Goal: Answer question/provide support: Share knowledge or assist other users

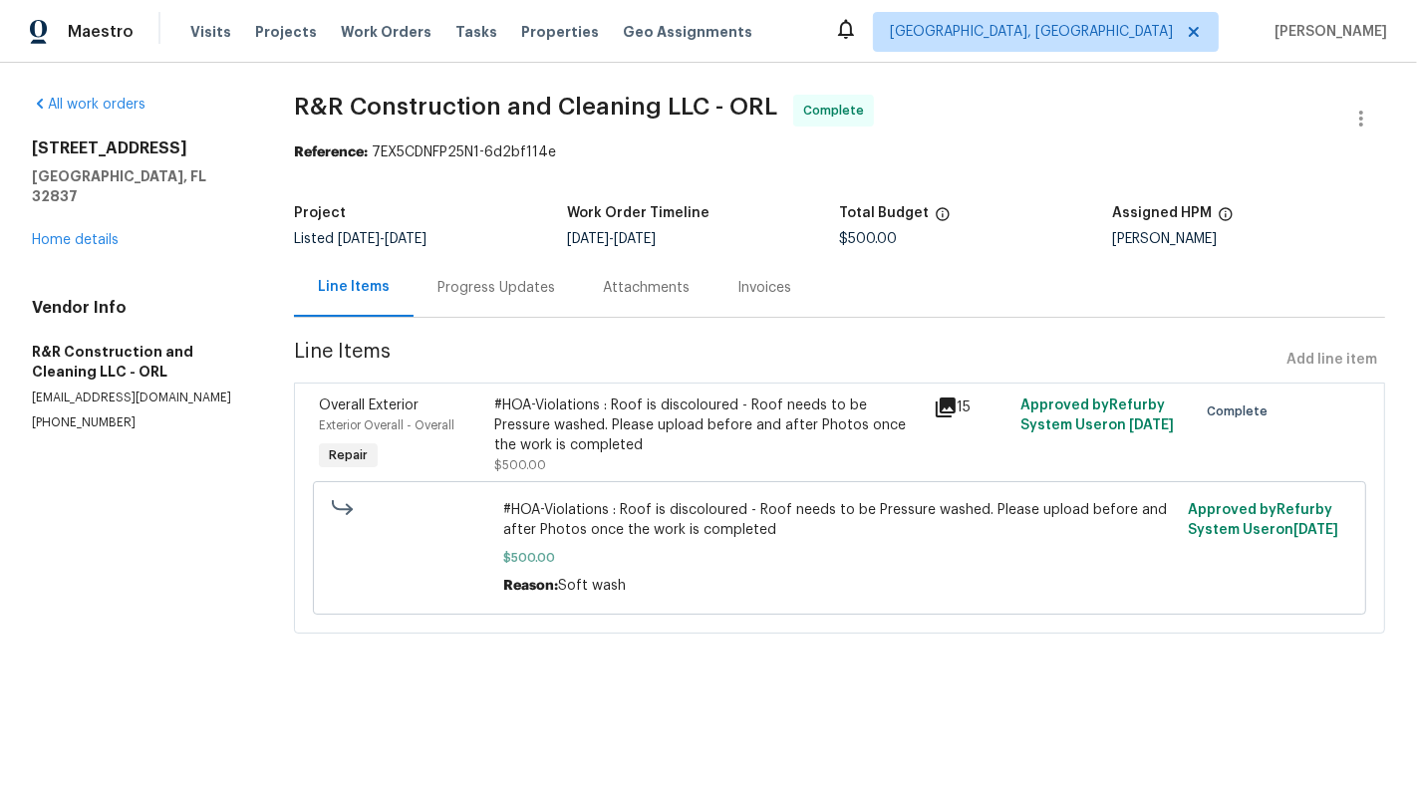
click at [542, 434] on div "#HOA-Violations : Roof is discoloured - Roof needs to be Pressure washed. Pleas…" at bounding box center [707, 426] width 426 height 60
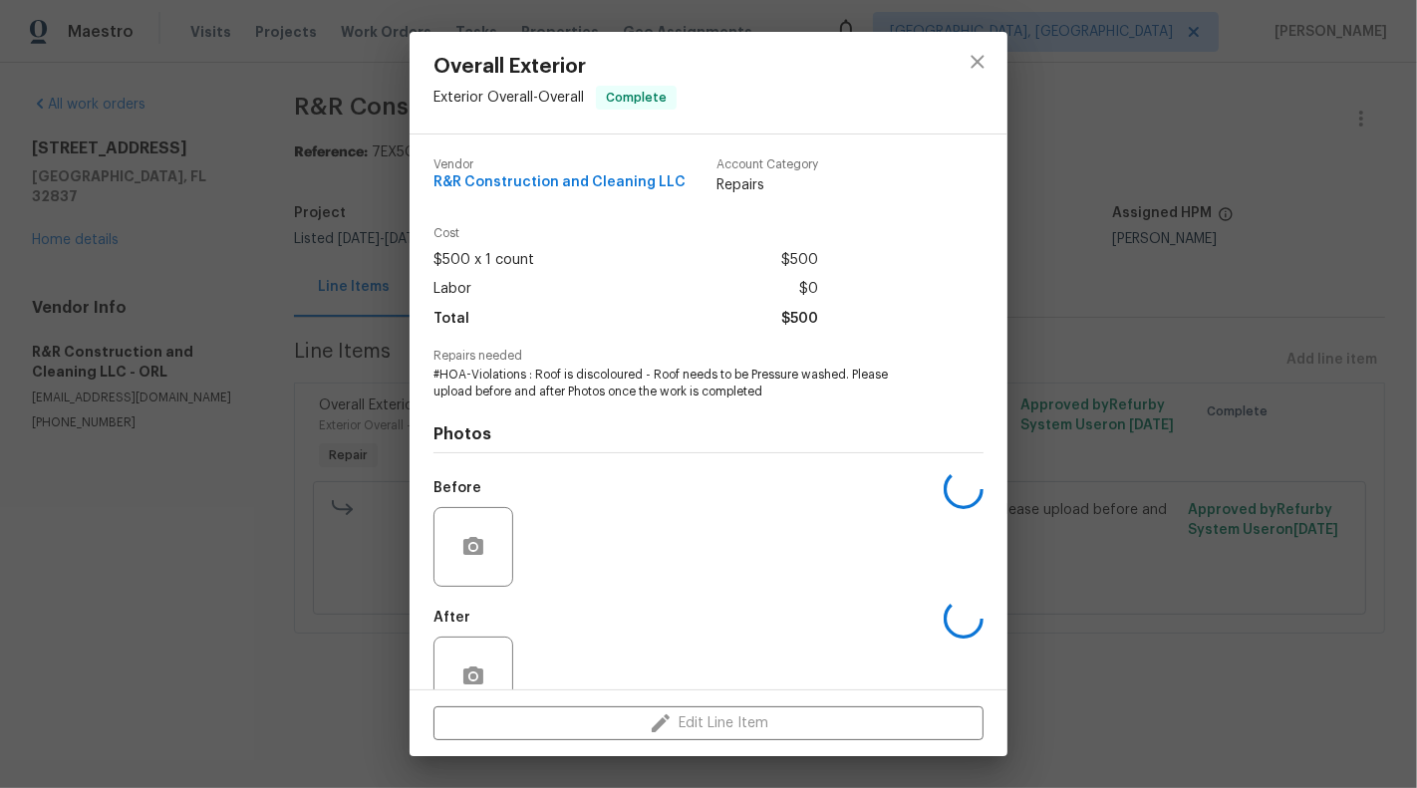
scroll to position [47, 0]
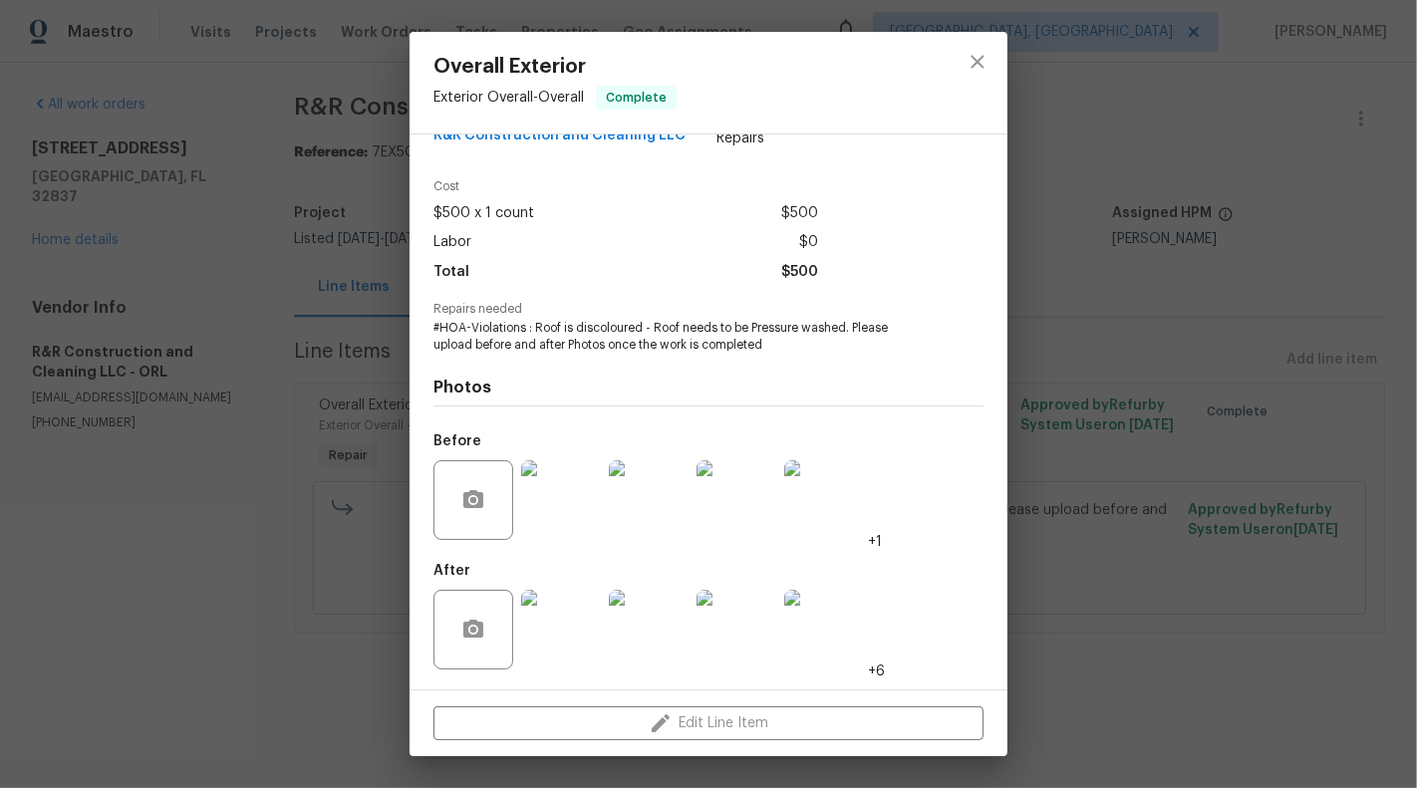
click at [539, 657] on img at bounding box center [561, 630] width 80 height 80
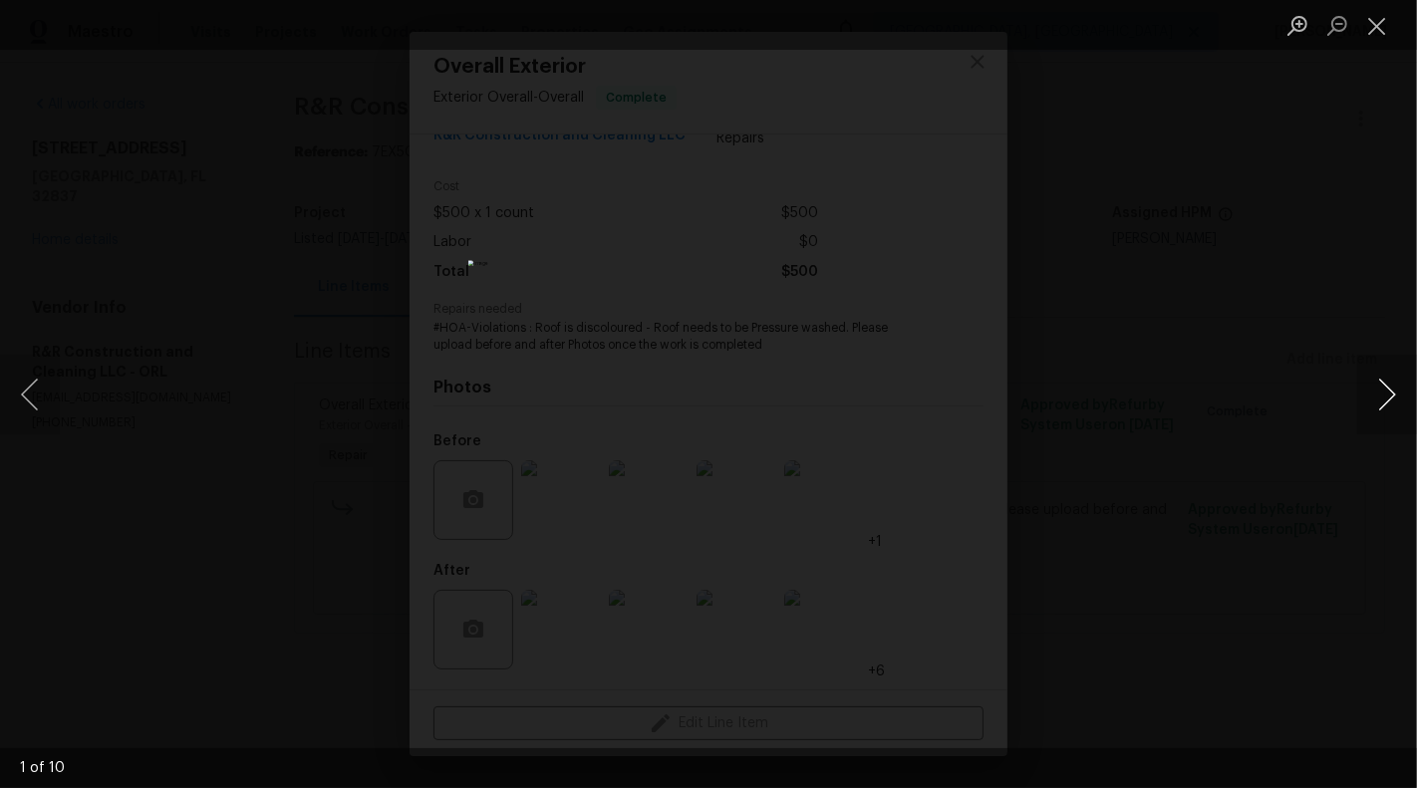
click at [1397, 400] on button "Next image" at bounding box center [1387, 395] width 60 height 80
click at [26, 408] on button "Previous image" at bounding box center [30, 395] width 60 height 80
click at [1382, 389] on button "Next image" at bounding box center [1387, 395] width 60 height 80
click at [1400, 397] on button "Next image" at bounding box center [1387, 395] width 60 height 80
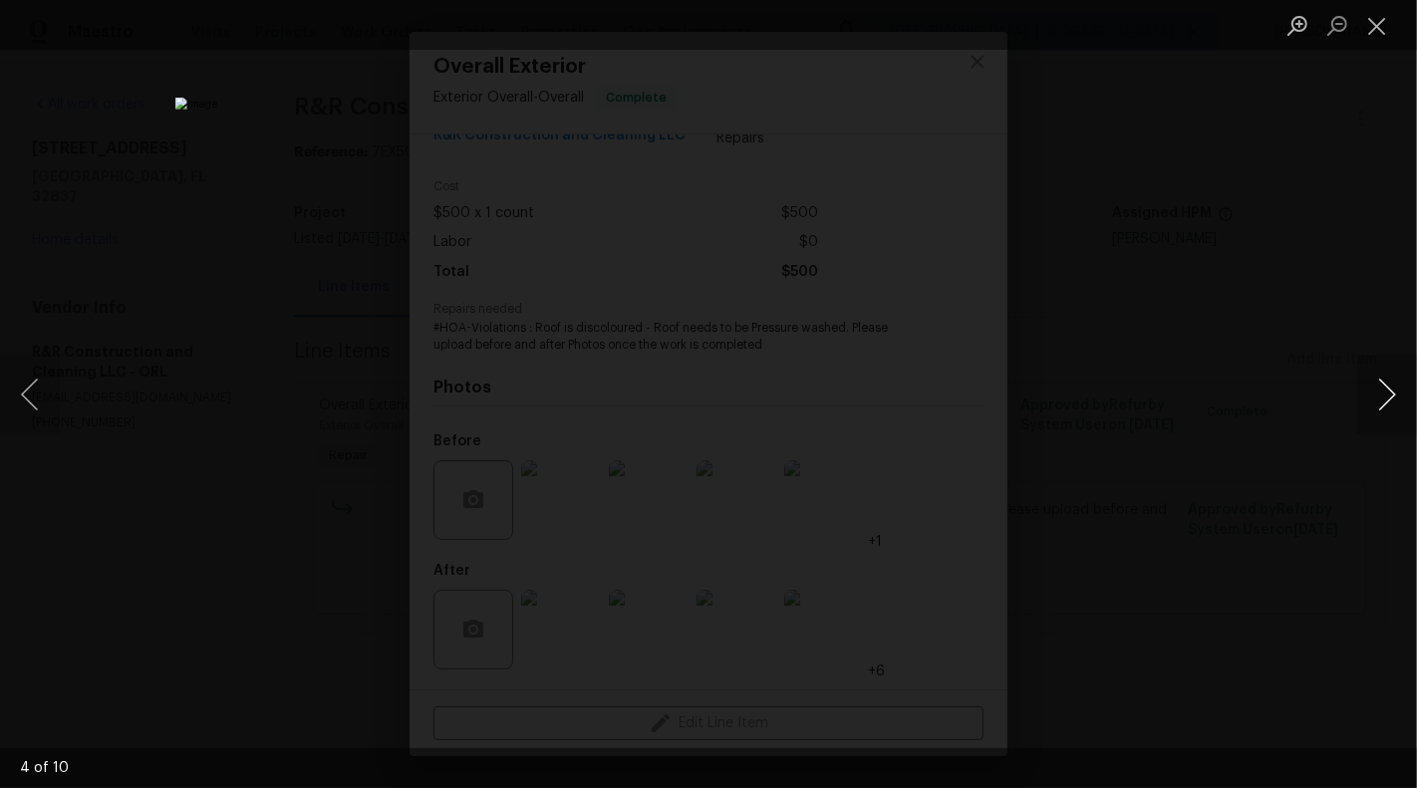
click at [1400, 397] on button "Next image" at bounding box center [1387, 395] width 60 height 80
click at [1394, 396] on button "Next image" at bounding box center [1387, 395] width 60 height 80
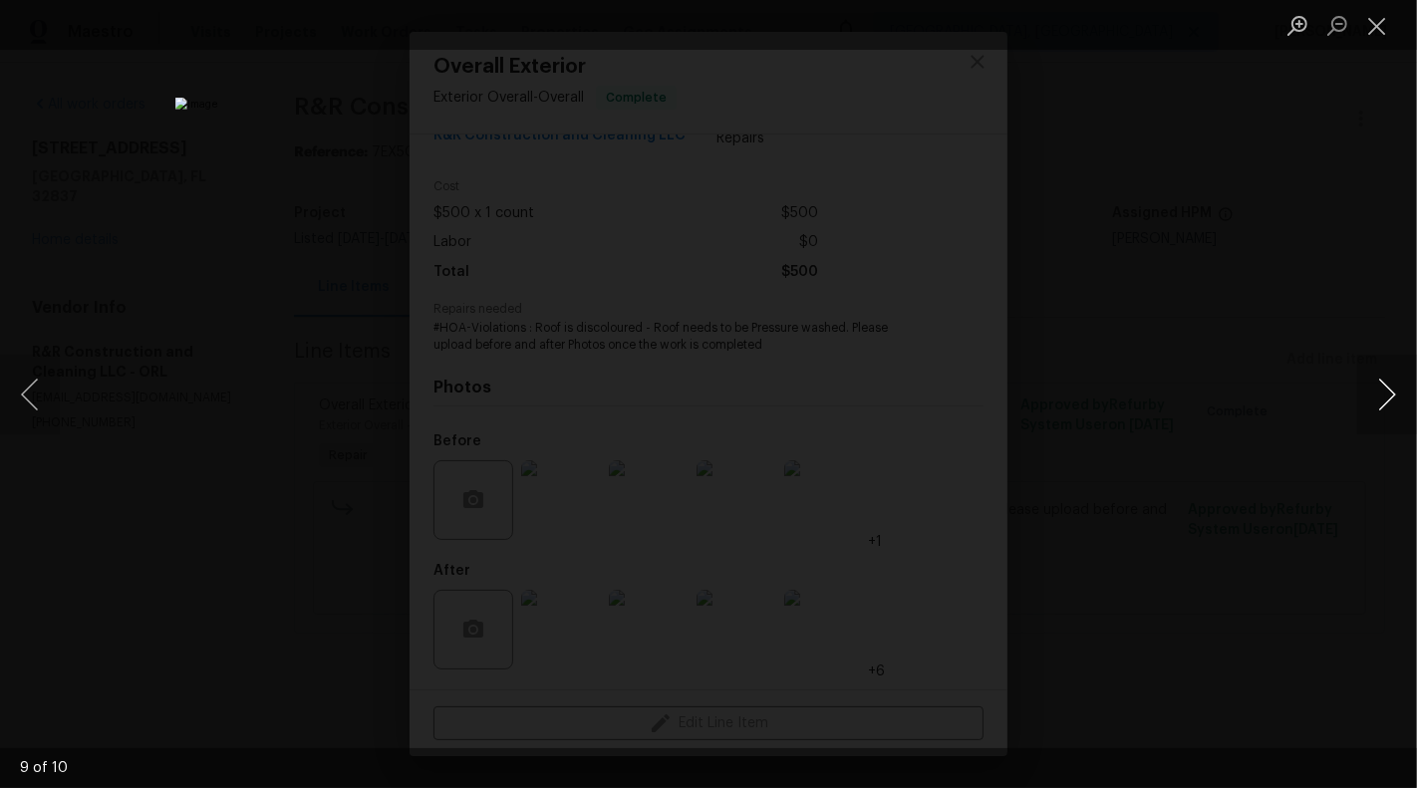
click at [1394, 396] on button "Next image" at bounding box center [1387, 395] width 60 height 80
click at [1378, 28] on button "Close lightbox" at bounding box center [1377, 25] width 40 height 35
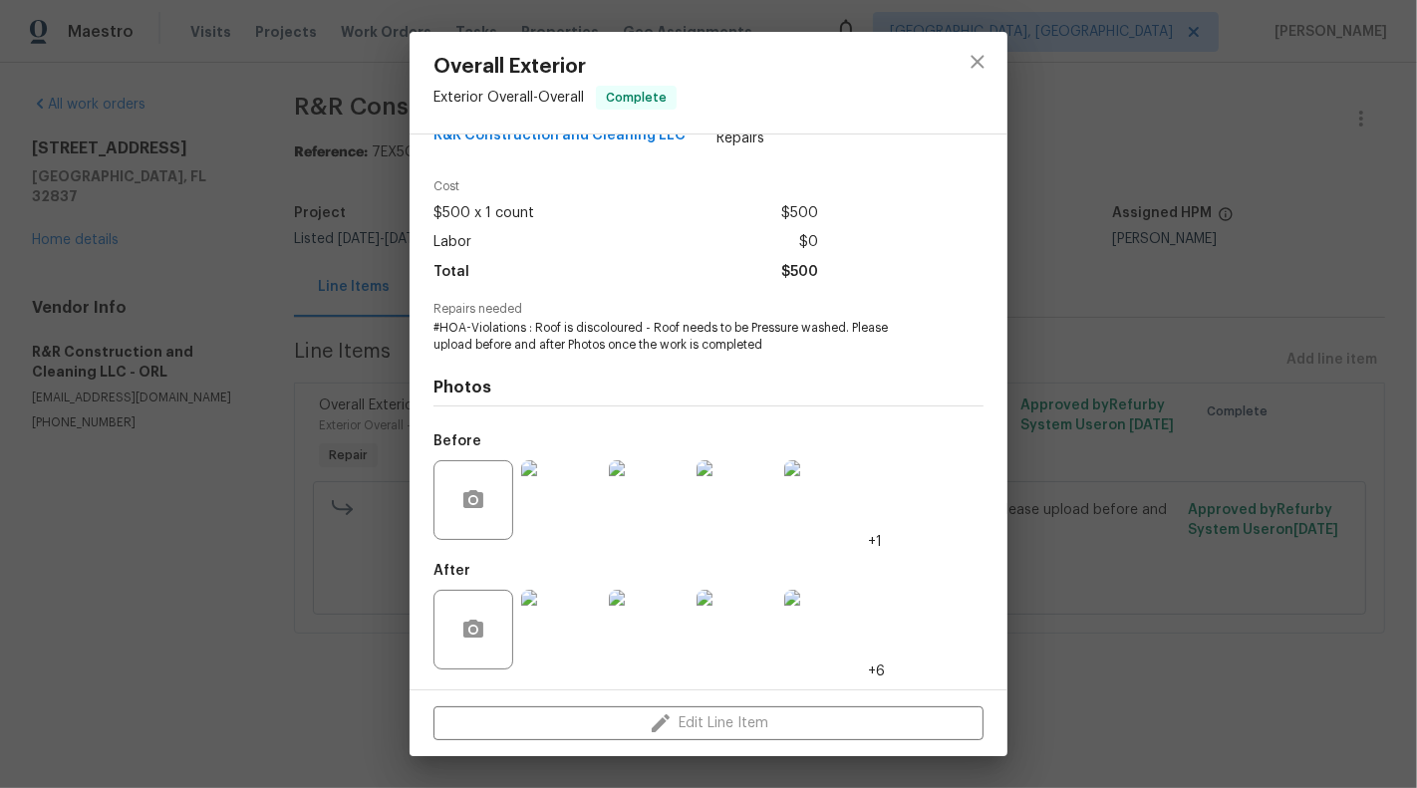
click at [73, 429] on div "Overall Exterior Exterior Overall - Overall Complete Vendor R&R Construction an…" at bounding box center [708, 394] width 1417 height 788
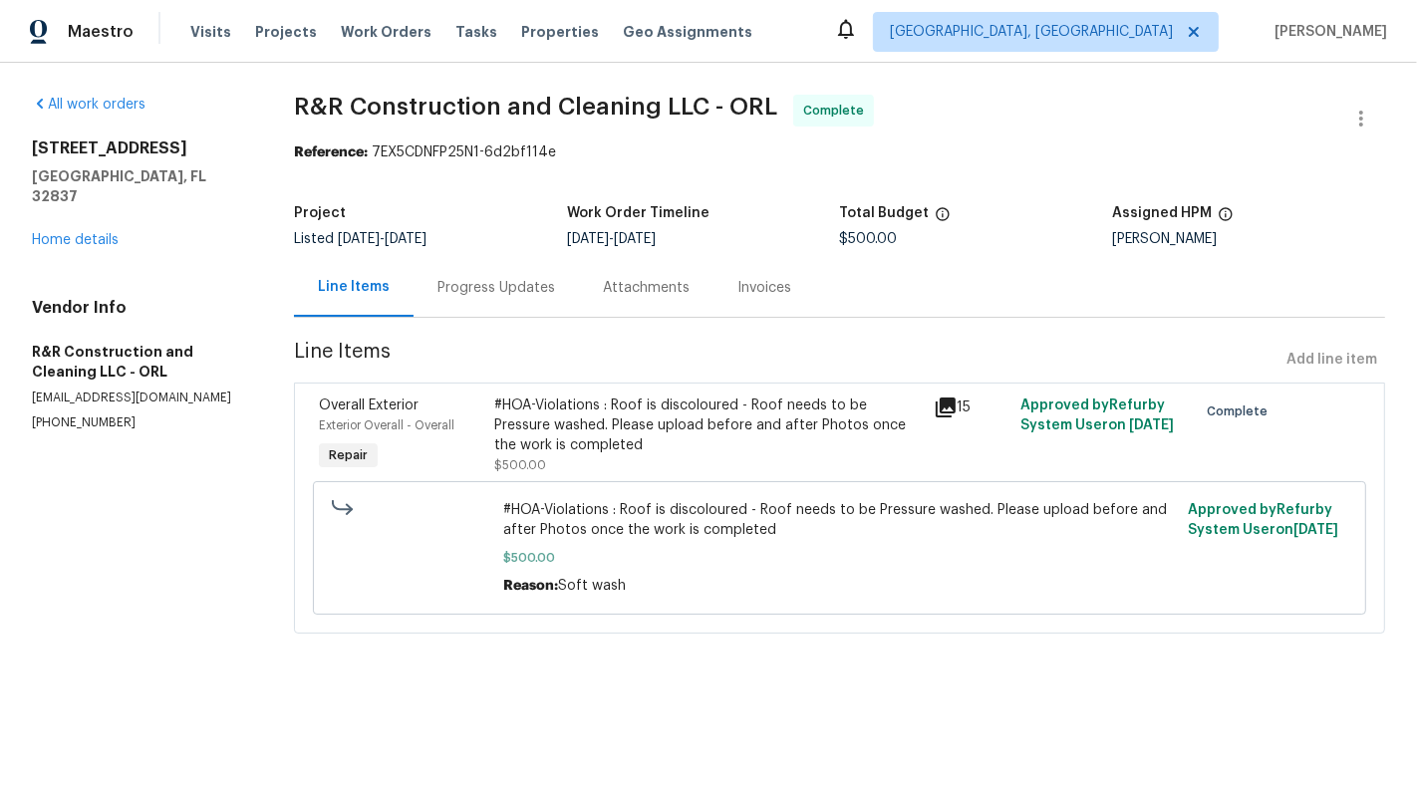
click at [73, 414] on p "(305) 850-1367" at bounding box center [139, 422] width 214 height 17
copy p "(305) 850-1367"
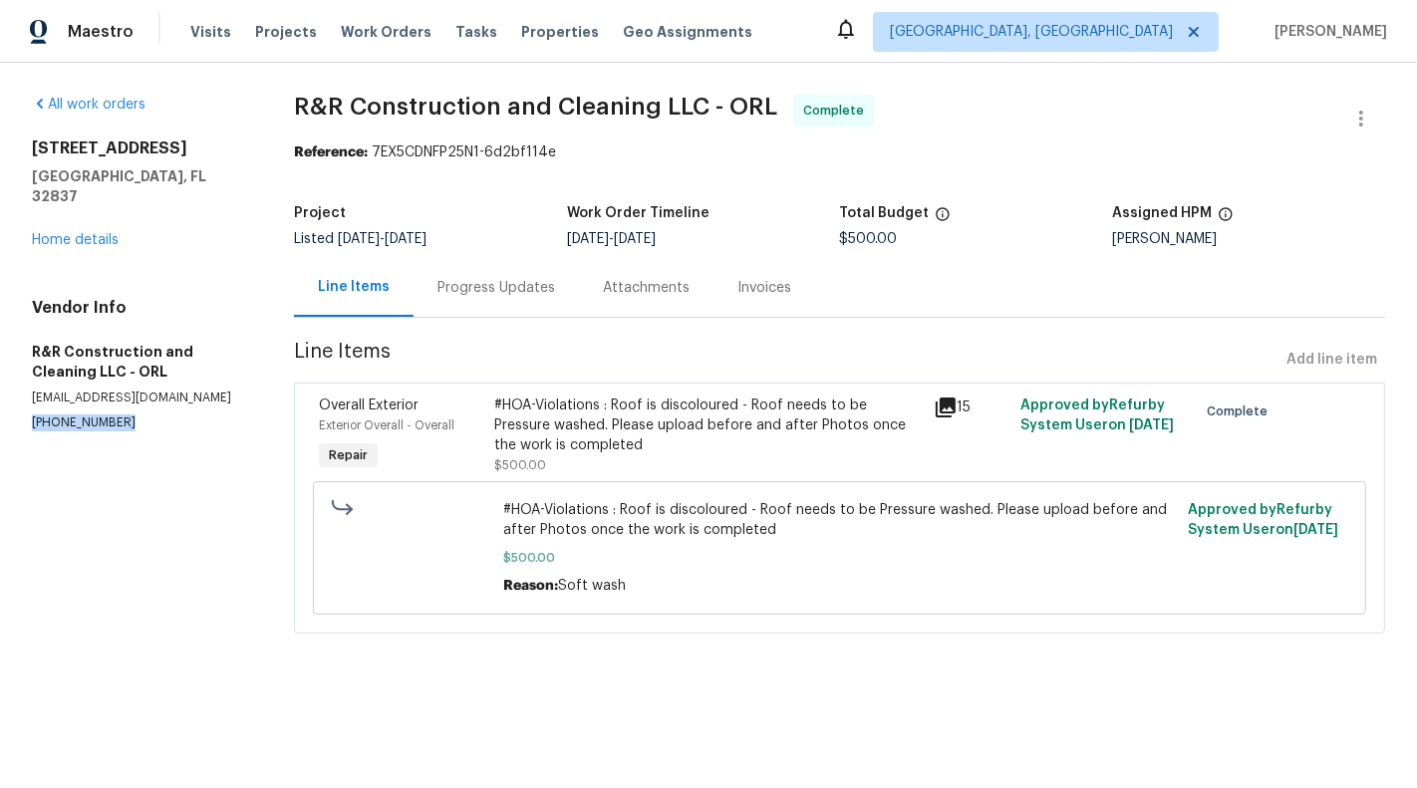
click at [68, 414] on p "(305) 850-1367" at bounding box center [139, 422] width 214 height 17
click at [679, 428] on div "#HOA-Violations : Roof is discoloured - Roof needs to be Pressure washed. Pleas…" at bounding box center [707, 426] width 426 height 60
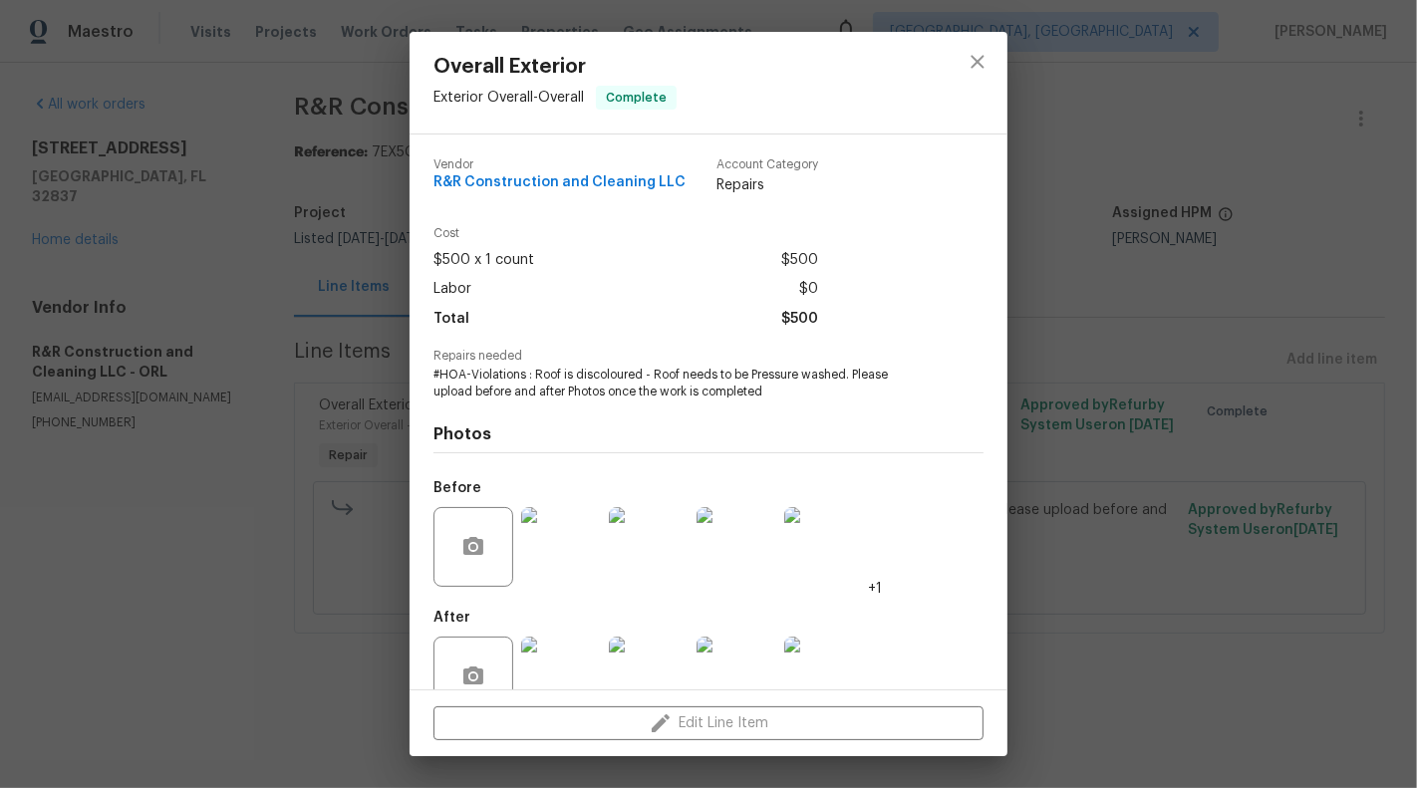
click at [555, 562] on img at bounding box center [561, 547] width 80 height 80
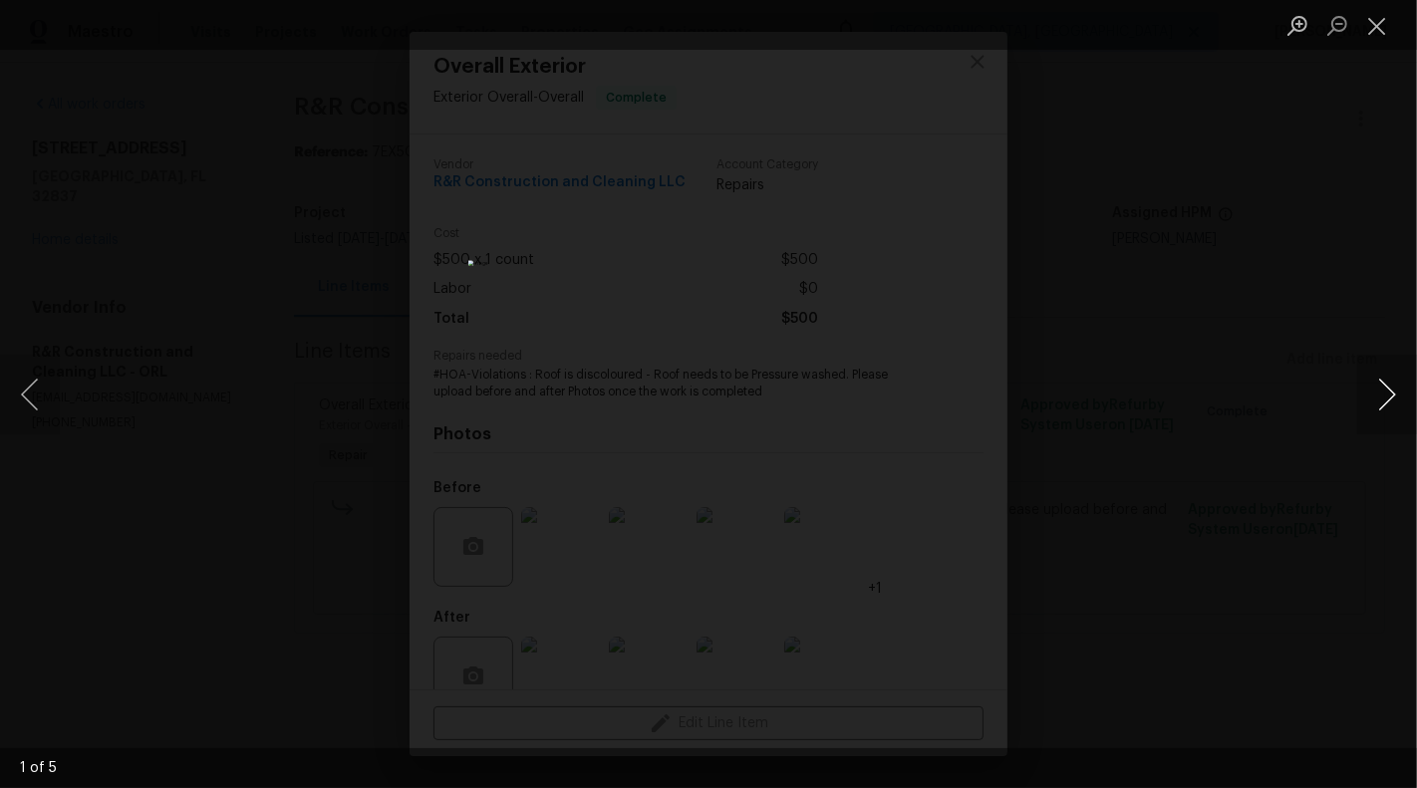
click at [1377, 375] on button "Next image" at bounding box center [1387, 395] width 60 height 80
click at [1361, 37] on button "Close lightbox" at bounding box center [1377, 25] width 40 height 35
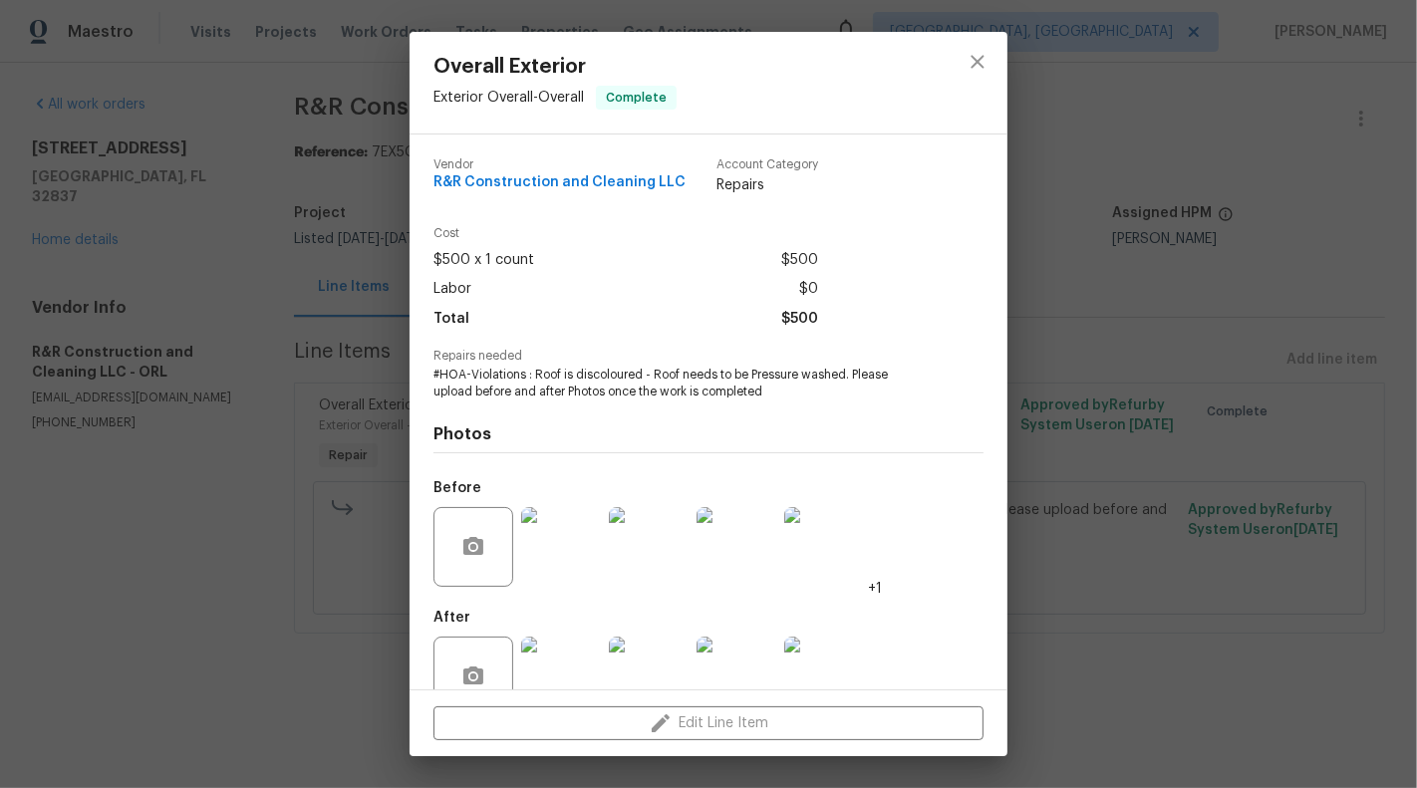
click at [566, 660] on img at bounding box center [561, 677] width 80 height 80
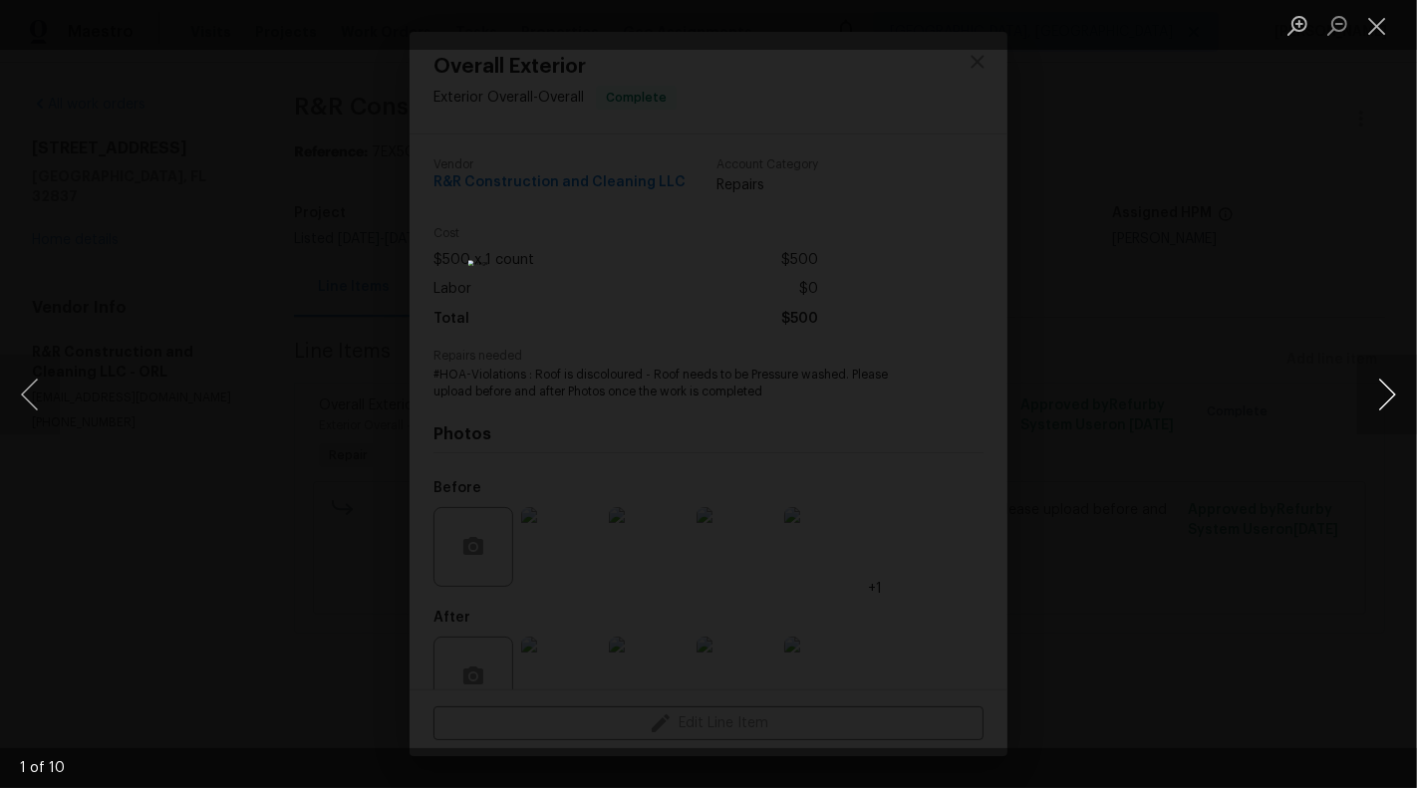
click at [1397, 399] on button "Next image" at bounding box center [1387, 395] width 60 height 80
click at [1369, 29] on button "Close lightbox" at bounding box center [1377, 25] width 40 height 35
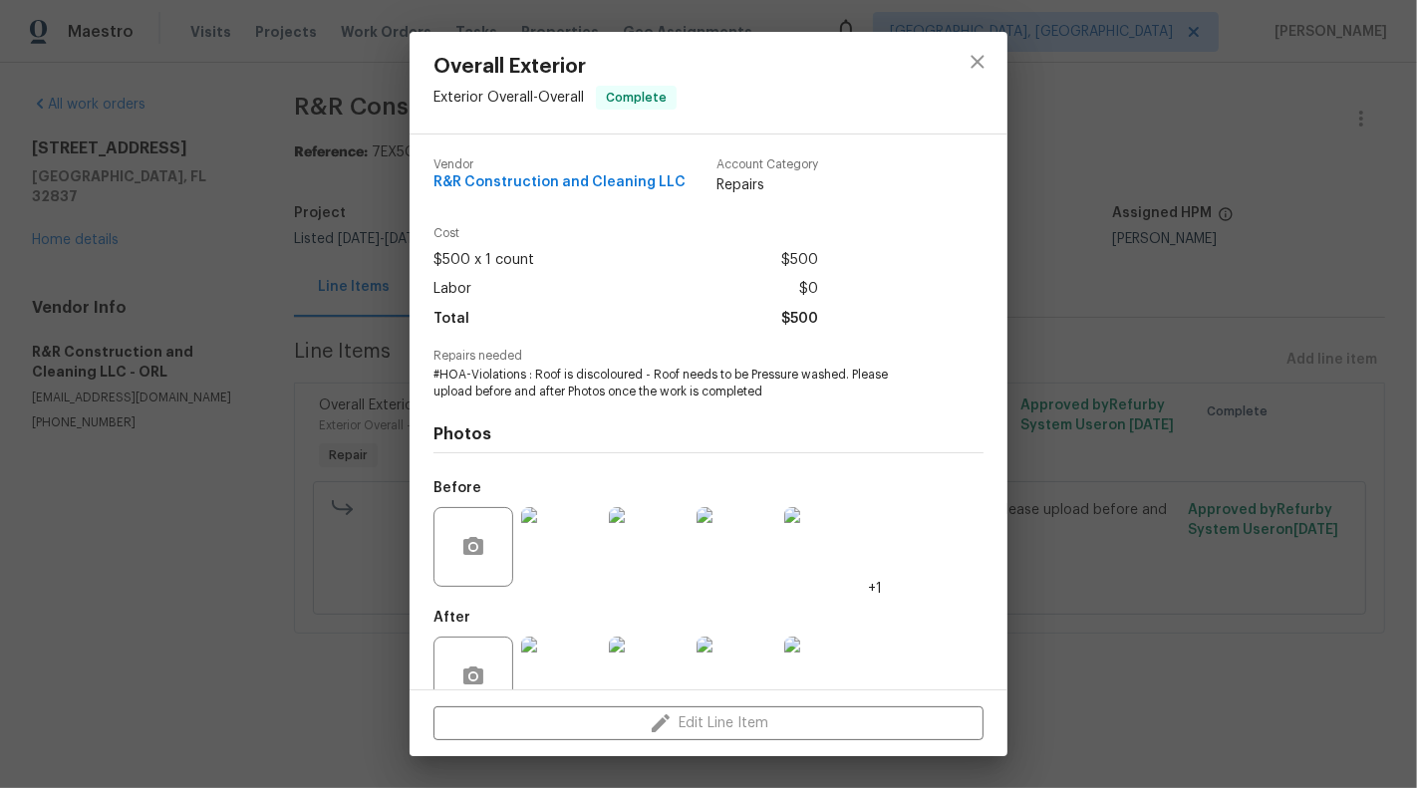
click at [564, 547] on img at bounding box center [561, 547] width 80 height 80
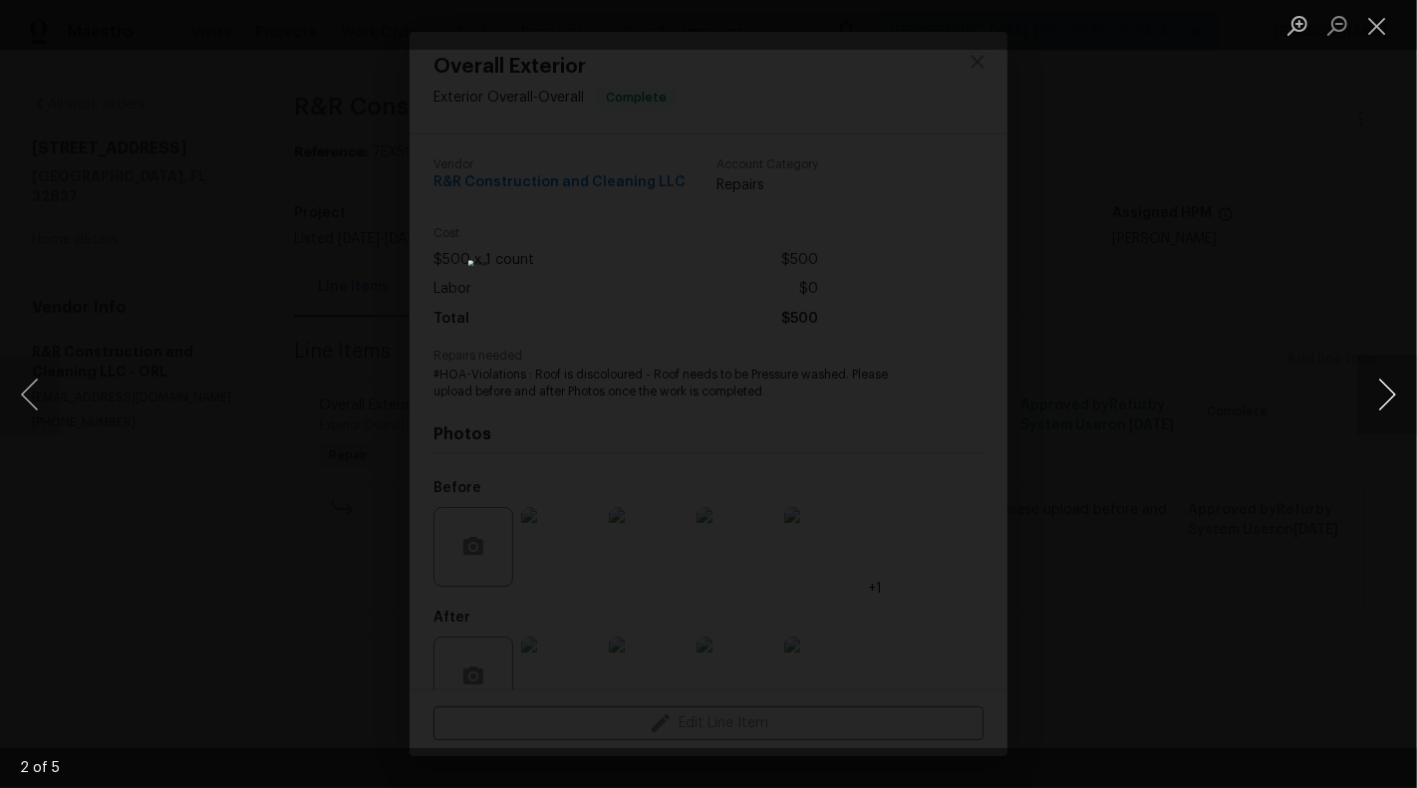
click at [1404, 386] on button "Next image" at bounding box center [1387, 395] width 60 height 80
click at [1390, 379] on button "Next image" at bounding box center [1387, 395] width 60 height 80
click at [32, 377] on button "Previous image" at bounding box center [30, 395] width 60 height 80
click at [32, 378] on button "Previous image" at bounding box center [30, 395] width 60 height 80
click at [19, 389] on button "Previous image" at bounding box center [30, 395] width 60 height 80
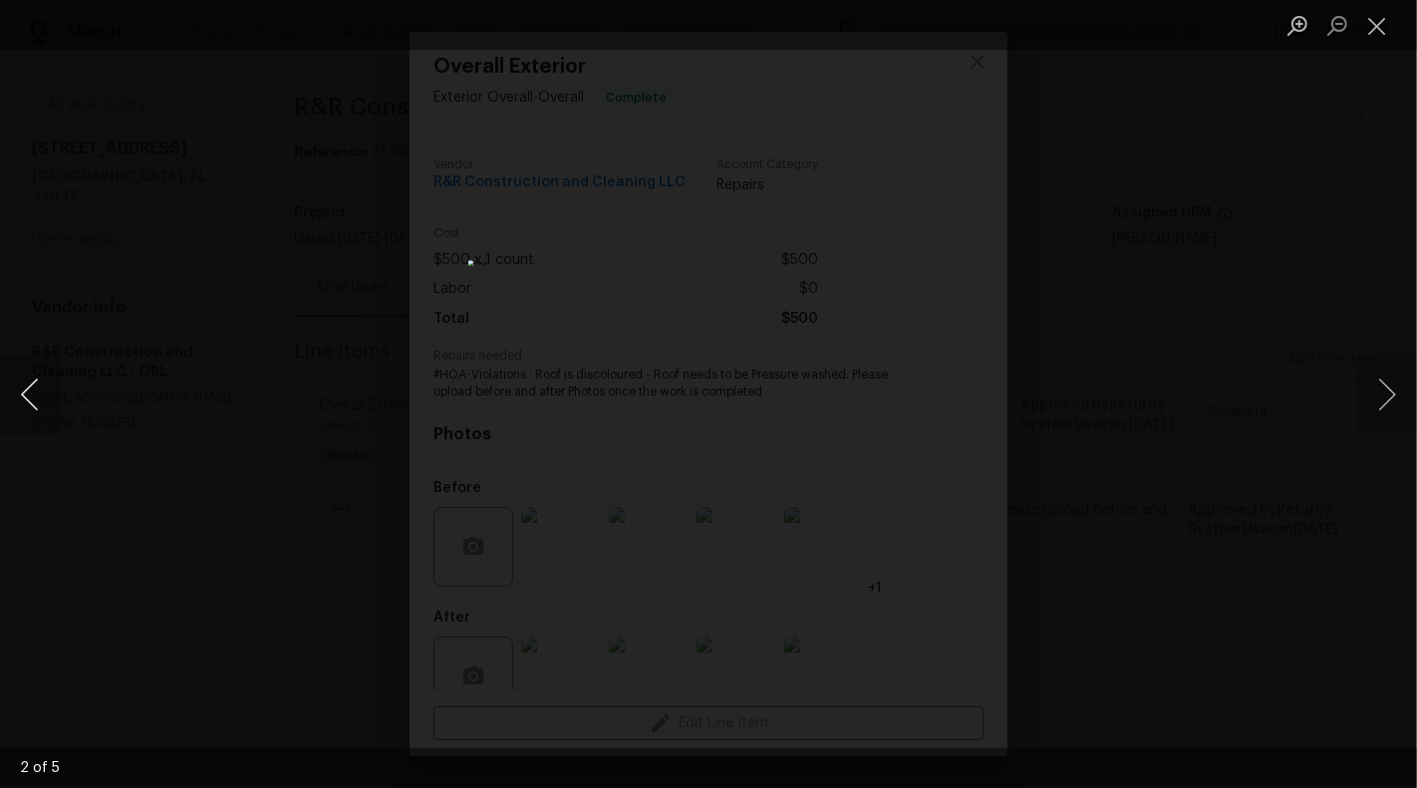
click at [41, 405] on button "Previous image" at bounding box center [30, 395] width 60 height 80
click at [1395, 400] on button "Next image" at bounding box center [1387, 395] width 60 height 80
click at [1395, 17] on button "Close lightbox" at bounding box center [1377, 25] width 40 height 35
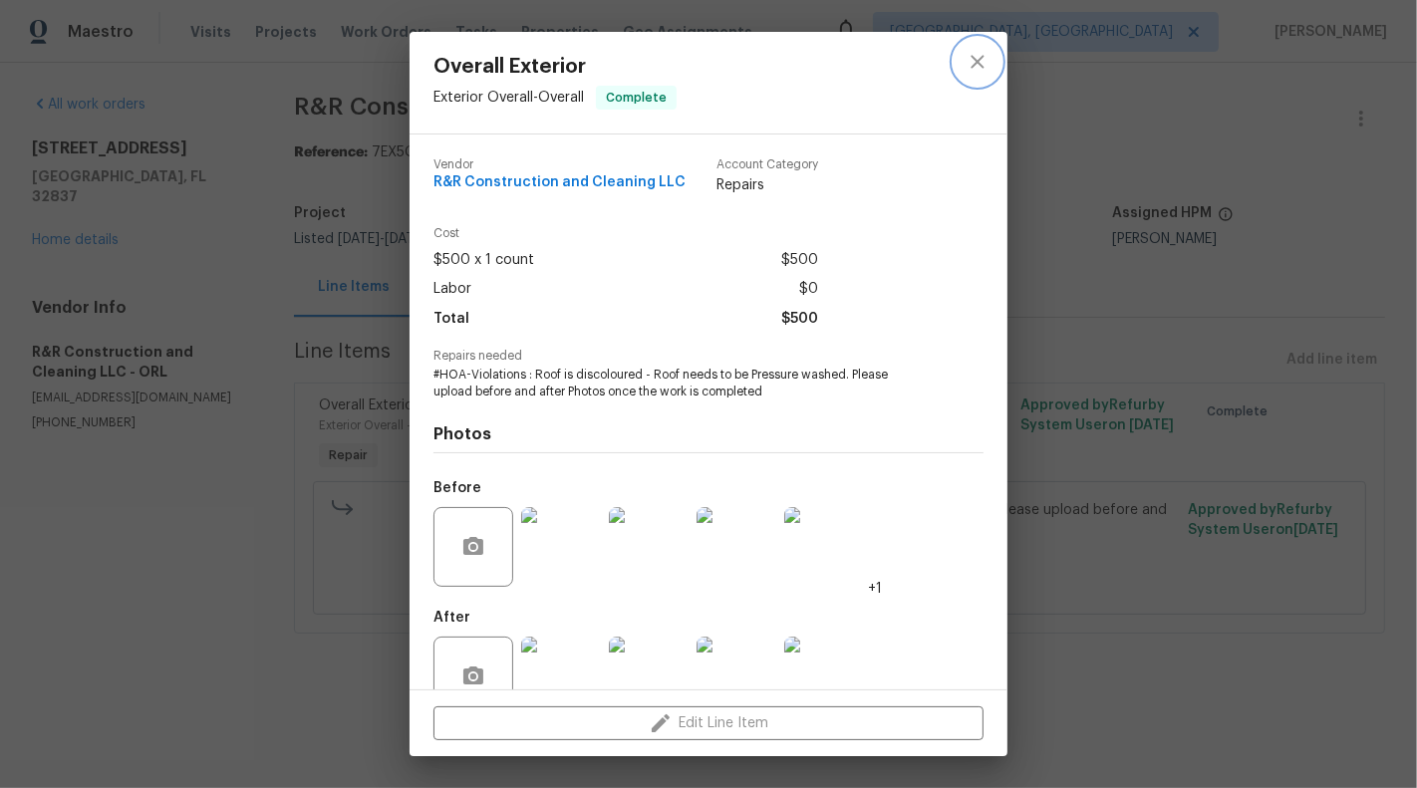
click at [984, 56] on icon "close" at bounding box center [977, 62] width 24 height 24
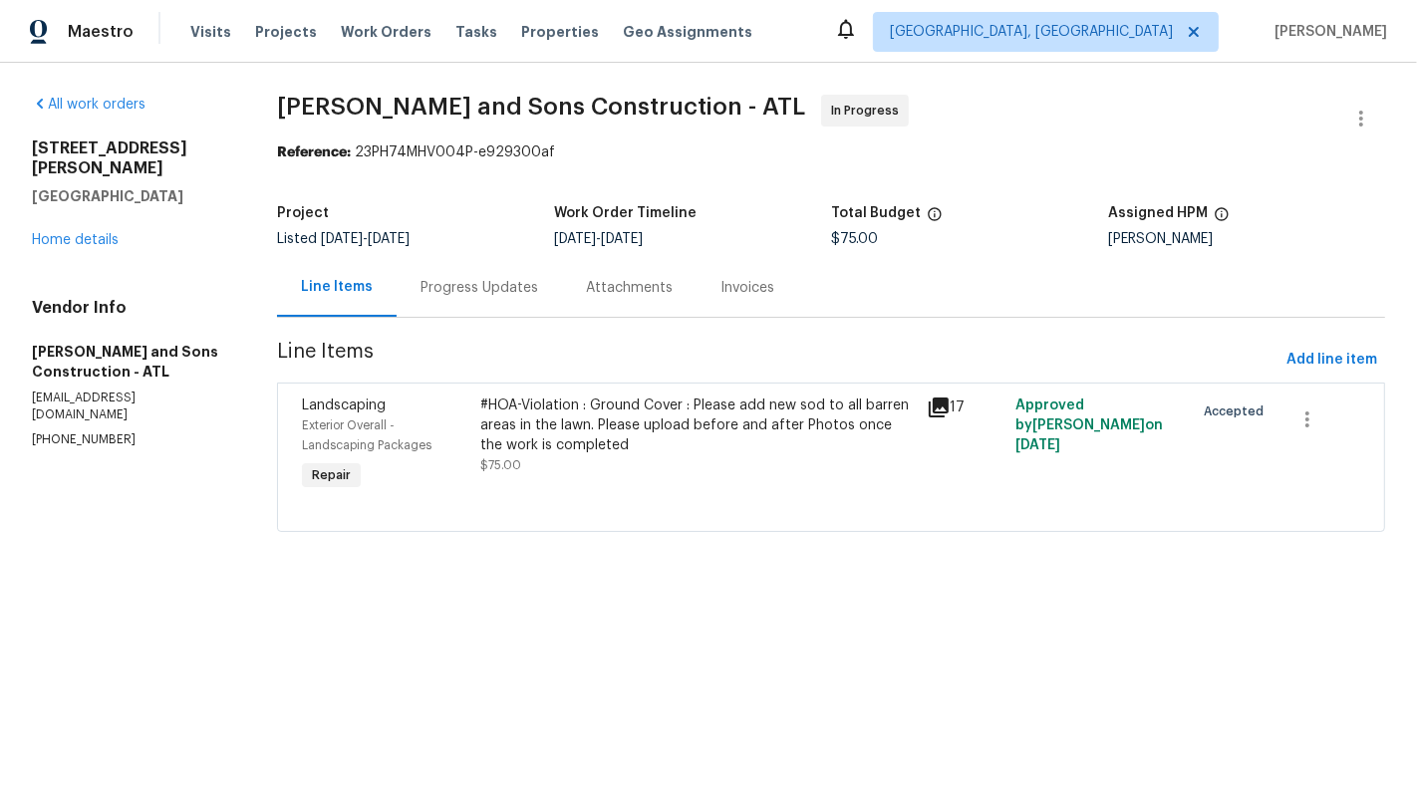
click at [473, 271] on div "Progress Updates" at bounding box center [478, 287] width 165 height 59
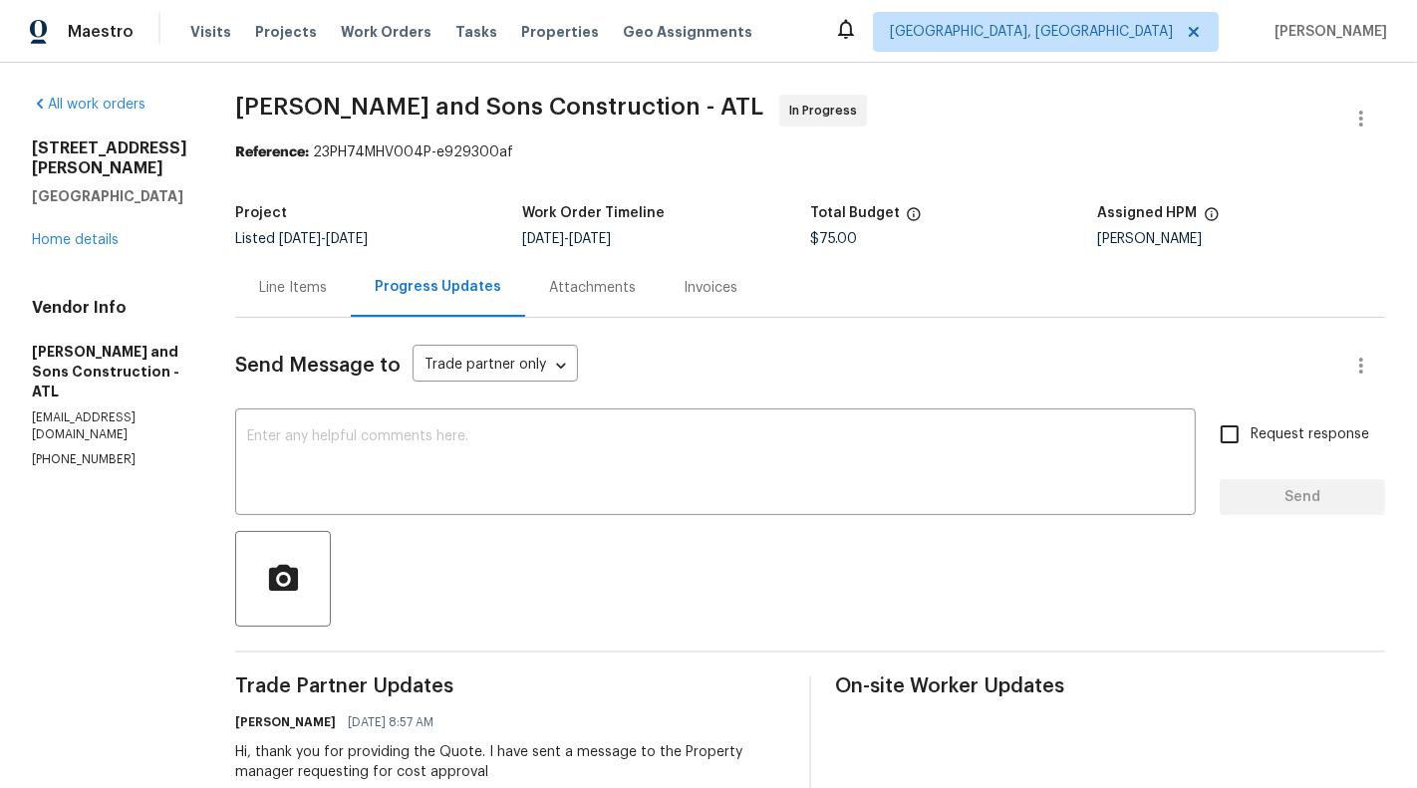
scroll to position [261, 0]
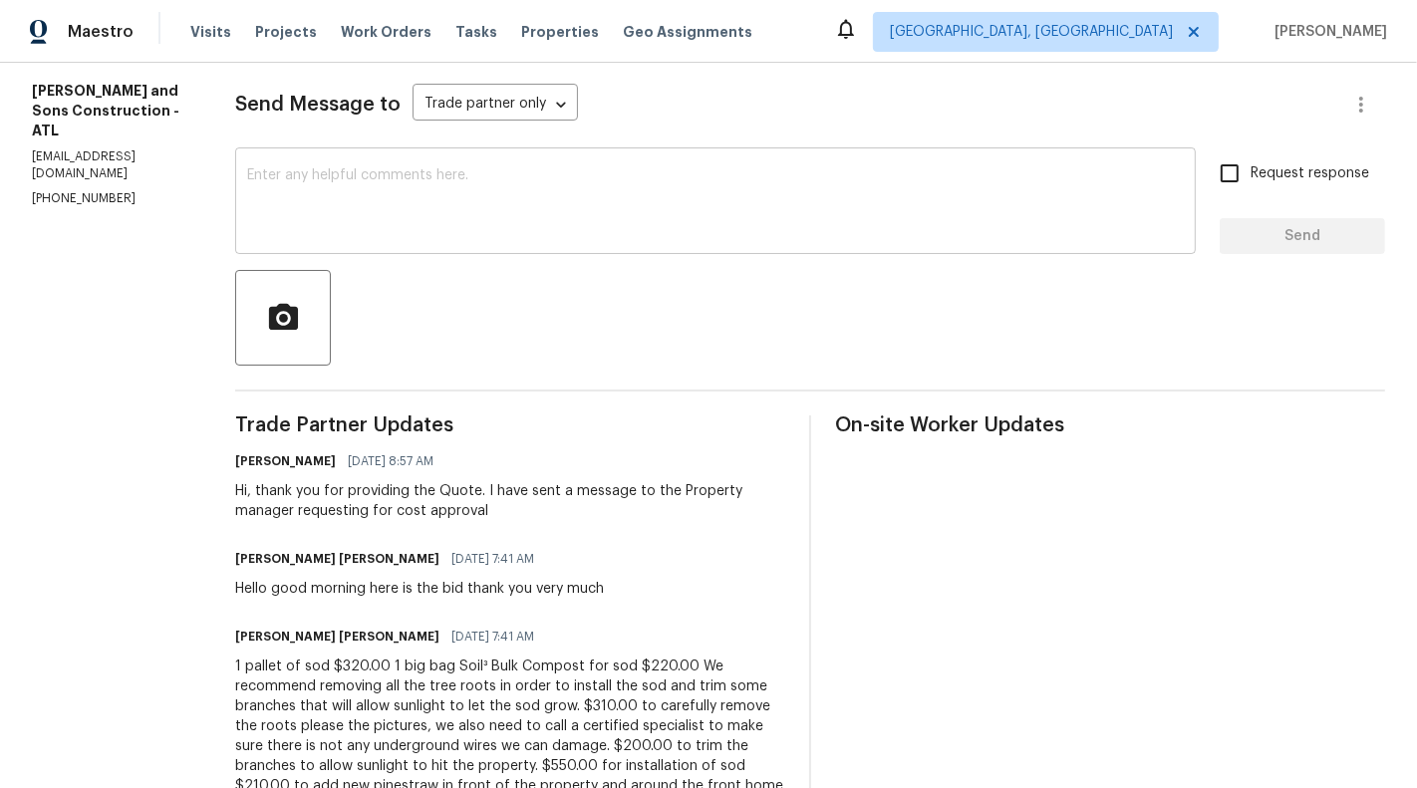
click at [570, 201] on textarea at bounding box center [715, 203] width 936 height 70
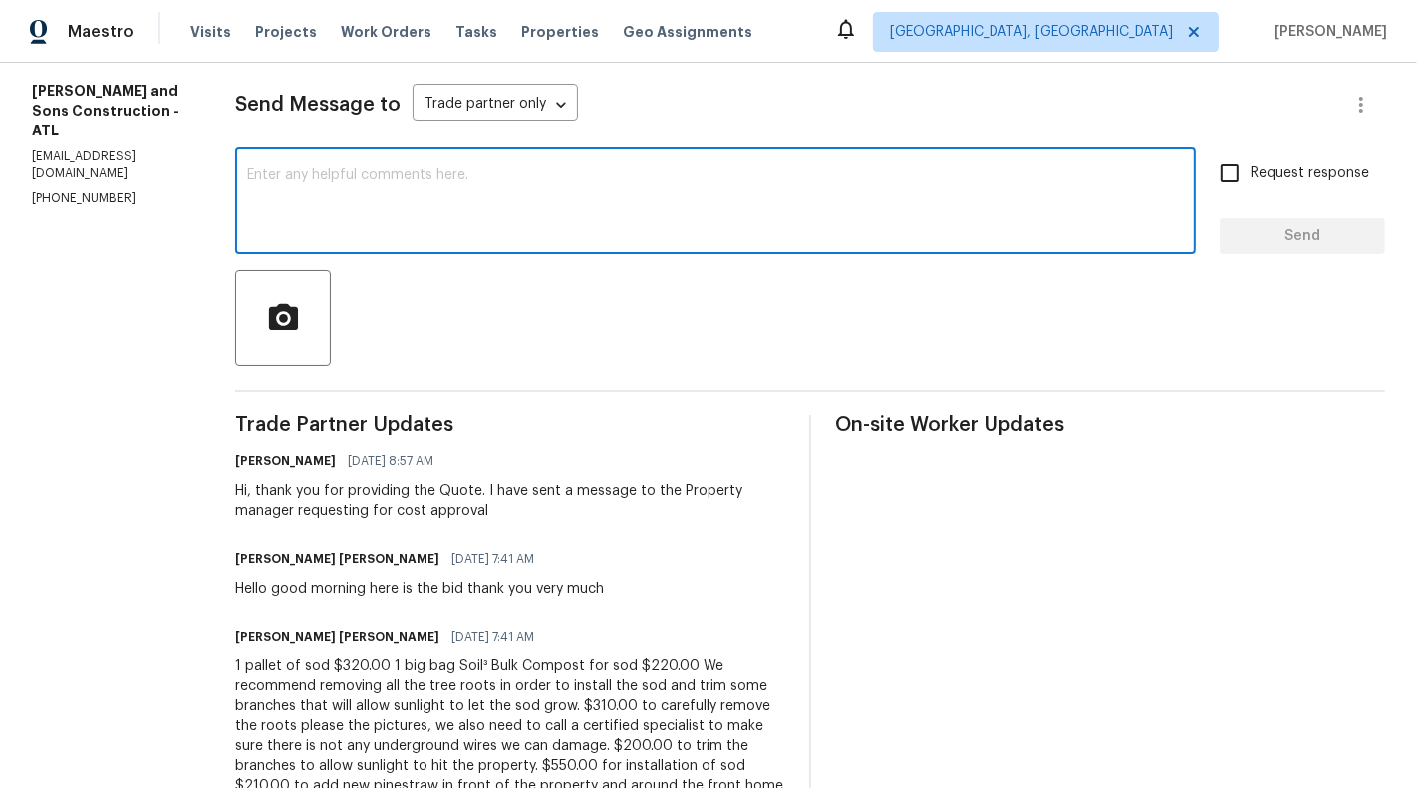
paste textarea "can you have them complete everything except for the pine straw installation ($…"
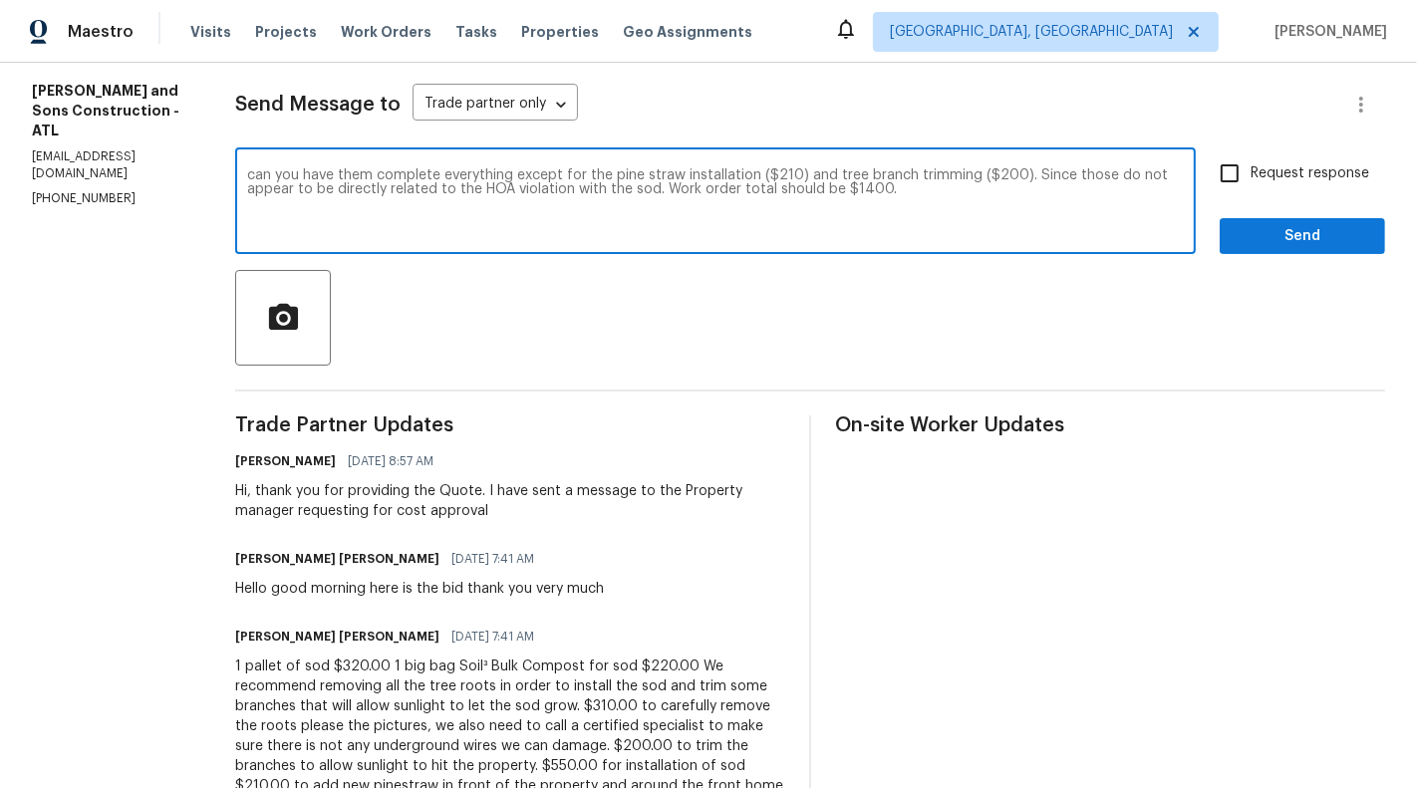
drag, startPoint x: 262, startPoint y: 177, endPoint x: 327, endPoint y: 174, distance: 64.8
click at [327, 174] on textarea "can you have them complete everything except for the pine straw installation ($…" at bounding box center [715, 203] width 936 height 70
drag, startPoint x: 954, startPoint y: 174, endPoint x: 527, endPoint y: 189, distance: 427.6
click at [527, 189] on textarea "can you please complete everything except for the pine straw installation ($210…" at bounding box center [715, 203] width 936 height 70
type textarea "can you please complete everything except for the pine straw installation ($210…"
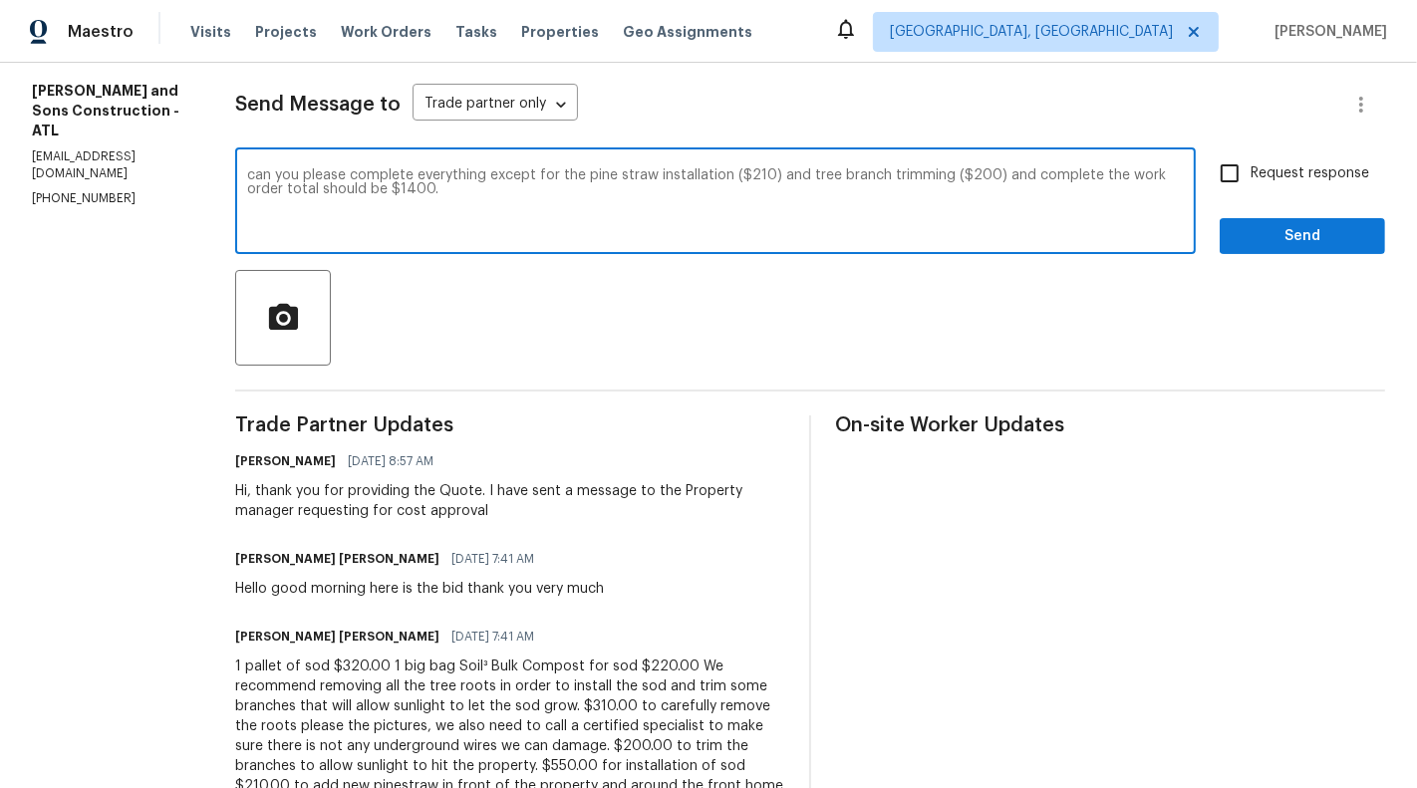
click at [489, 205] on textarea "can you please complete everything except for the pine straw installation ($210…" at bounding box center [715, 203] width 936 height 70
click at [488, 180] on textarea "can you please complete everything except for the pine straw installation ($210…" at bounding box center [715, 203] width 936 height 70
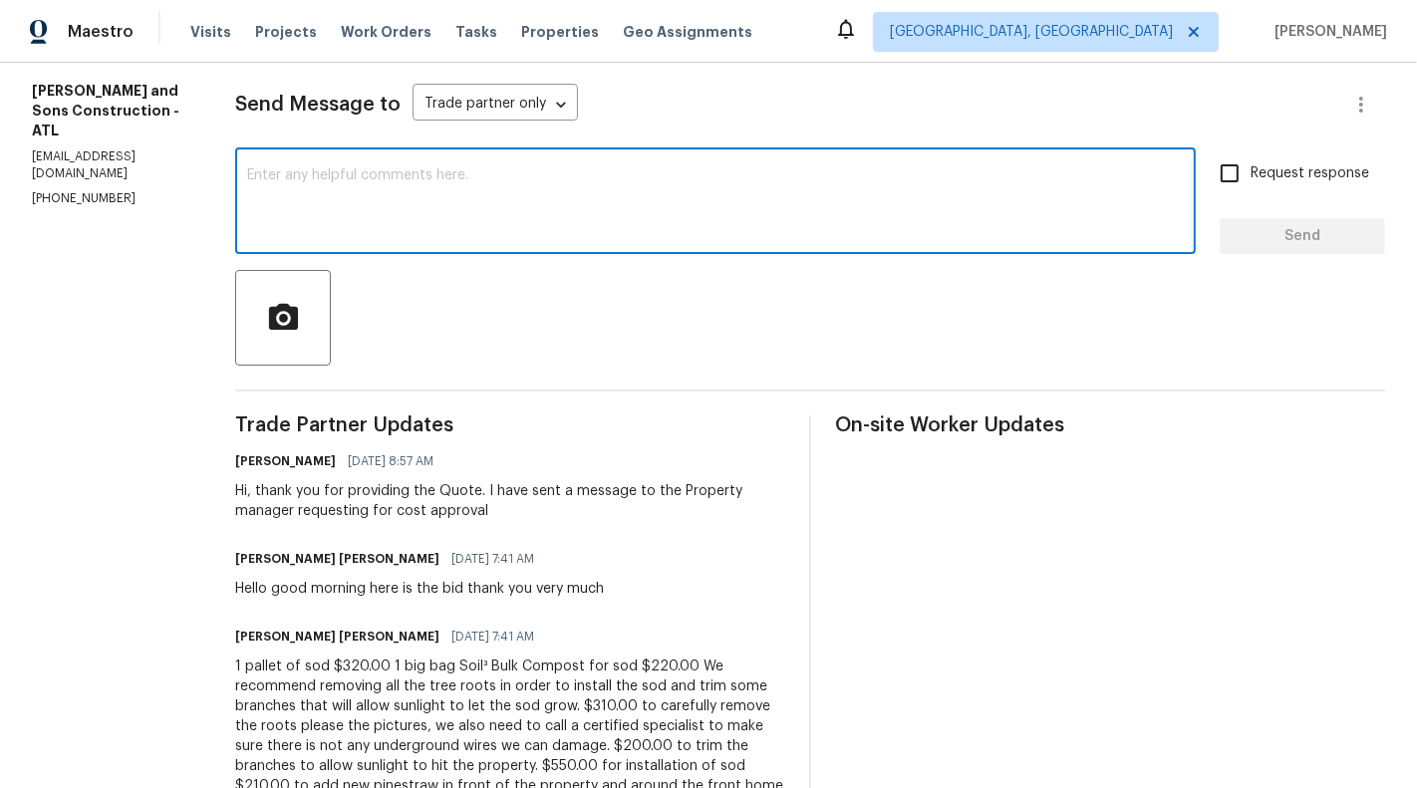
paste textarea "Could you please proceed with everything except the pine straw installation ($2…"
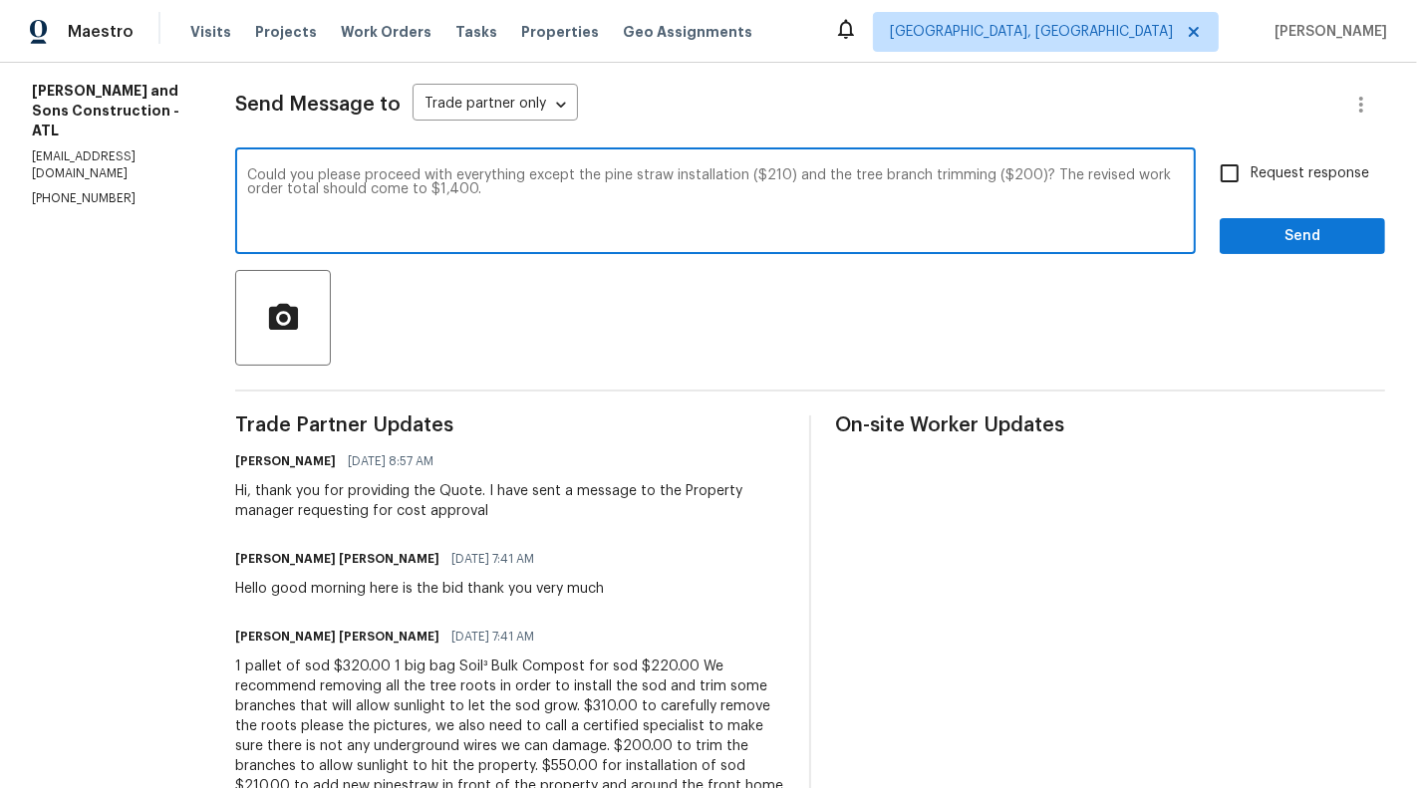
click at [380, 190] on textarea "Could you please proceed with everything except the pine straw installation ($2…" at bounding box center [715, 203] width 936 height 70
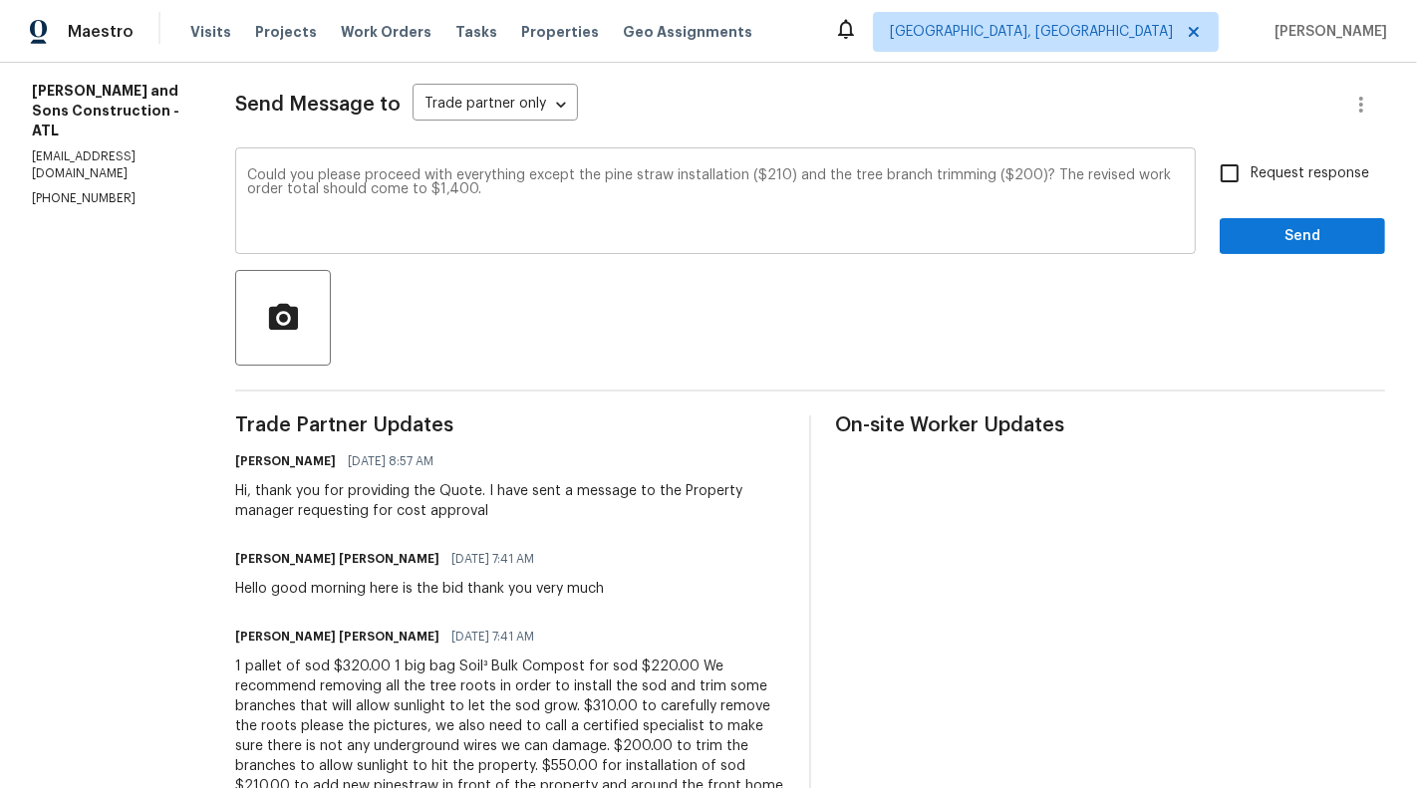
drag, startPoint x: 201, startPoint y: 192, endPoint x: 302, endPoint y: 187, distance: 100.7
click at [302, 187] on div "Could you please proceed with everything except the pine straw installation ($2…" at bounding box center [715, 203] width 960 height 102
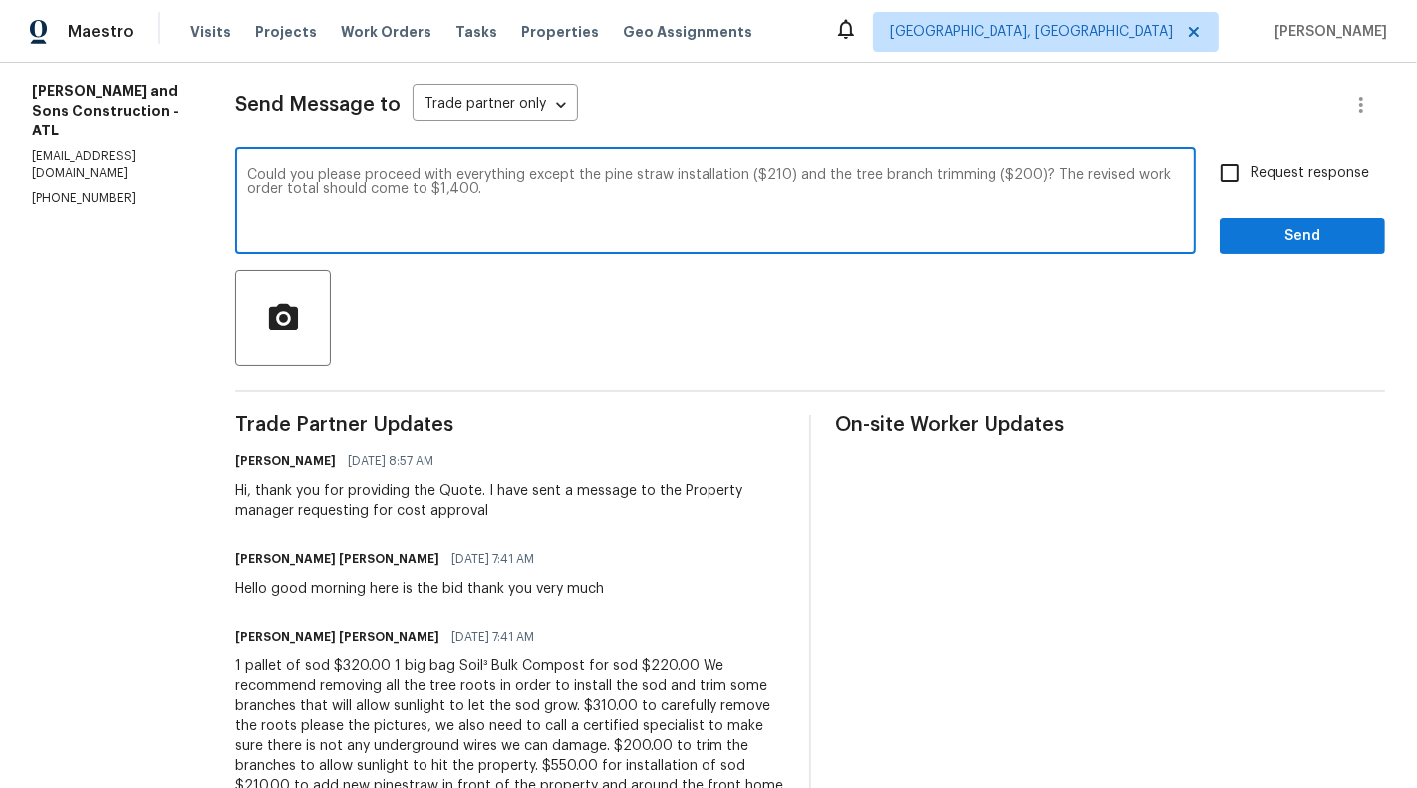
drag, startPoint x: 307, startPoint y: 187, endPoint x: 182, endPoint y: 191, distance: 124.6
click at [182, 191] on div "All work orders 6240 Shenfield Ln Union City, GA 30291 Home details Vendor Info…" at bounding box center [708, 463] width 1417 height 1323
type textarea "Could you please proceed with everything except the pine straw installation ($2…"
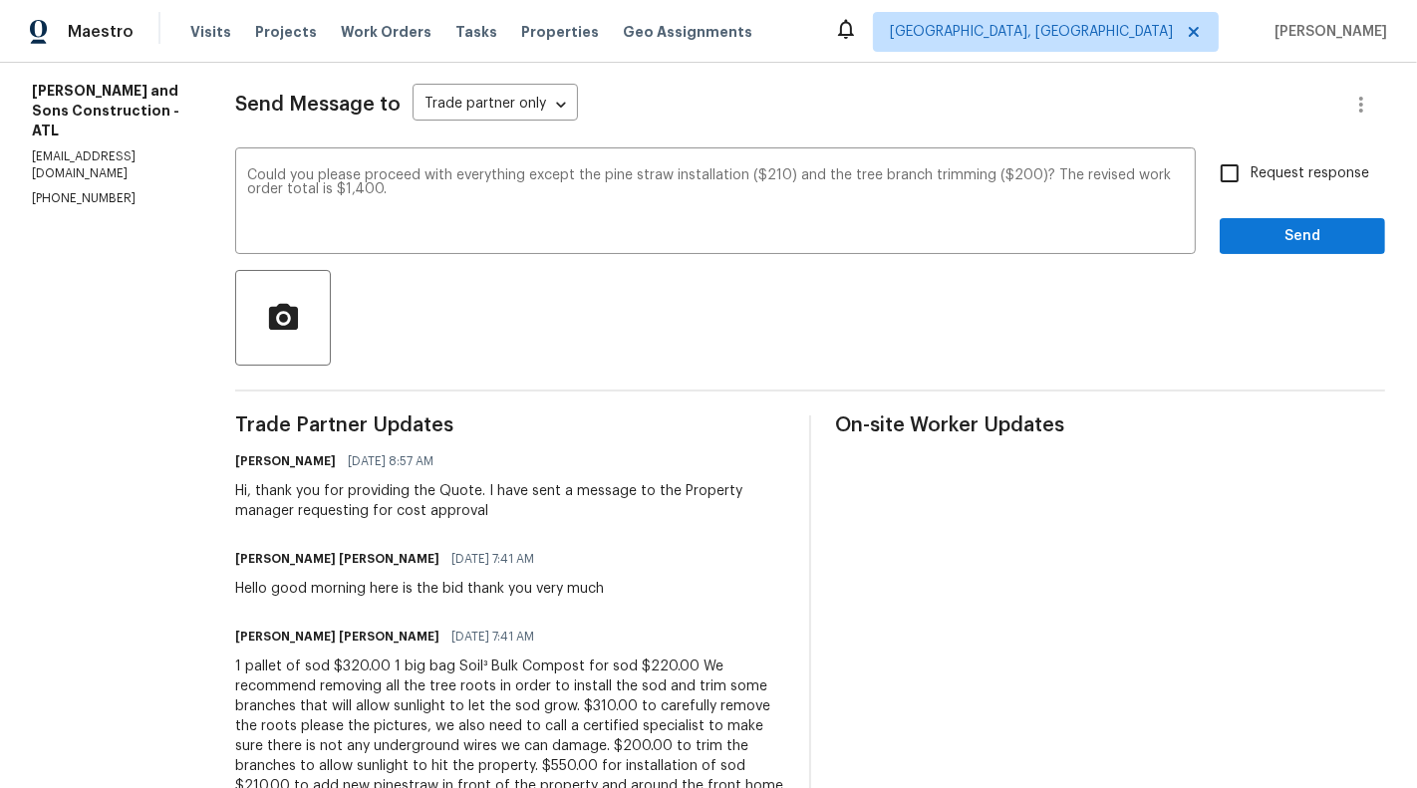
click at [1294, 176] on span "Request response" at bounding box center [1309, 173] width 119 height 21
click at [1250, 176] on input "Request response" at bounding box center [1229, 173] width 42 height 42
checkbox input "true"
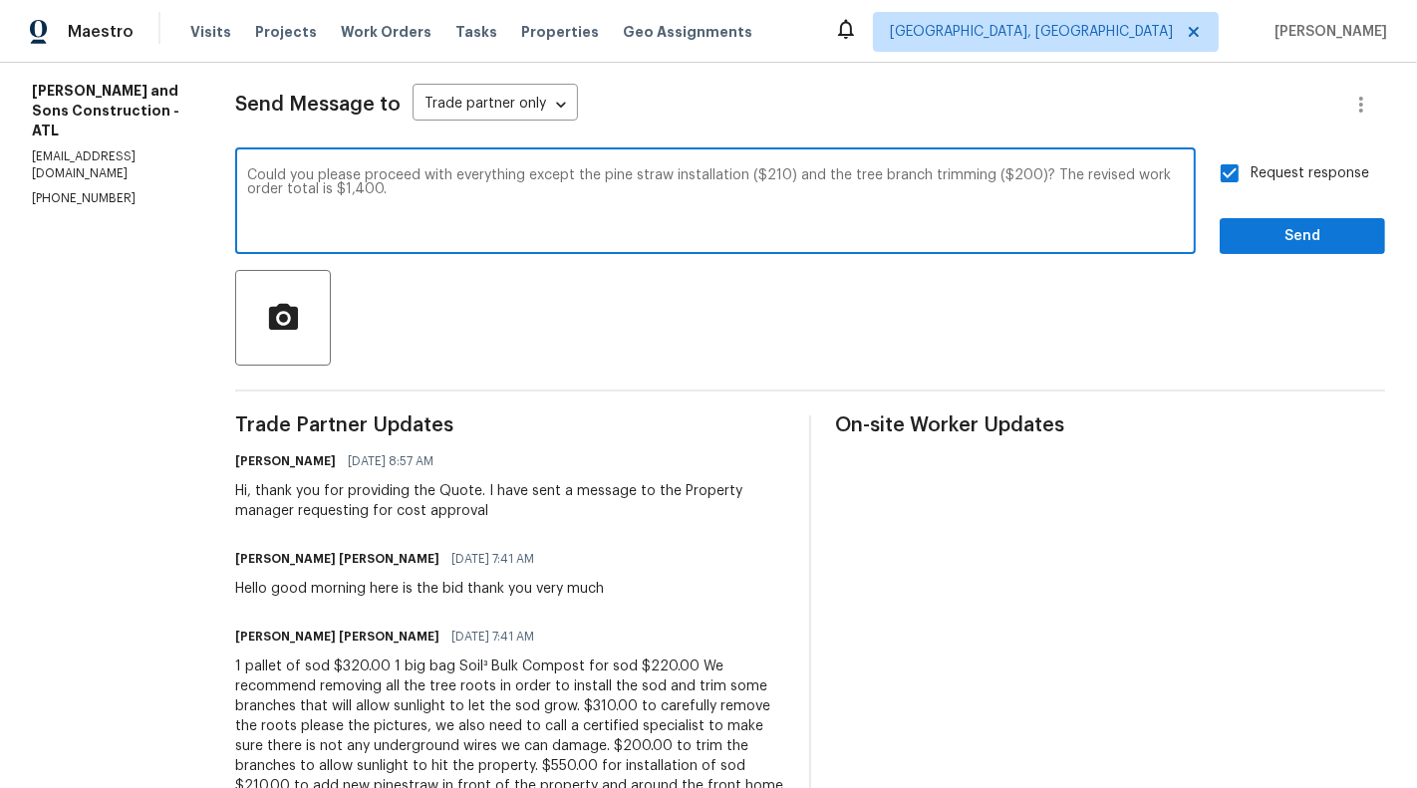
click at [565, 218] on textarea "Could you please proceed with everything except the pine straw installation ($2…" at bounding box center [715, 203] width 936 height 70
click at [568, 203] on textarea "Could you please proceed with everything except the pine straw installation ($2…" at bounding box center [715, 203] width 936 height 70
paste textarea "Since those do not appear to be directly related to the HOA violation with the …"
drag, startPoint x: 560, startPoint y: 177, endPoint x: 988, endPoint y: 171, distance: 428.4
click at [988, 170] on textarea "Could you please proceed with everything except the pine straw installation ($2…" at bounding box center [715, 203] width 936 height 70
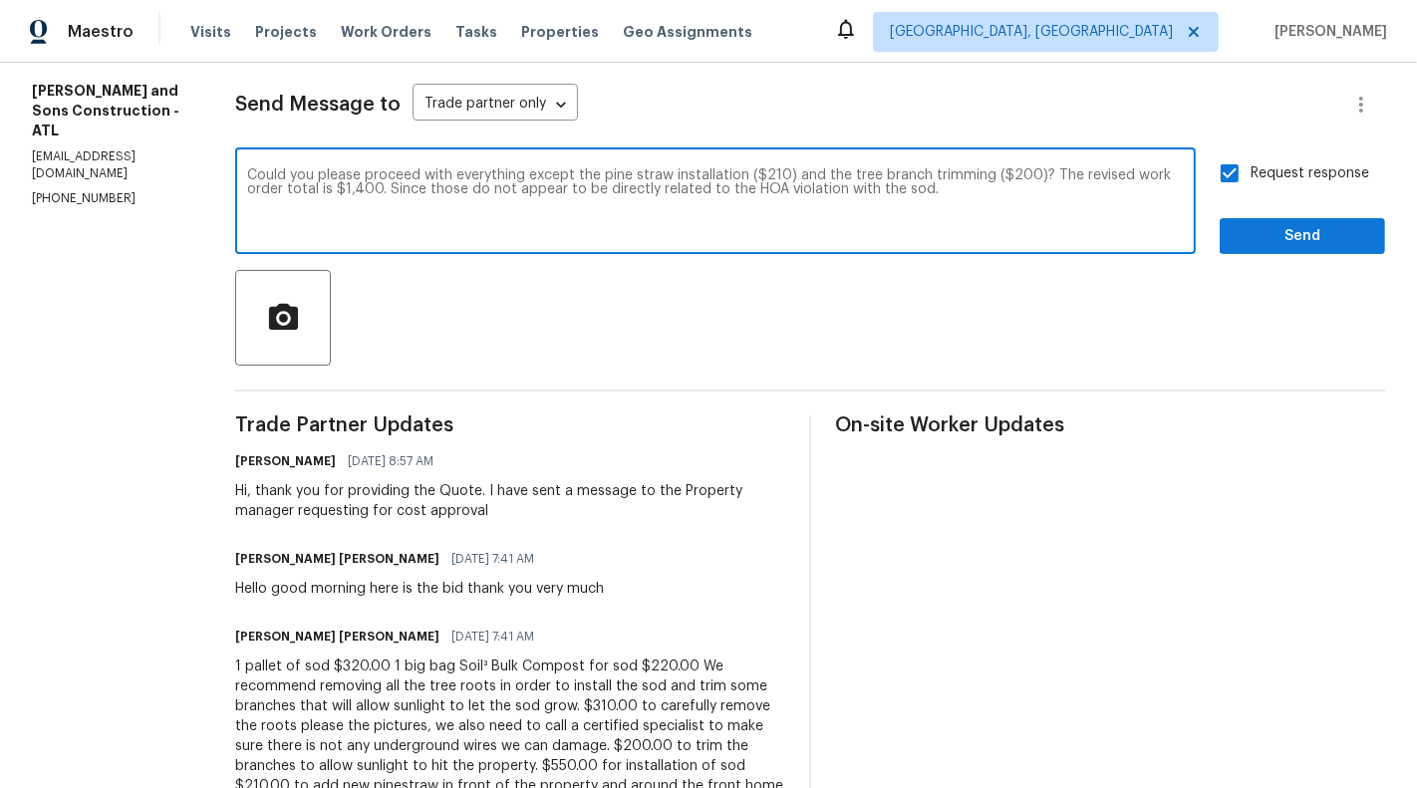
click at [353, 189] on textarea "Could you please proceed with everything except the pine straw installation ($2…" at bounding box center [715, 203] width 936 height 70
paste textarea "pine straw installation ($210) and the tree branch trimming ($200)"
type textarea "Could you please proceed with everything except the pine straw installation ($2…"
click at [1287, 239] on span "Send" at bounding box center [1301, 236] width 133 height 25
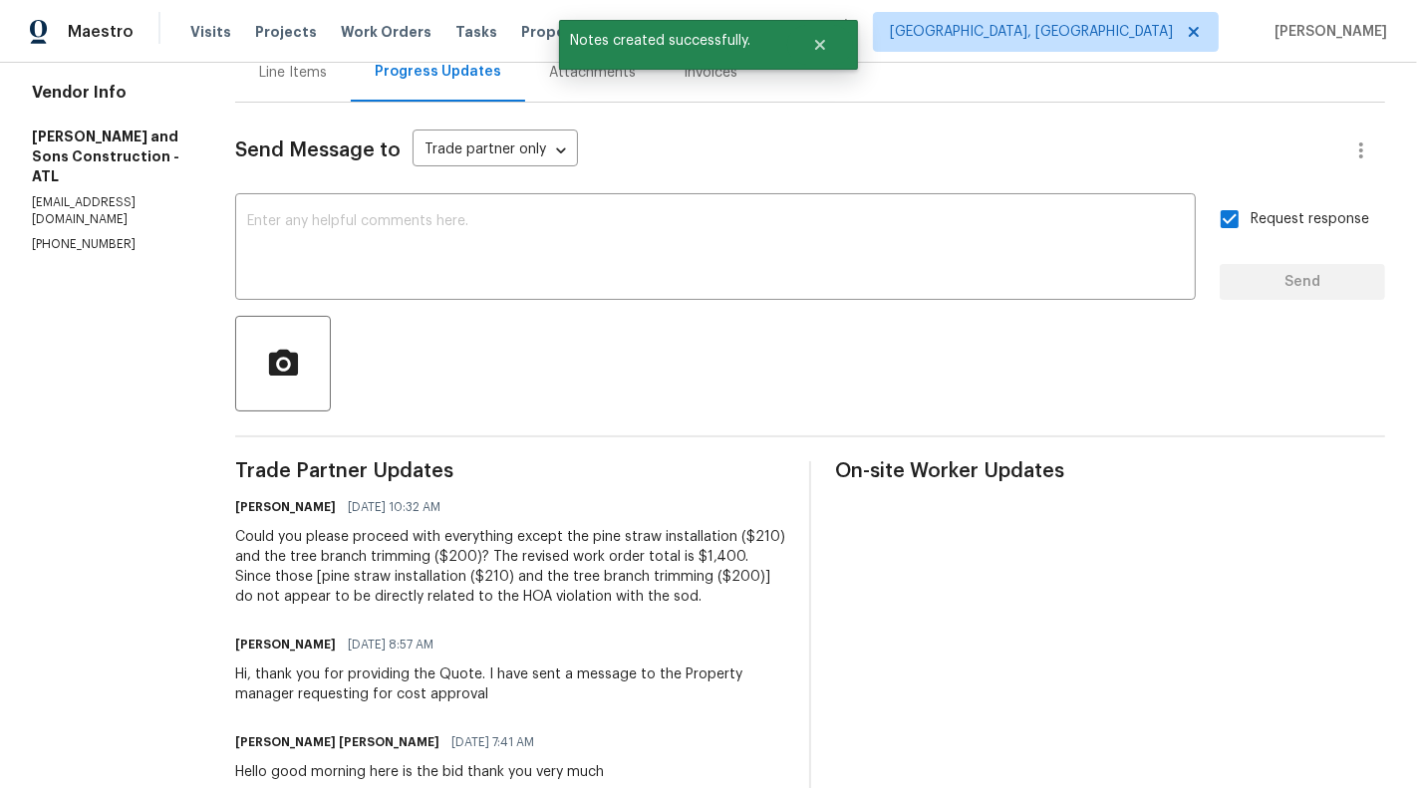
scroll to position [216, 0]
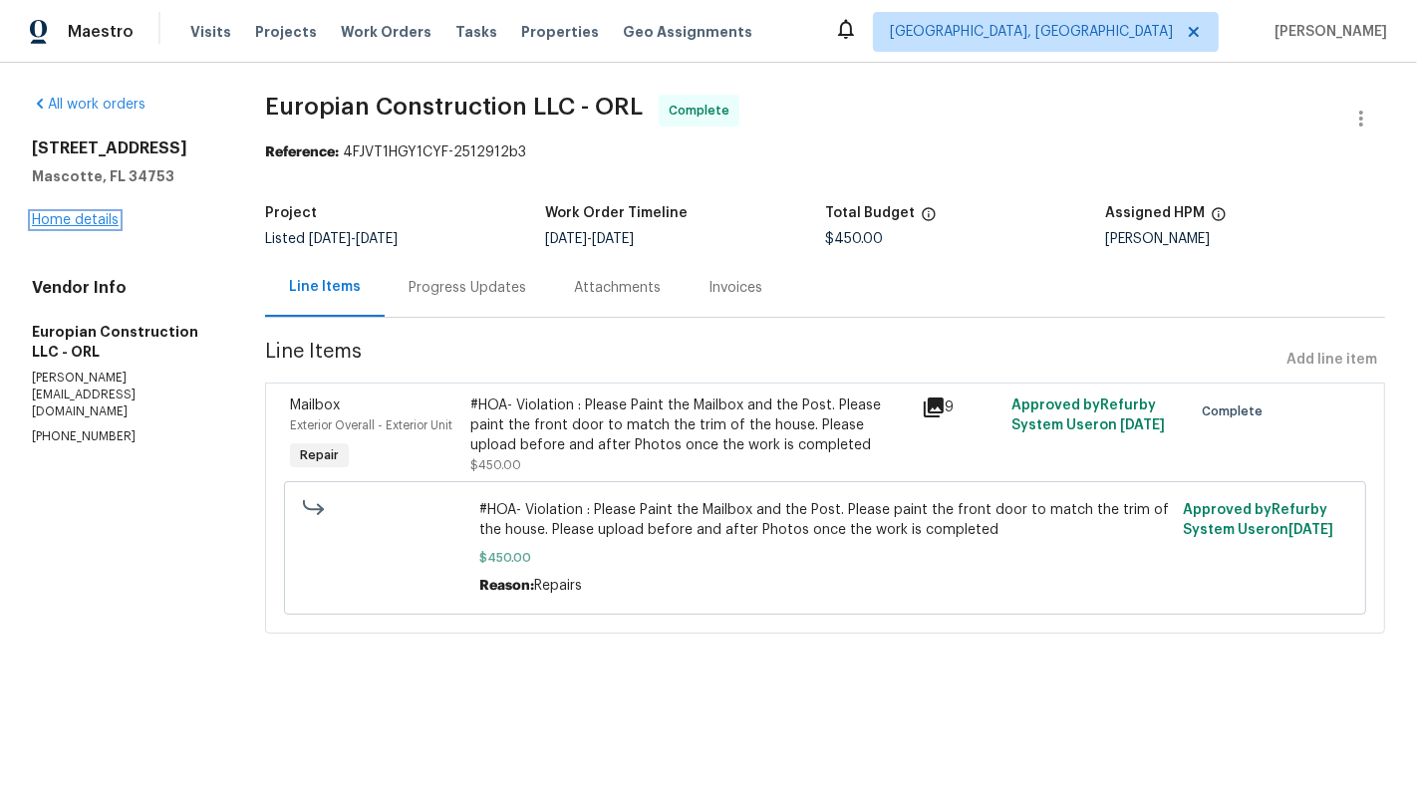
click at [82, 216] on link "Home details" at bounding box center [75, 220] width 87 height 14
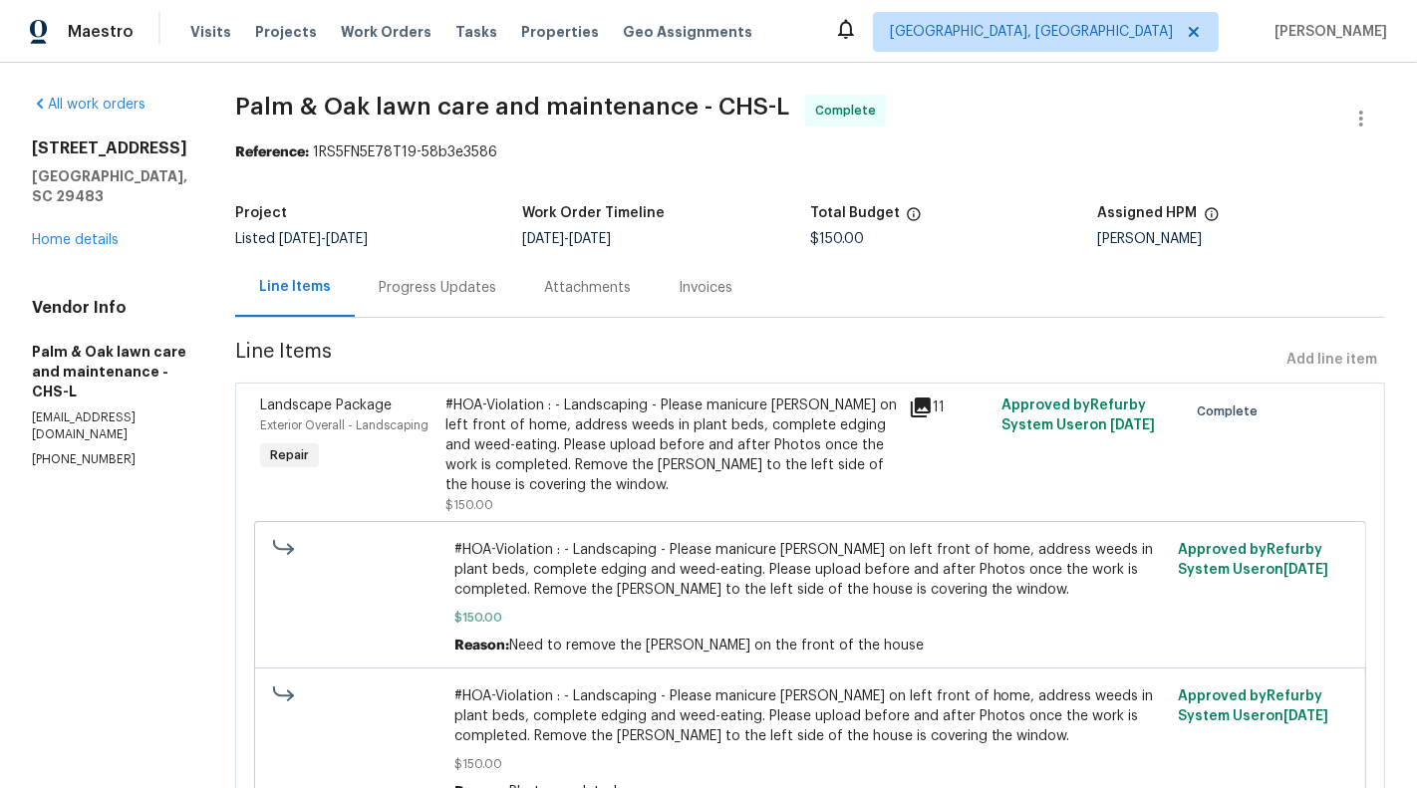
scroll to position [106, 0]
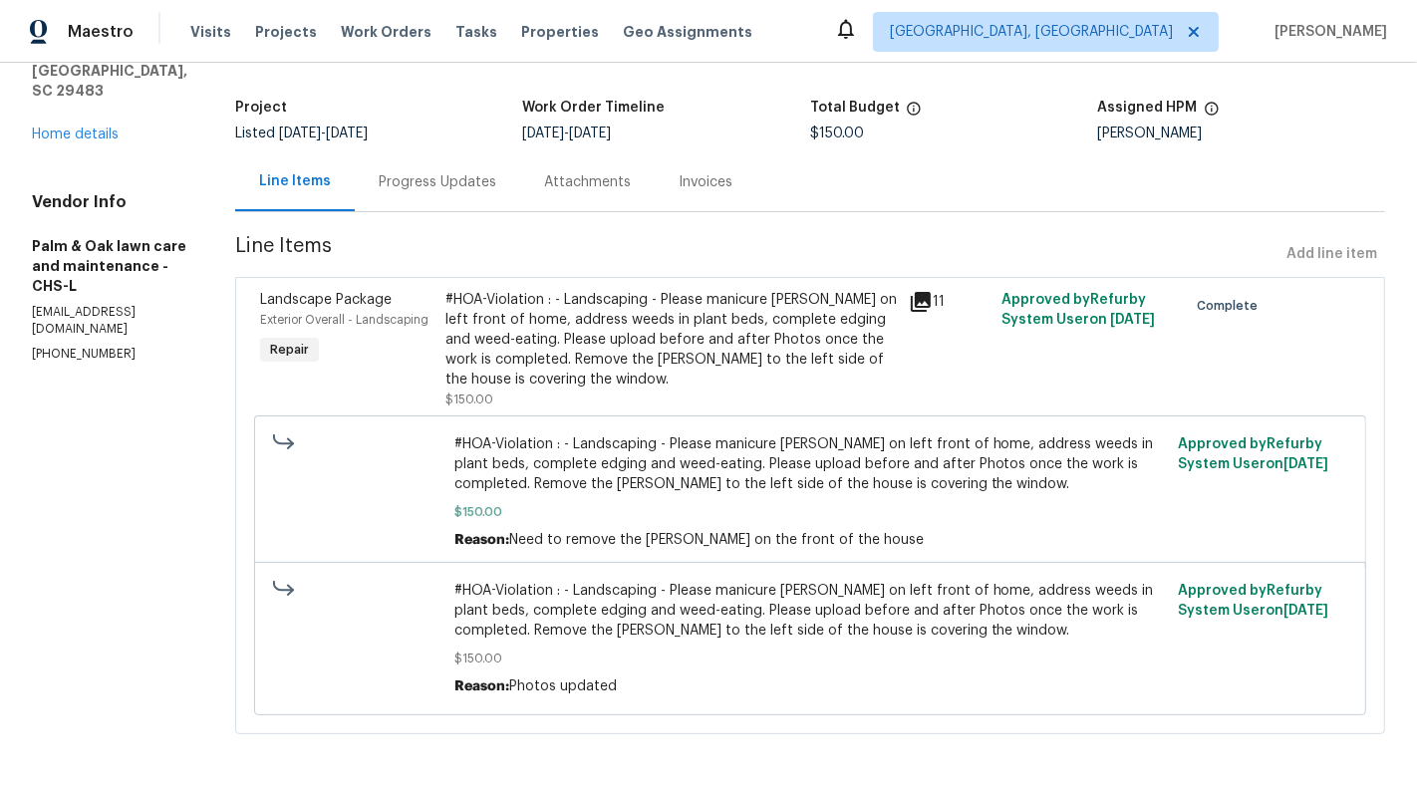
click at [690, 352] on div "#HOA-Violation : - Landscaping - Please manicure [PERSON_NAME] on left front of…" at bounding box center [670, 340] width 451 height 100
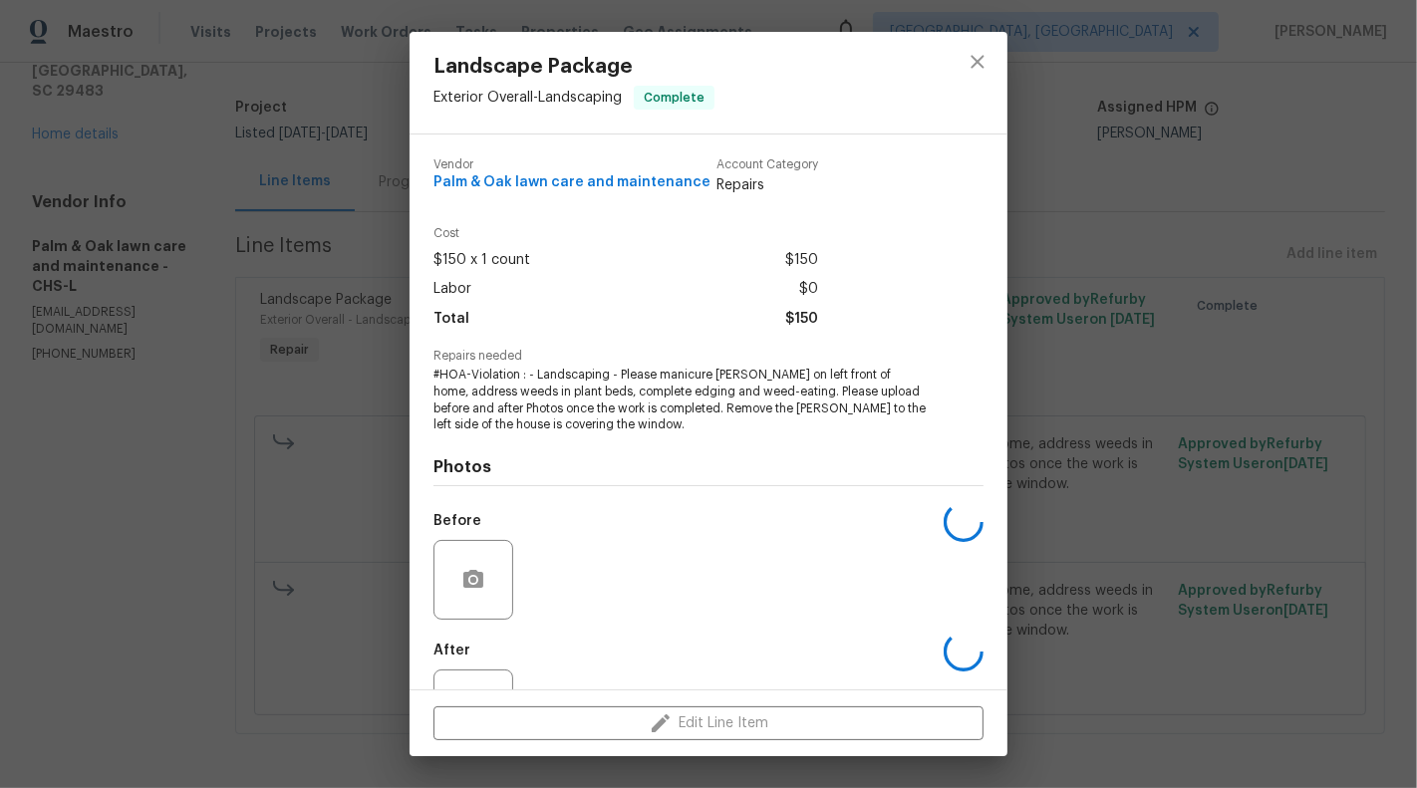
scroll to position [80, 0]
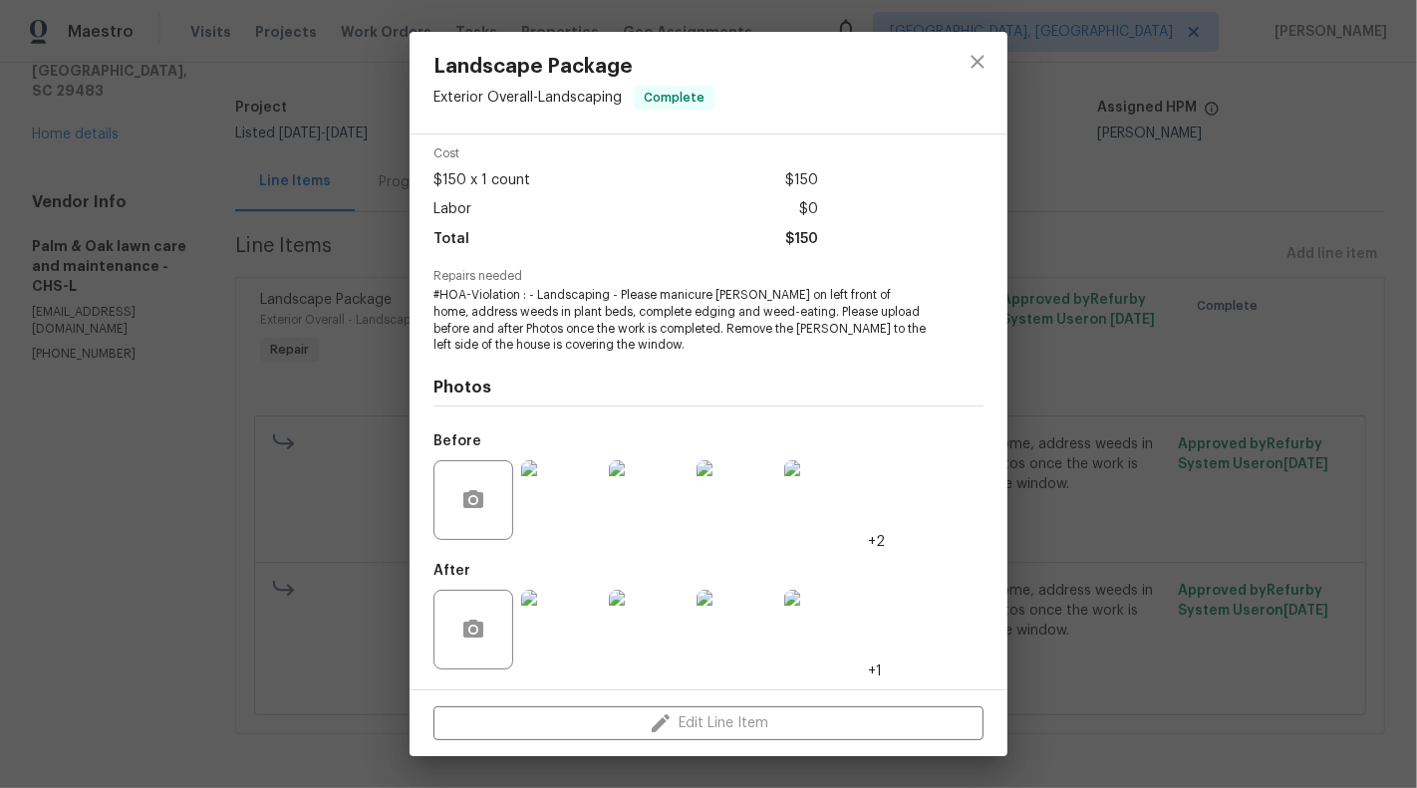
click at [184, 669] on div "Landscape Package Exterior Overall - Landscaping Complete Vendor Palm & Oak law…" at bounding box center [708, 394] width 1417 height 788
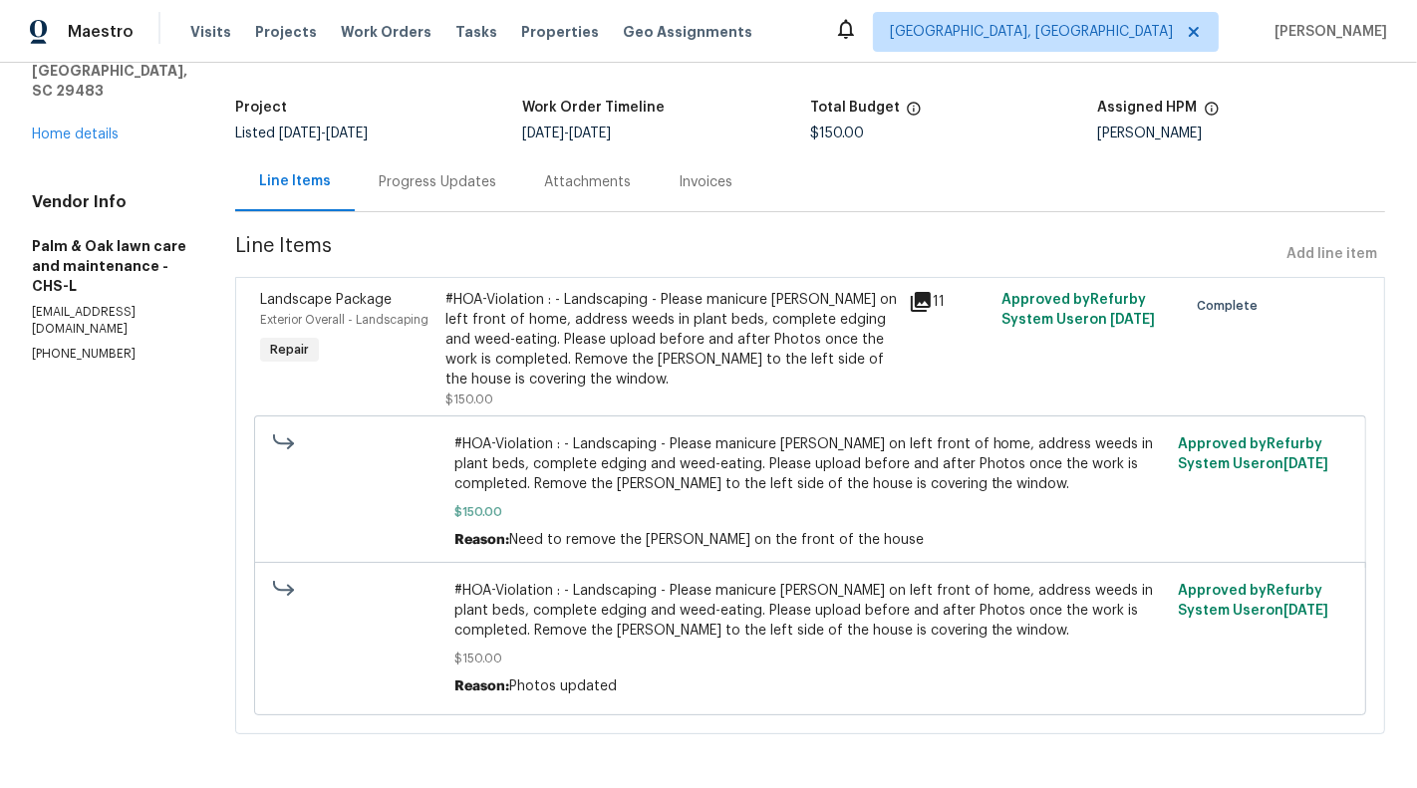
click at [669, 356] on div "#HOA-Violation : - Landscaping - Please manicure bush on left front of home, ad…" at bounding box center [670, 340] width 451 height 100
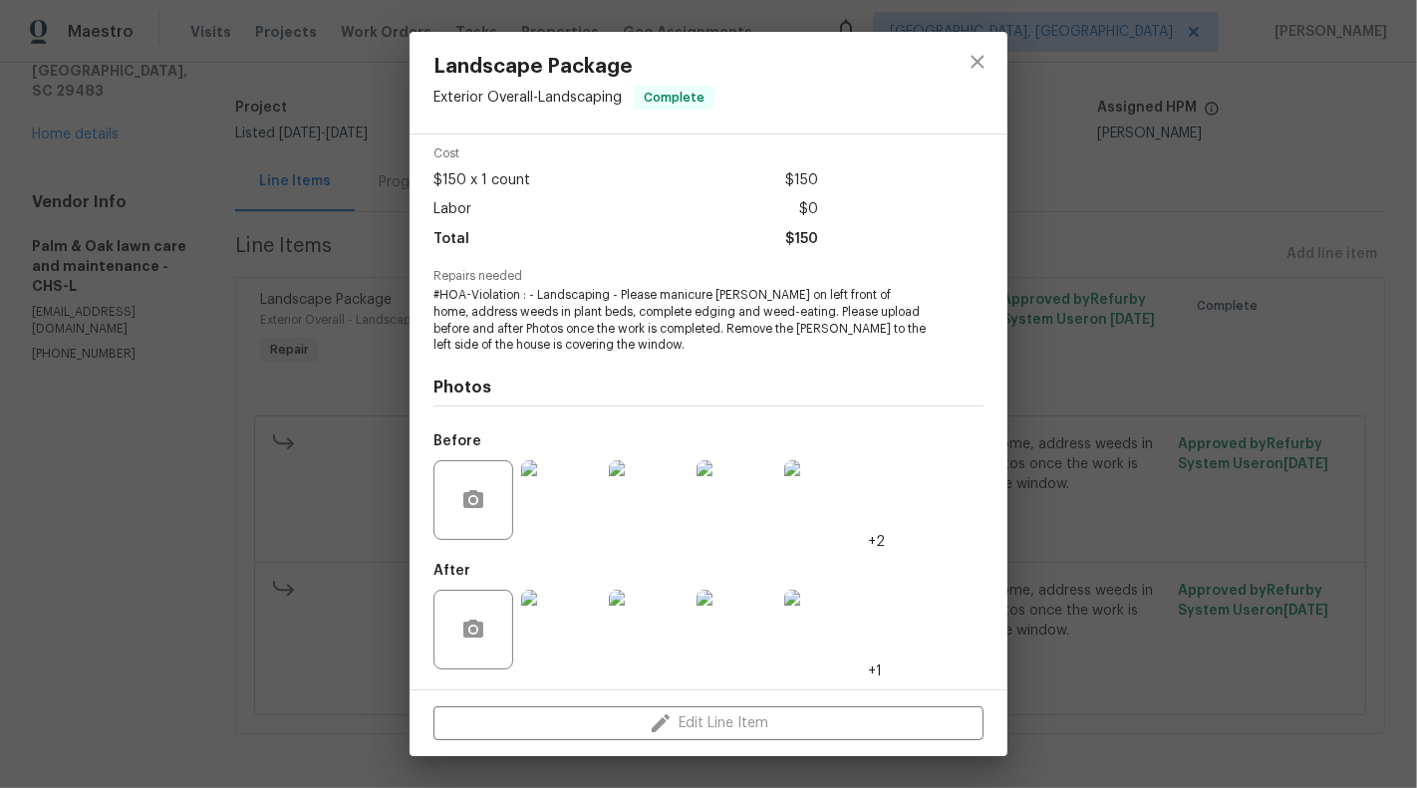
click at [558, 629] on img at bounding box center [561, 630] width 80 height 80
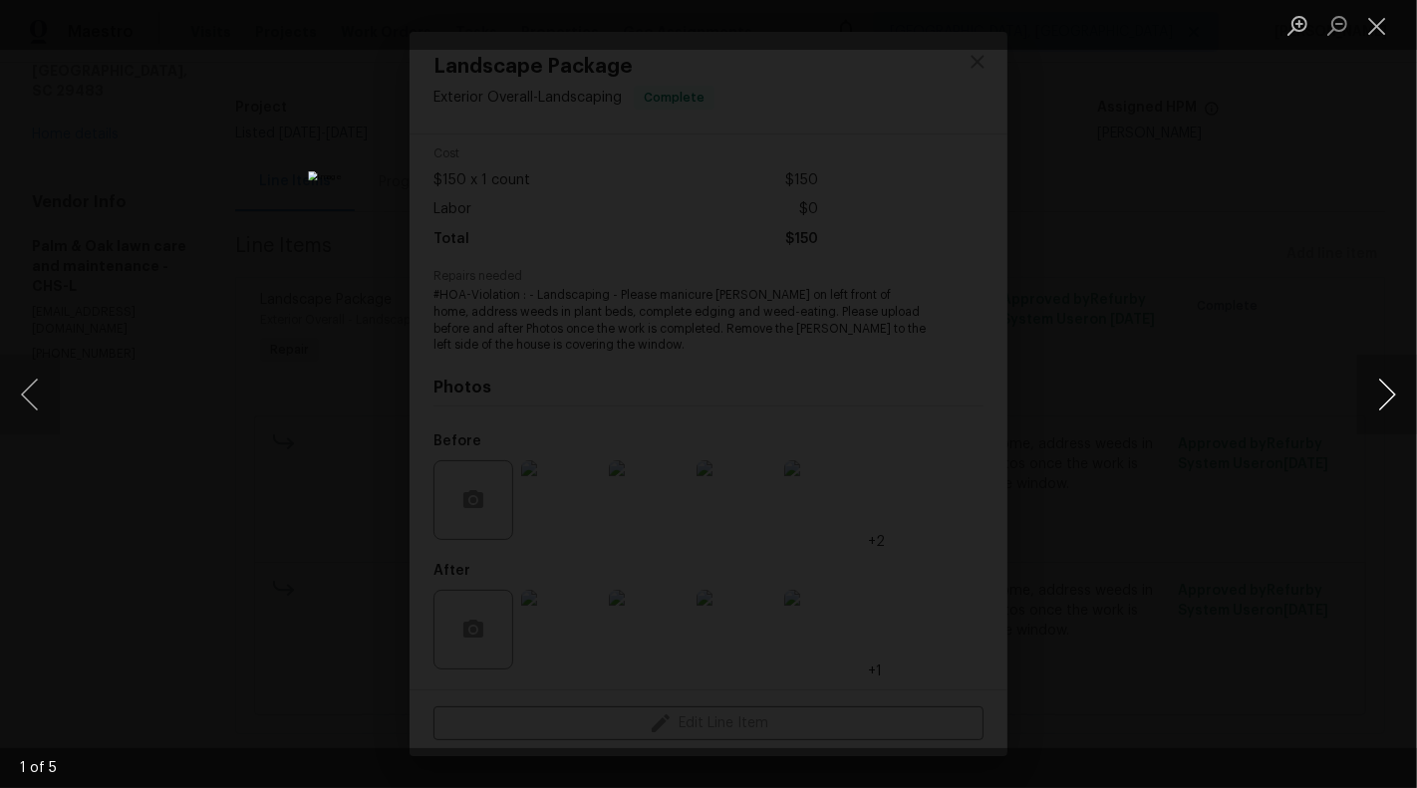
click at [1416, 387] on button "Next image" at bounding box center [1387, 395] width 60 height 80
click at [1393, 398] on button "Next image" at bounding box center [1387, 395] width 60 height 80
click at [1388, 398] on button "Next image" at bounding box center [1387, 395] width 60 height 80
click at [1395, 400] on button "Next image" at bounding box center [1387, 395] width 60 height 80
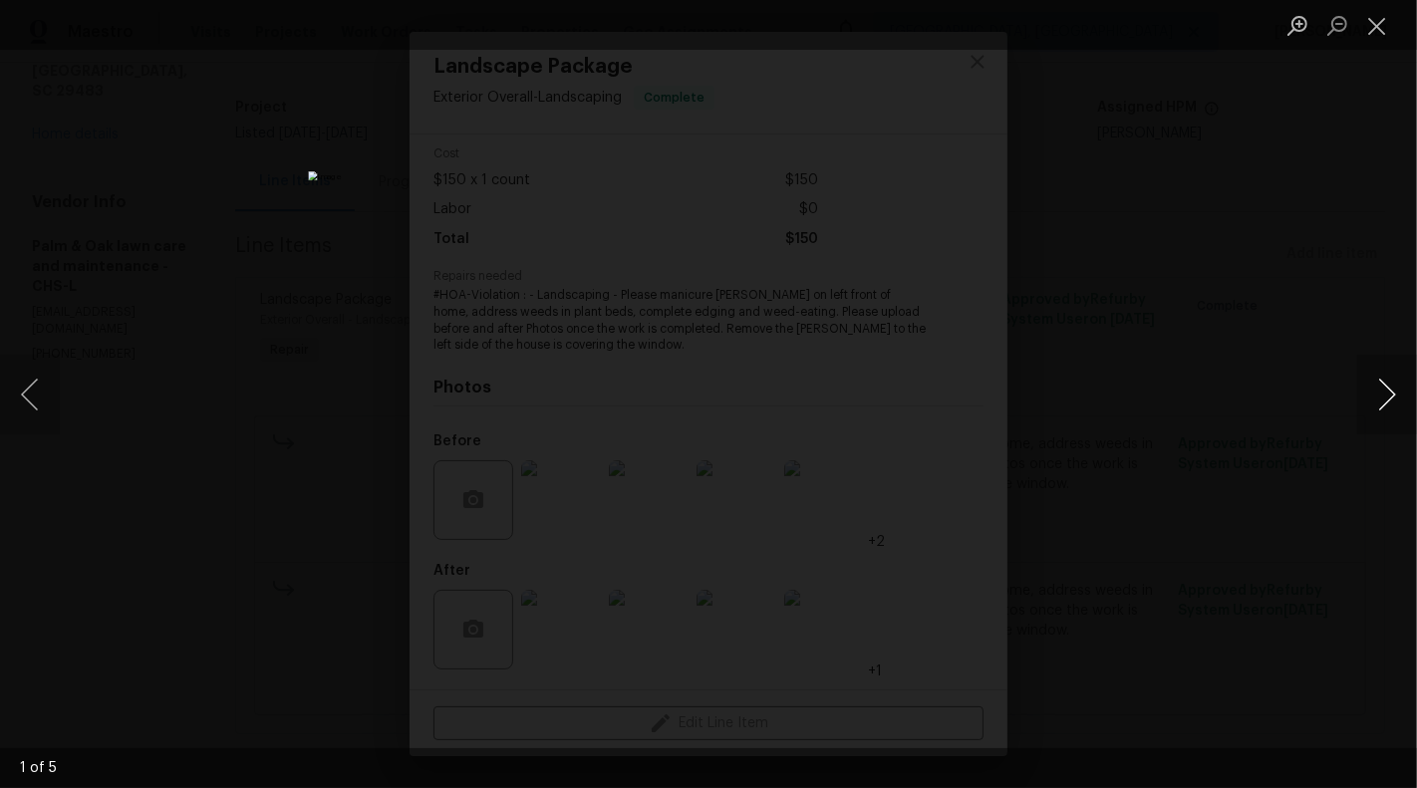
click at [1395, 400] on button "Next image" at bounding box center [1387, 395] width 60 height 80
click at [1376, 19] on button "Close lightbox" at bounding box center [1377, 25] width 40 height 35
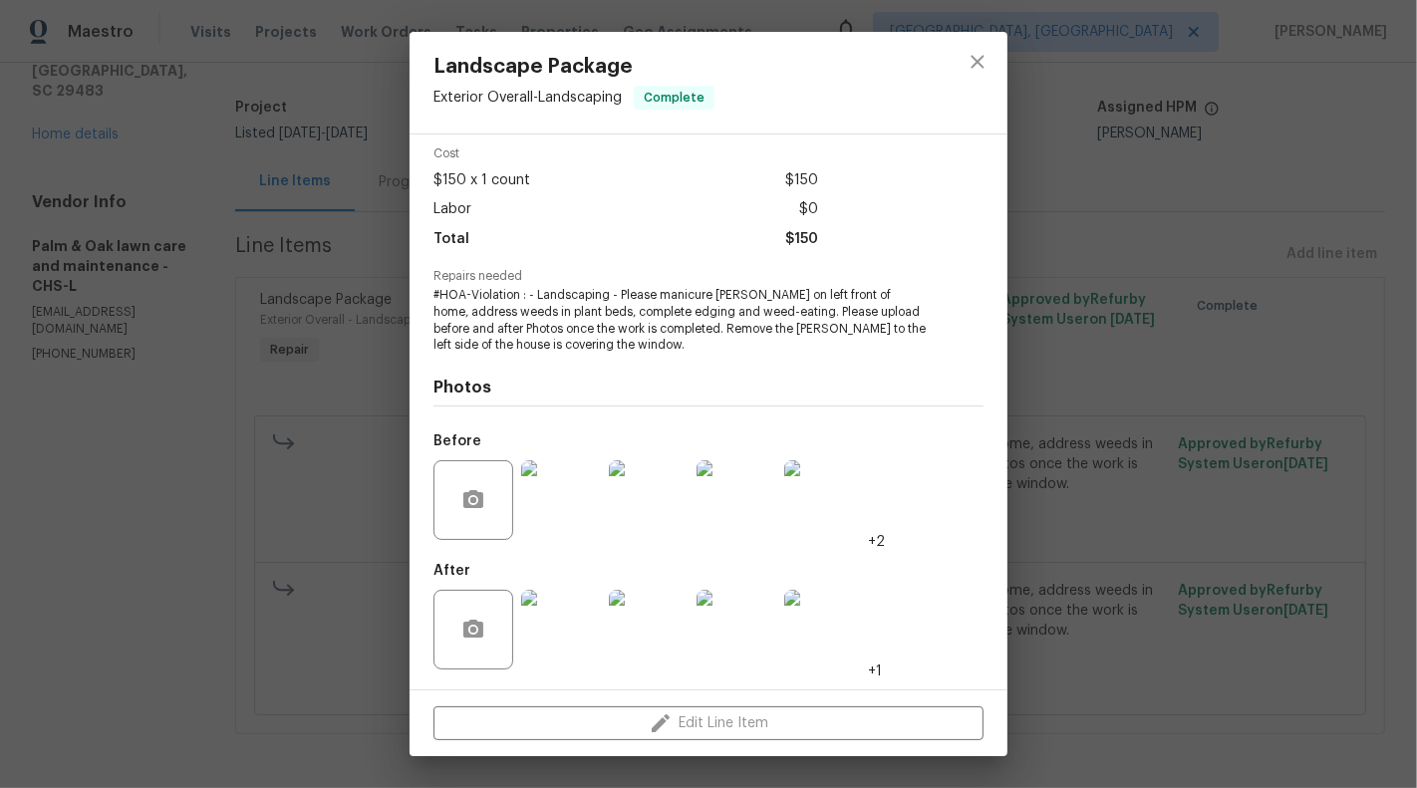
click at [568, 623] on img at bounding box center [561, 630] width 80 height 80
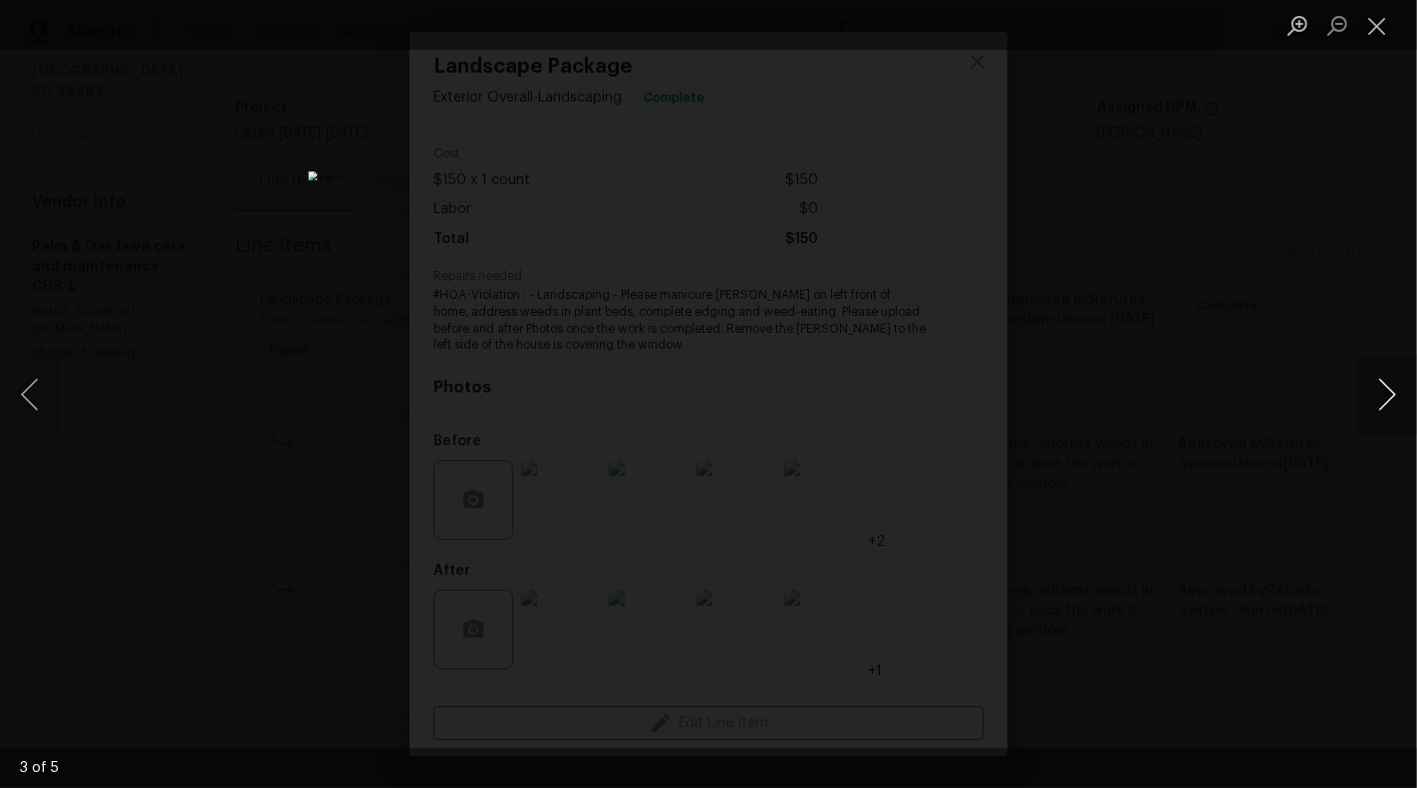
click at [1389, 400] on button "Next image" at bounding box center [1387, 395] width 60 height 80
click at [1385, 27] on button "Close lightbox" at bounding box center [1377, 25] width 40 height 35
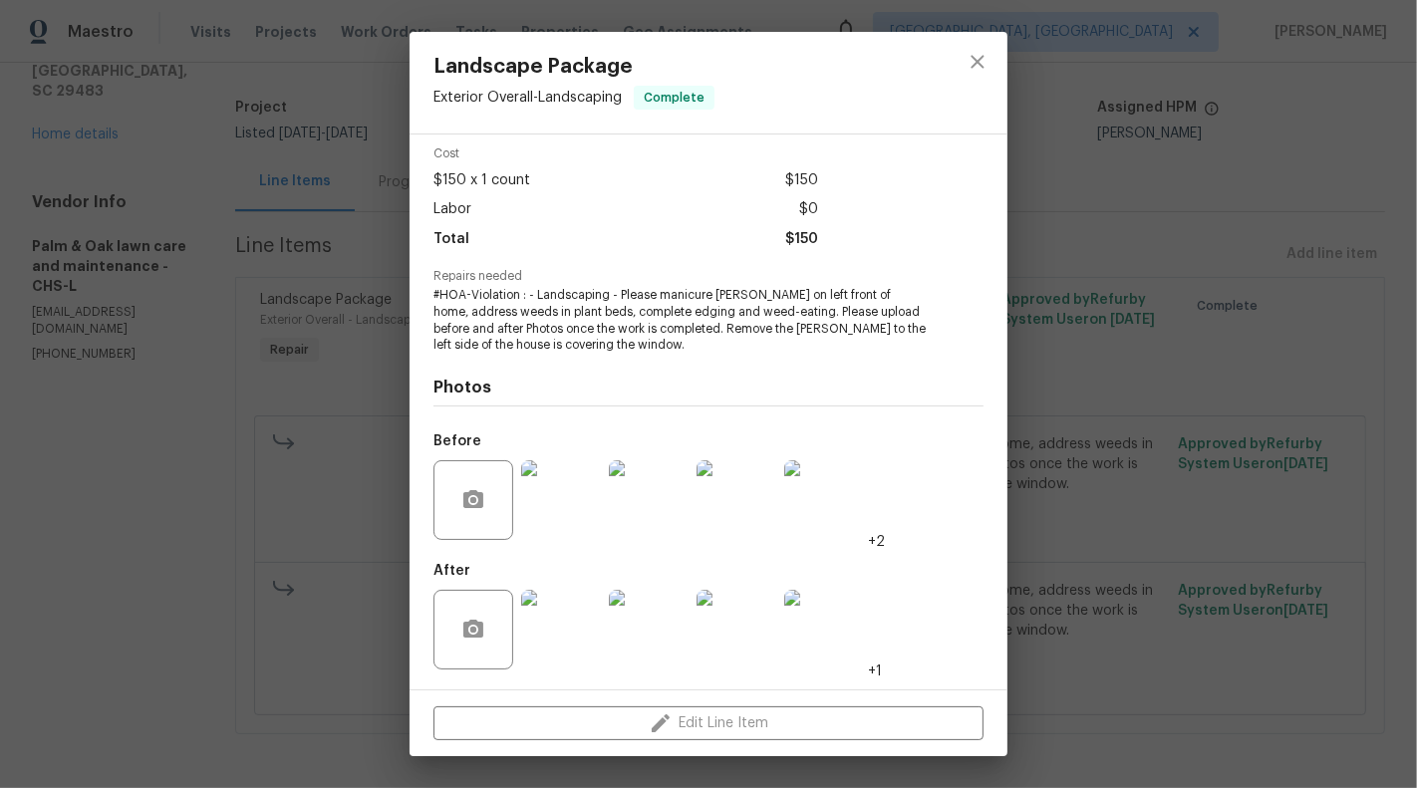
click at [563, 508] on img at bounding box center [561, 500] width 80 height 80
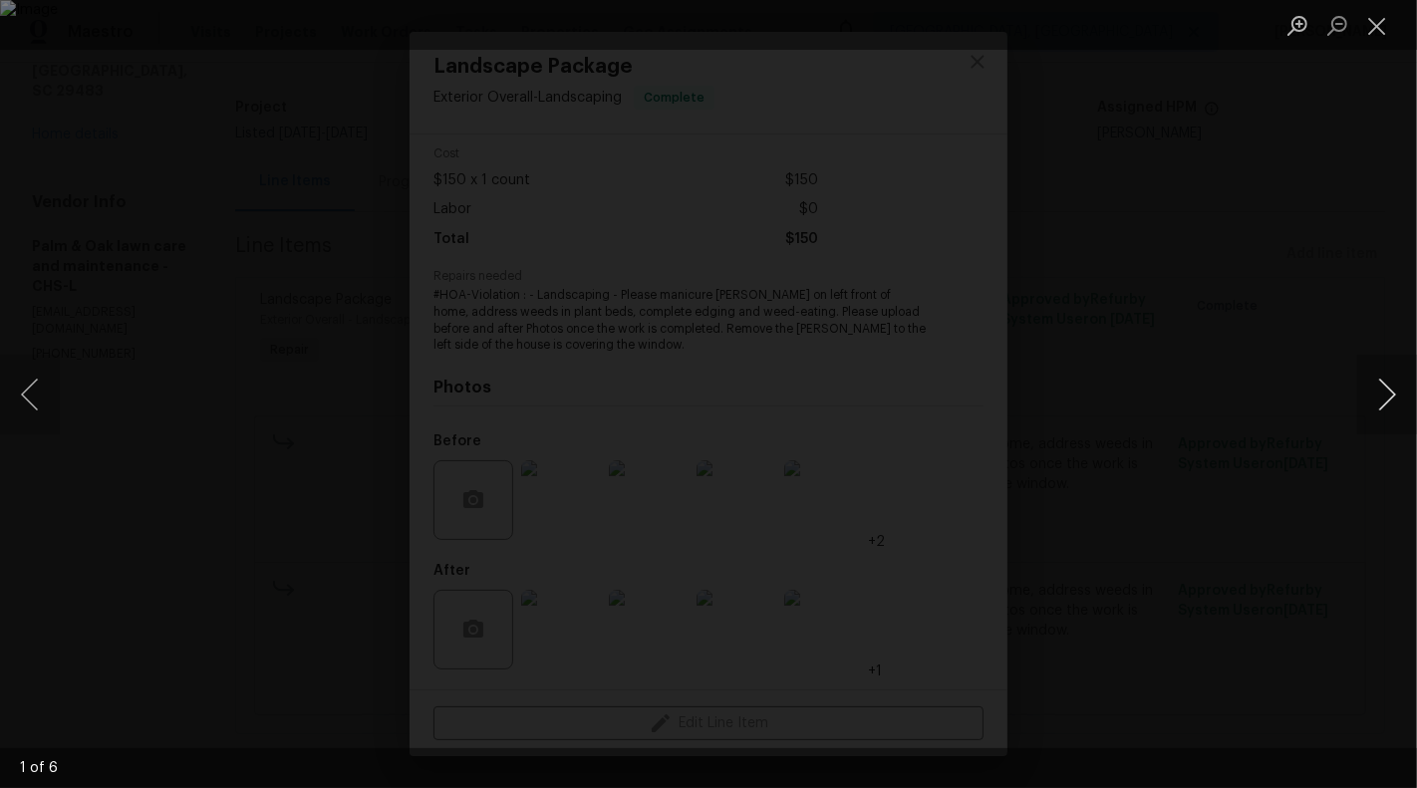
click at [1388, 396] on button "Next image" at bounding box center [1387, 395] width 60 height 80
click at [1401, 396] on button "Next image" at bounding box center [1387, 395] width 60 height 80
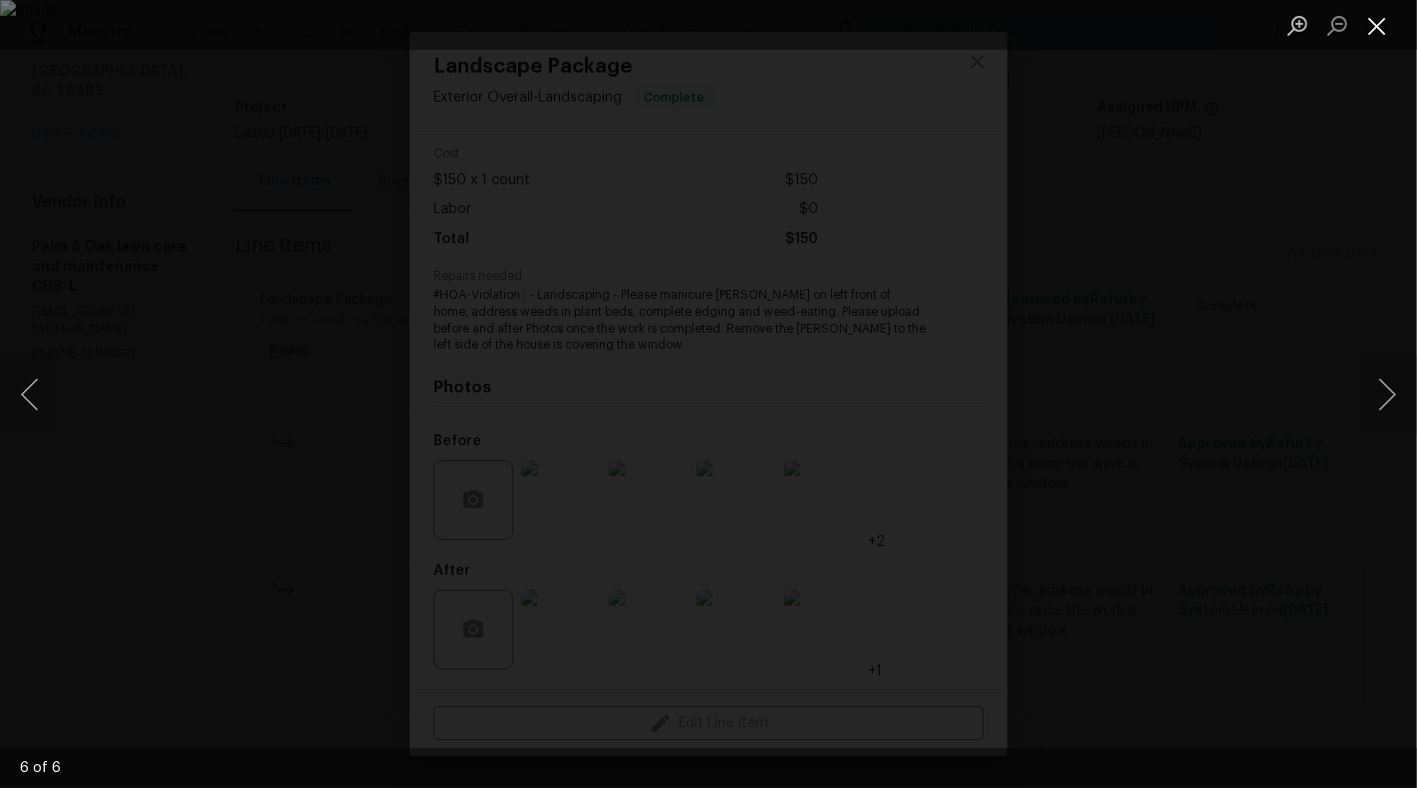
click at [1374, 10] on button "Close lightbox" at bounding box center [1377, 25] width 40 height 35
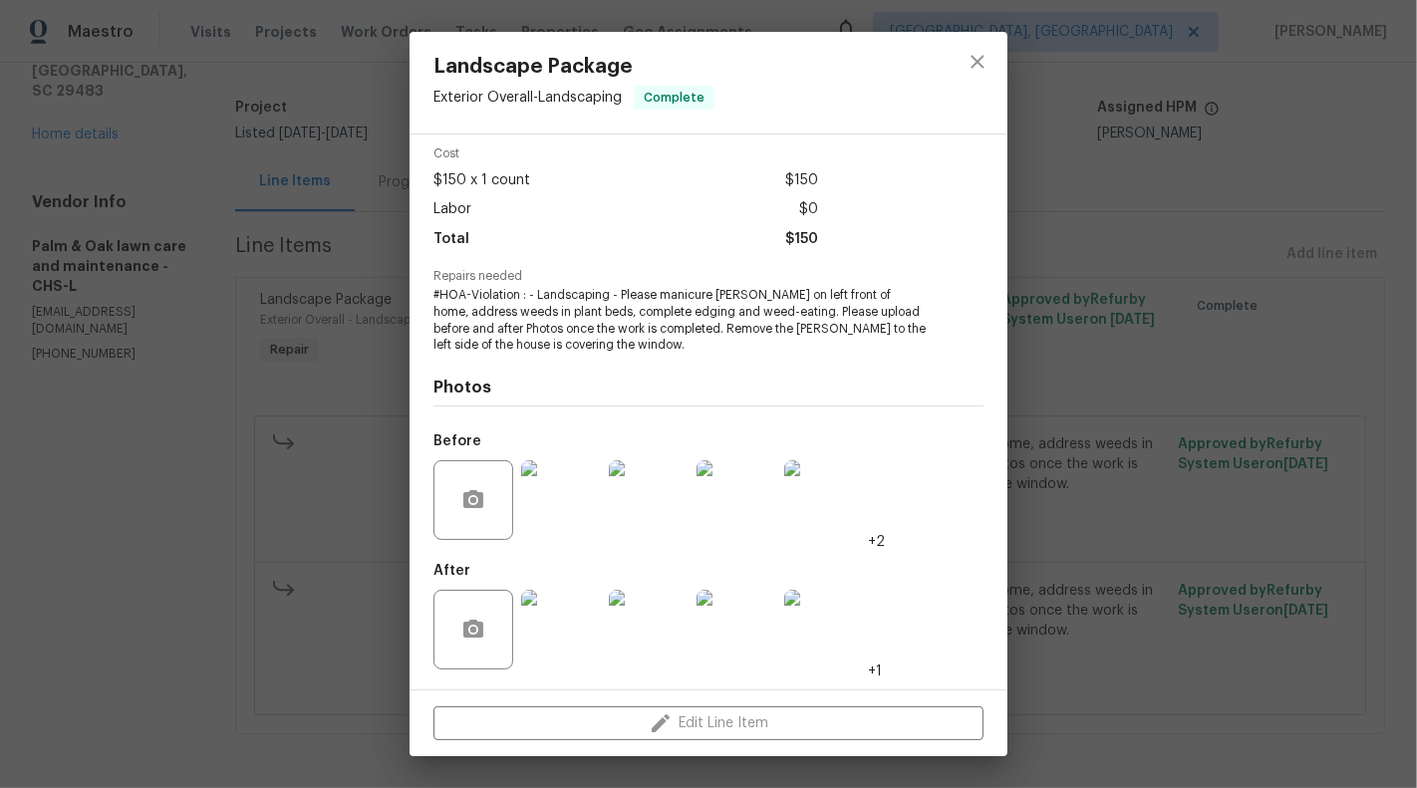
click at [534, 639] on img at bounding box center [561, 630] width 80 height 80
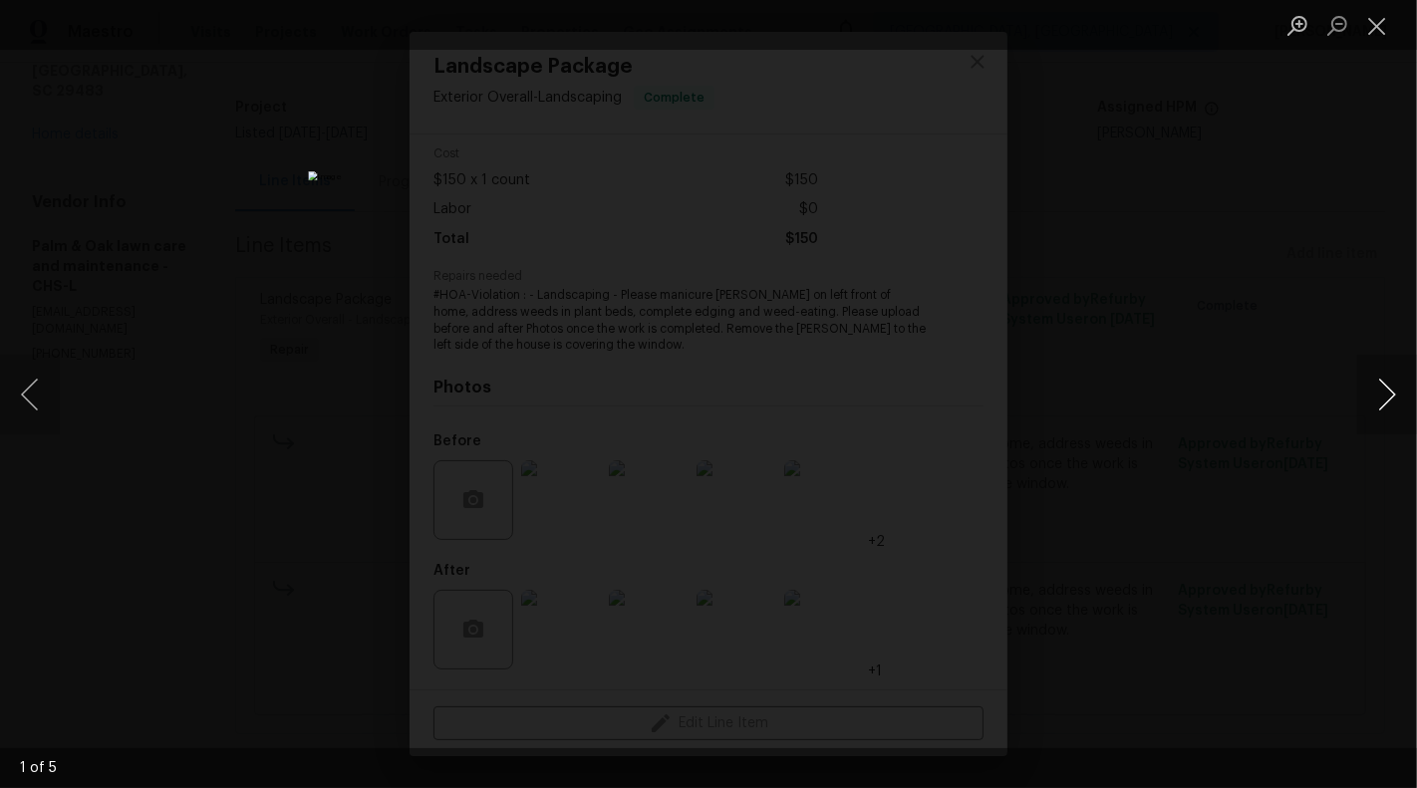
click at [1401, 401] on button "Next image" at bounding box center [1387, 395] width 60 height 80
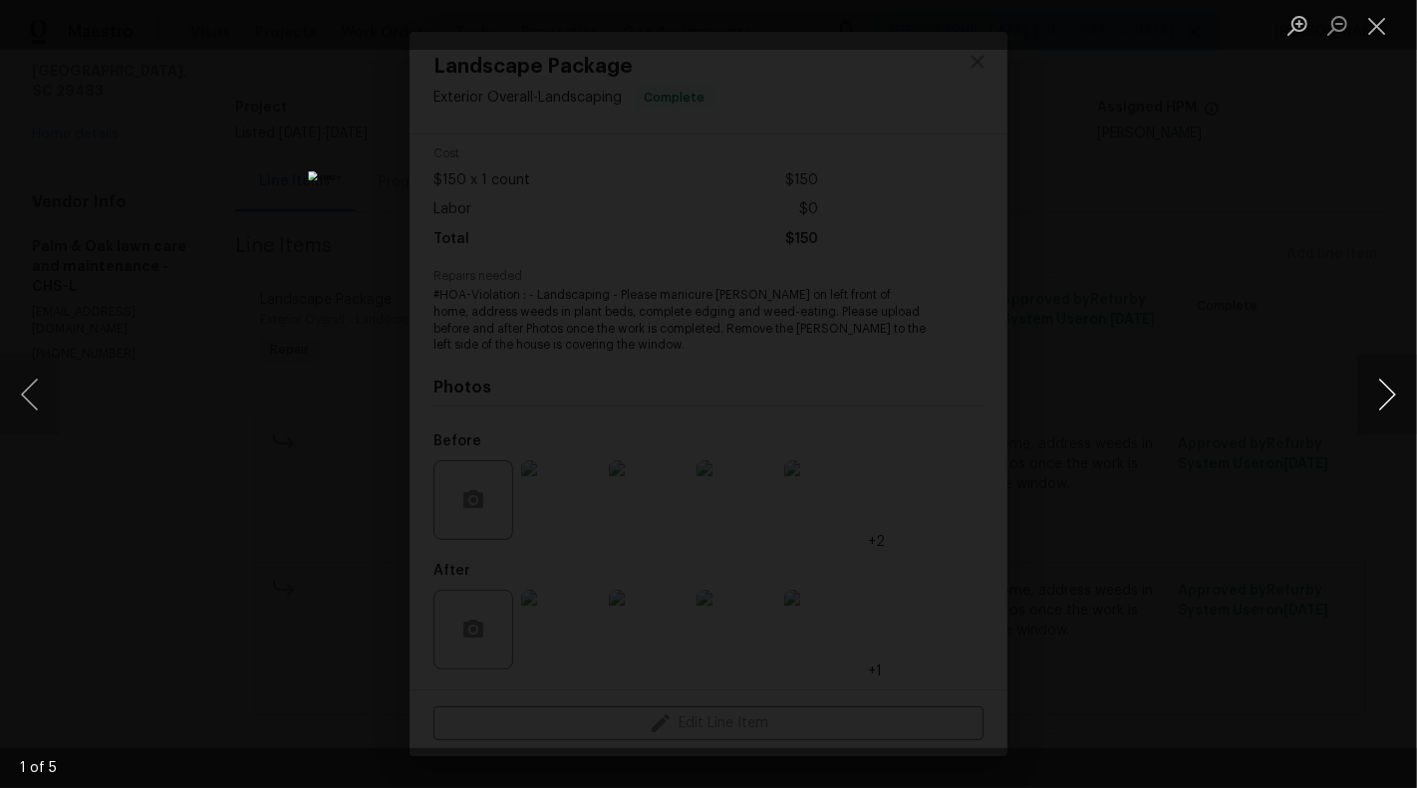
click at [1401, 401] on button "Next image" at bounding box center [1387, 395] width 60 height 80
click at [1381, 23] on button "Close lightbox" at bounding box center [1377, 25] width 40 height 35
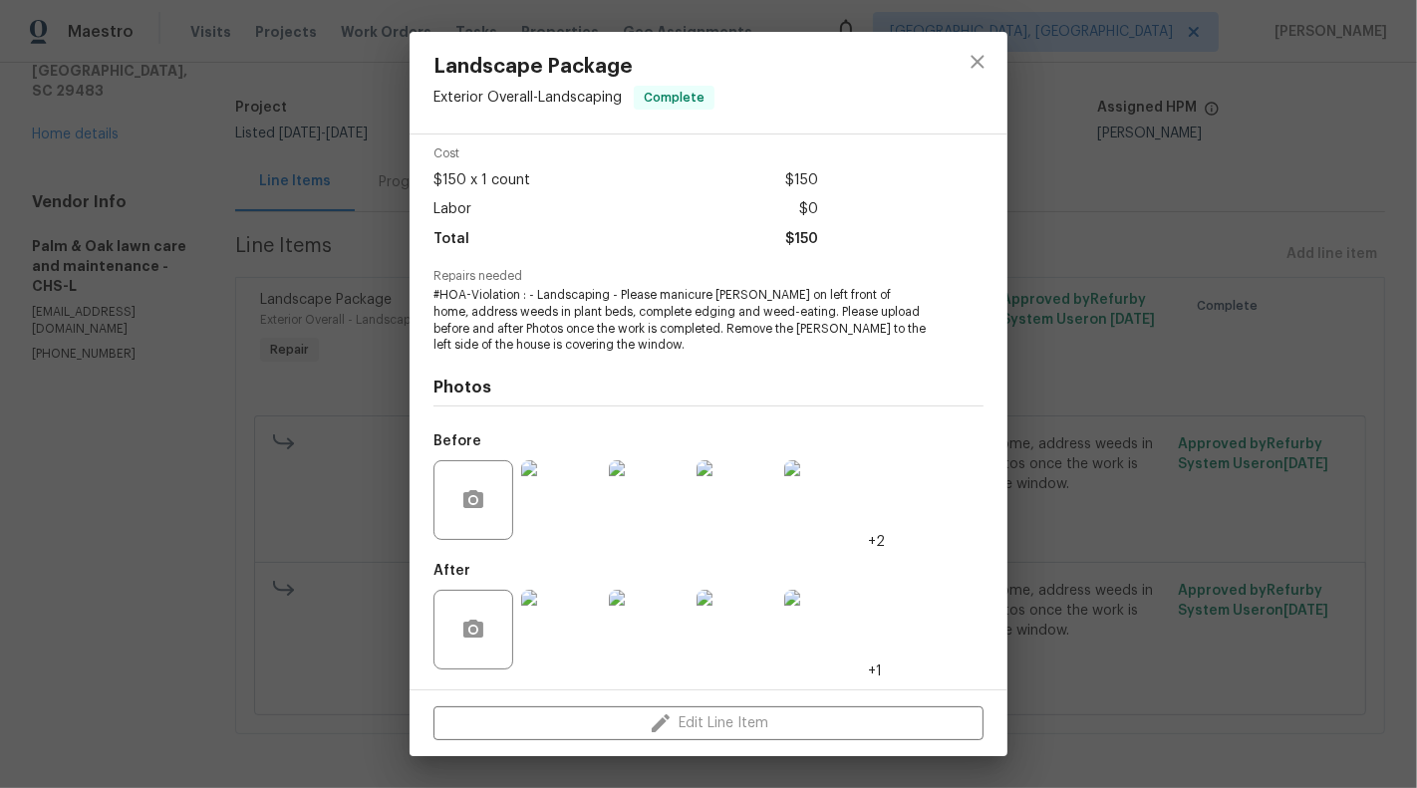
click at [153, 340] on div "Landscape Package Exterior Overall - Landscaping Complete Vendor Palm & Oak law…" at bounding box center [708, 394] width 1417 height 788
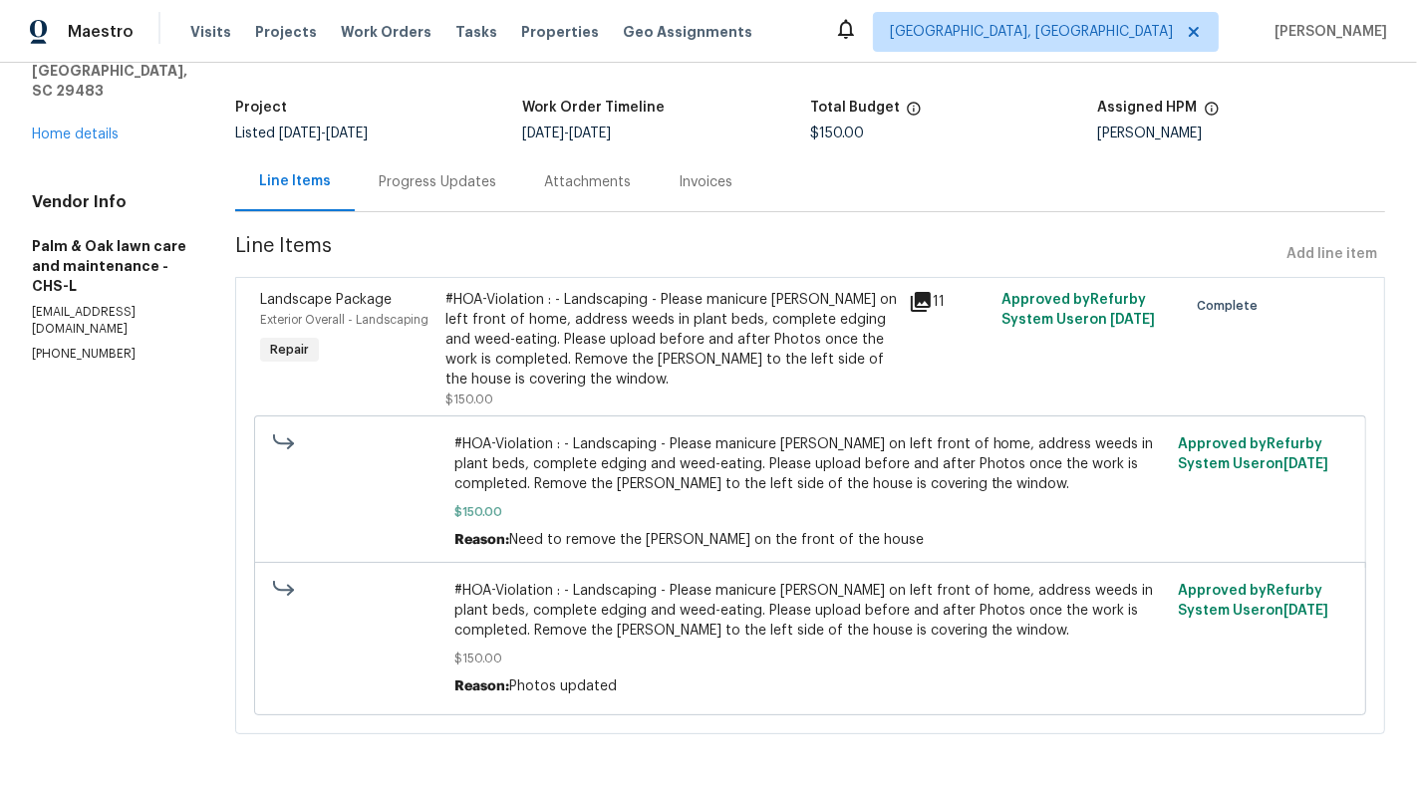
scroll to position [0, 0]
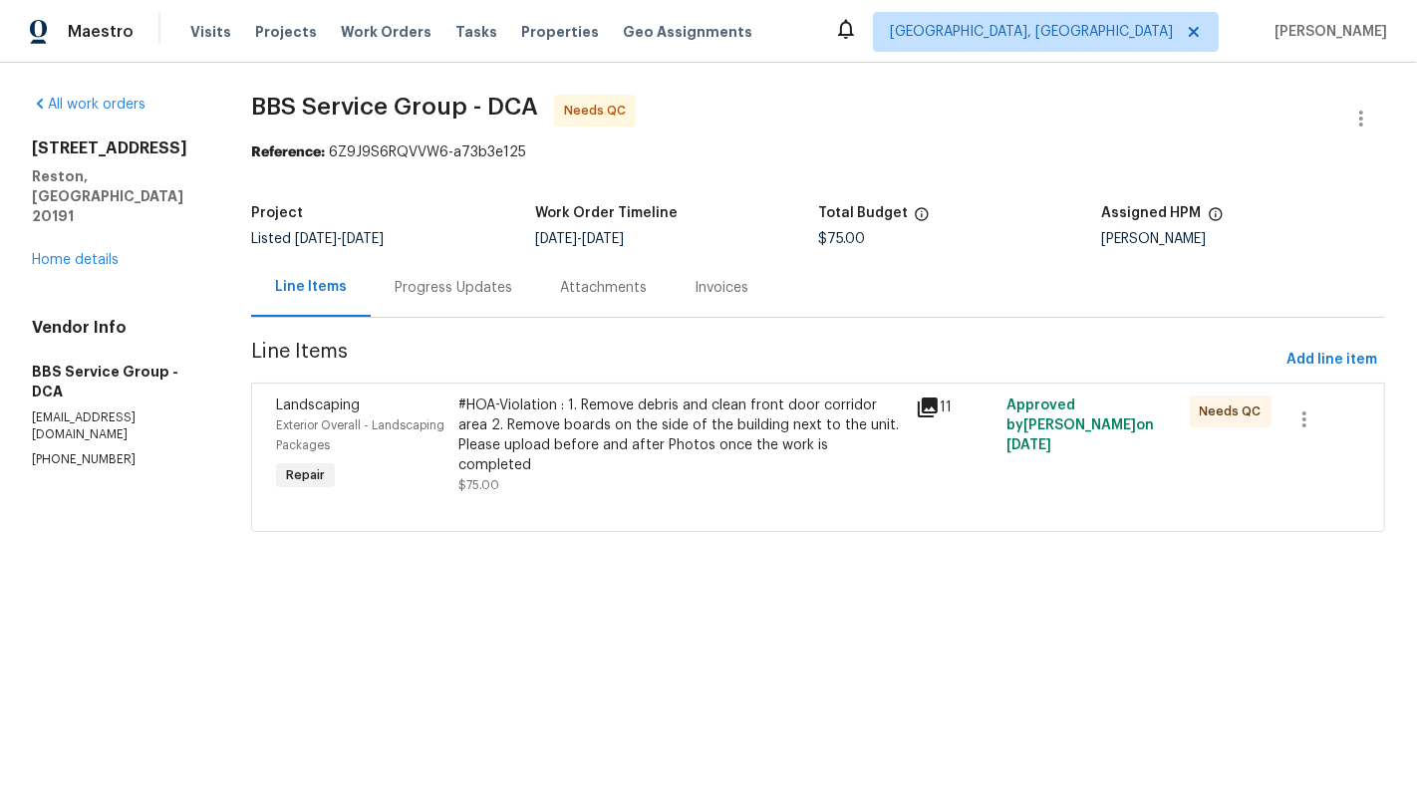
click at [584, 467] on div "#HOA-Violation : 1. Remove debris and clean front door corridor area 2. Remove …" at bounding box center [681, 446] width 444 height 100
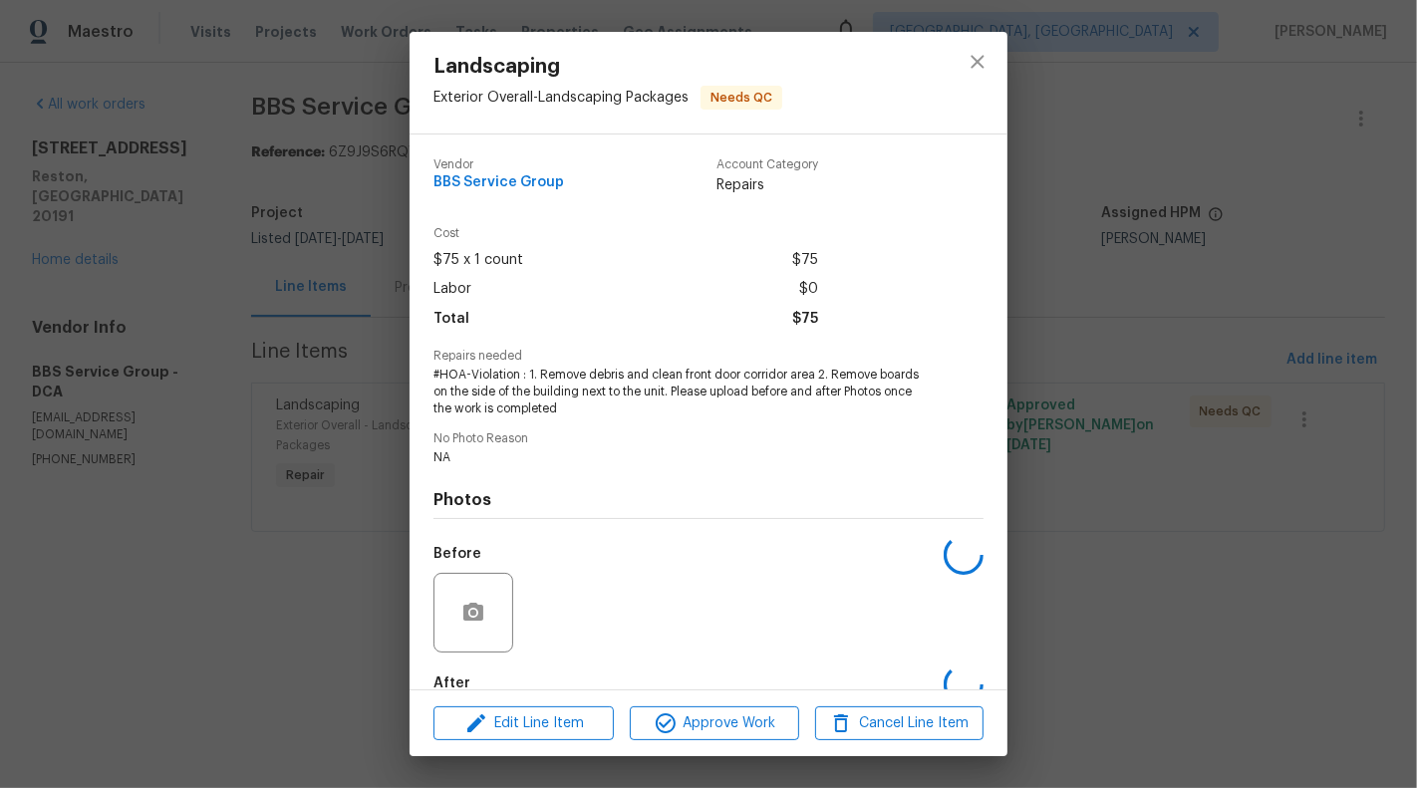
scroll to position [113, 0]
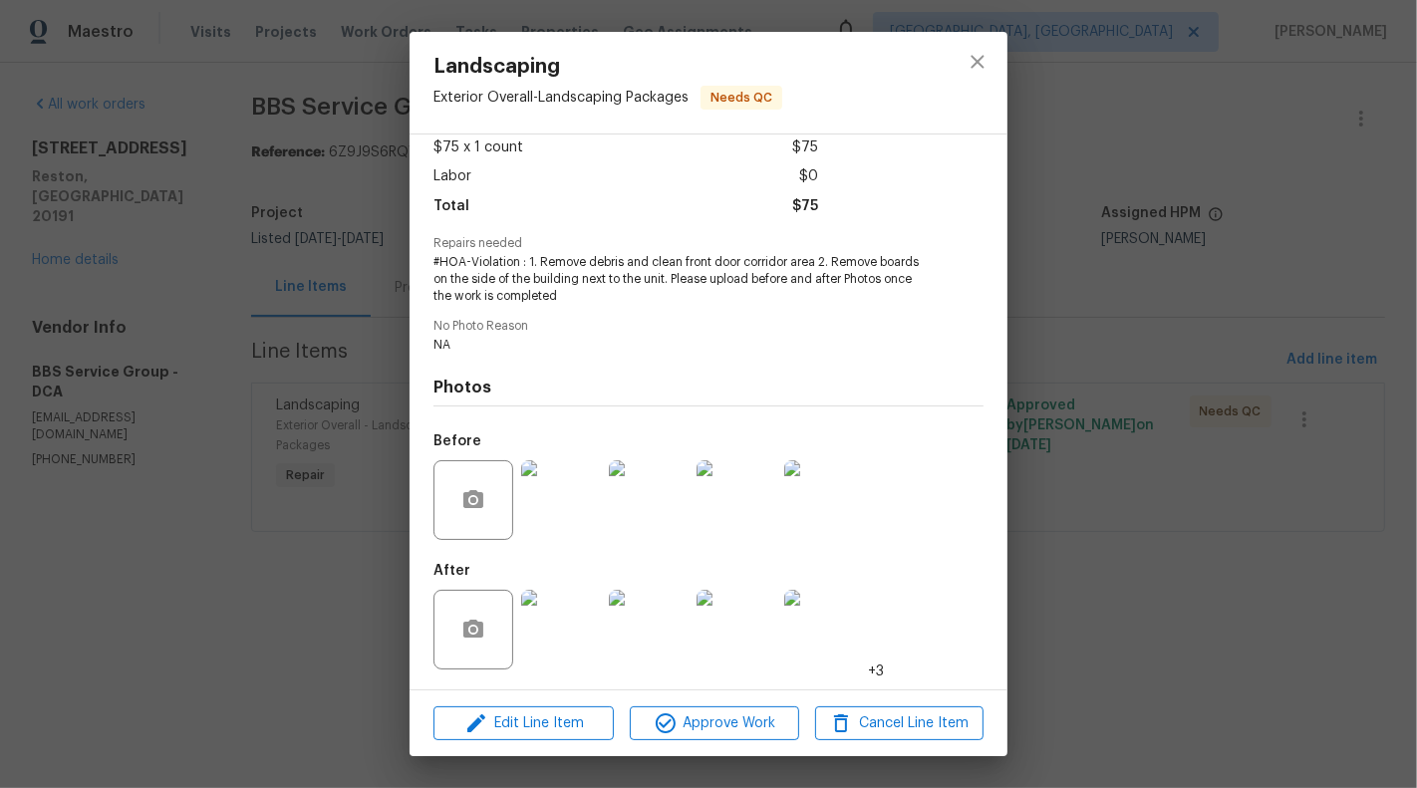
click at [573, 498] on img at bounding box center [561, 500] width 80 height 80
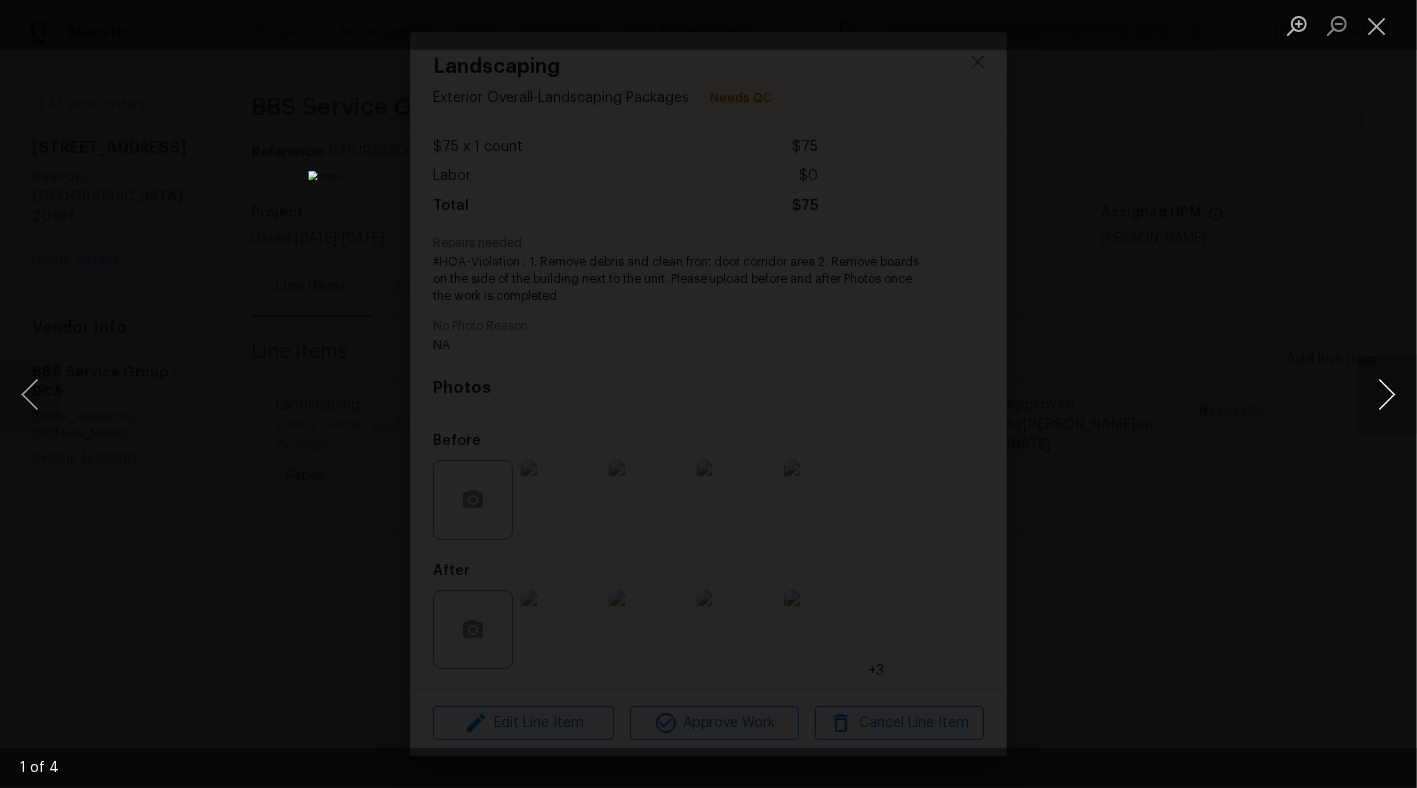
click at [1398, 391] on button "Next image" at bounding box center [1387, 395] width 60 height 80
click at [1403, 385] on button "Next image" at bounding box center [1387, 395] width 60 height 80
click at [1395, 391] on button "Next image" at bounding box center [1387, 395] width 60 height 80
click at [1409, 349] on div "Lightbox" at bounding box center [708, 394] width 1417 height 788
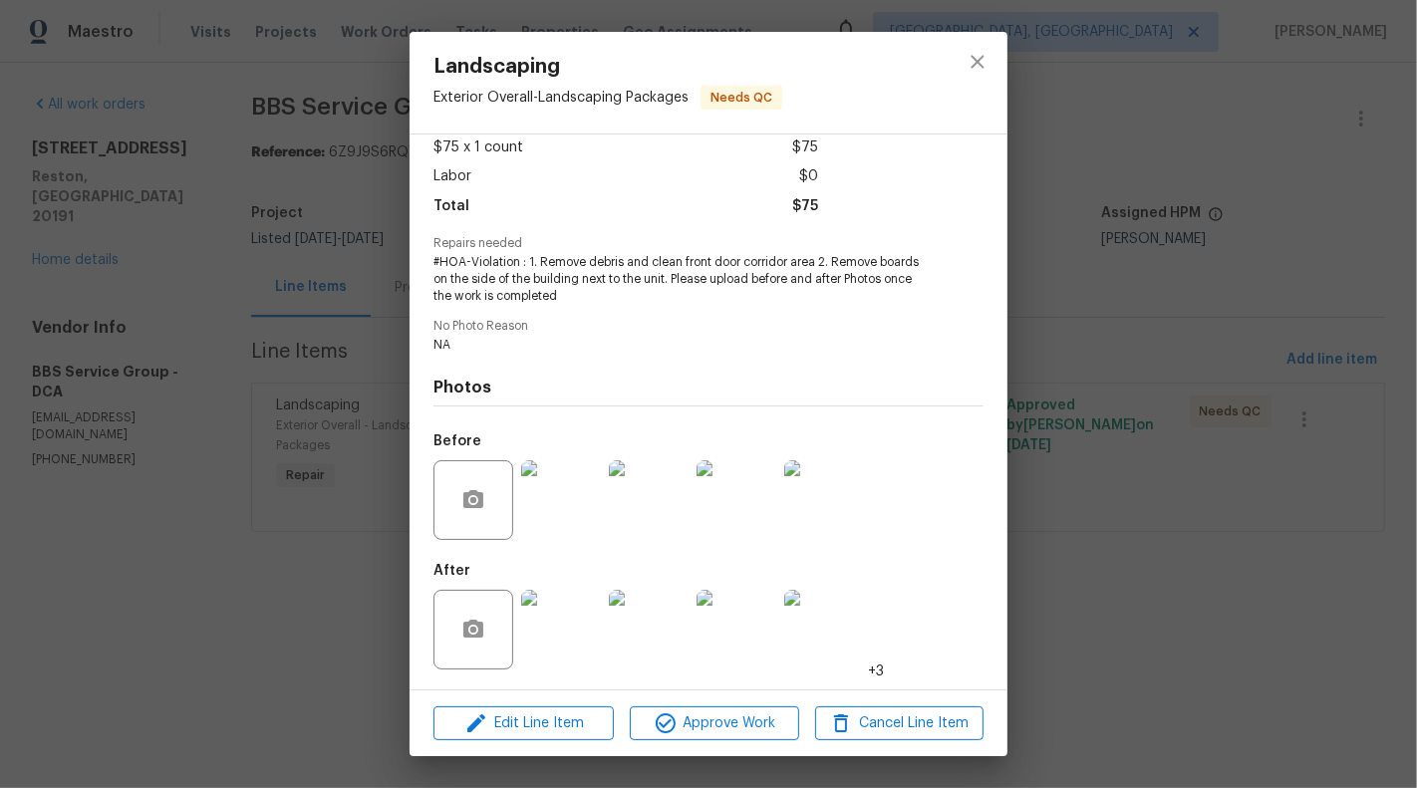
click at [564, 645] on img at bounding box center [561, 630] width 80 height 80
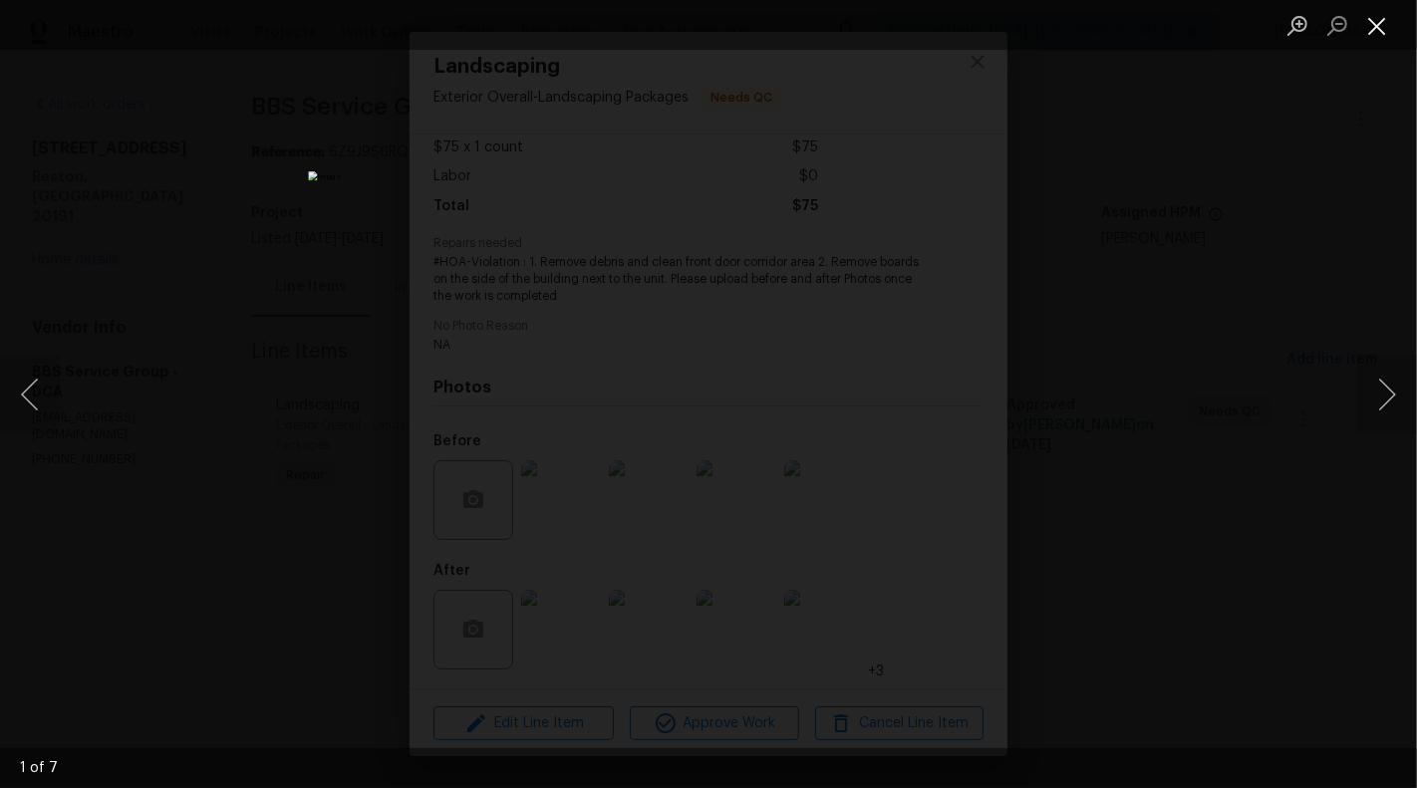
click at [1378, 28] on button "Close lightbox" at bounding box center [1377, 25] width 40 height 35
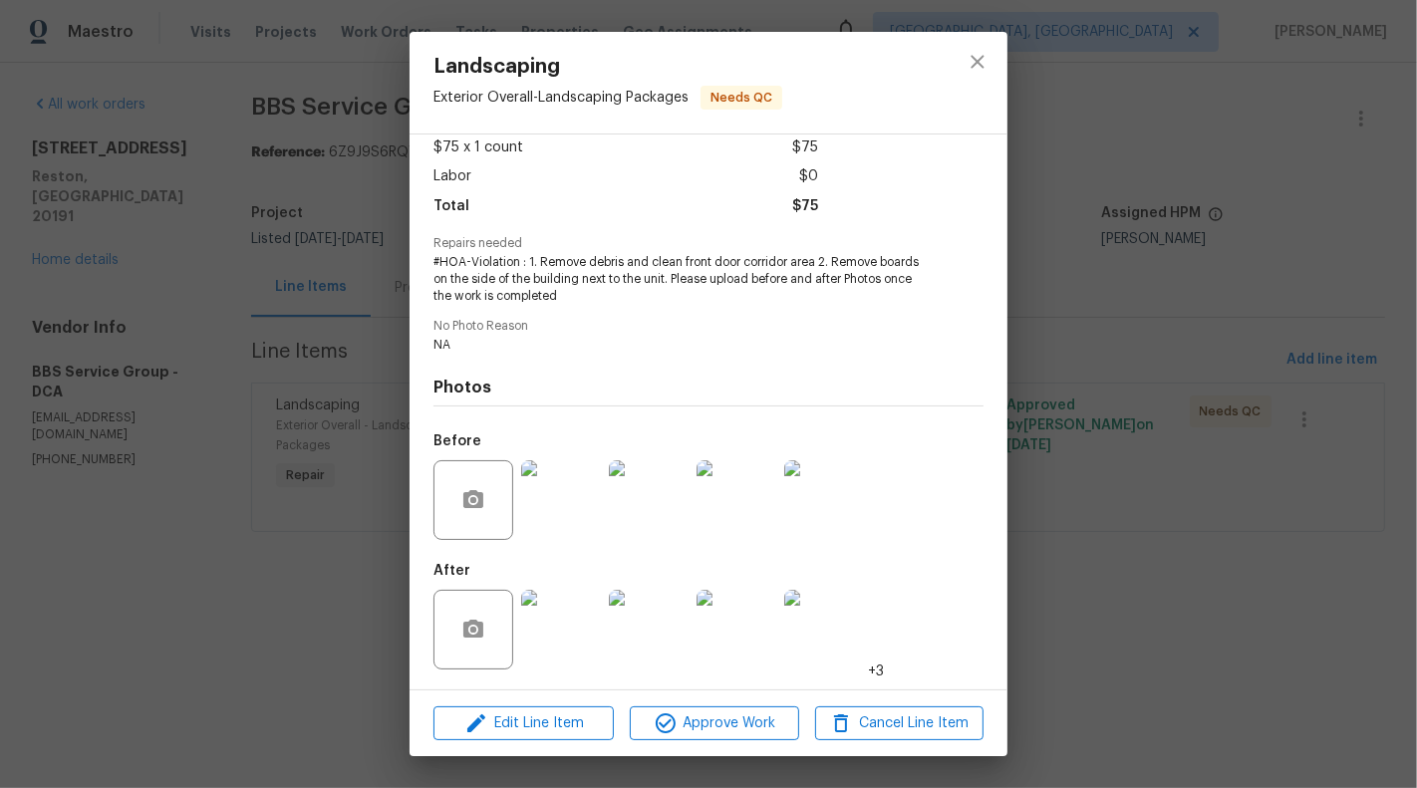
click at [534, 510] on img at bounding box center [561, 500] width 80 height 80
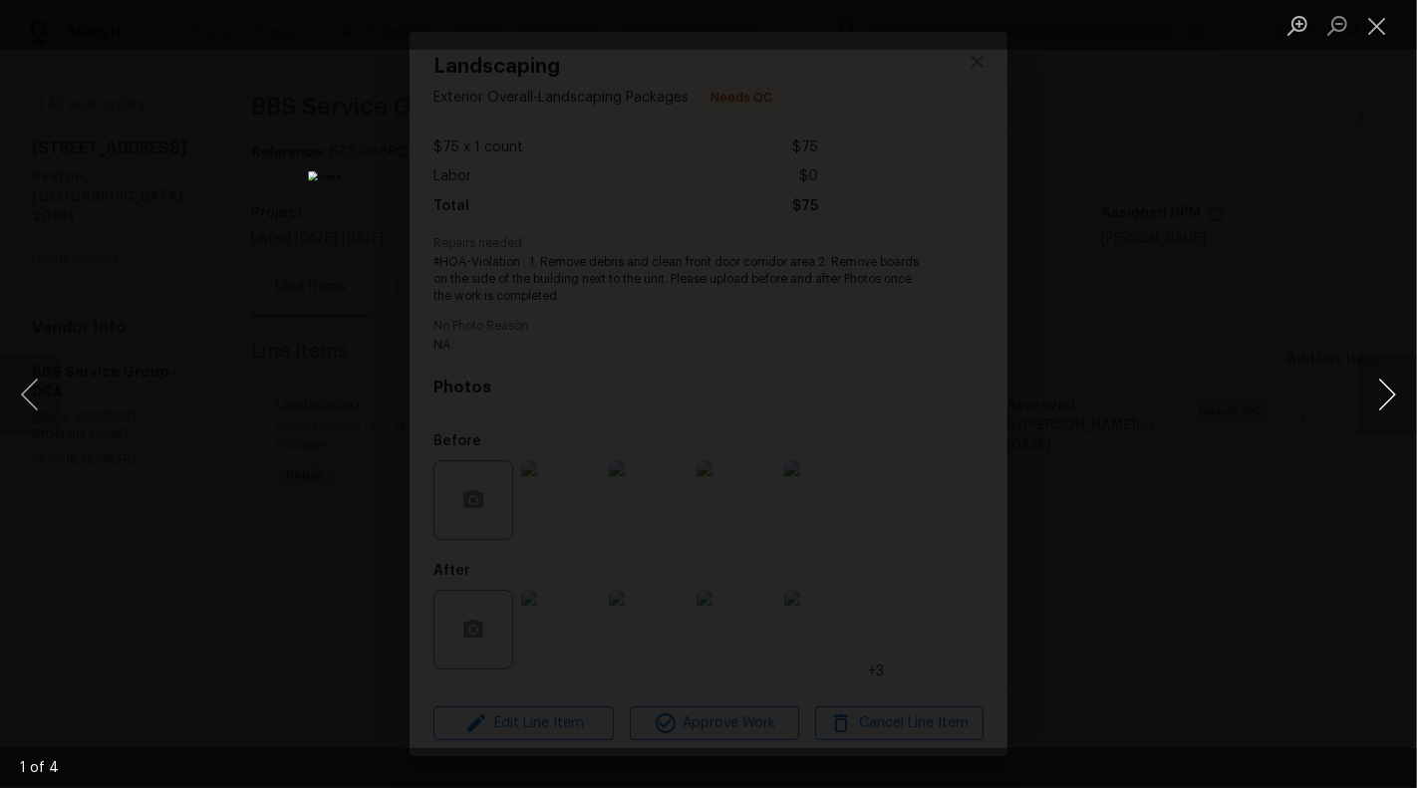
click at [1394, 395] on button "Next image" at bounding box center [1387, 395] width 60 height 80
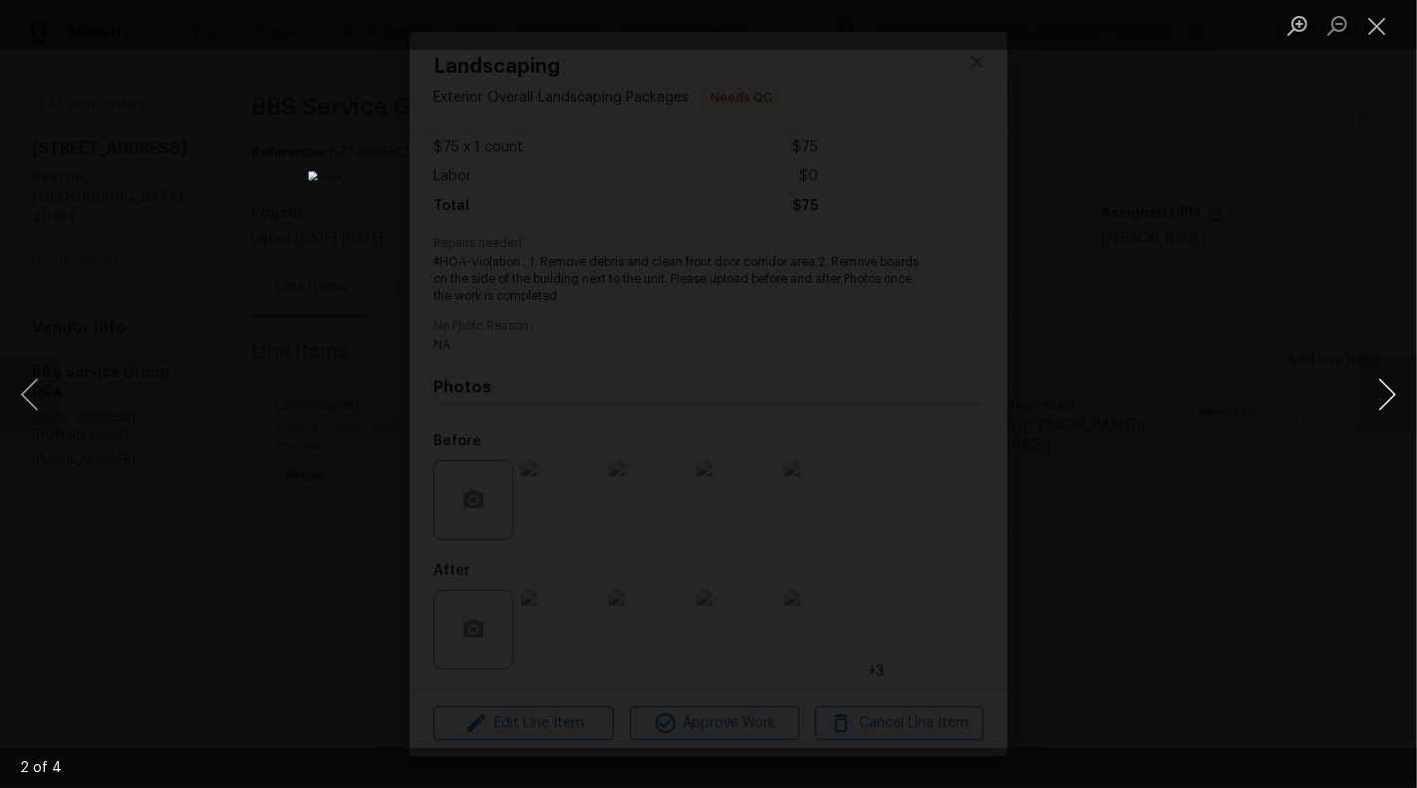
click at [1394, 395] on button "Next image" at bounding box center [1387, 395] width 60 height 80
click at [1382, 397] on button "Next image" at bounding box center [1387, 395] width 60 height 80
click at [1380, 29] on button "Close lightbox" at bounding box center [1377, 25] width 40 height 35
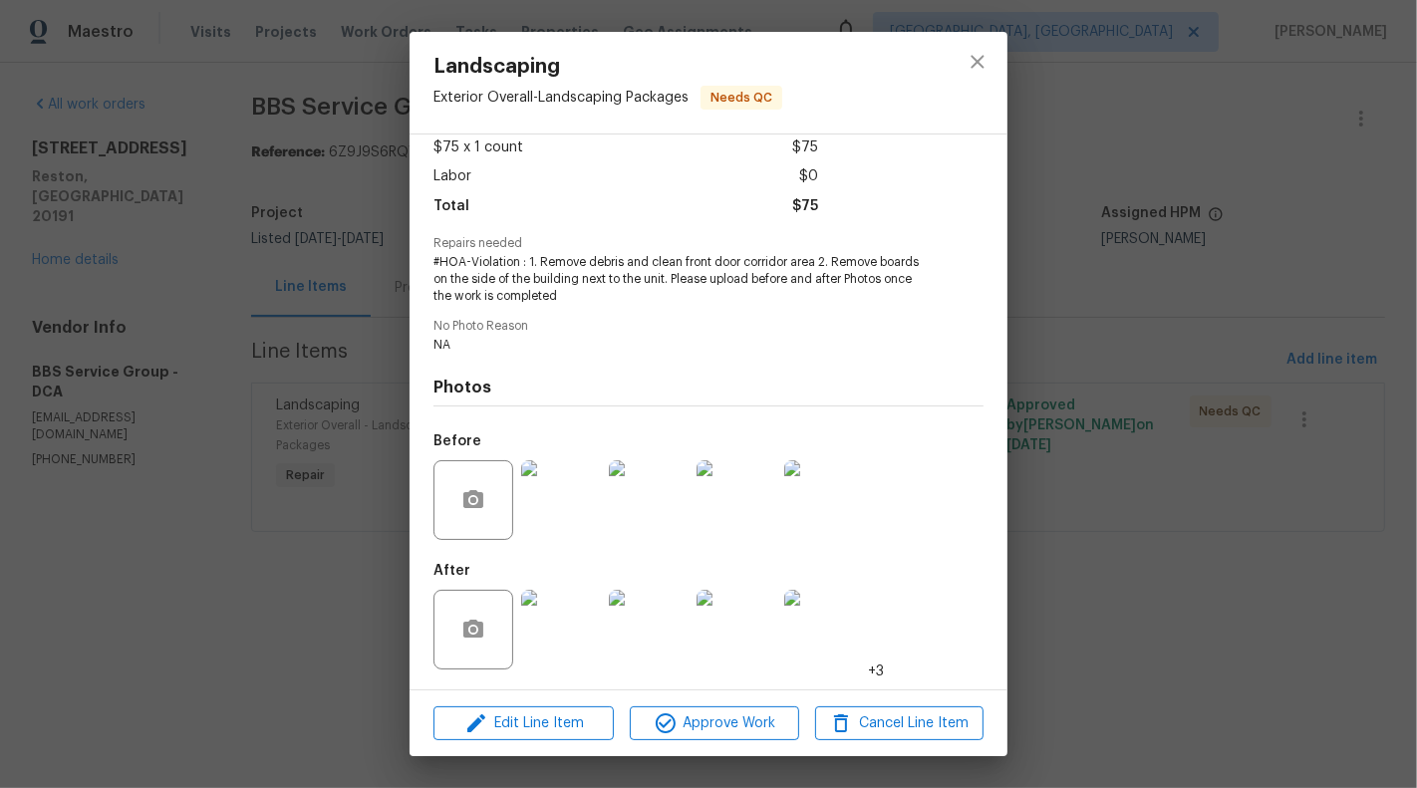
click at [588, 611] on img at bounding box center [561, 630] width 80 height 80
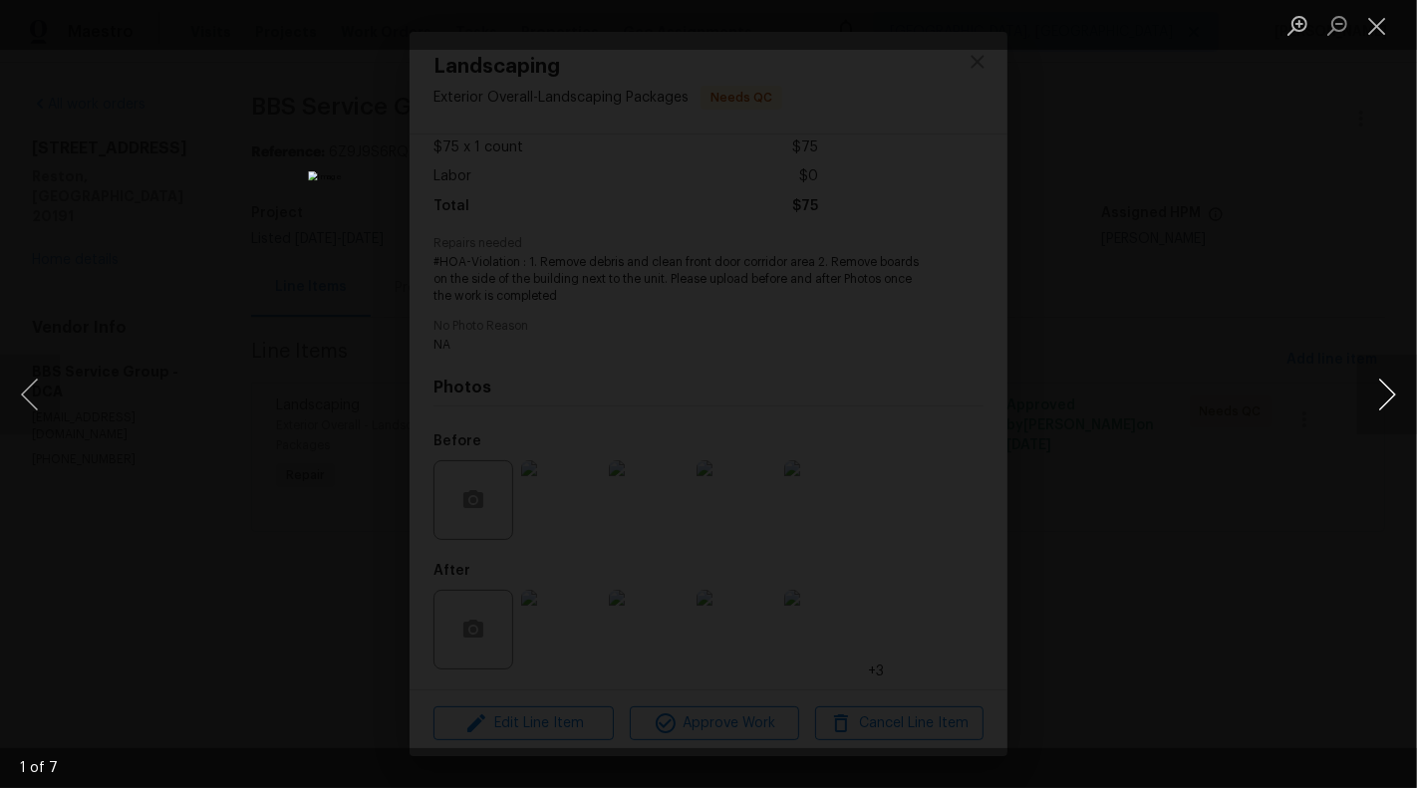
click at [1400, 392] on button "Next image" at bounding box center [1387, 395] width 60 height 80
click at [18, 407] on button "Previous image" at bounding box center [30, 395] width 60 height 80
click at [1384, 398] on button "Next image" at bounding box center [1387, 395] width 60 height 80
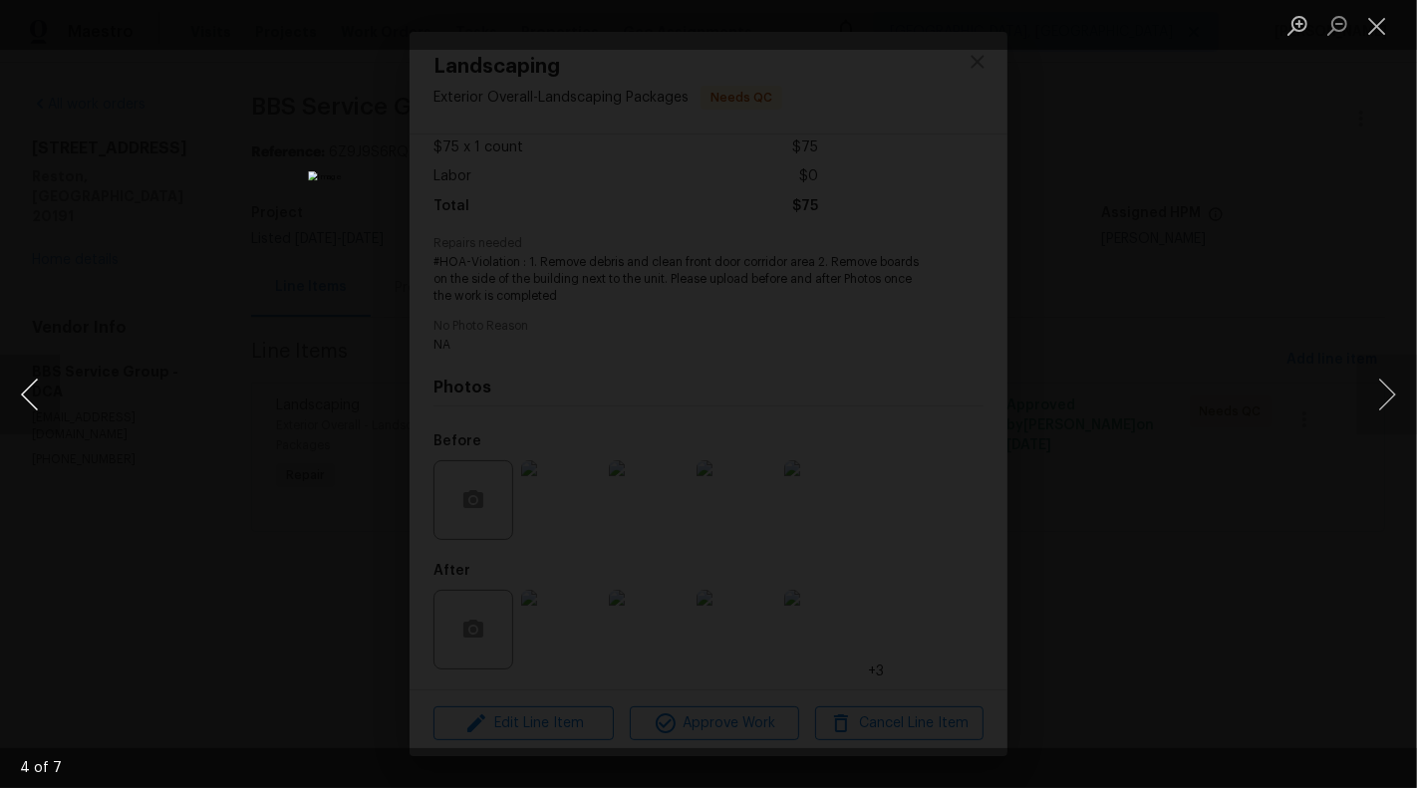
click at [29, 393] on button "Previous image" at bounding box center [30, 395] width 60 height 80
click at [1394, 402] on button "Next image" at bounding box center [1387, 395] width 60 height 80
click at [1393, 402] on button "Next image" at bounding box center [1387, 395] width 60 height 80
click at [1384, 25] on button "Close lightbox" at bounding box center [1377, 25] width 40 height 35
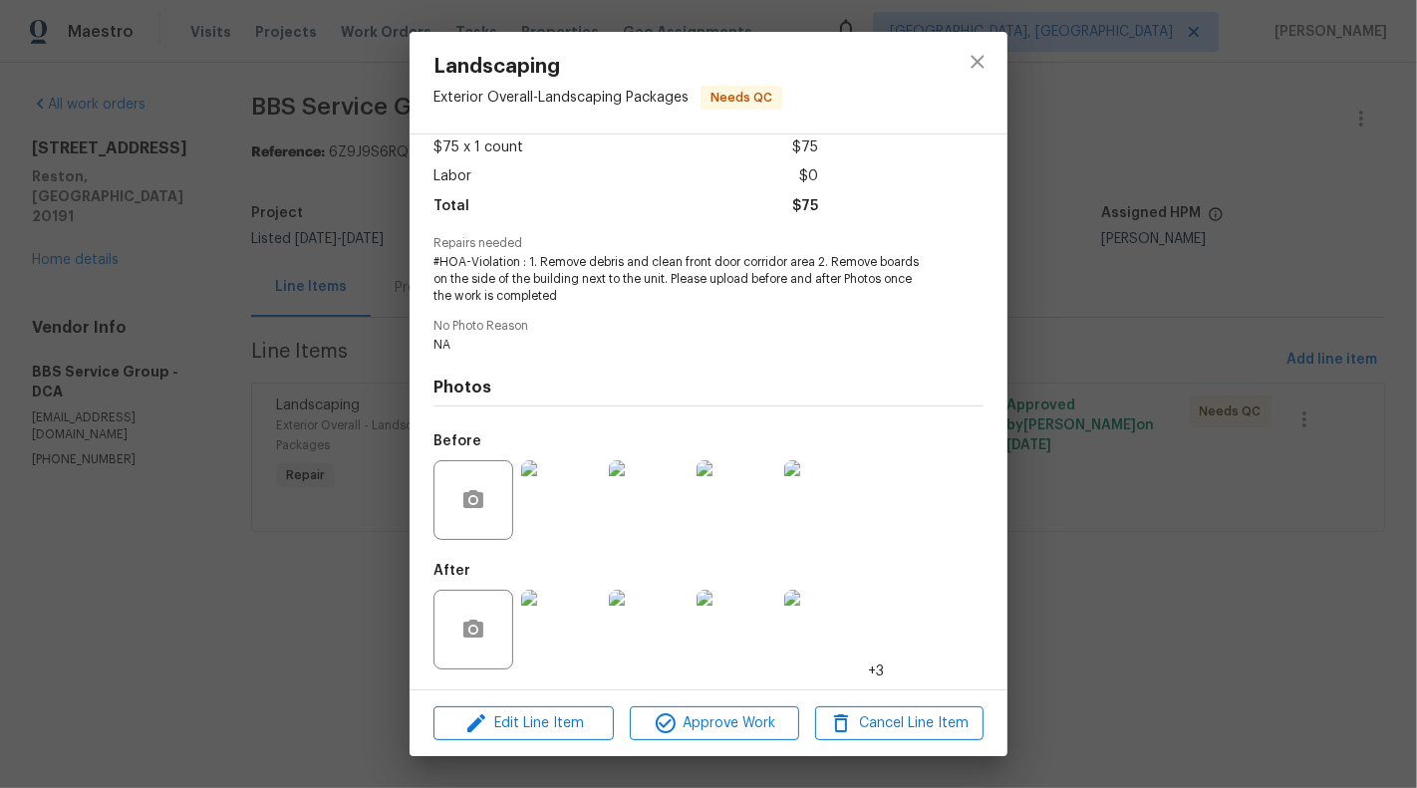
click at [523, 647] on img at bounding box center [561, 630] width 80 height 80
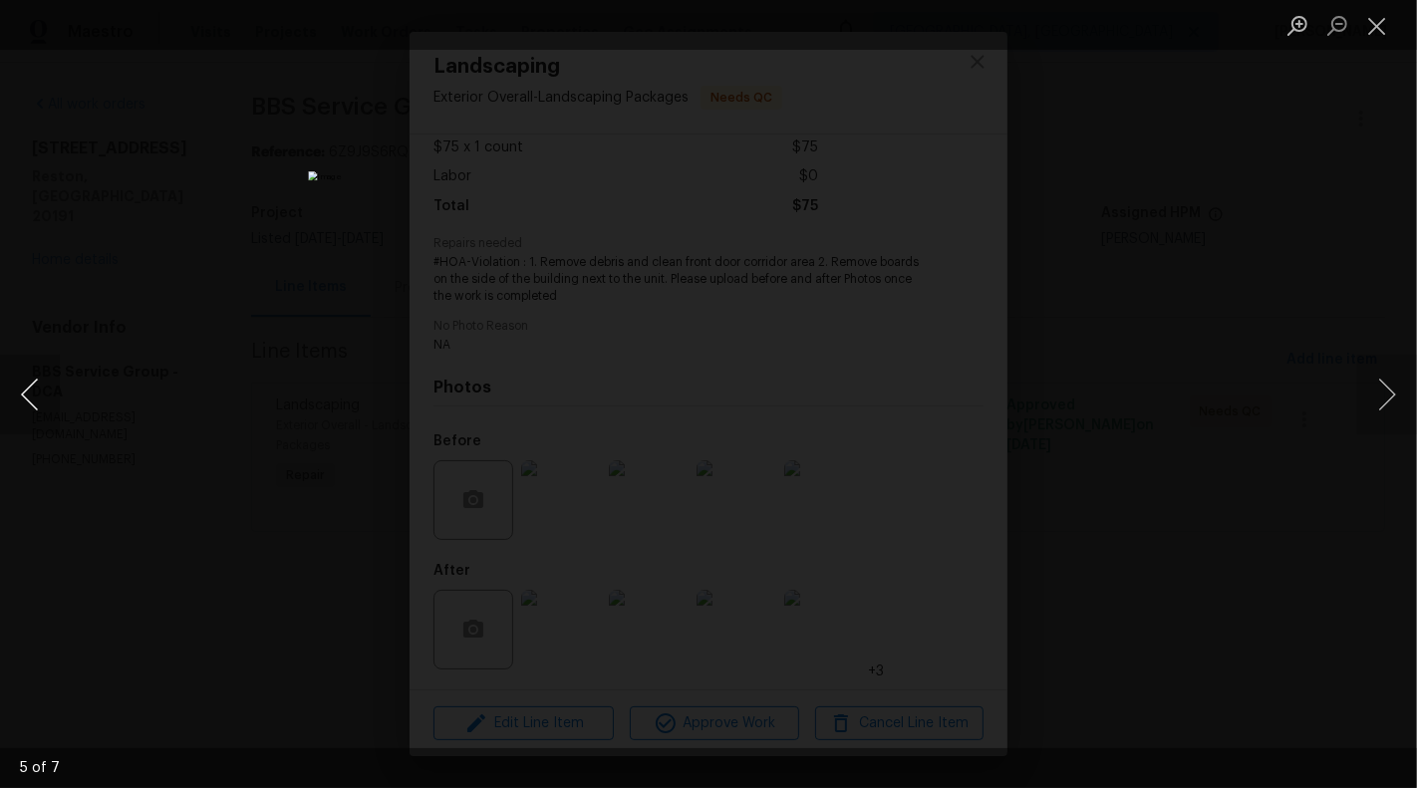
click at [17, 401] on button "Previous image" at bounding box center [30, 395] width 60 height 80
click at [1390, 392] on button "Next image" at bounding box center [1387, 395] width 60 height 80
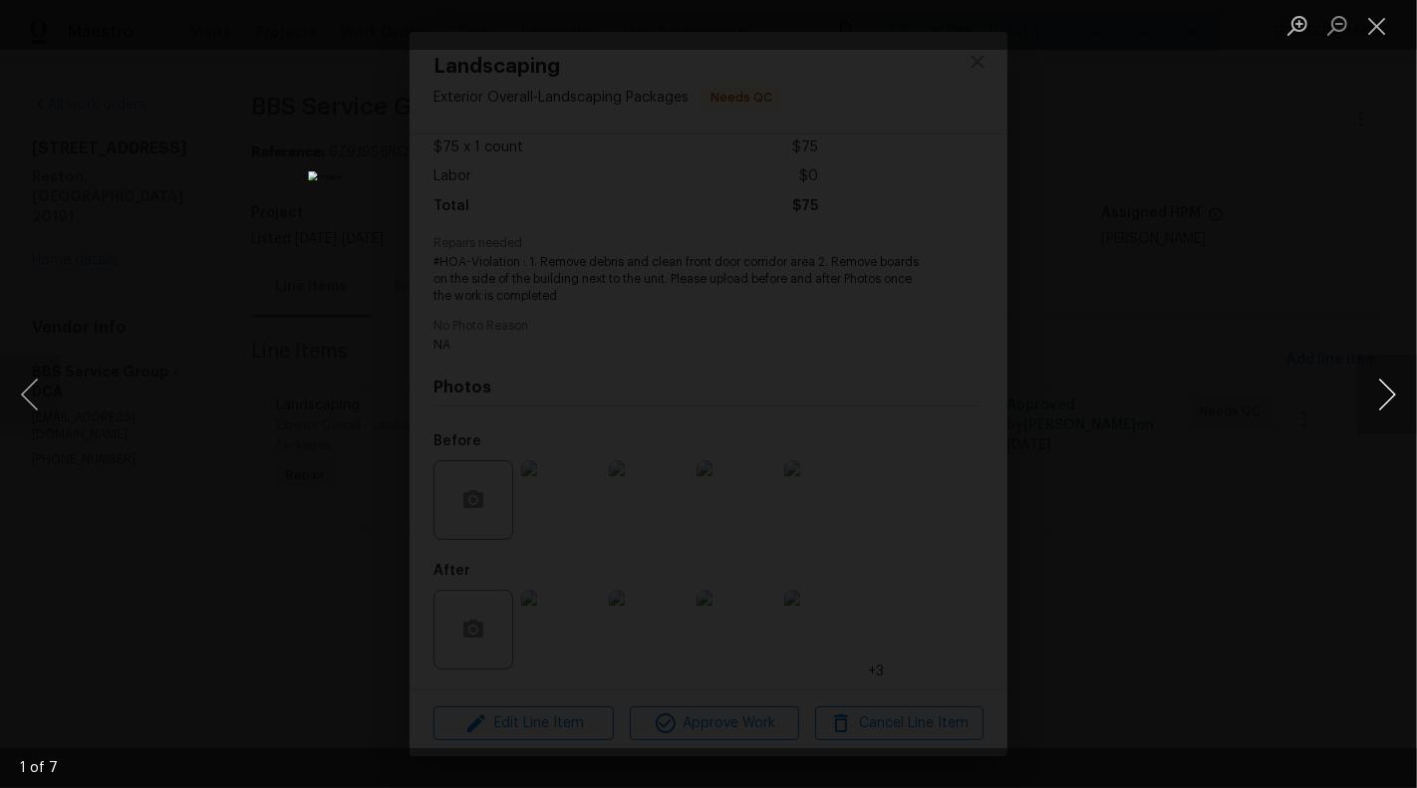
click at [1390, 392] on button "Next image" at bounding box center [1387, 395] width 60 height 80
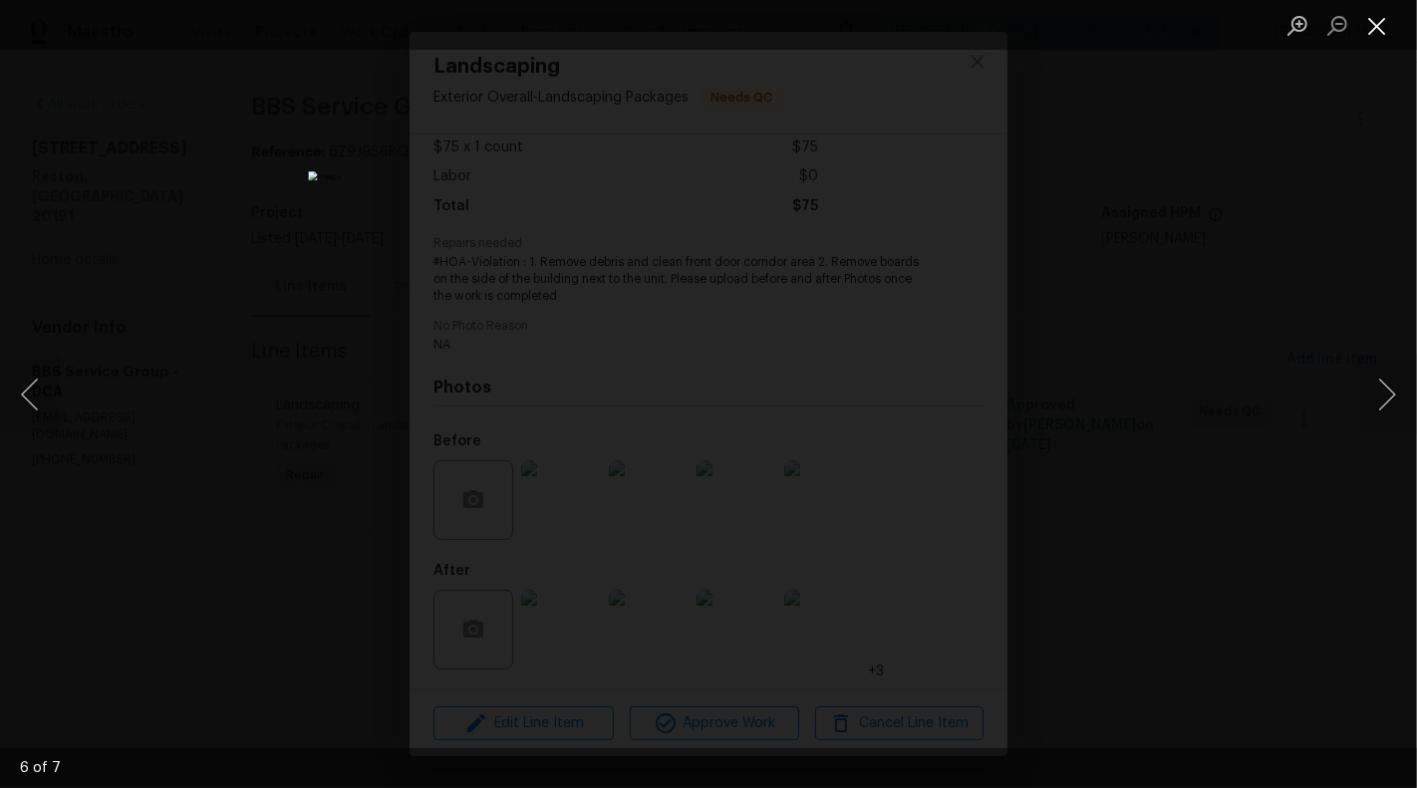
click at [1368, 17] on button "Close lightbox" at bounding box center [1377, 25] width 40 height 35
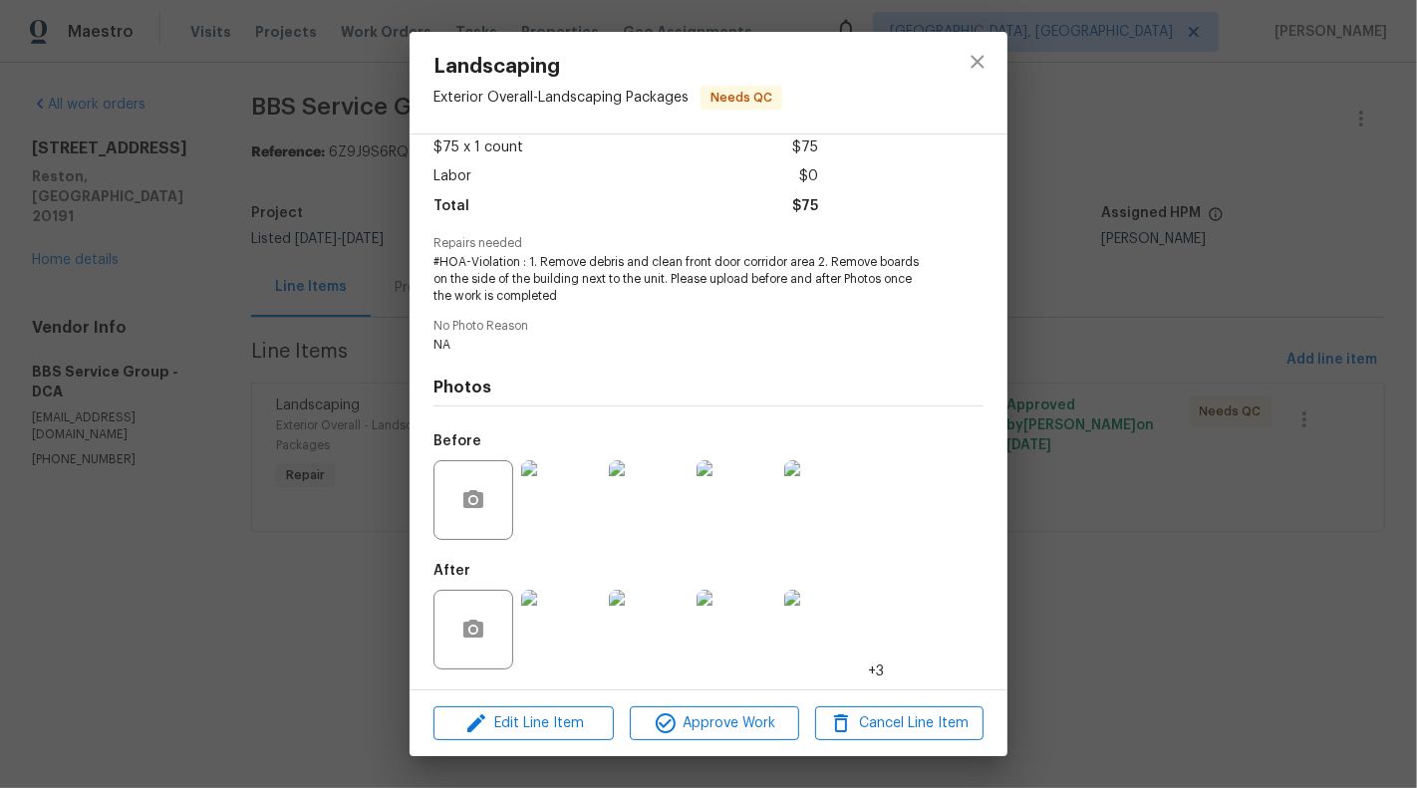
click at [206, 581] on div "Landscaping Exterior Overall - Landscaping Packages Needs QC Vendor BBS Service…" at bounding box center [708, 394] width 1417 height 788
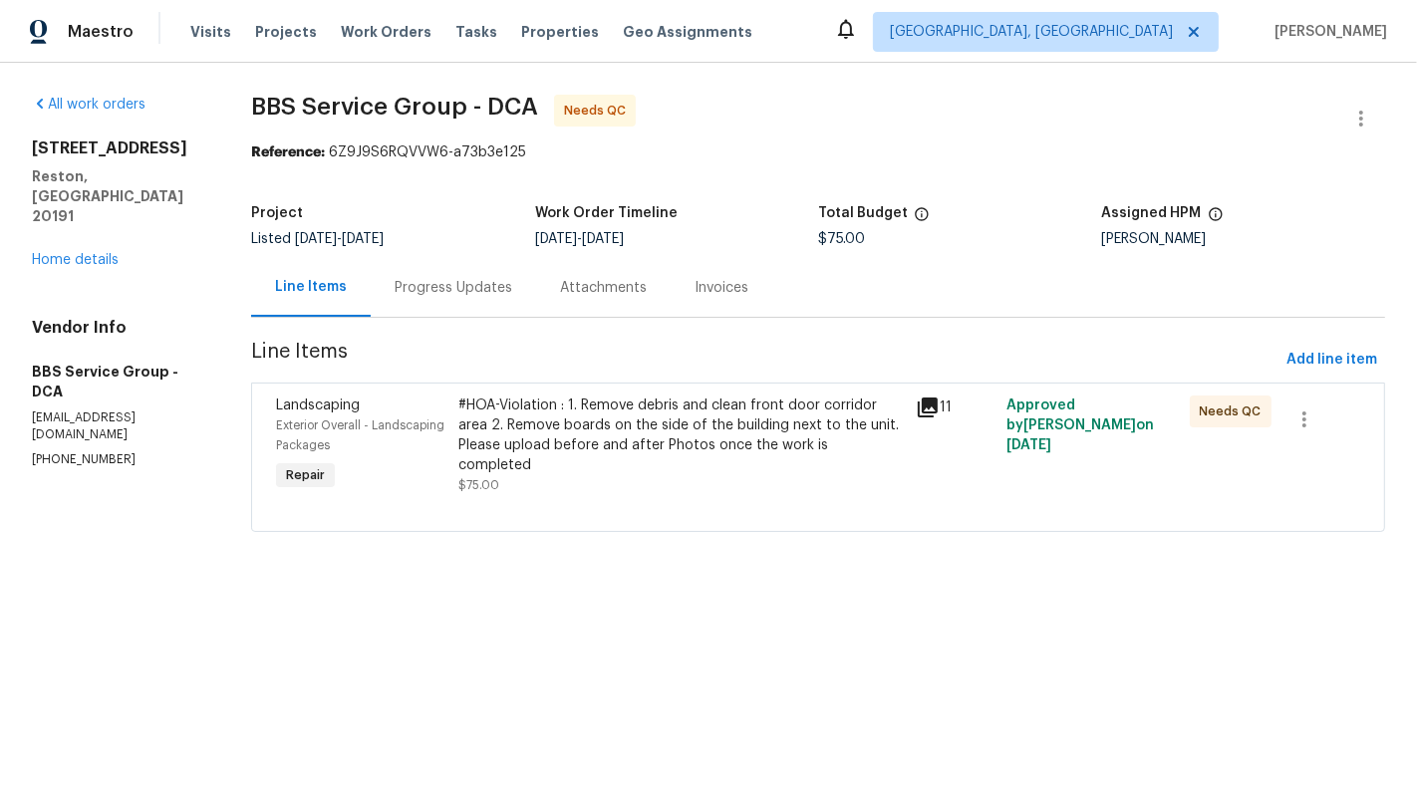
click at [434, 287] on div "Progress Updates" at bounding box center [454, 288] width 118 height 20
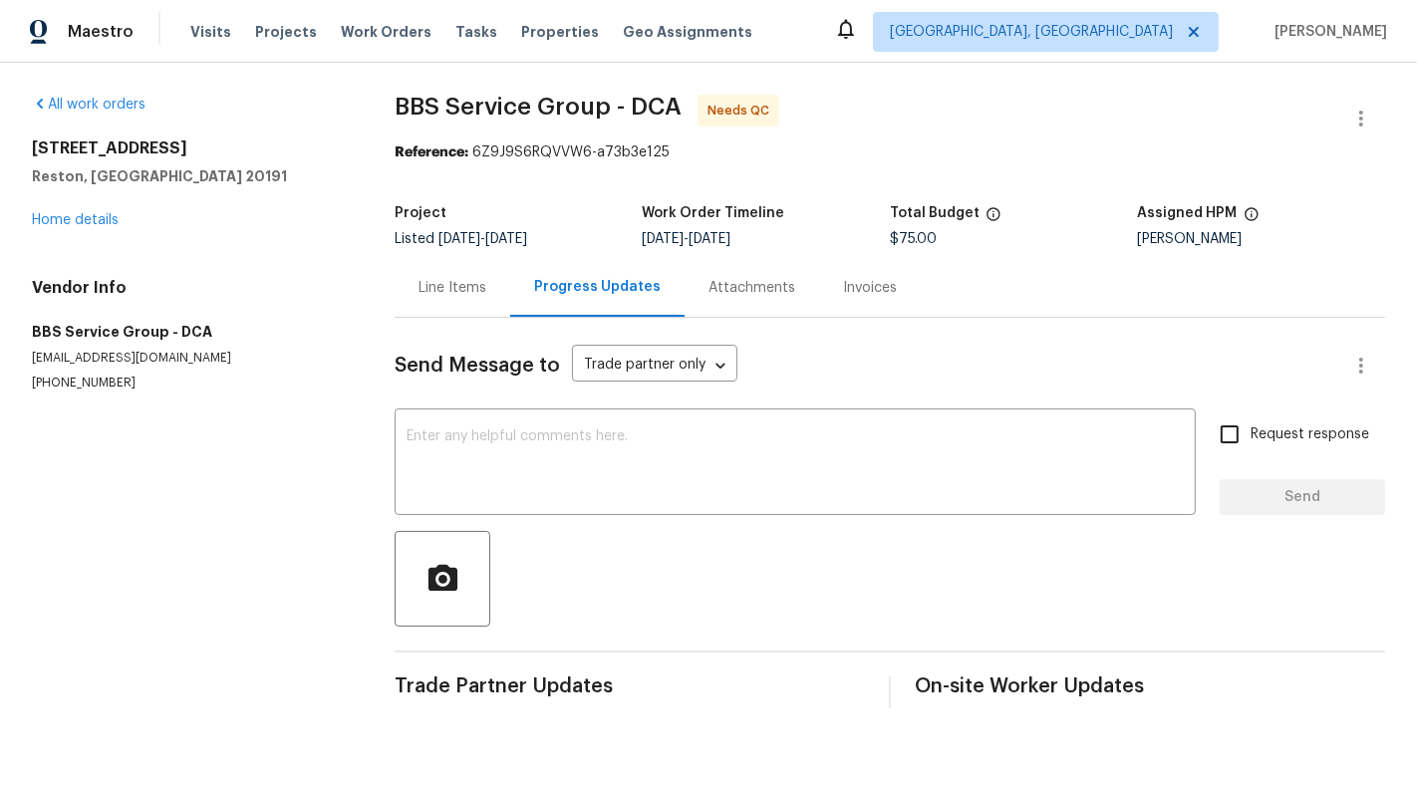
click at [431, 295] on div "Line Items" at bounding box center [452, 288] width 68 height 20
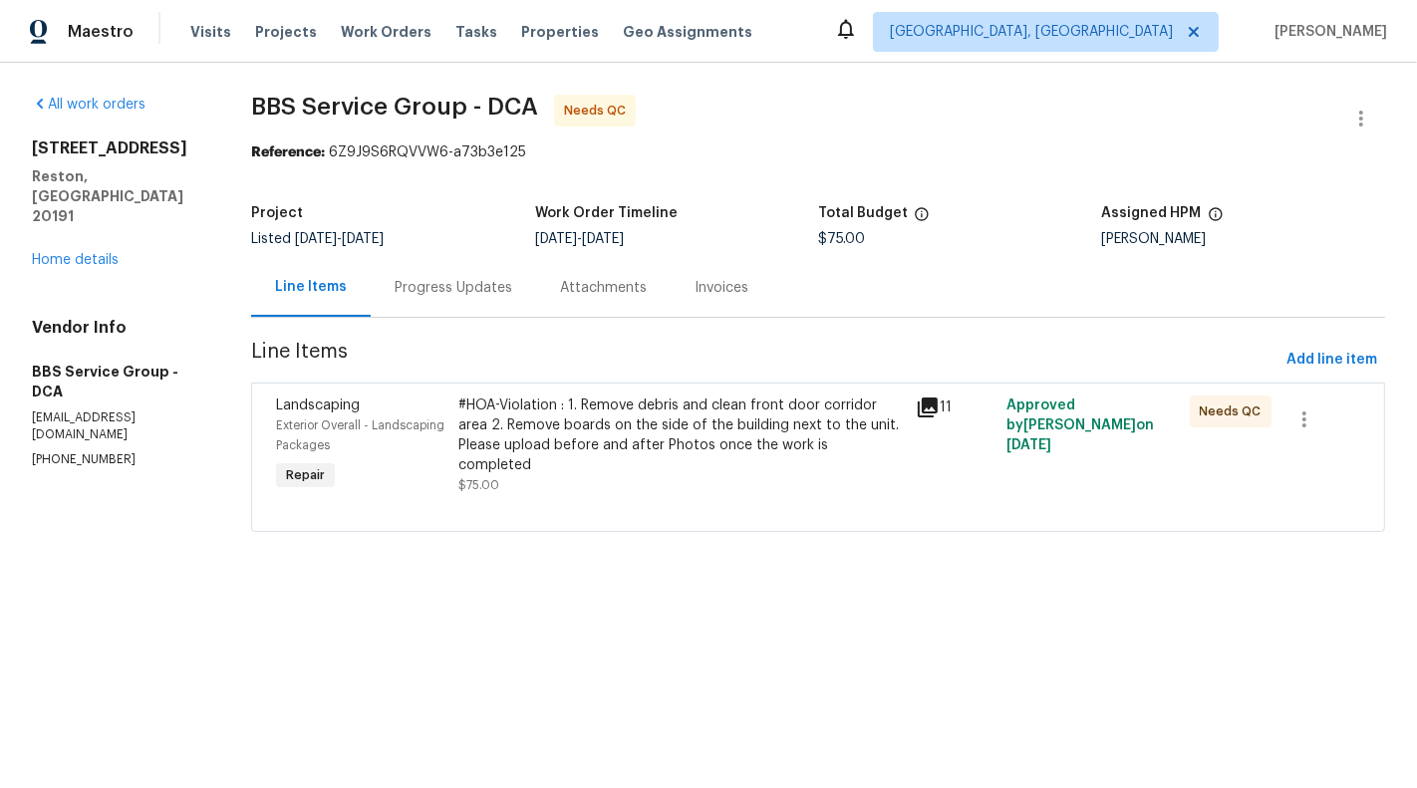
click at [854, 448] on div "#HOA-Violation : 1. Remove debris and clean front door corridor area 2. Remove …" at bounding box center [681, 436] width 444 height 80
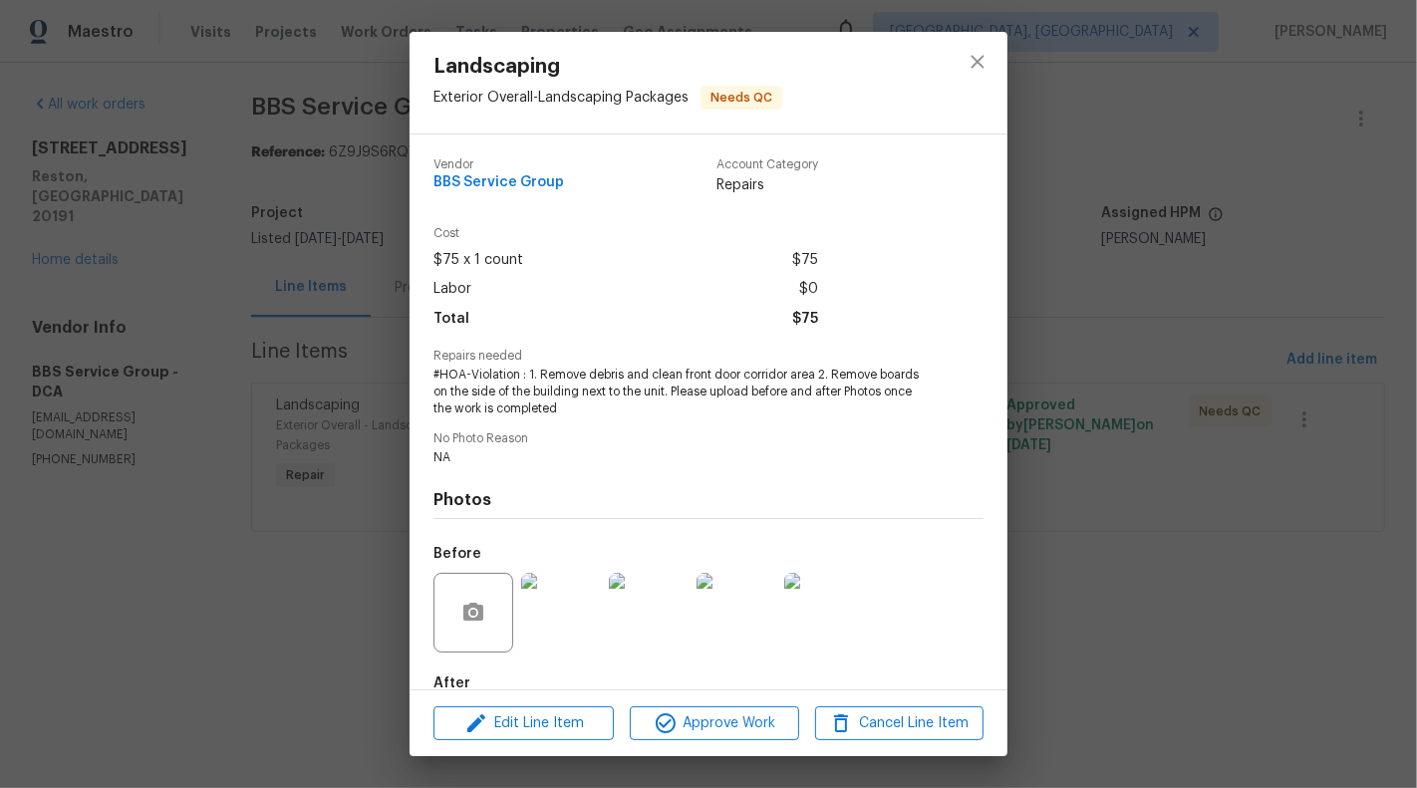
click at [543, 630] on img at bounding box center [561, 613] width 80 height 80
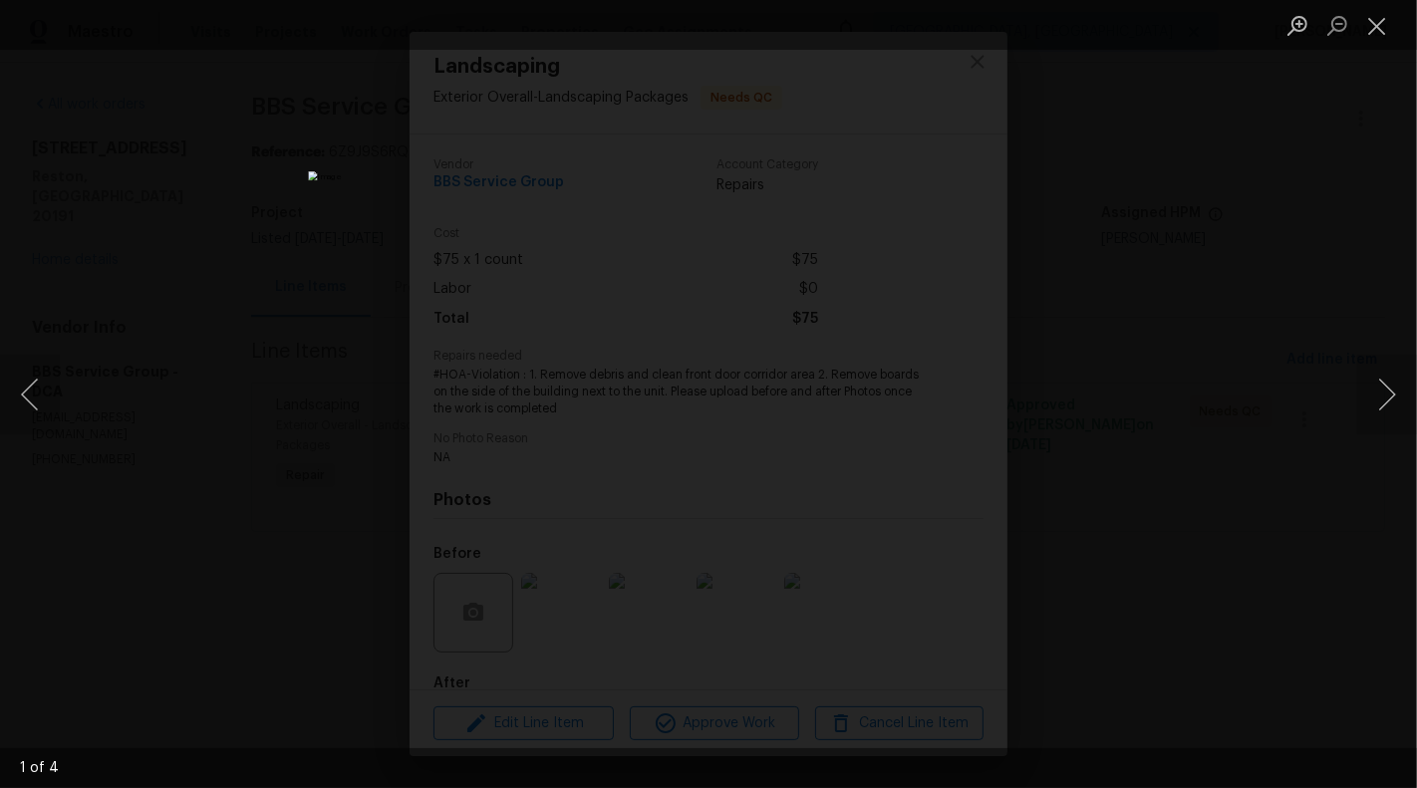
click at [1251, 526] on div "Lightbox" at bounding box center [708, 394] width 1417 height 788
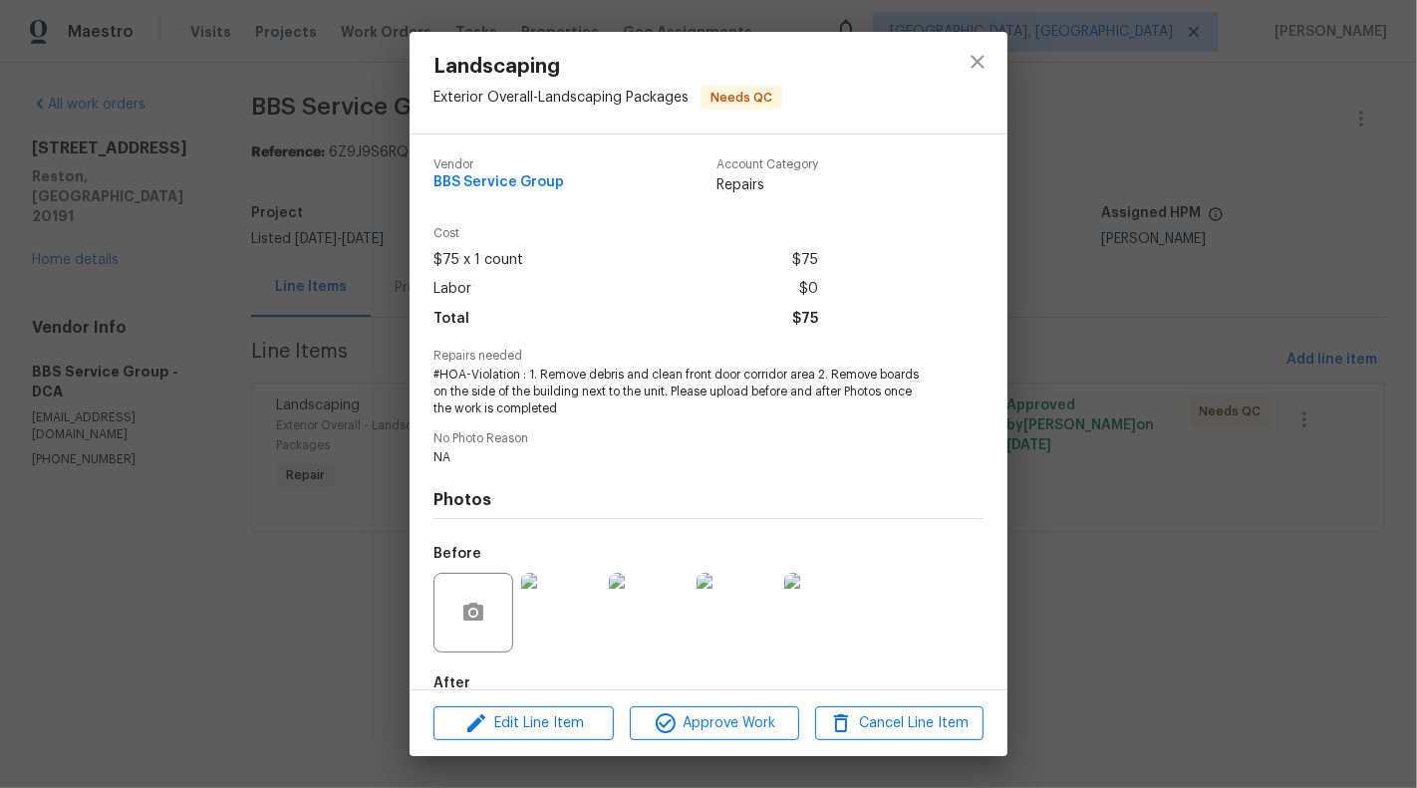
scroll to position [113, 0]
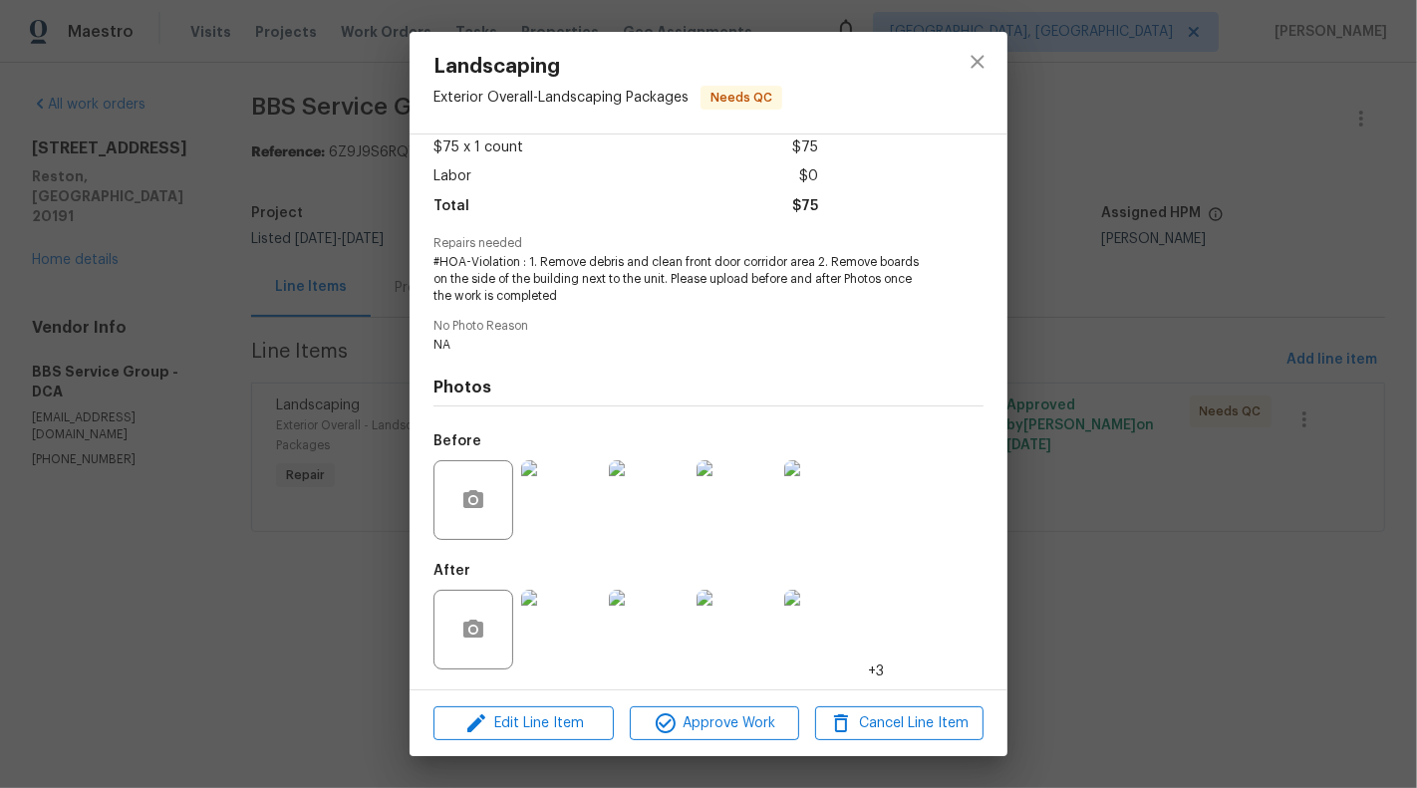
click at [556, 527] on img at bounding box center [561, 500] width 80 height 80
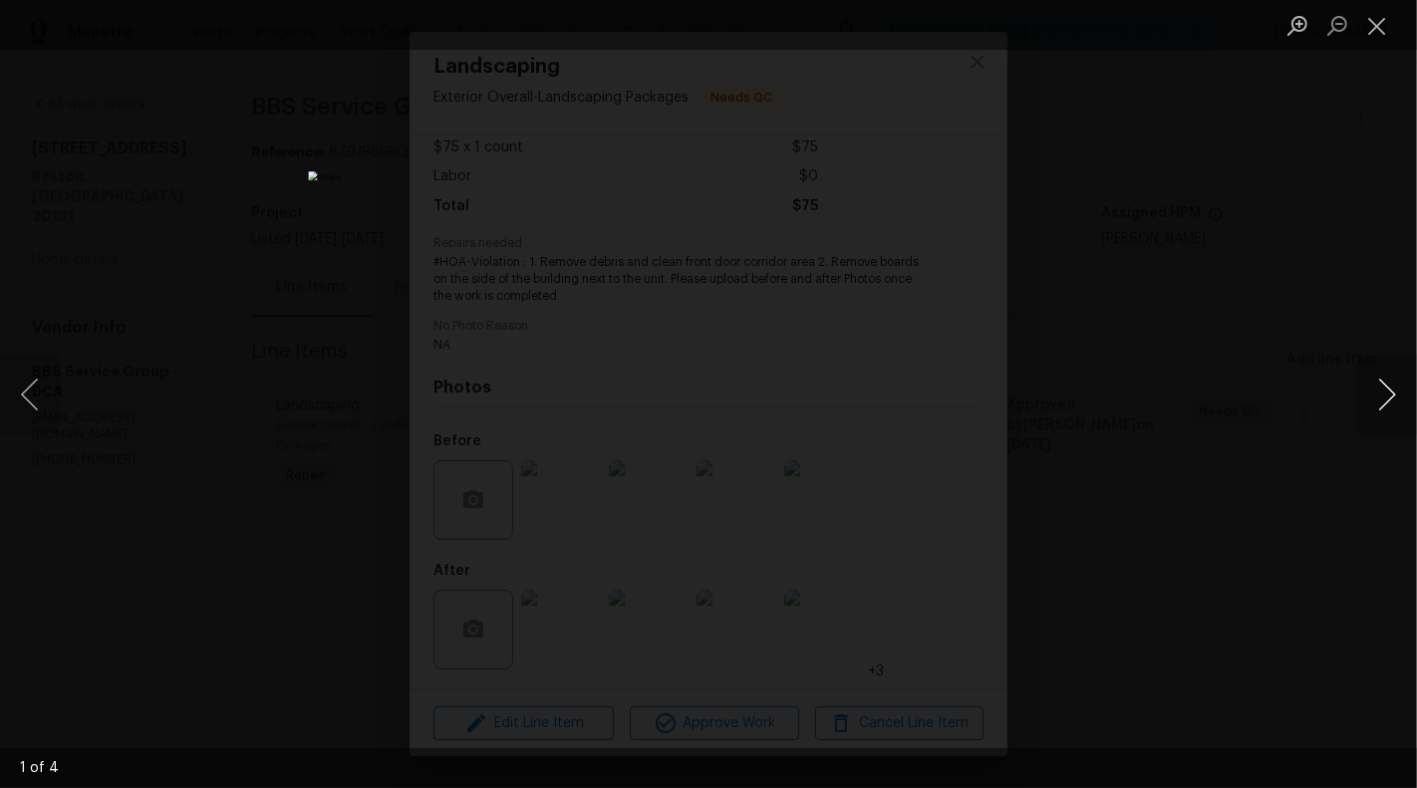
click at [1416, 413] on button "Next image" at bounding box center [1387, 395] width 60 height 80
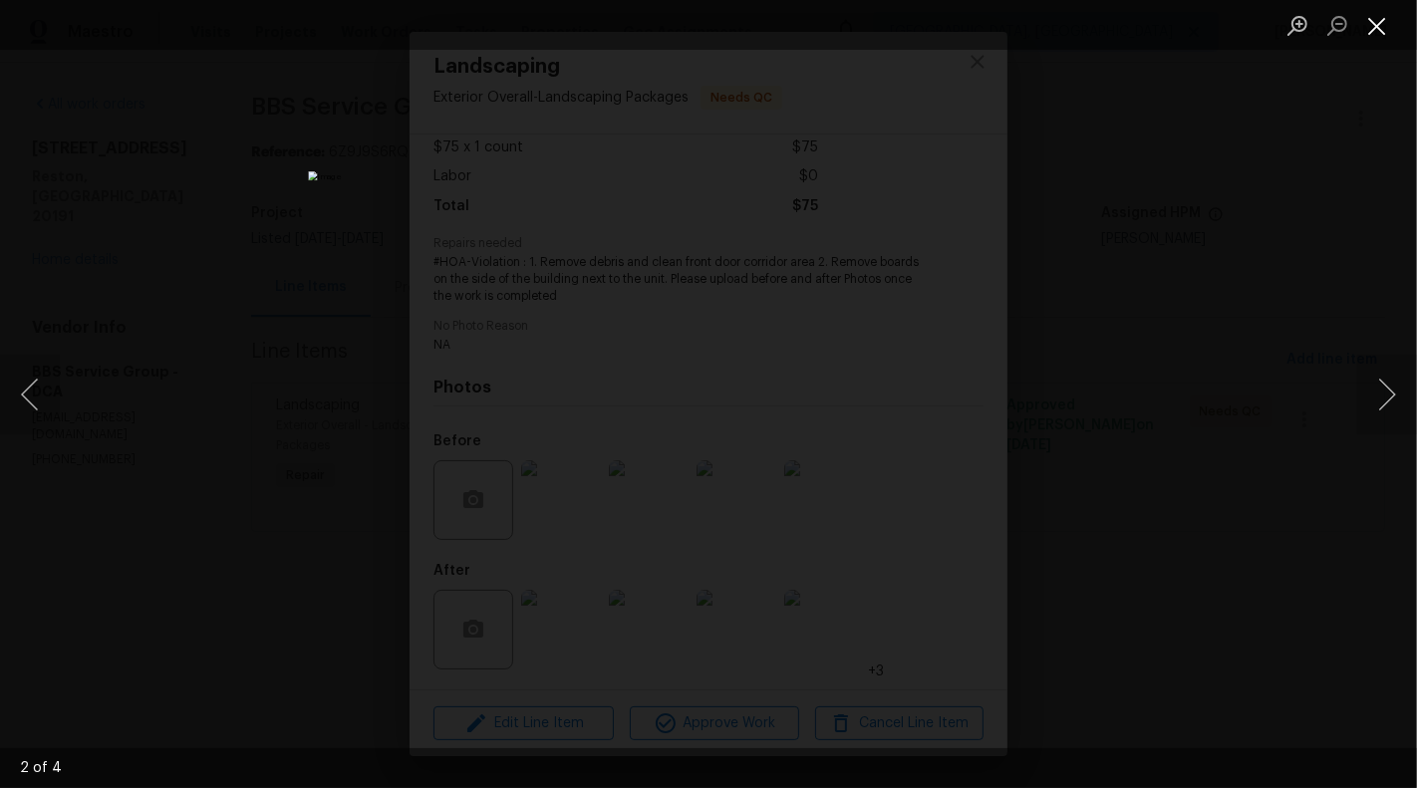
click at [1369, 35] on button "Close lightbox" at bounding box center [1377, 25] width 40 height 35
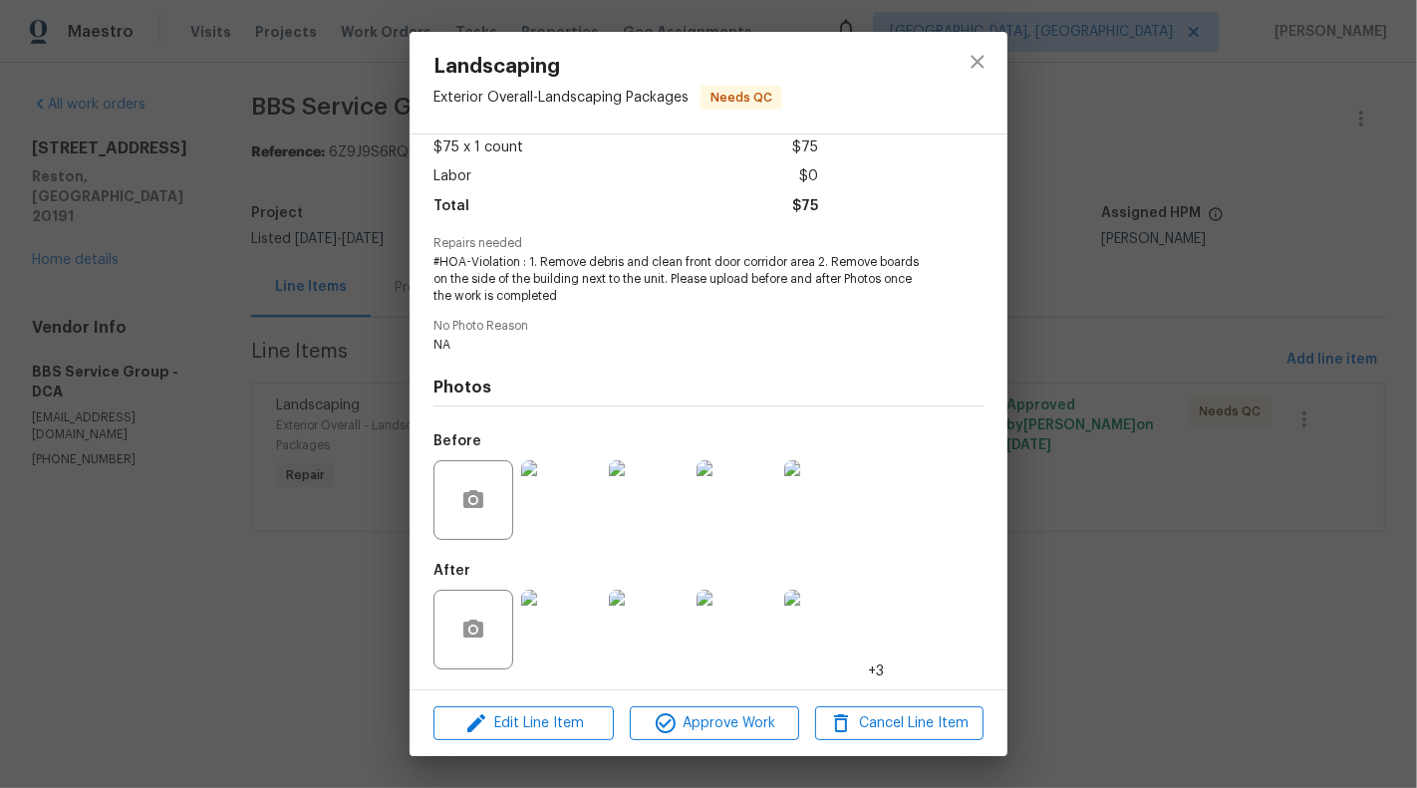
click at [548, 627] on img at bounding box center [561, 630] width 80 height 80
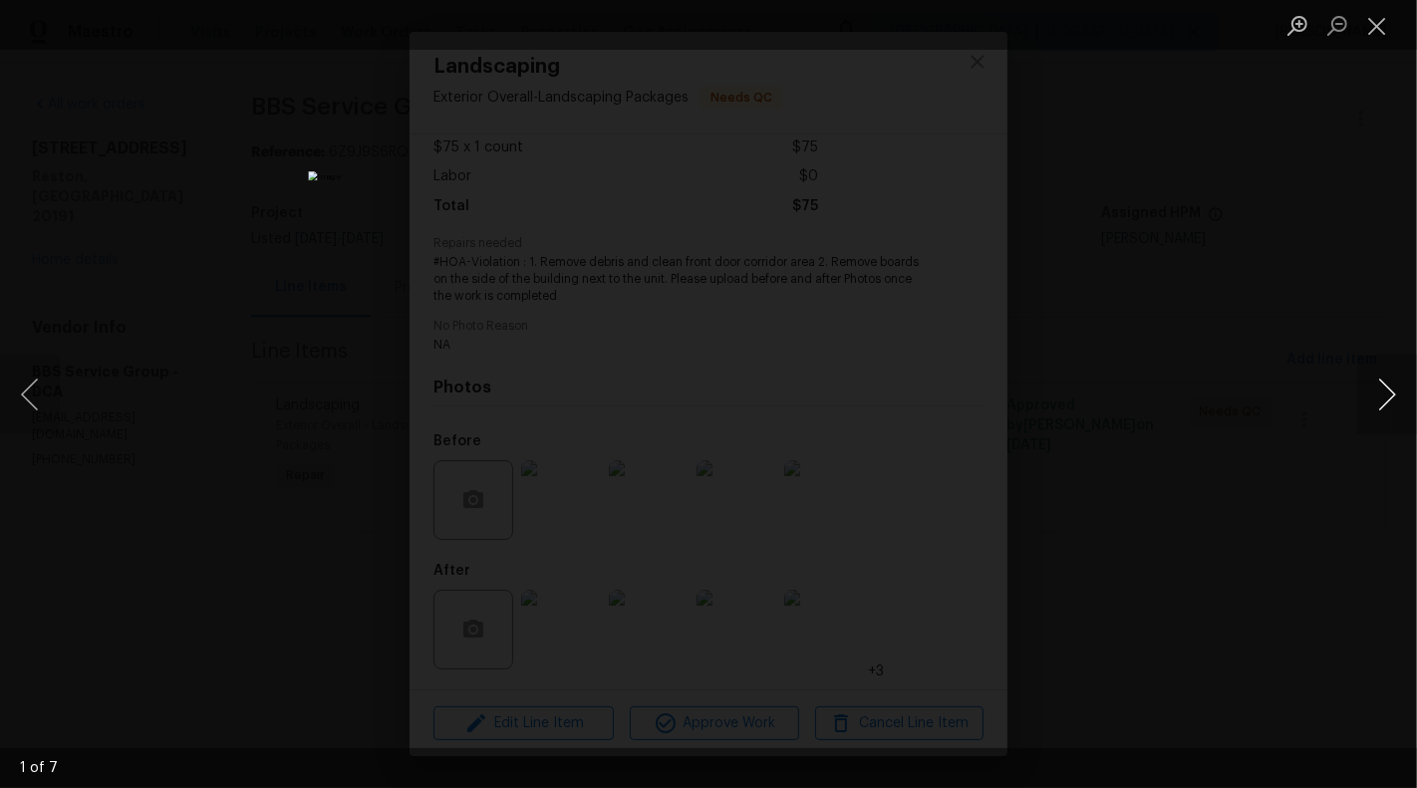
click at [1387, 405] on button "Next image" at bounding box center [1387, 395] width 60 height 80
click at [1388, 405] on button "Next image" at bounding box center [1387, 395] width 60 height 80
click at [1388, 398] on button "Next image" at bounding box center [1387, 395] width 60 height 80
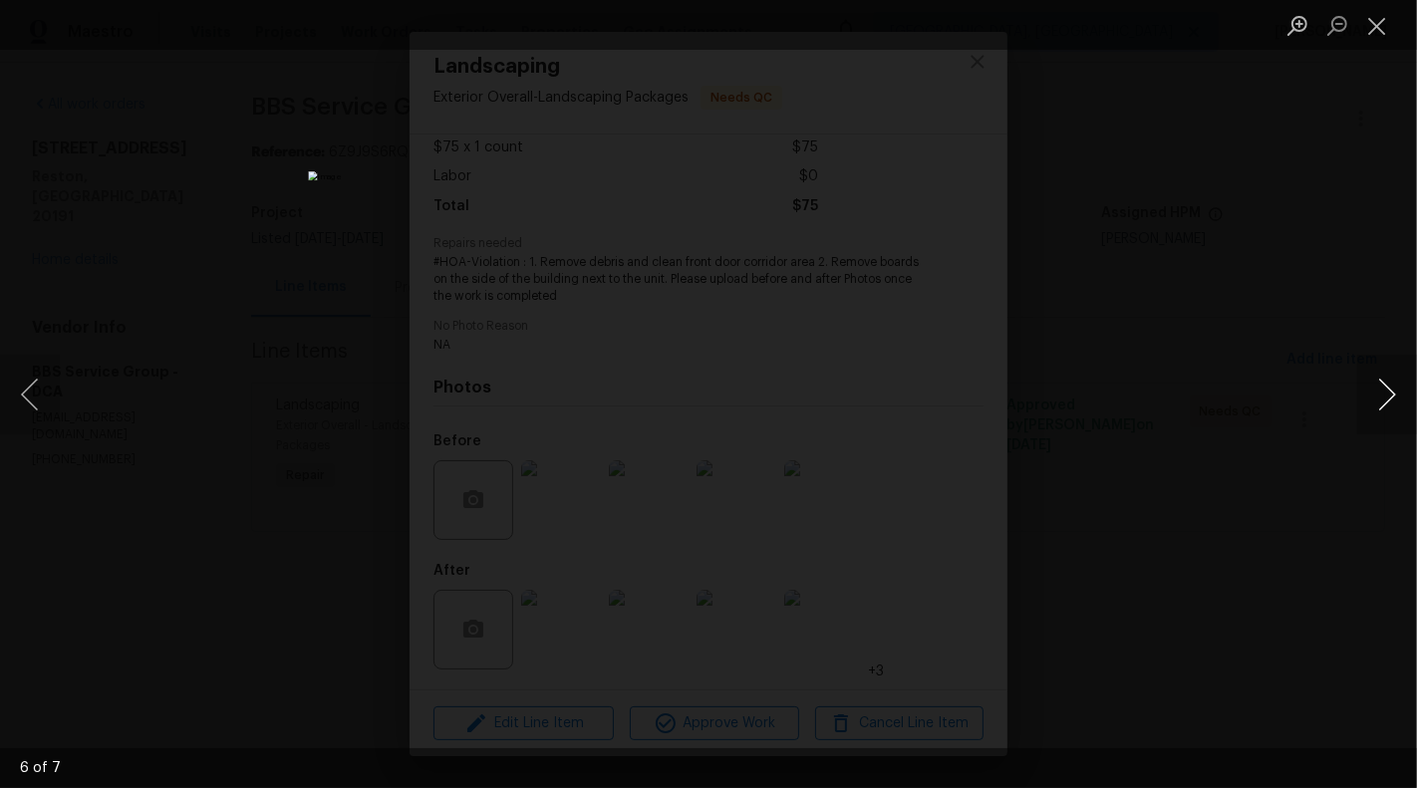
click at [1388, 398] on button "Next image" at bounding box center [1387, 395] width 60 height 80
click at [1374, 39] on button "Close lightbox" at bounding box center [1377, 25] width 40 height 35
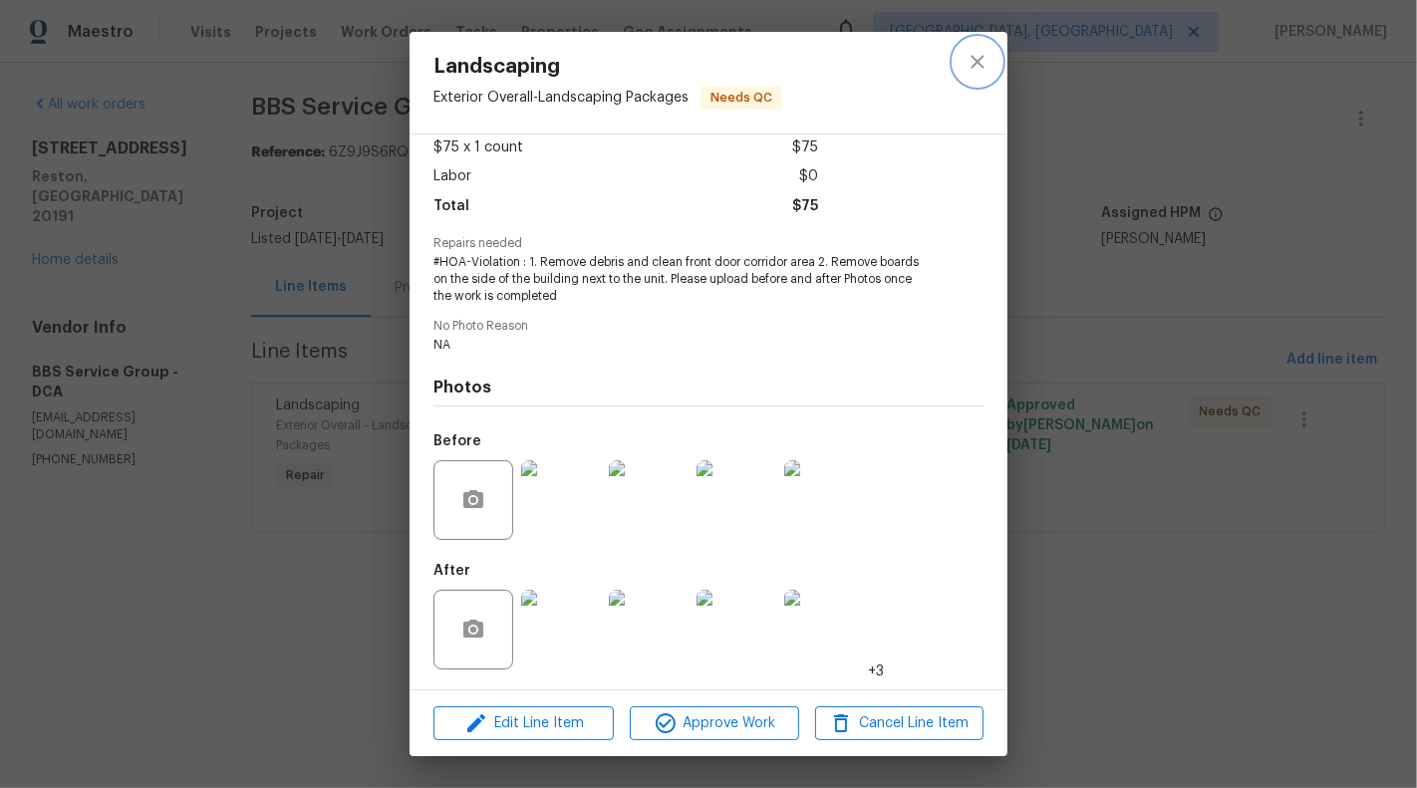
click at [982, 64] on icon "close" at bounding box center [977, 62] width 24 height 24
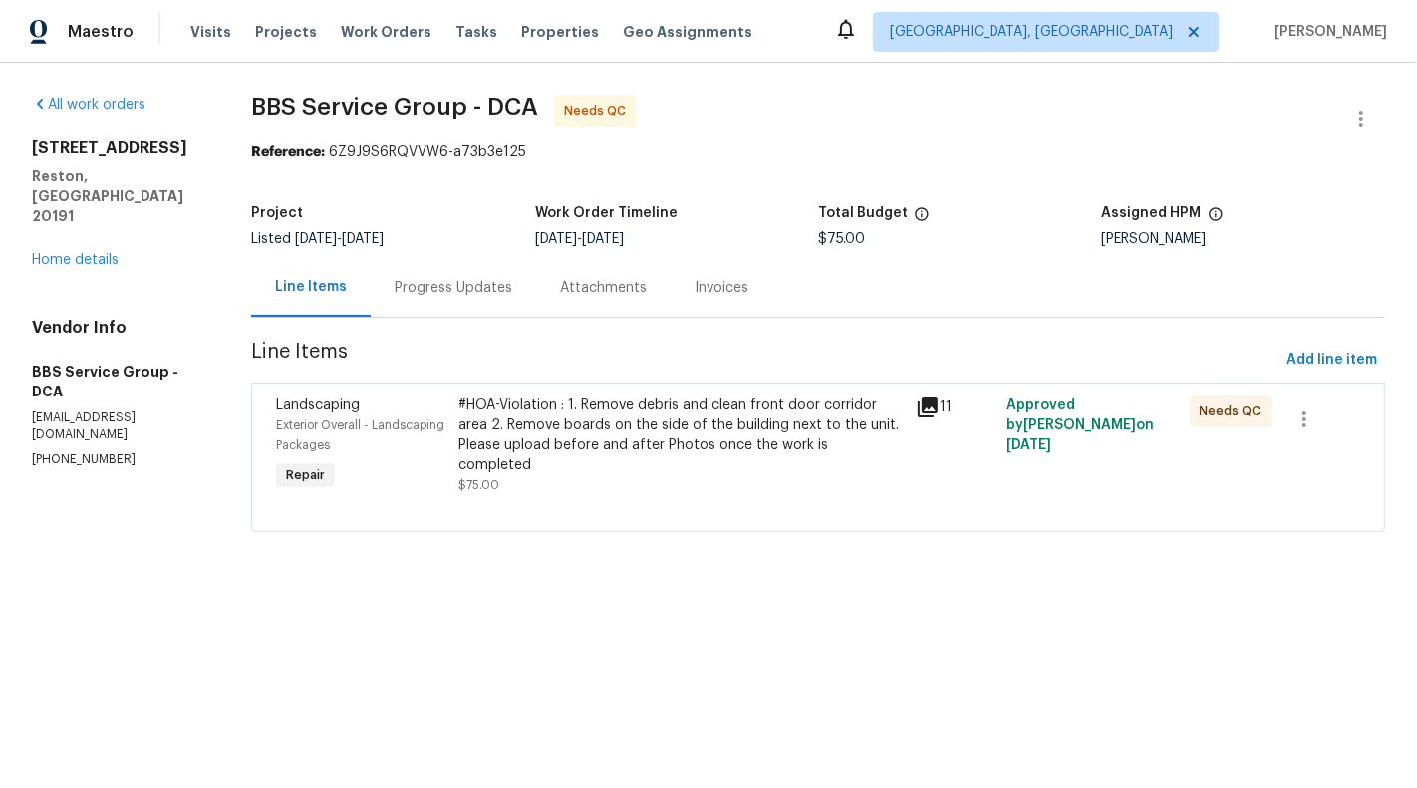
click at [829, 588] on html "Maestro Visits Projects Work Orders Tasks Properties Geo Assignments Albuquerqu…" at bounding box center [708, 294] width 1417 height 588
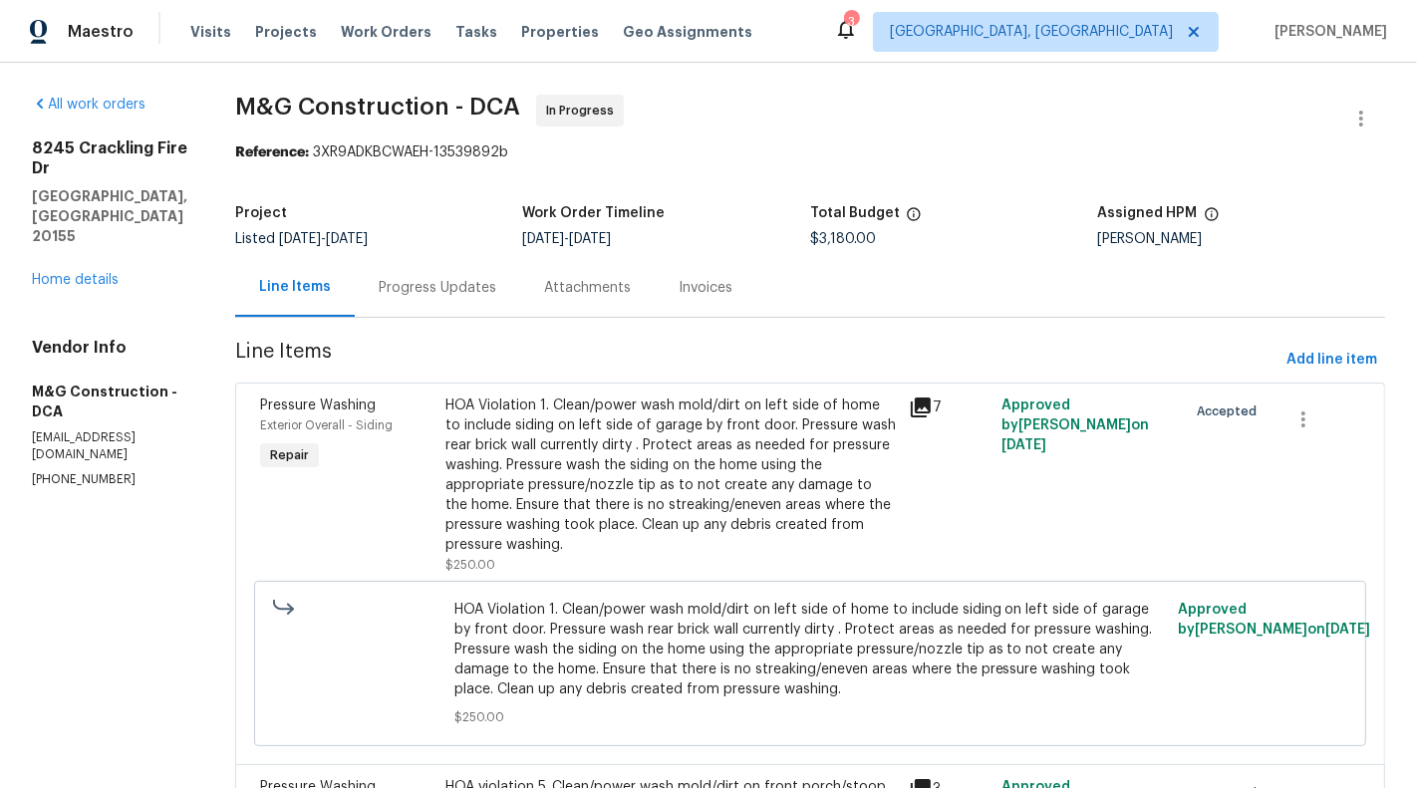
click at [600, 488] on div "HOA Violation 1. Clean/power wash mold/dirt on left side of home to include sid…" at bounding box center [670, 475] width 451 height 159
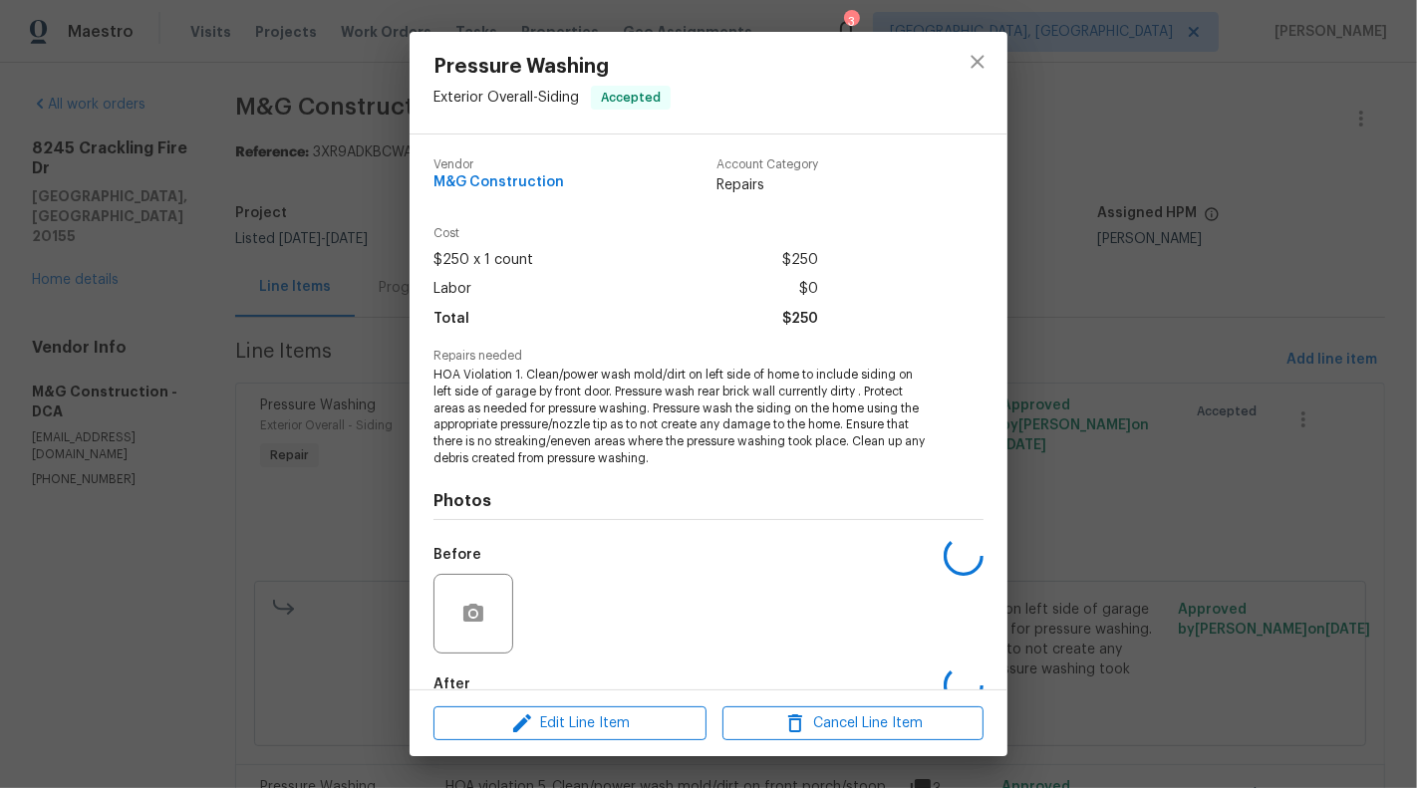
scroll to position [113, 0]
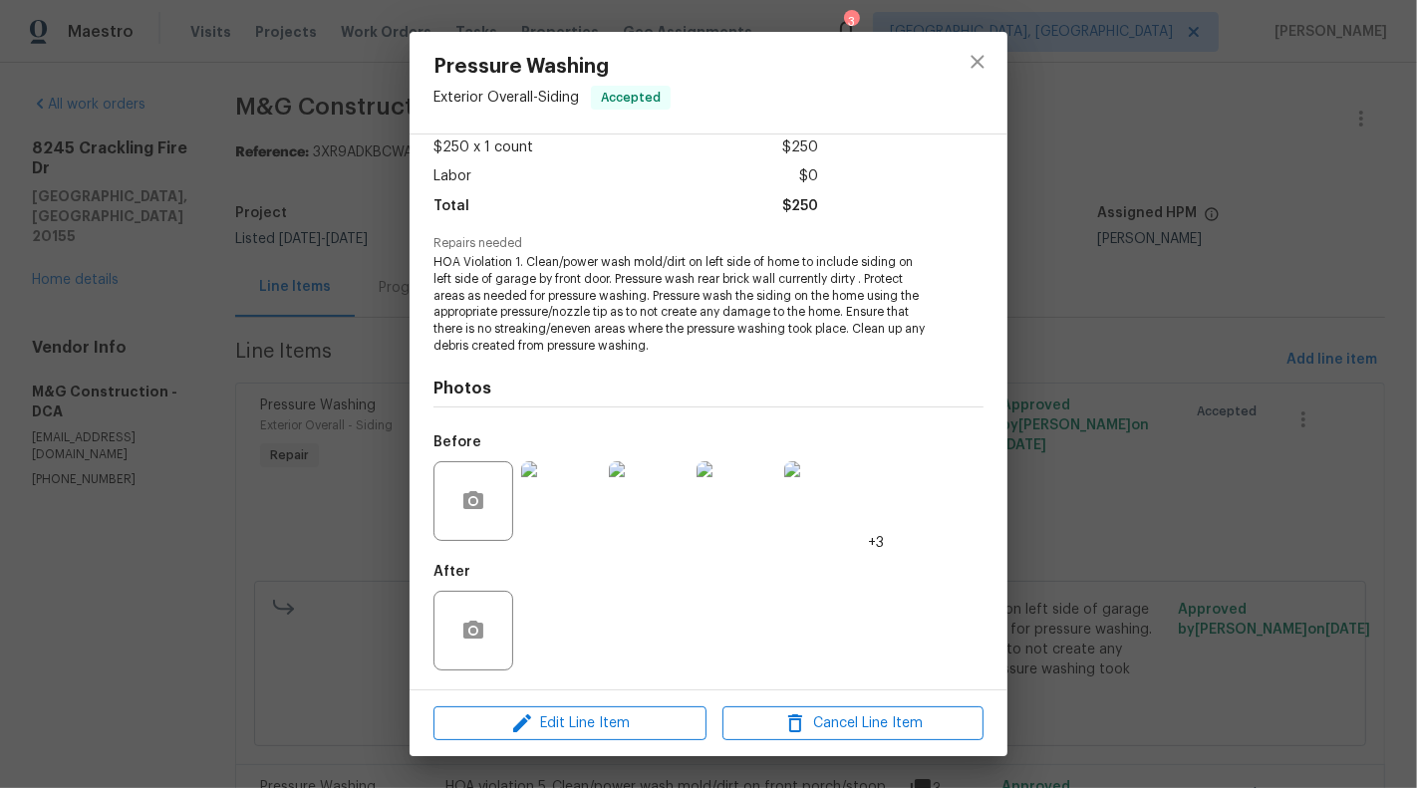
click at [557, 507] on img at bounding box center [561, 501] width 80 height 80
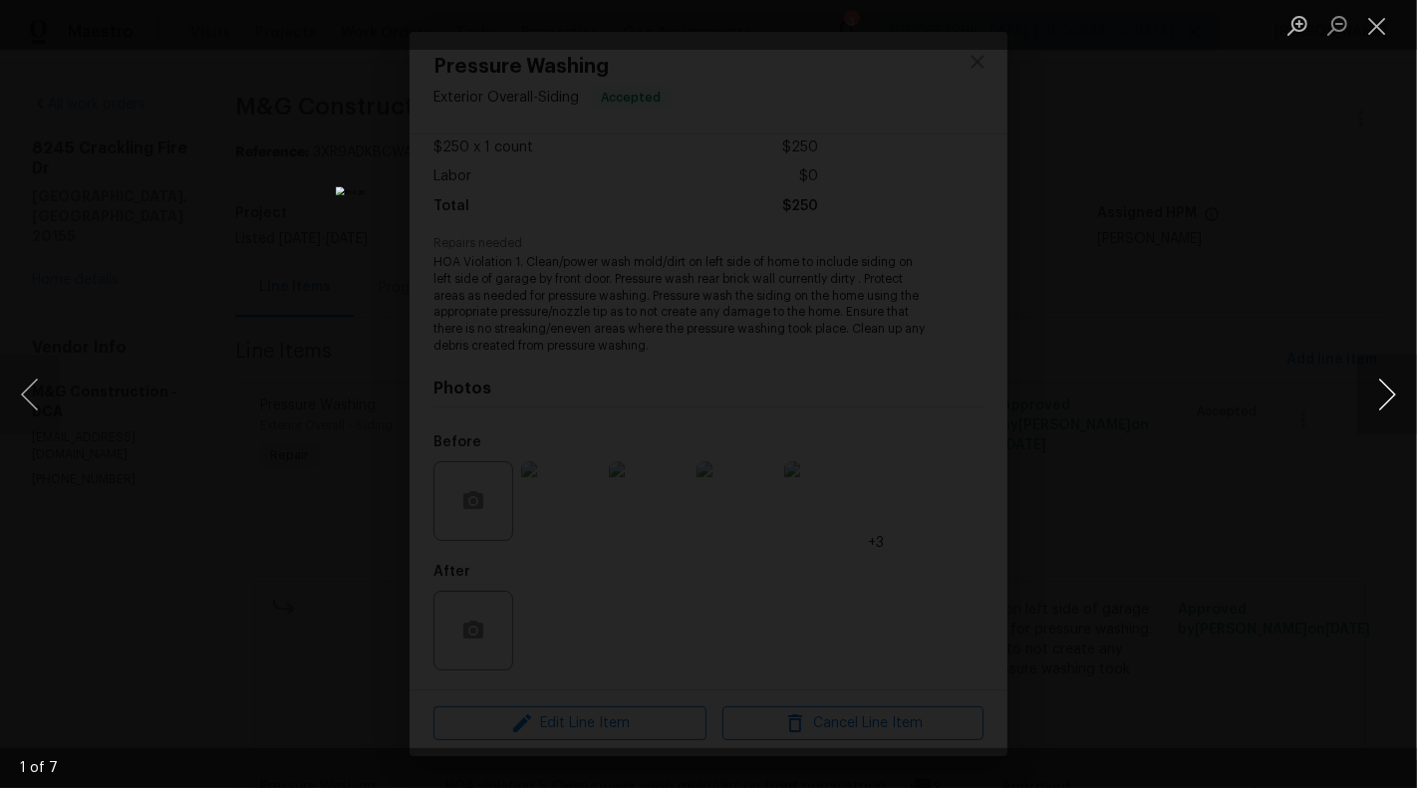
click at [1385, 395] on button "Next image" at bounding box center [1387, 395] width 60 height 80
click at [219, 477] on div "Lightbox" at bounding box center [708, 394] width 1417 height 788
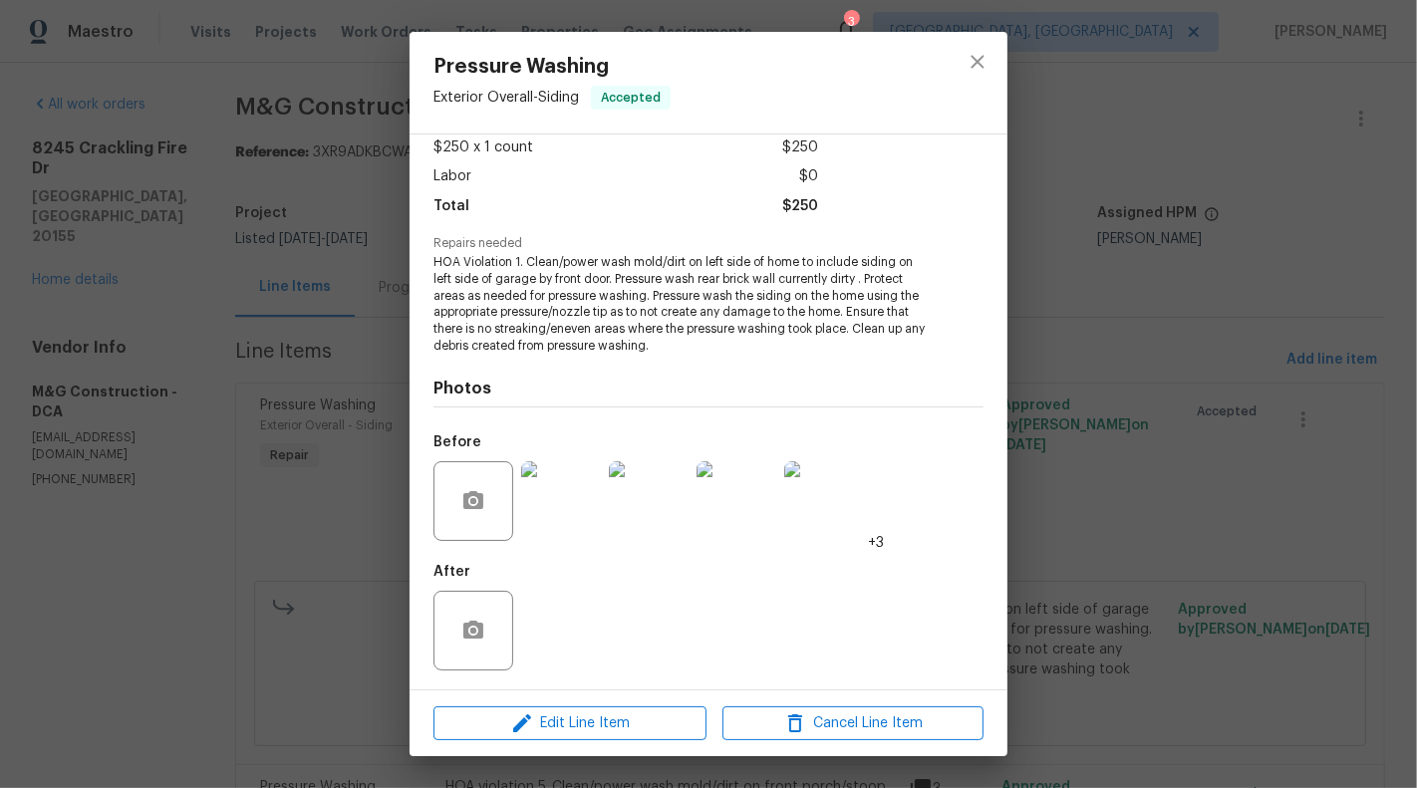
click at [1023, 354] on div "Pressure Washing Exterior Overall - Siding Accepted Vendor M&G Construction Acc…" at bounding box center [708, 394] width 1417 height 788
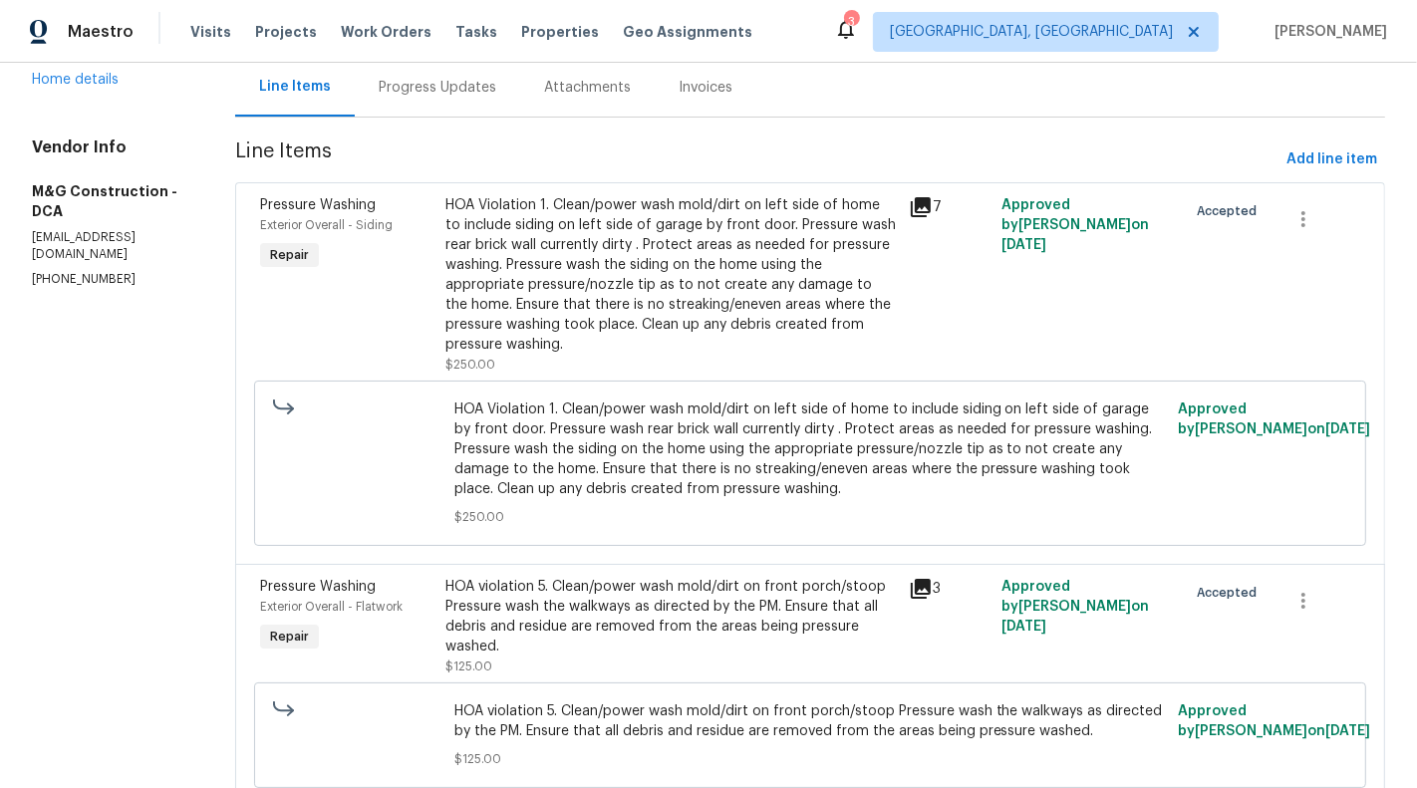
scroll to position [0, 0]
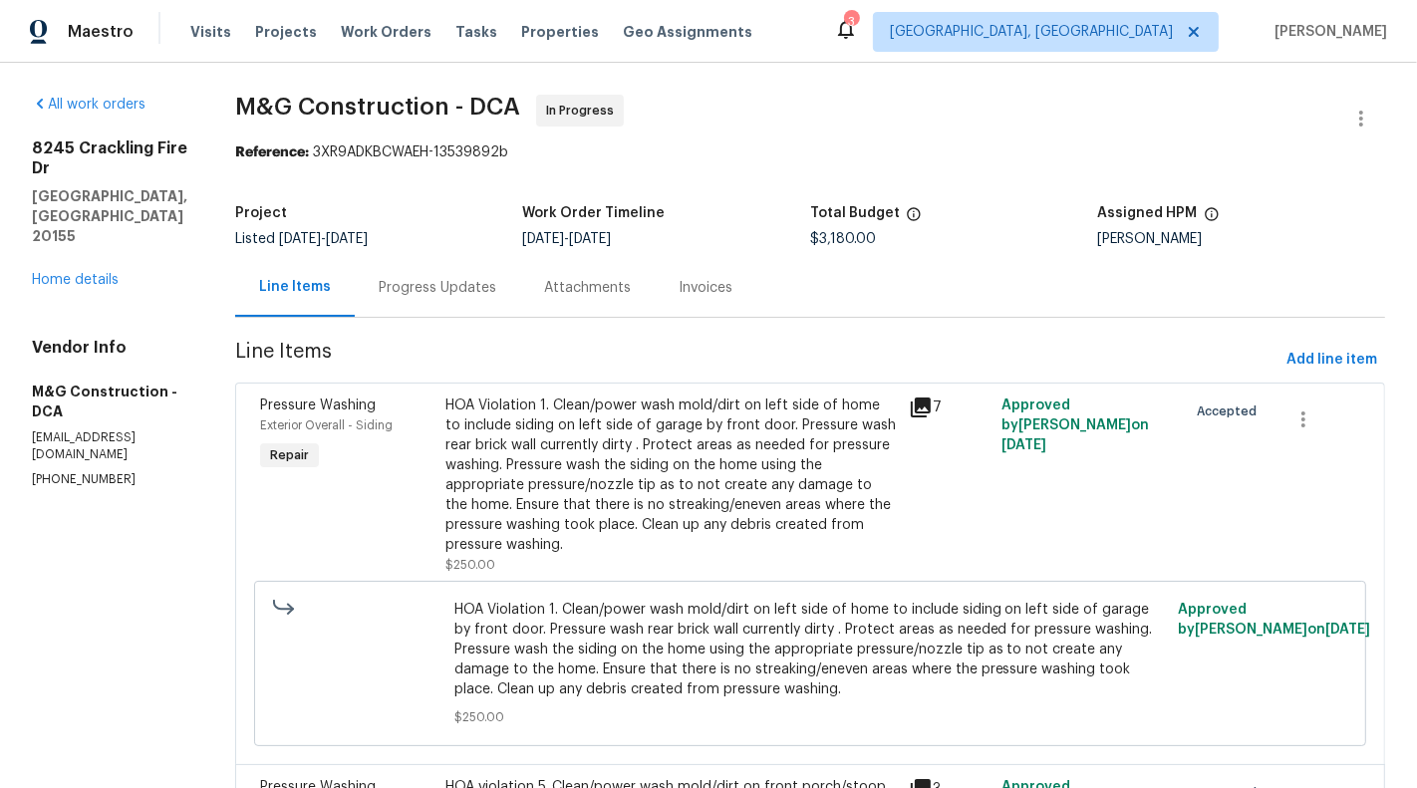
click at [431, 298] on div "Progress Updates" at bounding box center [437, 287] width 165 height 59
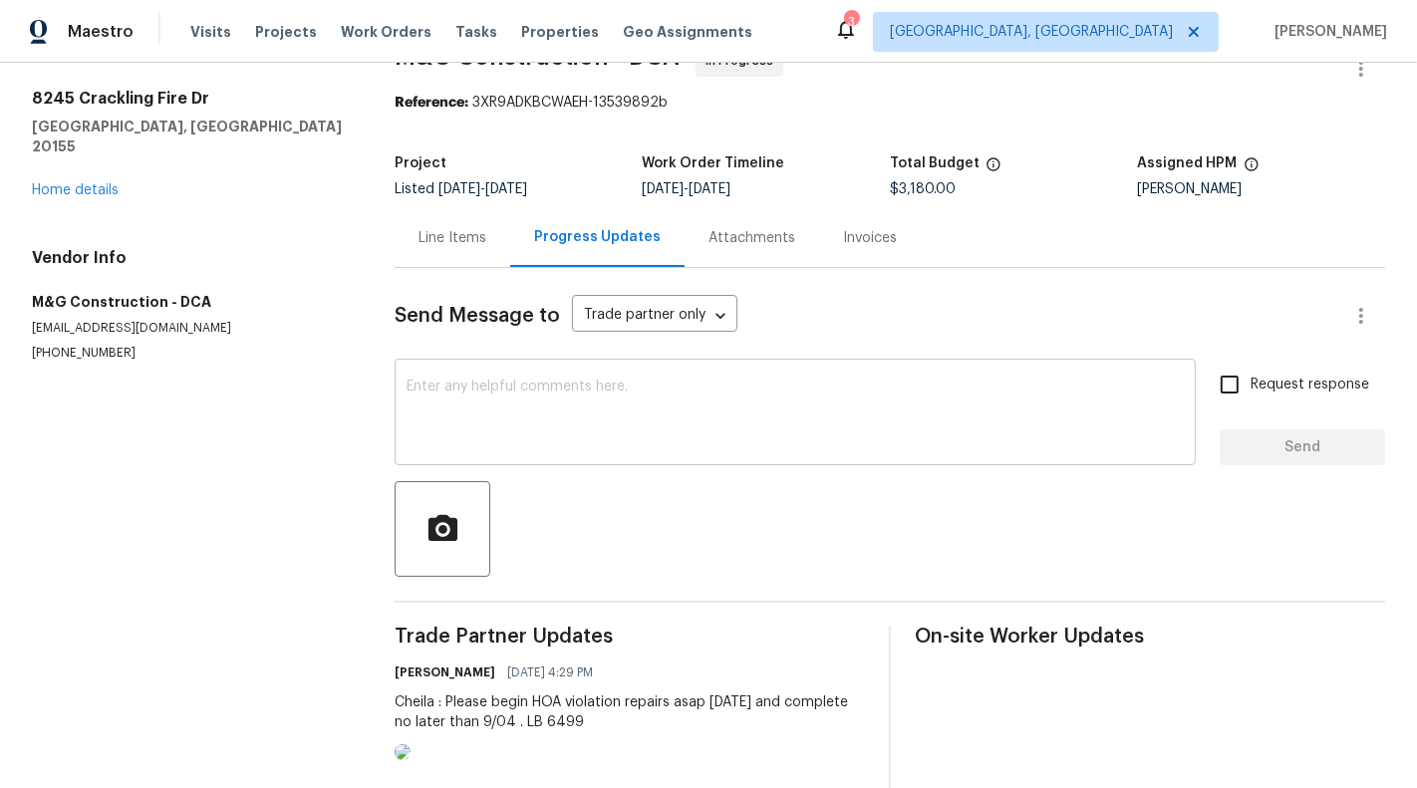
scroll to position [166, 0]
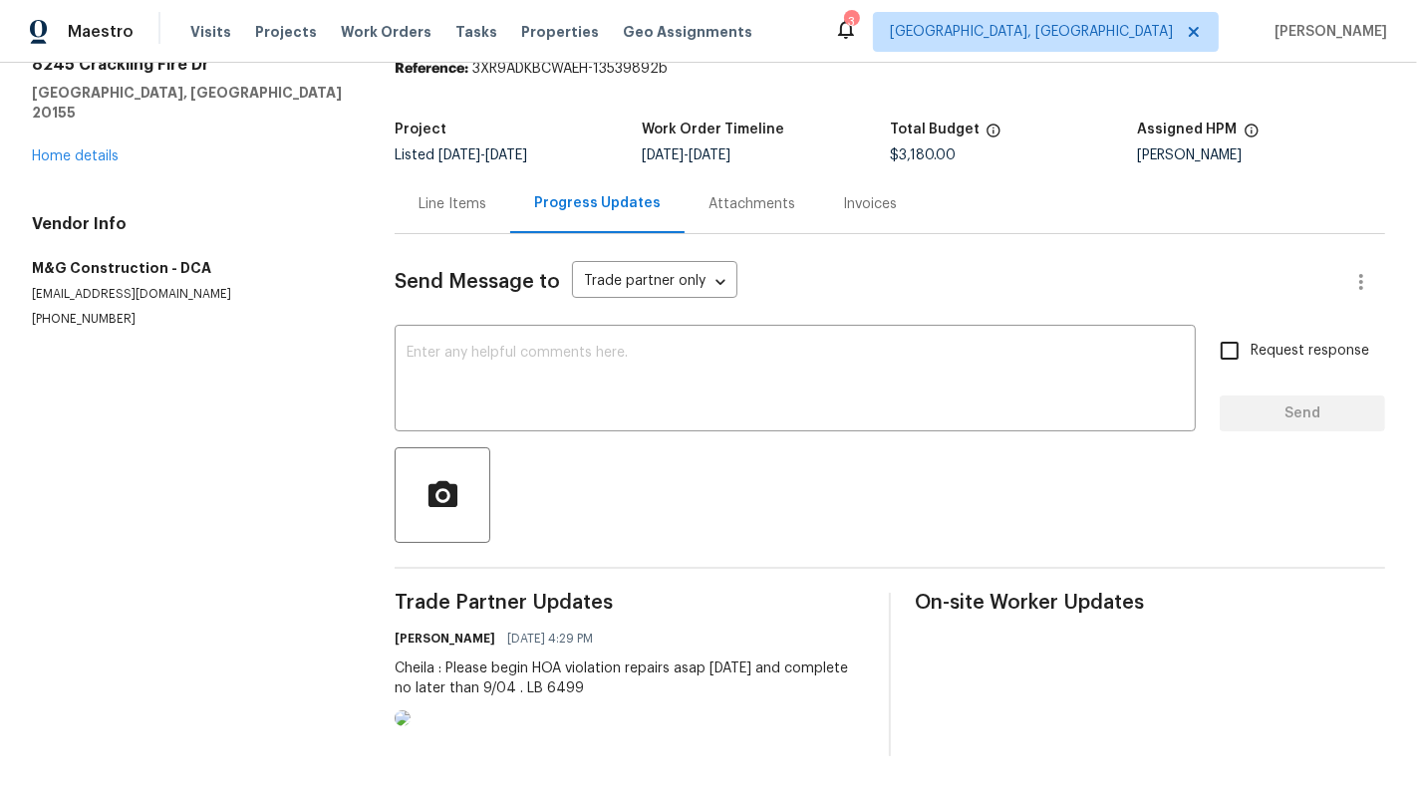
click at [107, 225] on section "All work orders 8245 Crackling Fire Dr [PERSON_NAME], [GEOGRAPHIC_DATA] 20155 H…" at bounding box center [189, 383] width 315 height 745
copy p "[PHONE_NUMBER]"
click at [78, 311] on p "[PHONE_NUMBER]" at bounding box center [189, 319] width 315 height 17
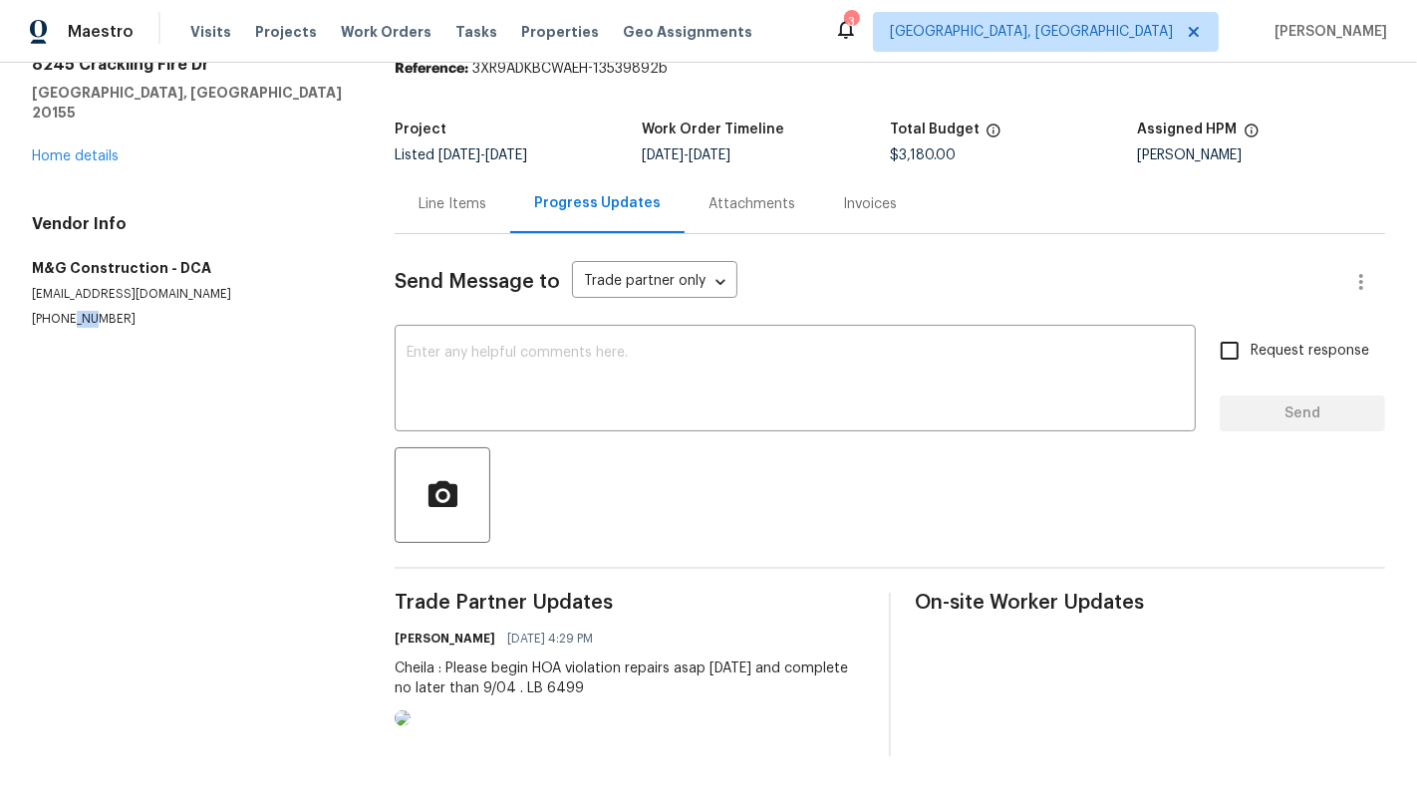
click at [78, 311] on p "[PHONE_NUMBER]" at bounding box center [189, 319] width 315 height 17
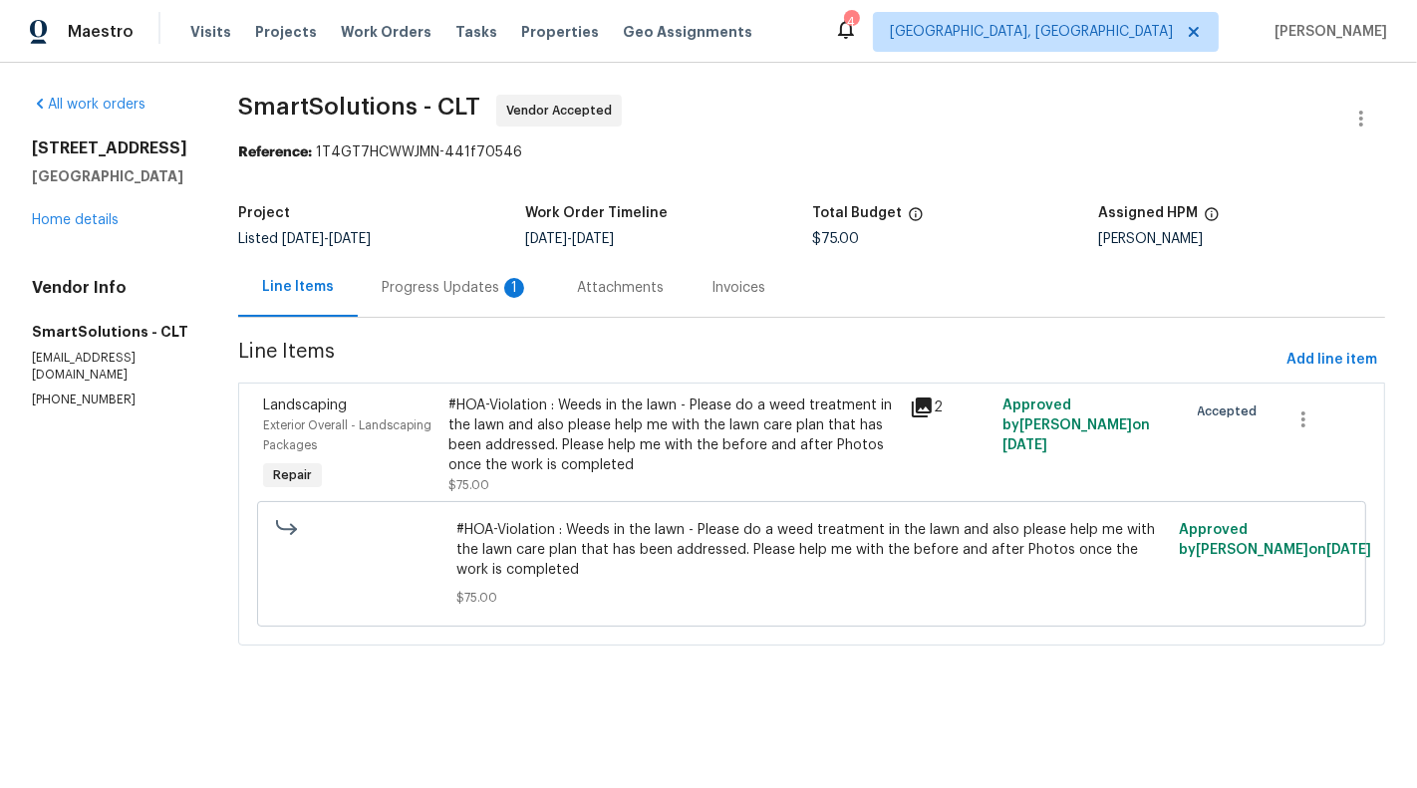
click at [508, 281] on div "1" at bounding box center [514, 288] width 20 height 20
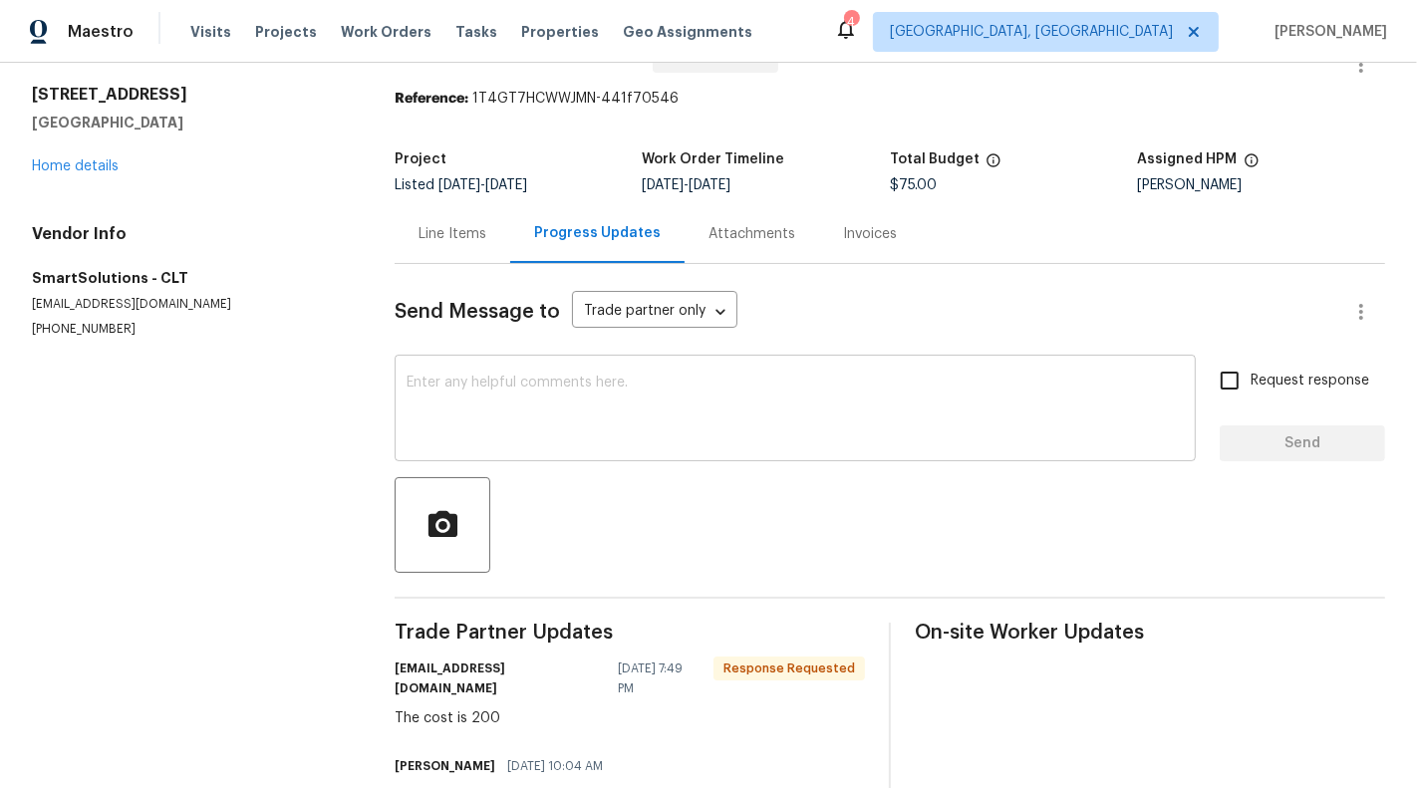
scroll to position [108, 0]
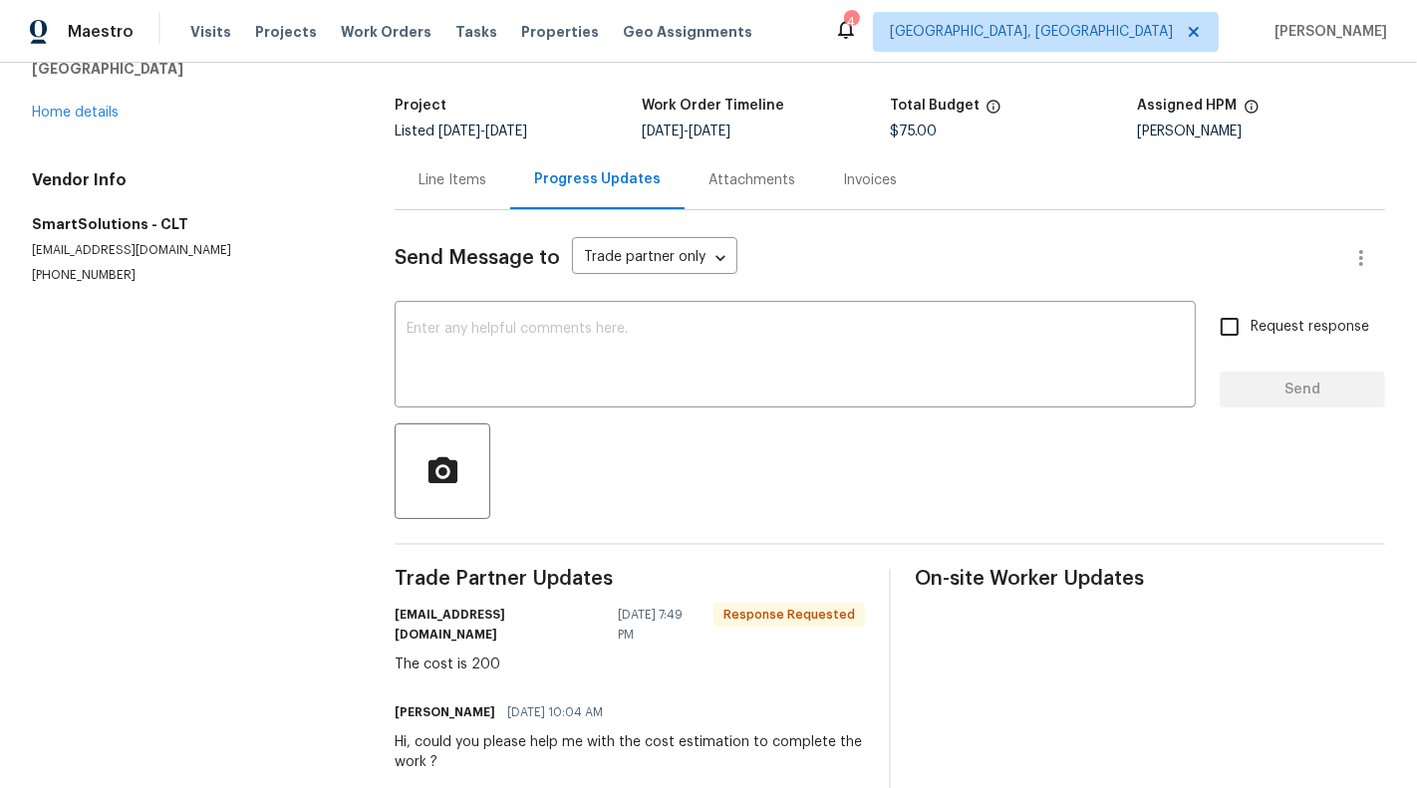
click at [445, 172] on div "Line Items" at bounding box center [452, 180] width 68 height 20
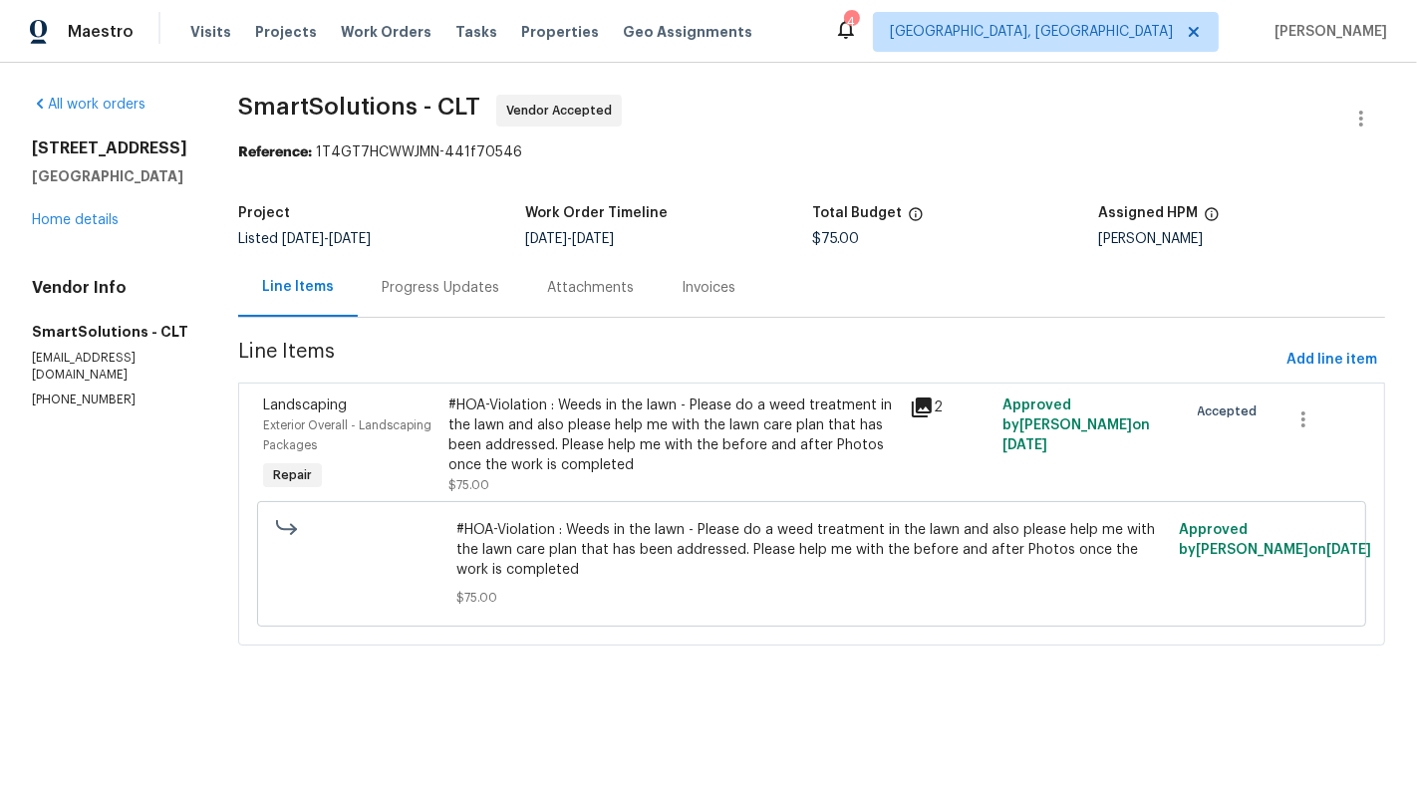
click at [604, 513] on div "#HOA-Violation : Weeds in the lawn - Please do a weed treatment in the lawn and…" at bounding box center [811, 564] width 1109 height 126
click at [567, 430] on div "#HOA-Violation : Weeds in the lawn - Please do a weed treatment in the lawn and…" at bounding box center [673, 436] width 450 height 80
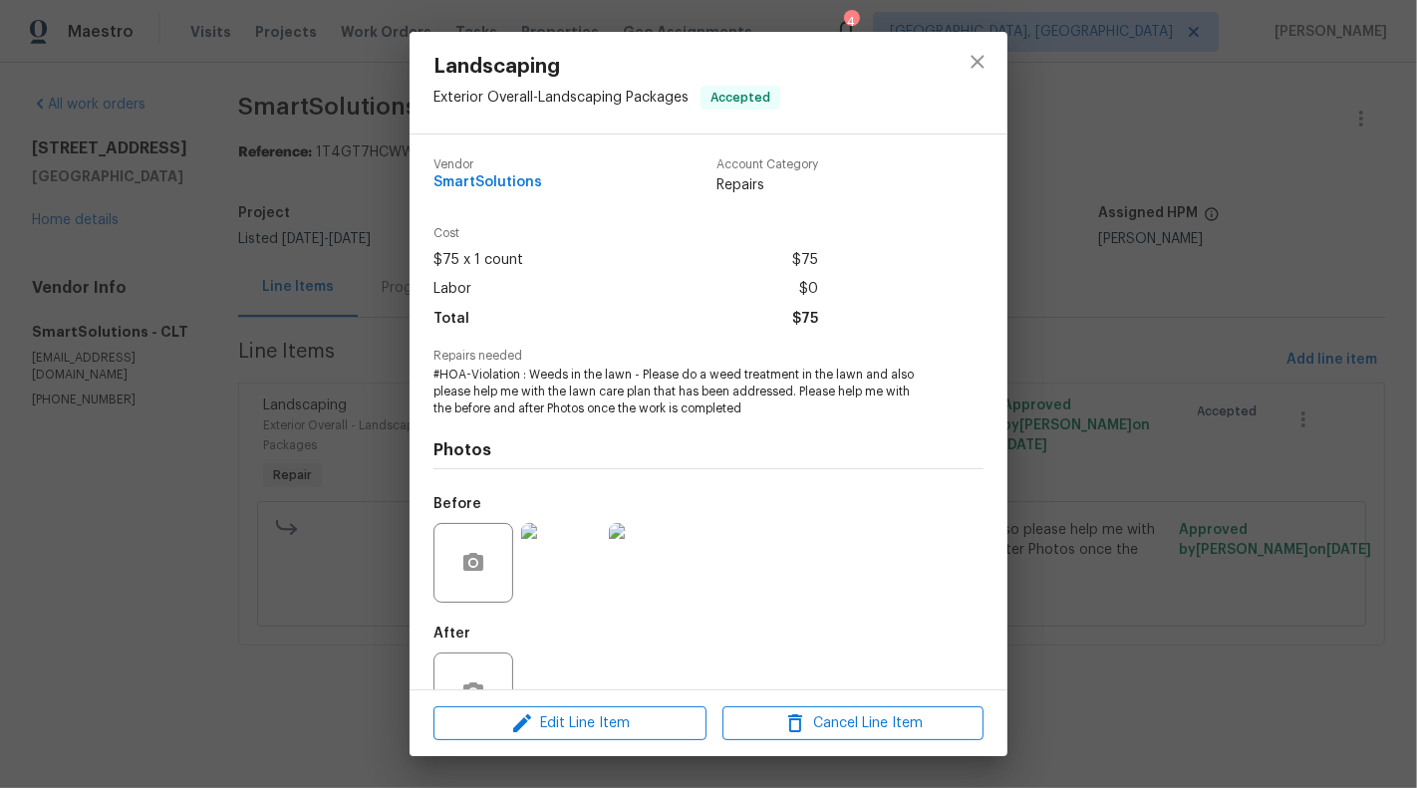
scroll to position [63, 0]
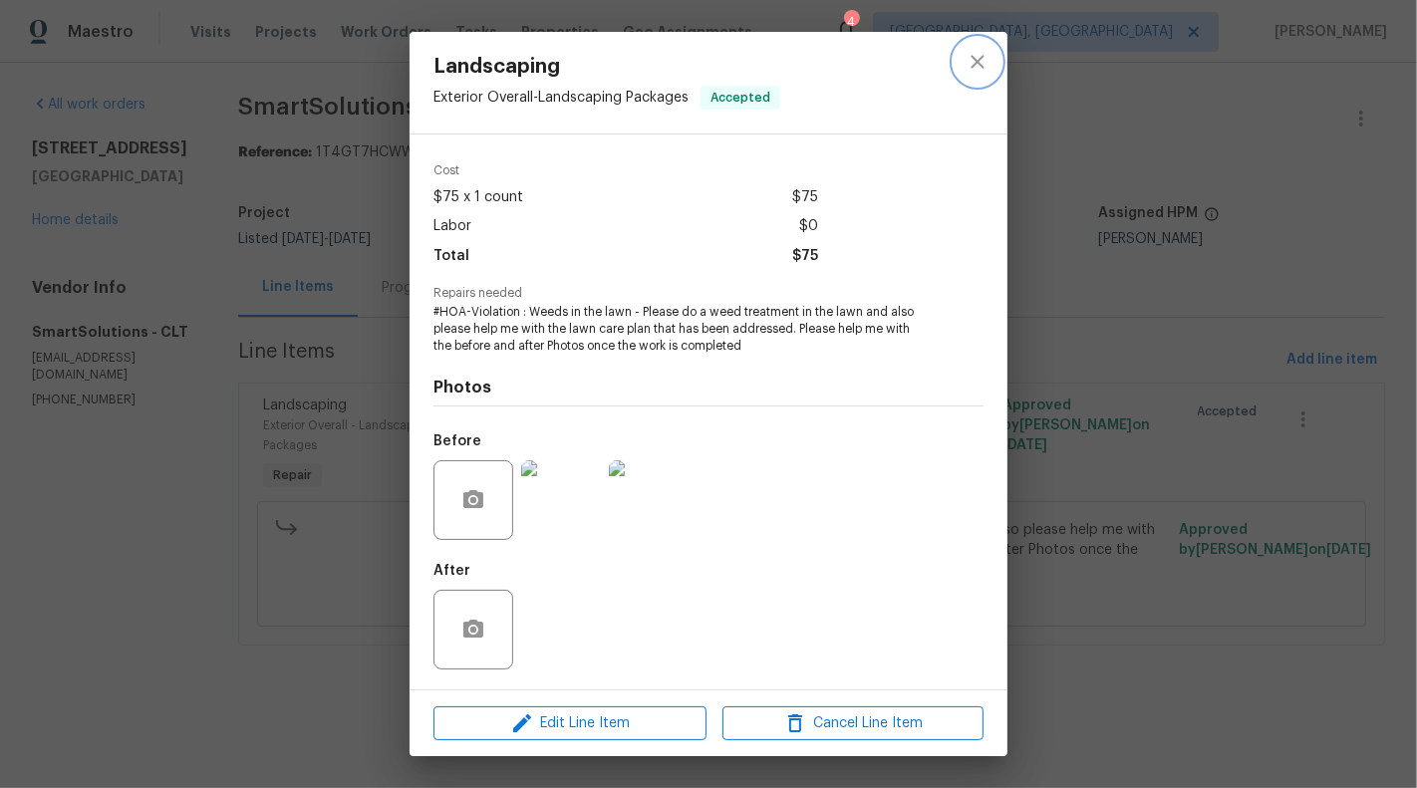
click at [985, 57] on icon "close" at bounding box center [977, 62] width 24 height 24
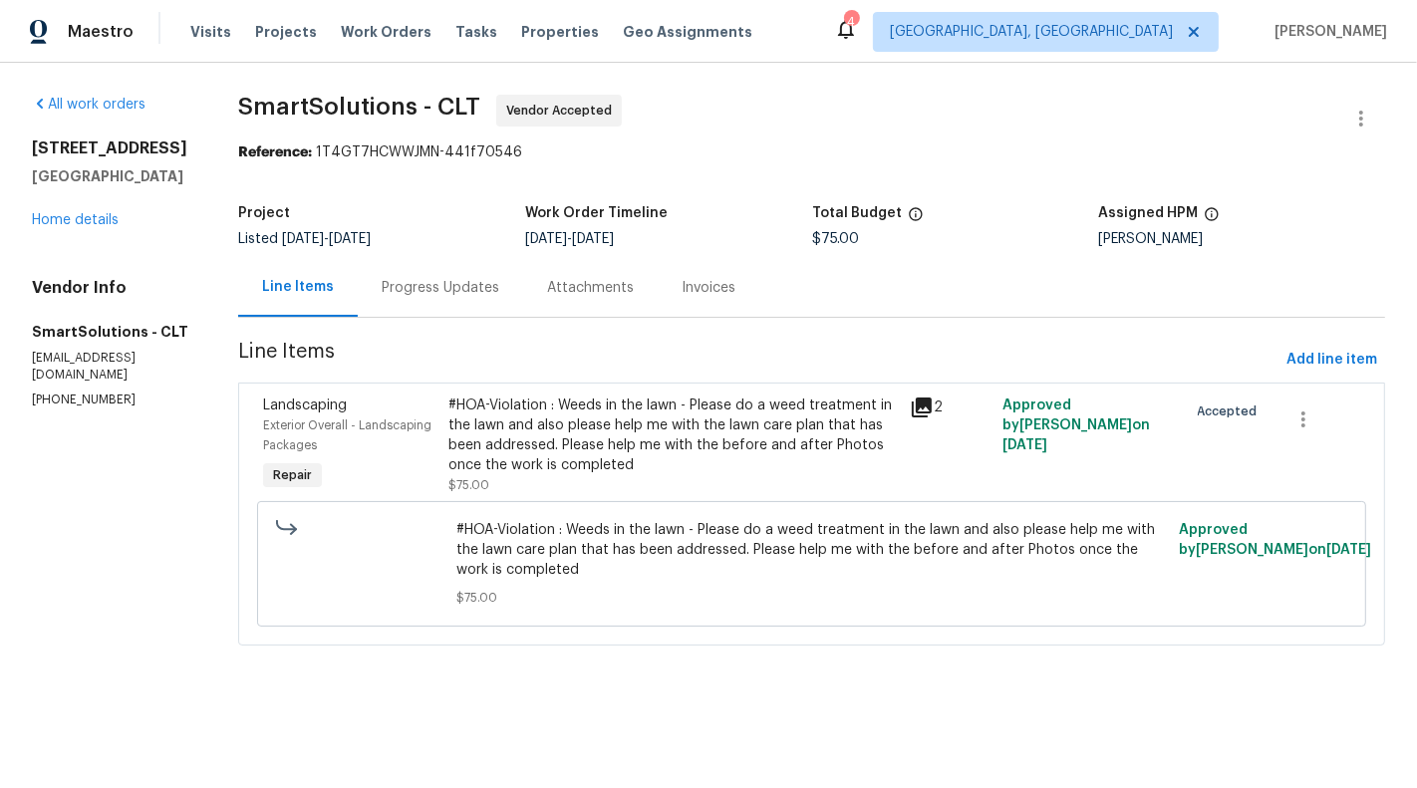
click at [568, 471] on div "#HOA-Violation : Weeds in the lawn - Please do a weed treatment in the lawn and…" at bounding box center [673, 436] width 450 height 80
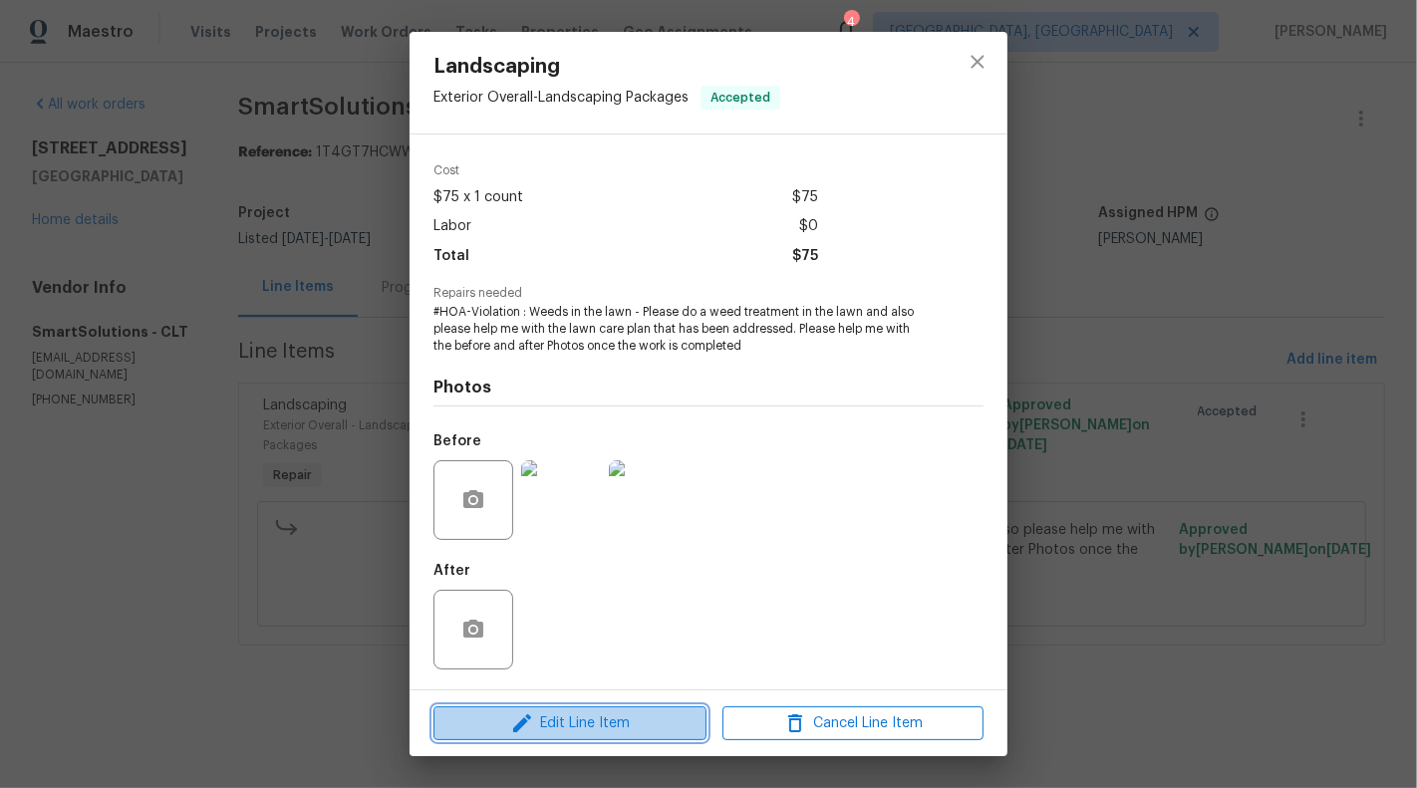
click at [568, 723] on span "Edit Line Item" at bounding box center [569, 723] width 261 height 25
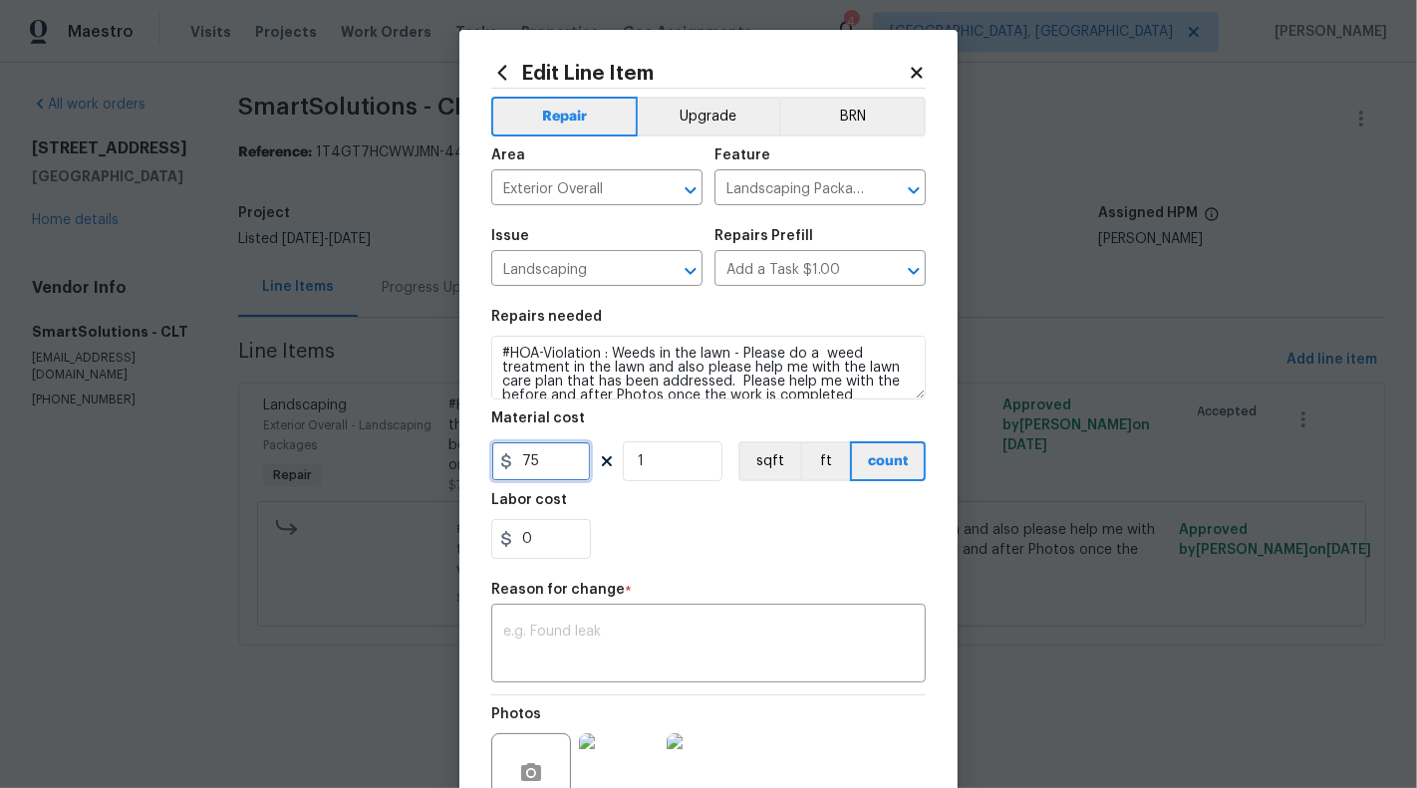
click at [532, 460] on input "75" at bounding box center [541, 461] width 100 height 40
click at [541, 460] on input "75" at bounding box center [541, 461] width 100 height 40
type input "200"
click at [581, 666] on textarea at bounding box center [708, 646] width 410 height 42
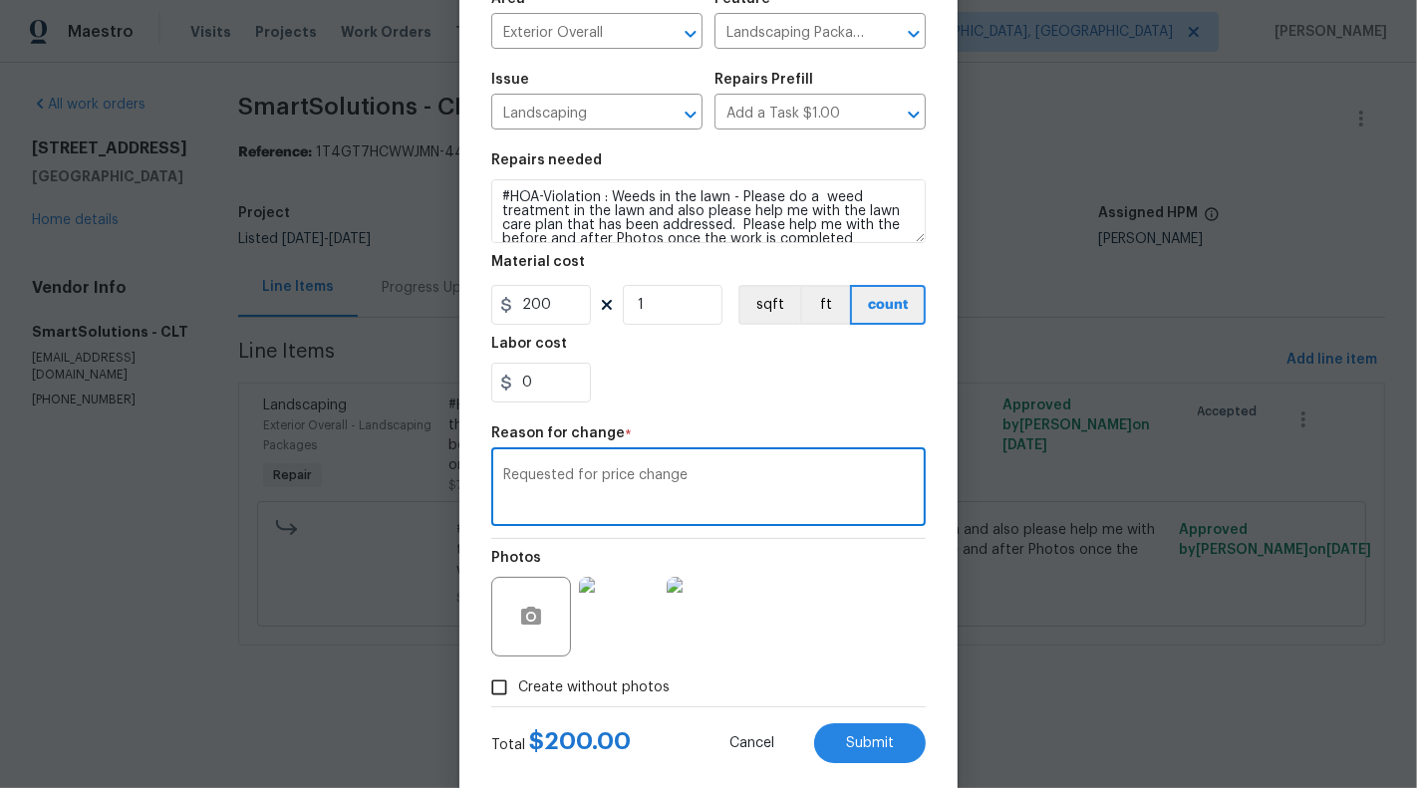
scroll to position [192, 0]
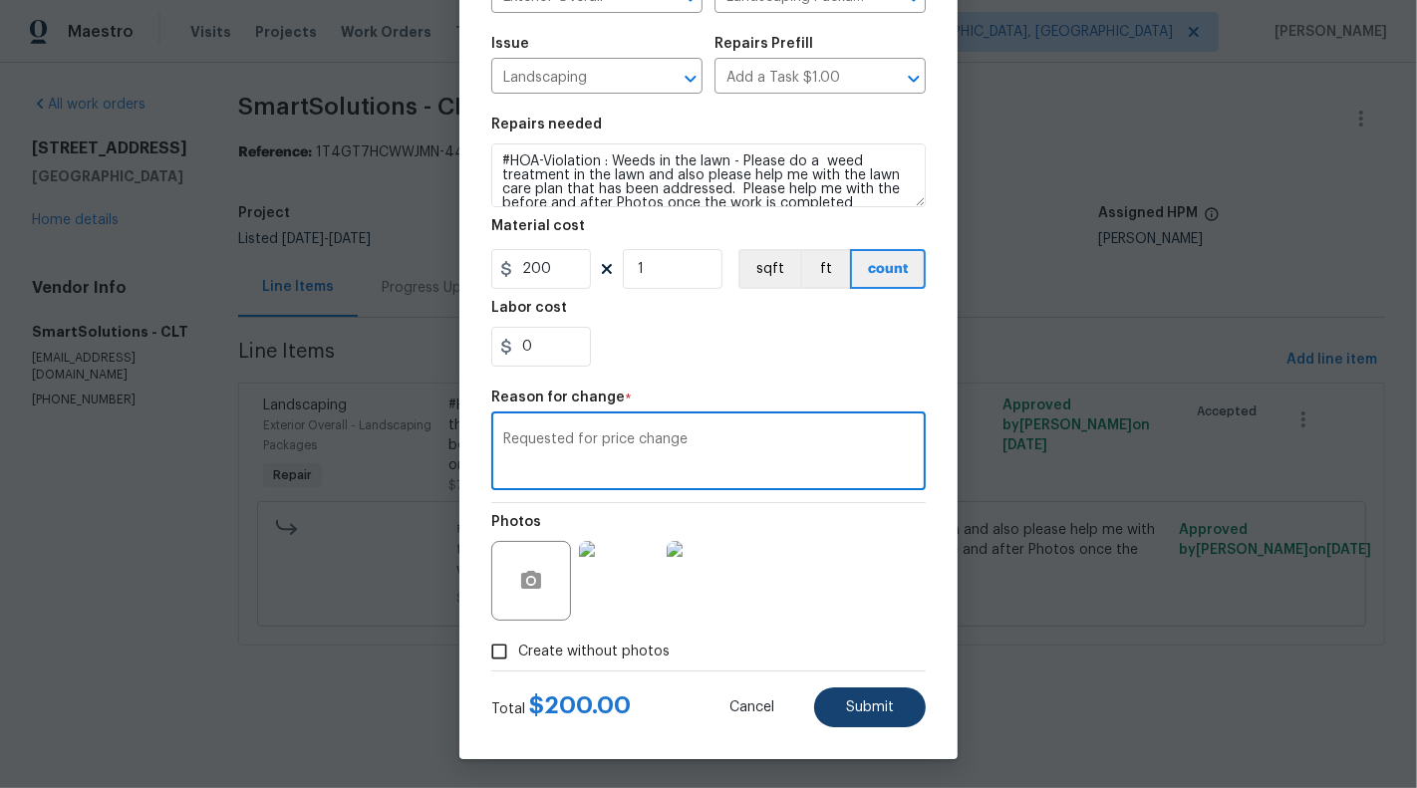
type textarea "Requested for price change"
click at [874, 706] on span "Submit" at bounding box center [870, 707] width 48 height 15
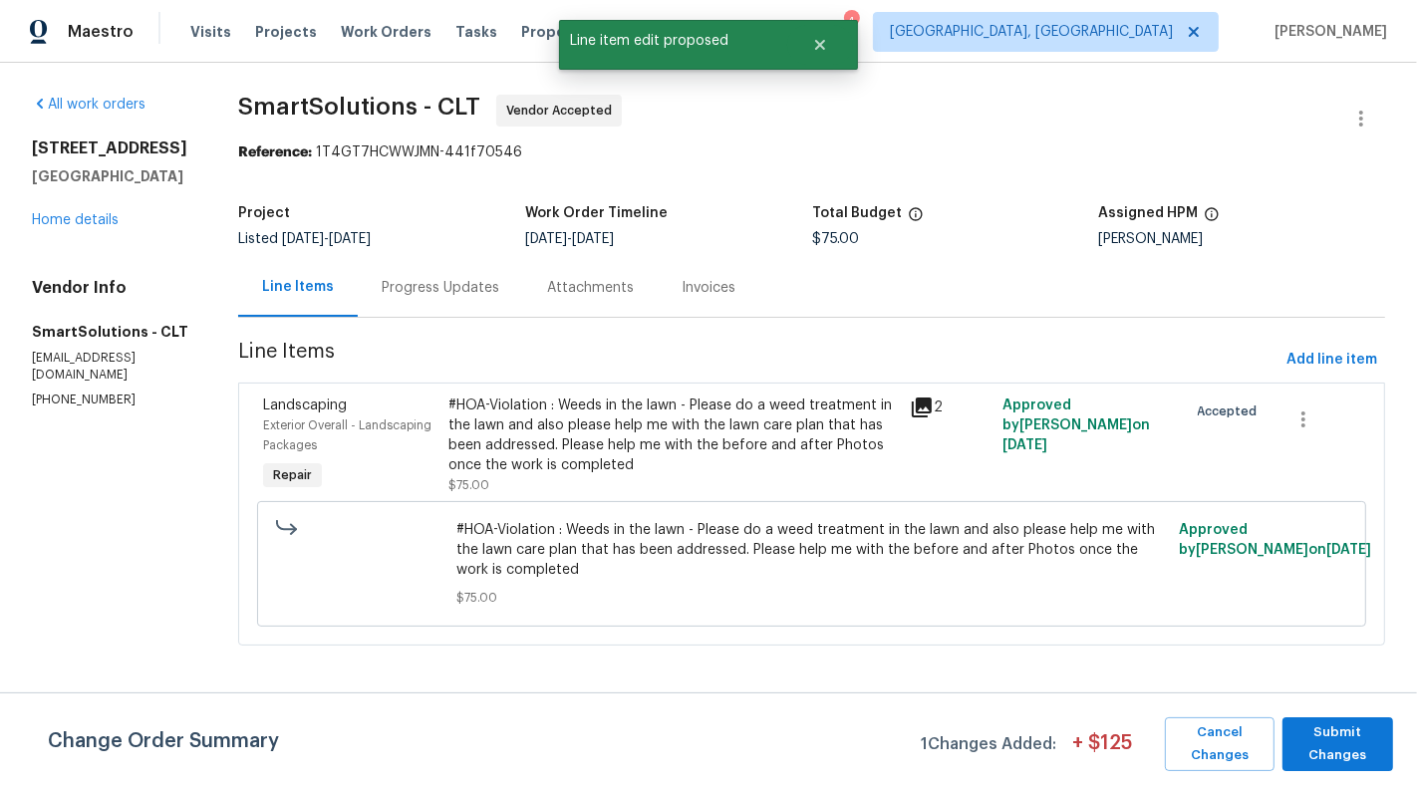
scroll to position [0, 0]
click at [412, 301] on div "Progress Updates" at bounding box center [440, 287] width 165 height 59
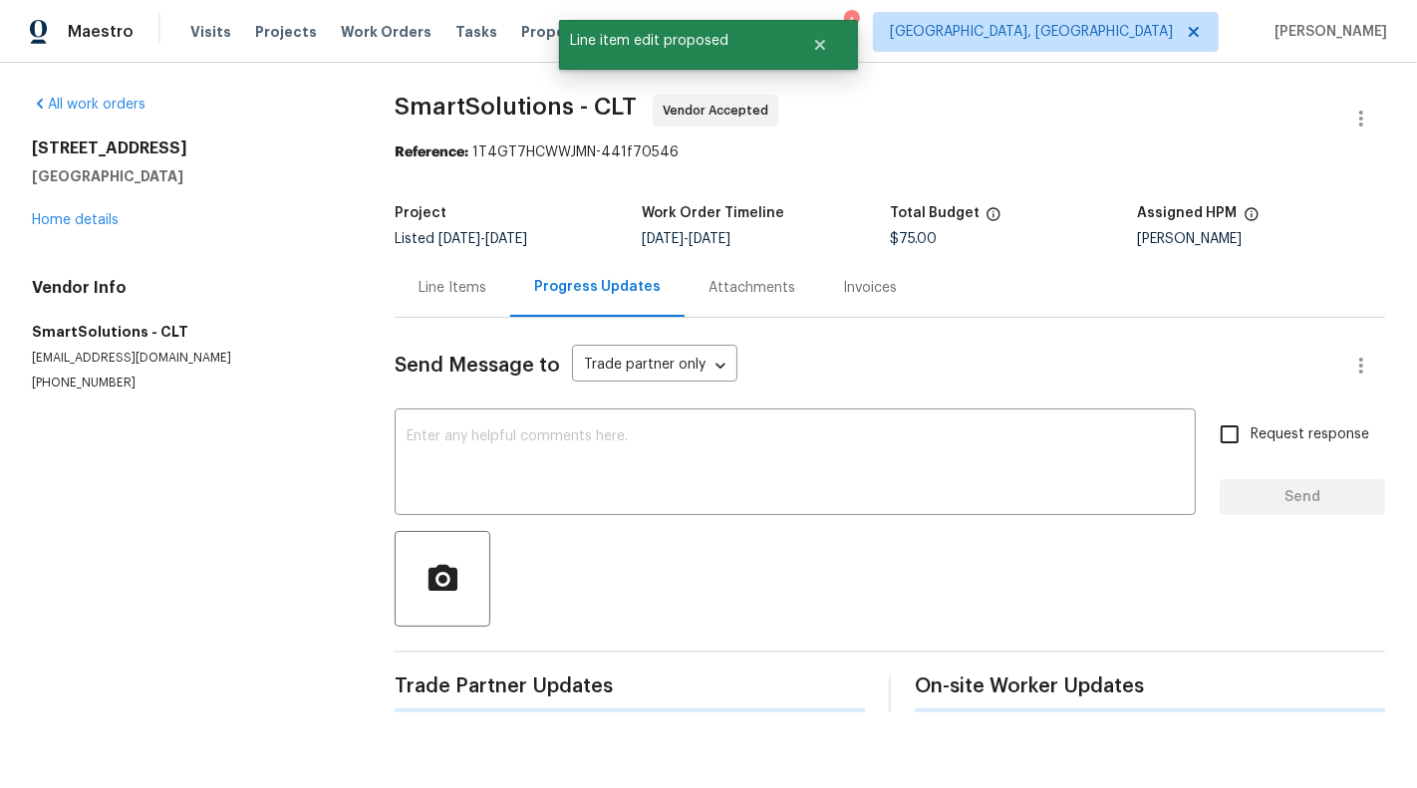
click at [434, 291] on div "Line Items" at bounding box center [452, 288] width 68 height 20
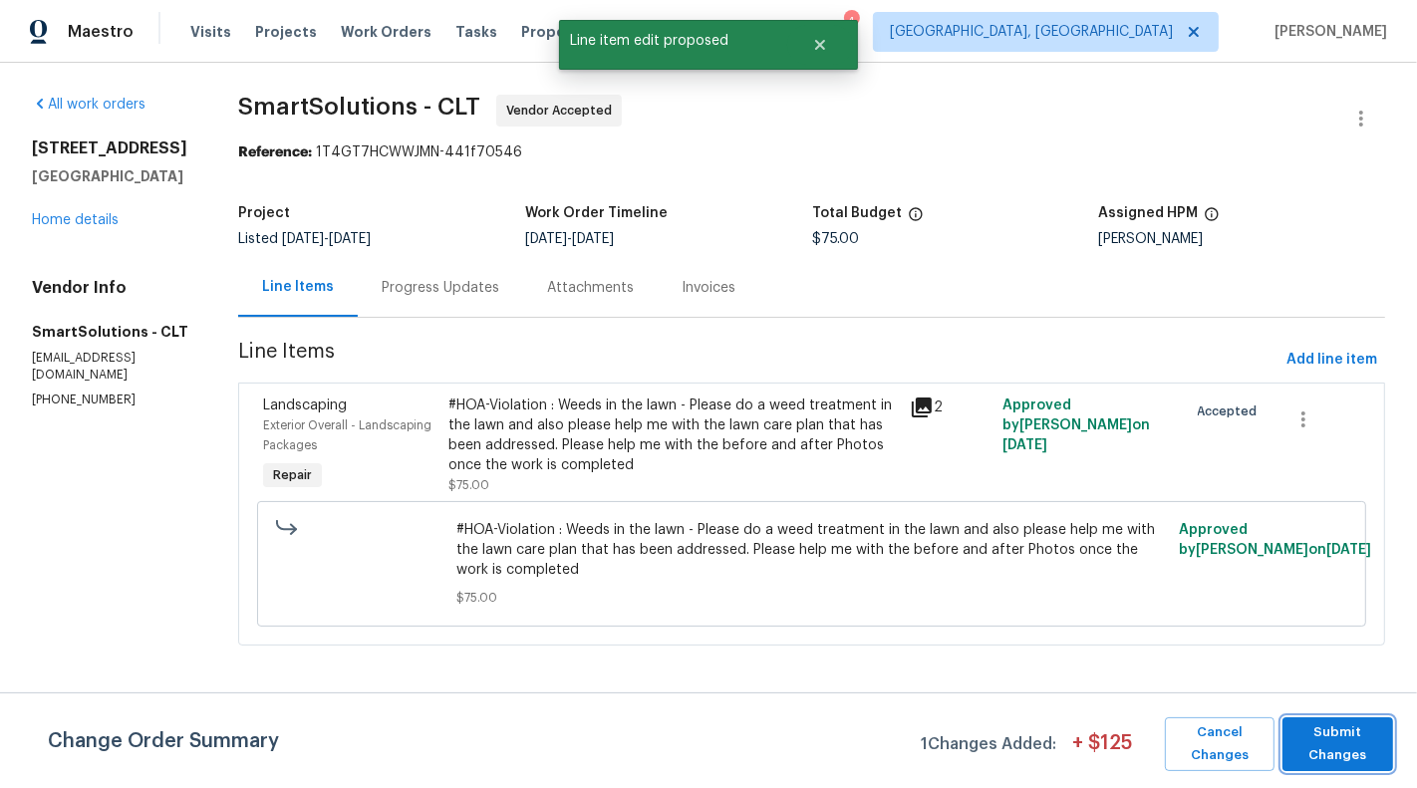
click at [1351, 752] on span "Submit Changes" at bounding box center [1337, 744] width 91 height 46
click at [1351, 701] on html "Maestro Visits Projects Work Orders Tasks Properties Geo Assignments 4 Albuquer…" at bounding box center [708, 350] width 1417 height 701
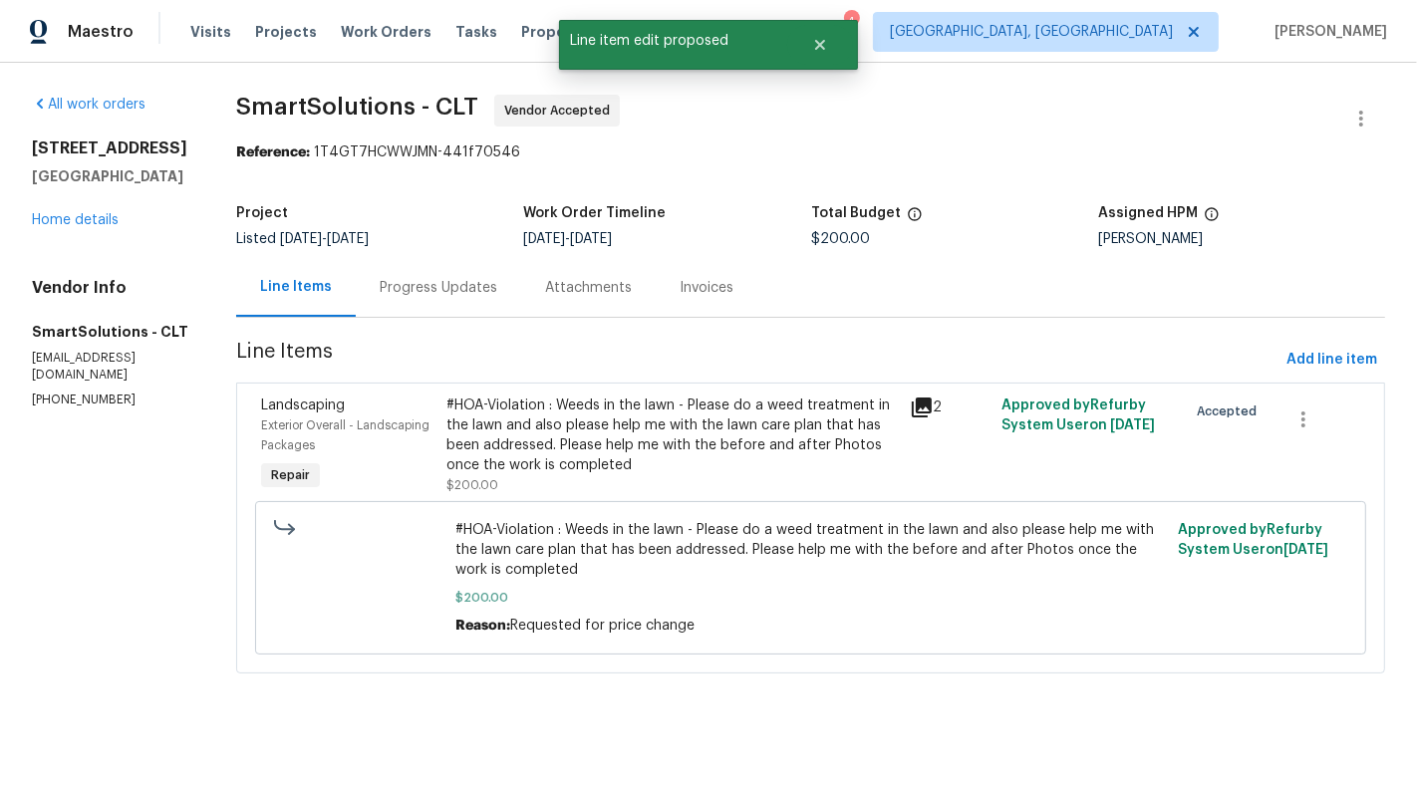
click at [468, 278] on div "Progress Updates" at bounding box center [439, 288] width 118 height 20
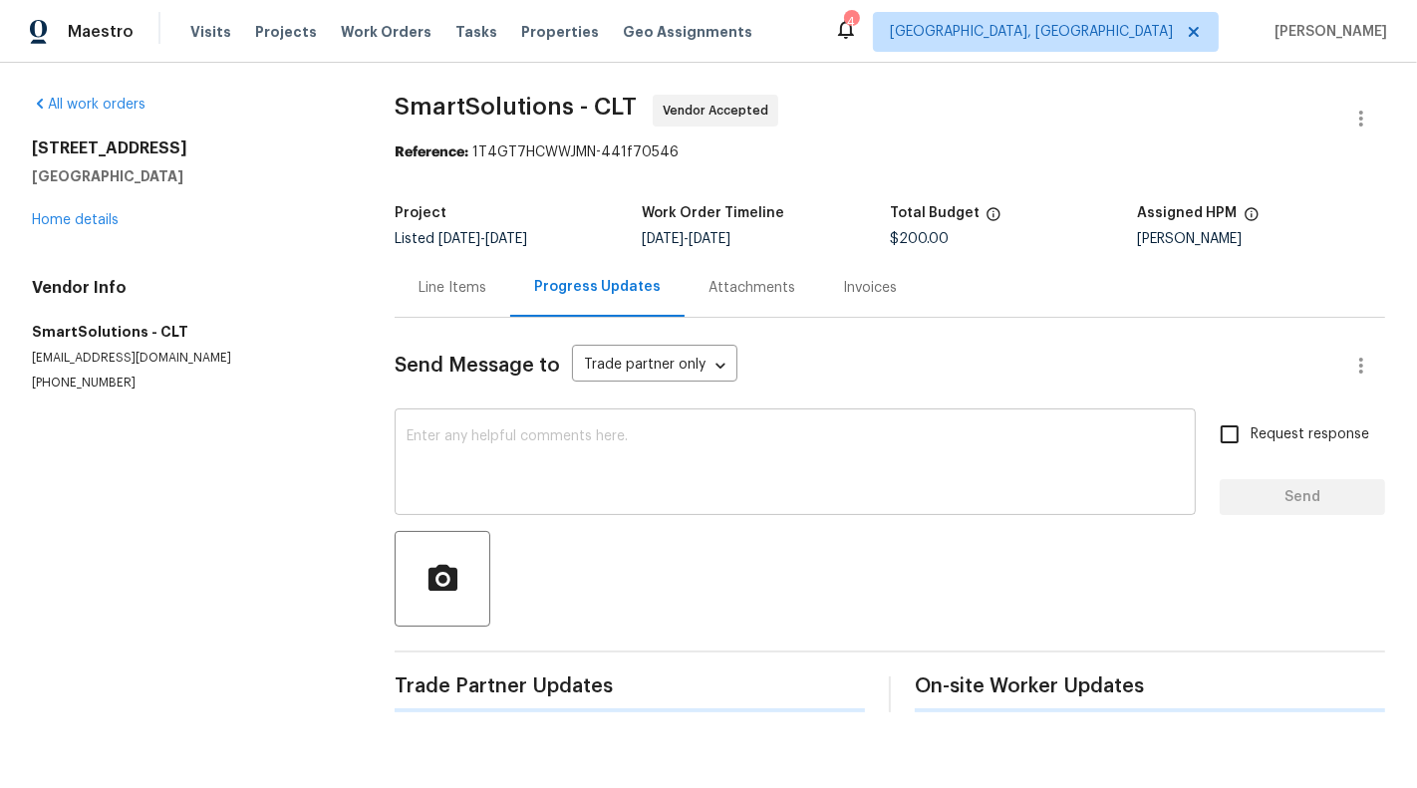
click at [551, 471] on textarea at bounding box center [794, 464] width 777 height 70
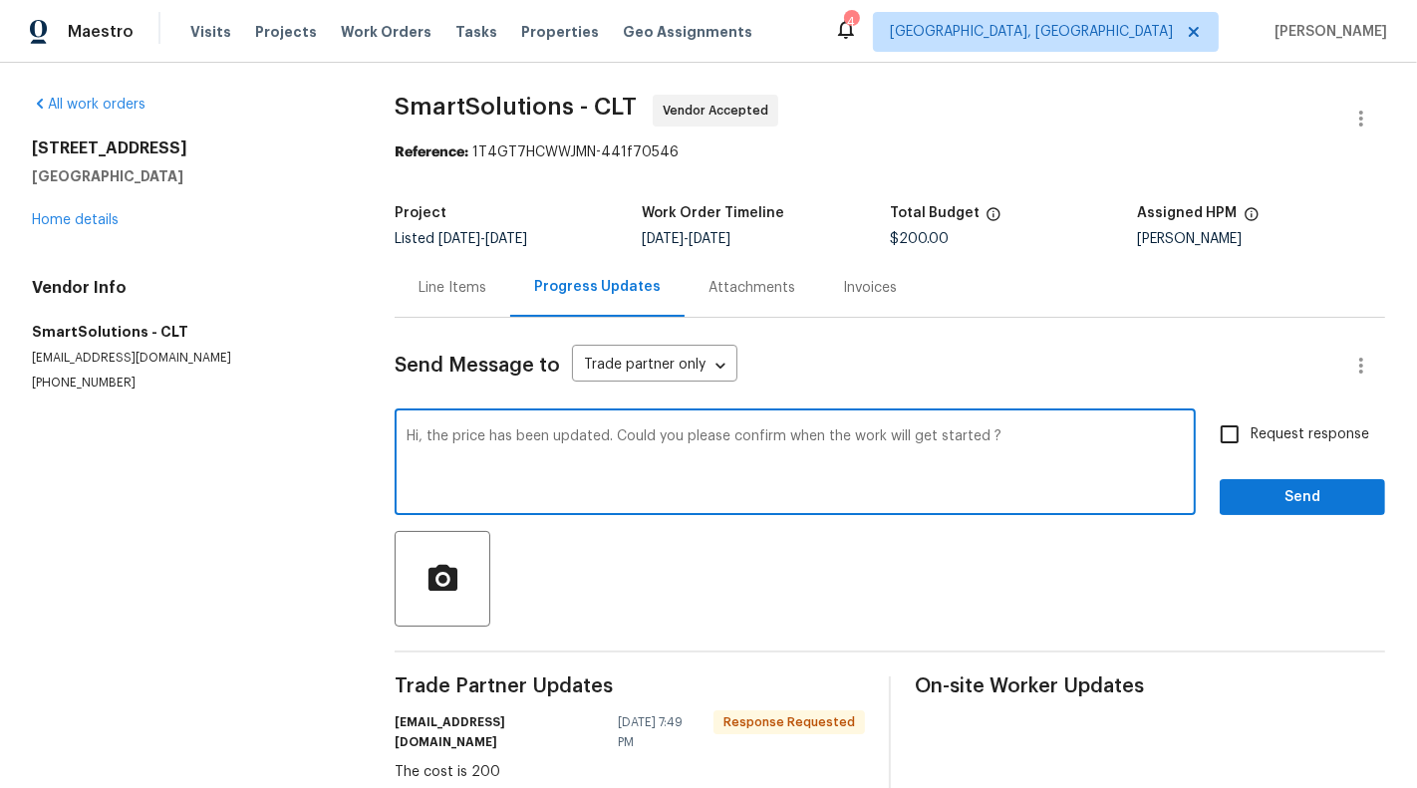
type textarea "Hi, the price has been updated. Could you please confirm when the work will get…"
click at [1258, 433] on span "Request response" at bounding box center [1309, 434] width 119 height 21
click at [1250, 433] on input "Request response" at bounding box center [1229, 434] width 42 height 42
checkbox input "true"
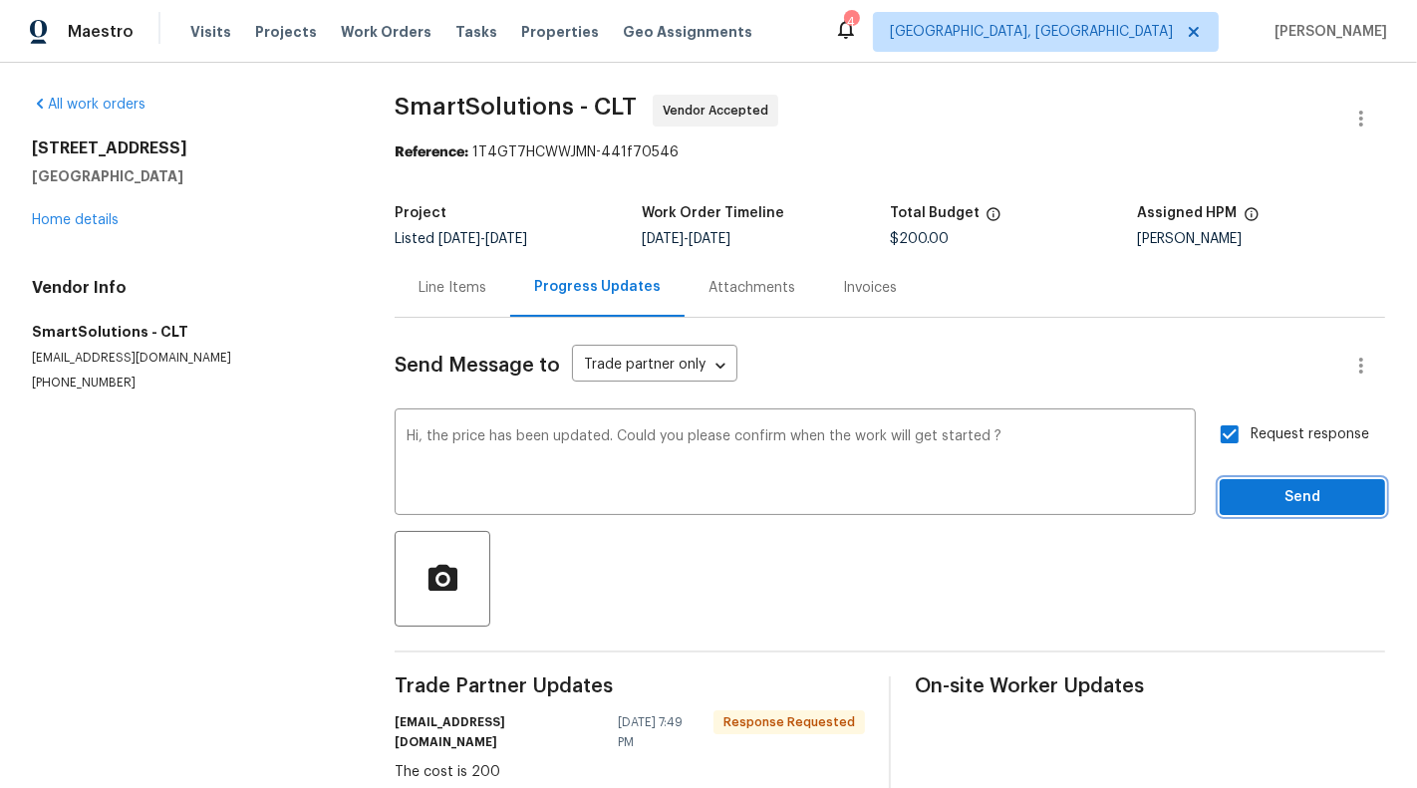
click at [1309, 504] on span "Send" at bounding box center [1301, 497] width 133 height 25
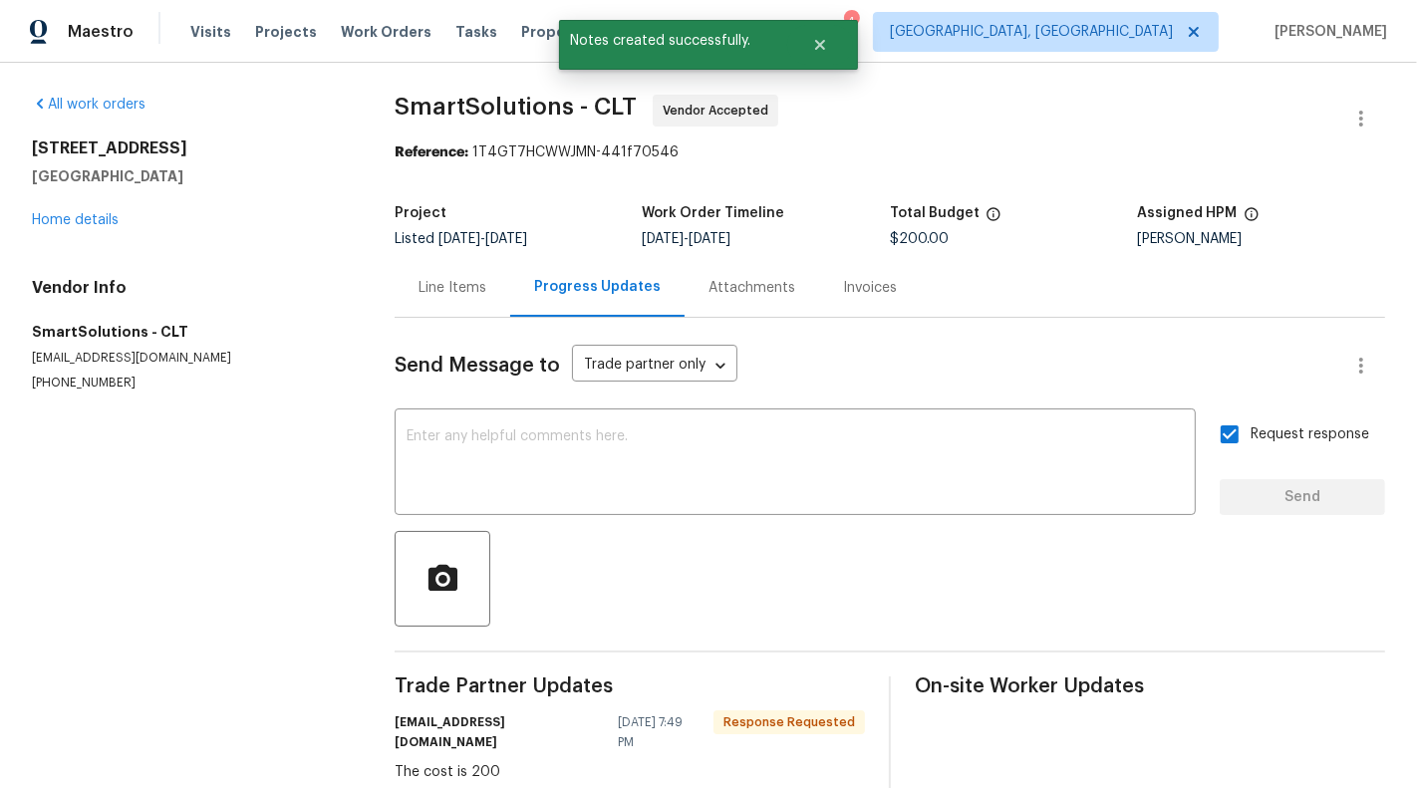
click at [460, 301] on div "Line Items" at bounding box center [453, 287] width 116 height 59
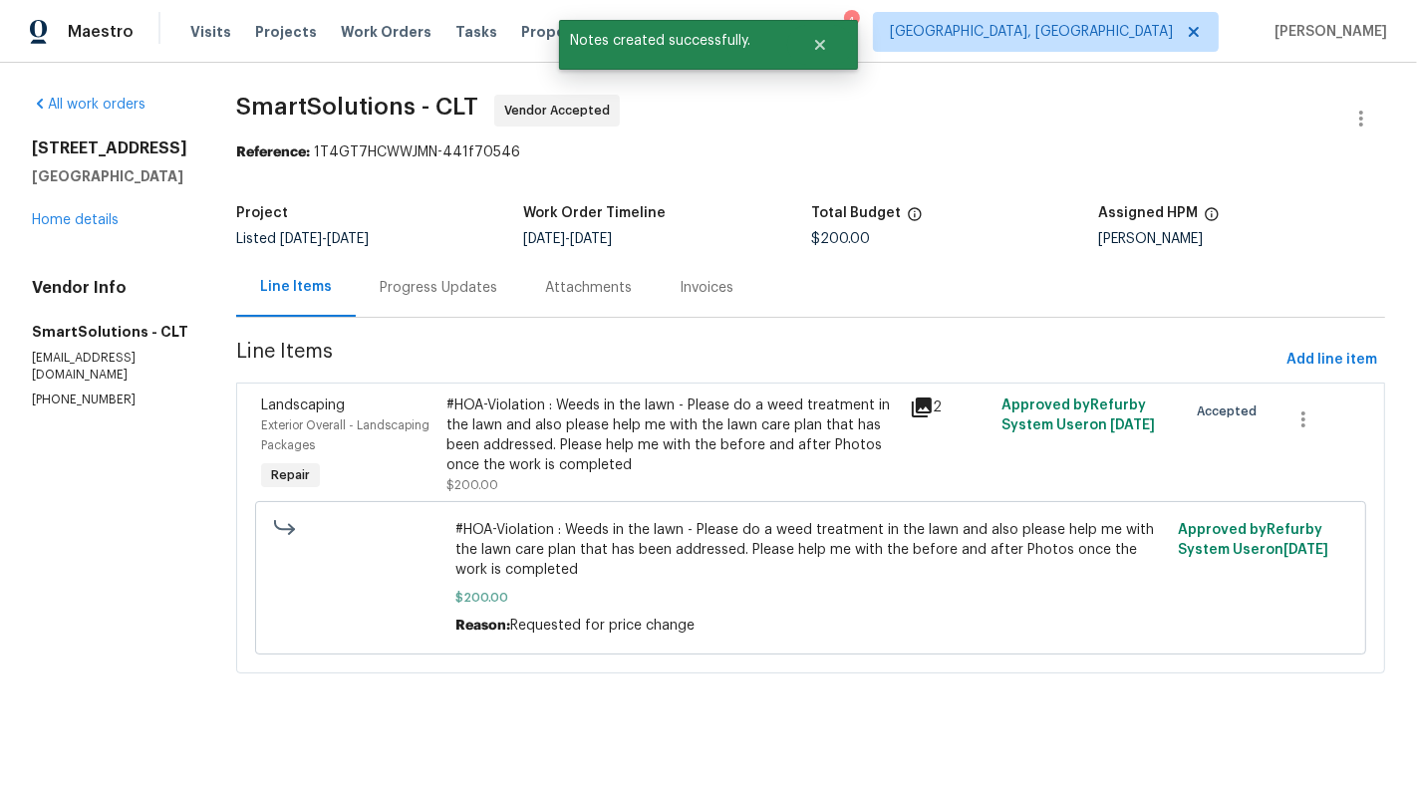
click at [431, 281] on div "Progress Updates" at bounding box center [439, 288] width 118 height 20
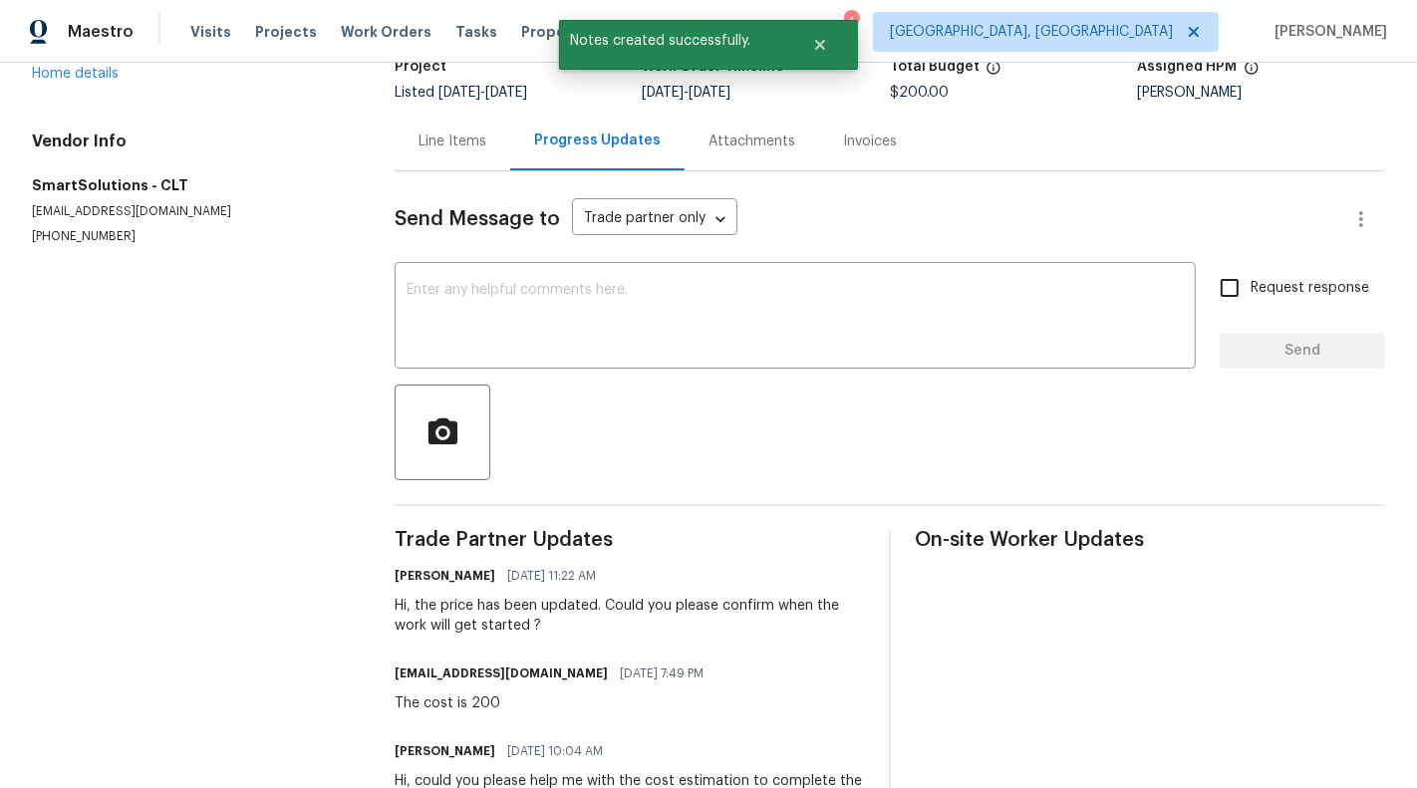
scroll to position [103, 0]
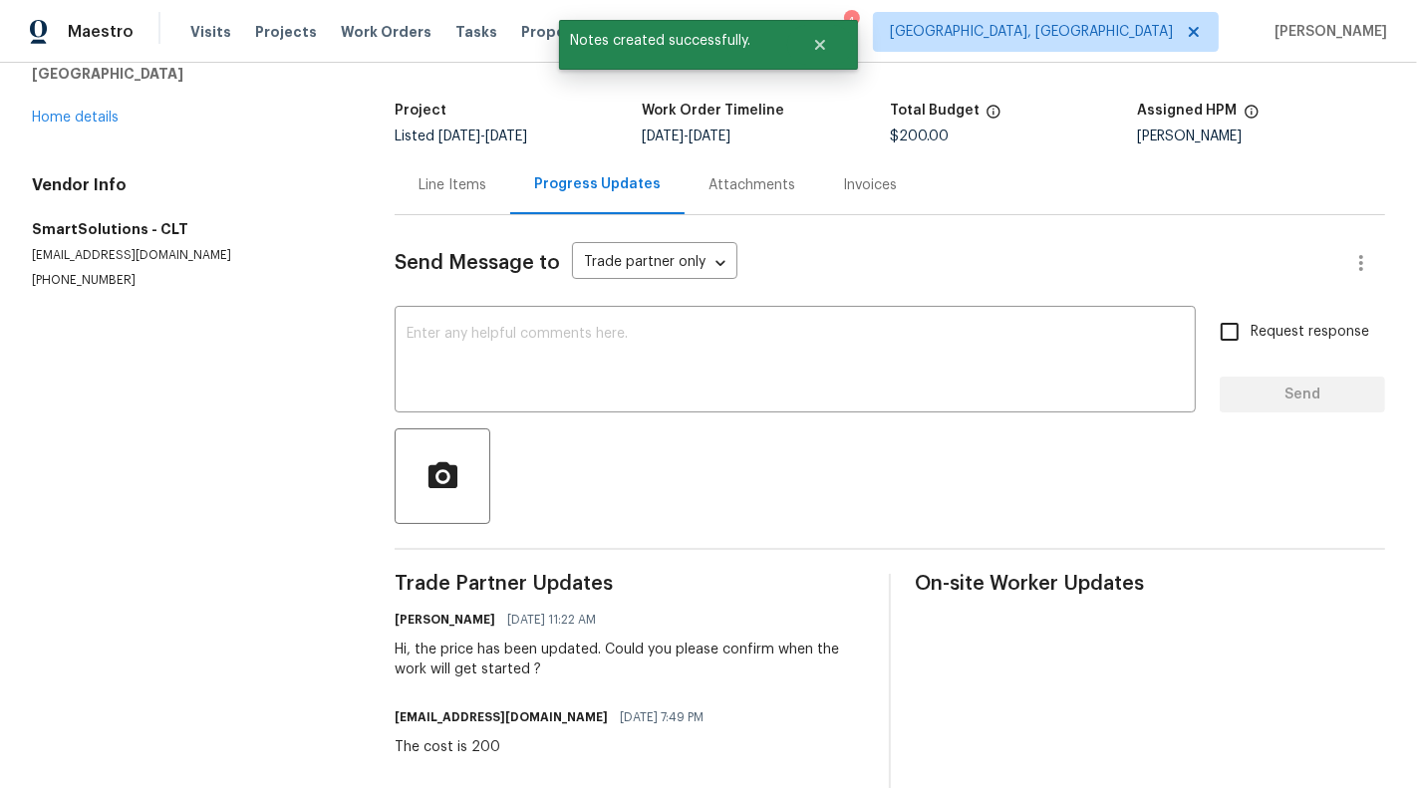
click at [416, 227] on div "Send Message to Trade partner only Trade partner only ​ x ​ Request response Se…" at bounding box center [890, 546] width 990 height 663
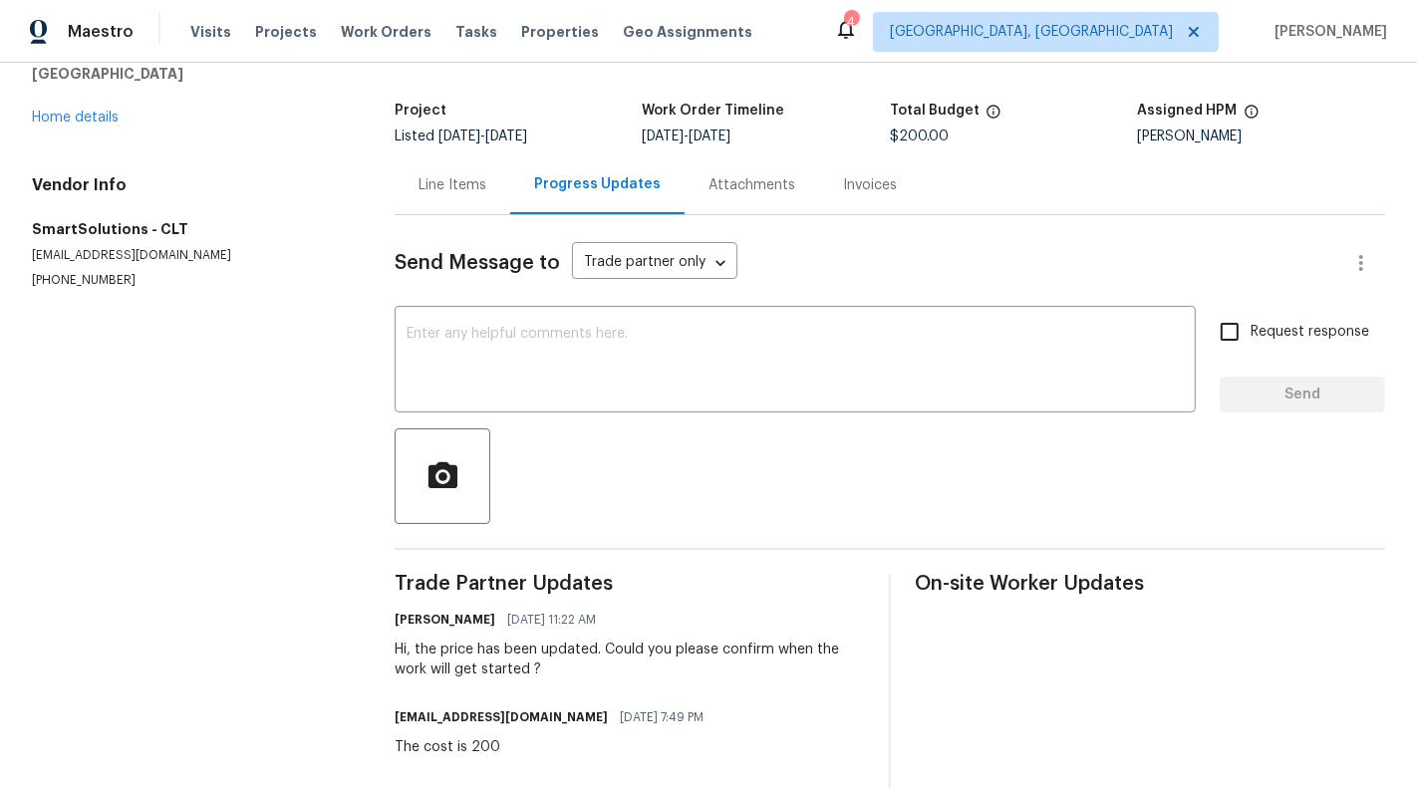
click at [430, 198] on div "Line Items" at bounding box center [453, 184] width 116 height 59
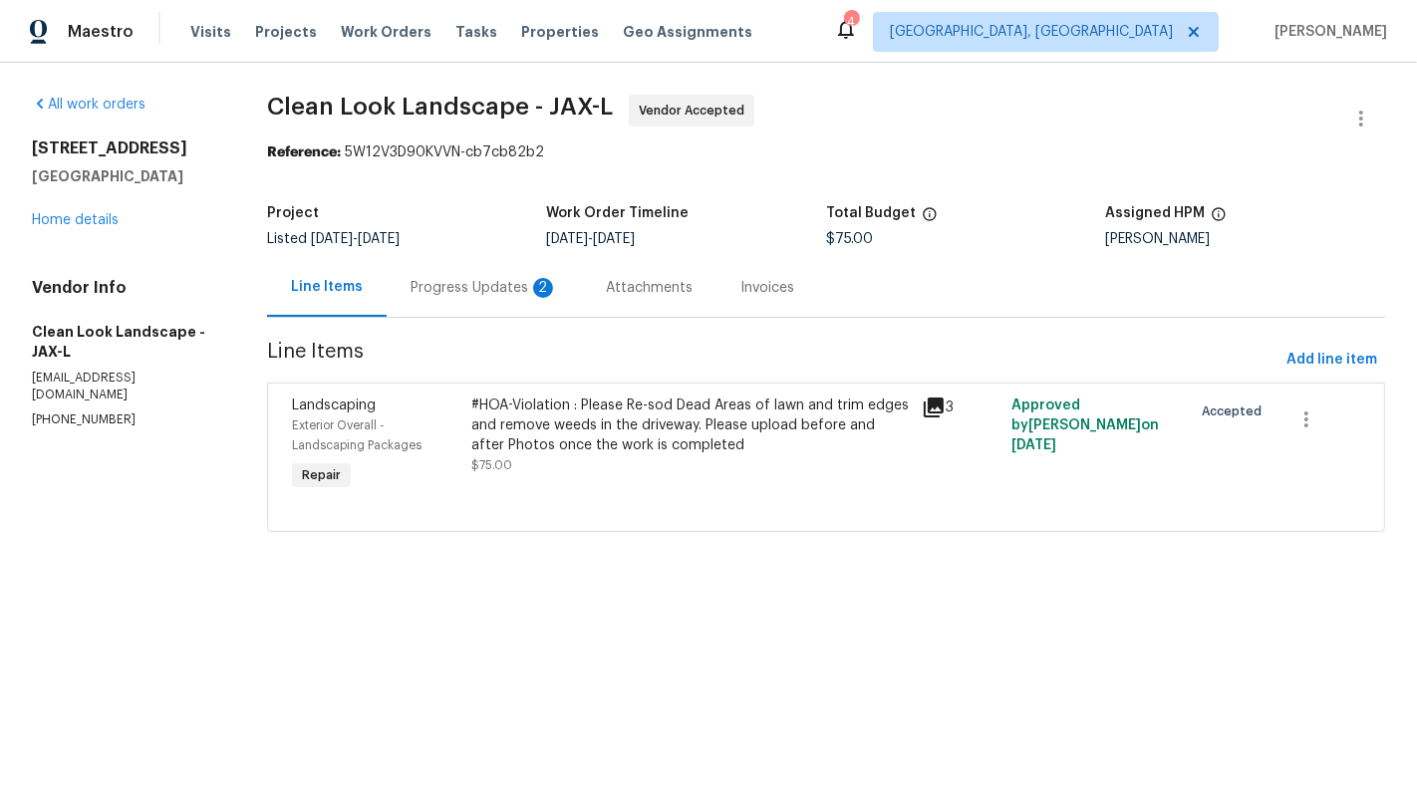
click at [484, 296] on div "Progress Updates 2" at bounding box center [483, 288] width 147 height 20
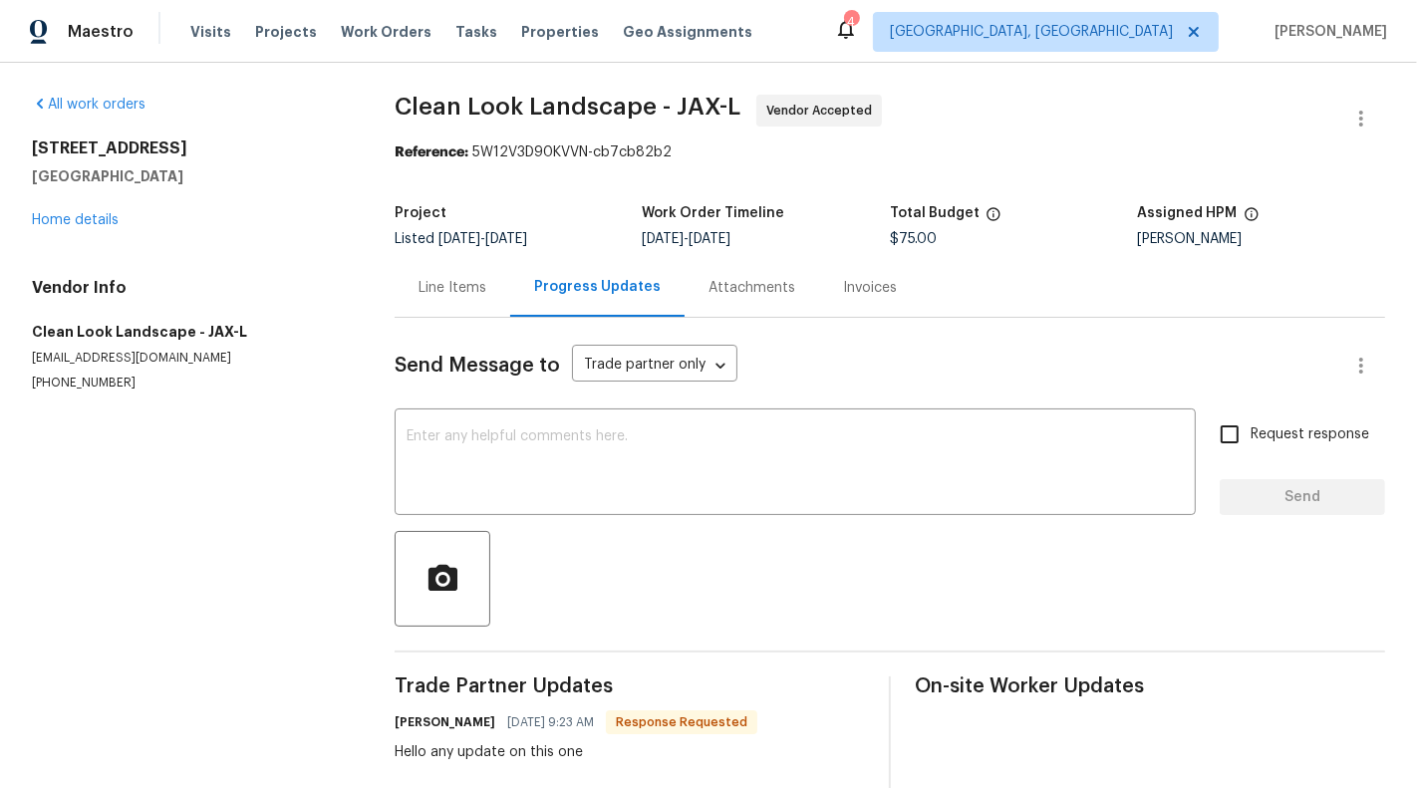
click at [424, 293] on div "Line Items" at bounding box center [452, 288] width 68 height 20
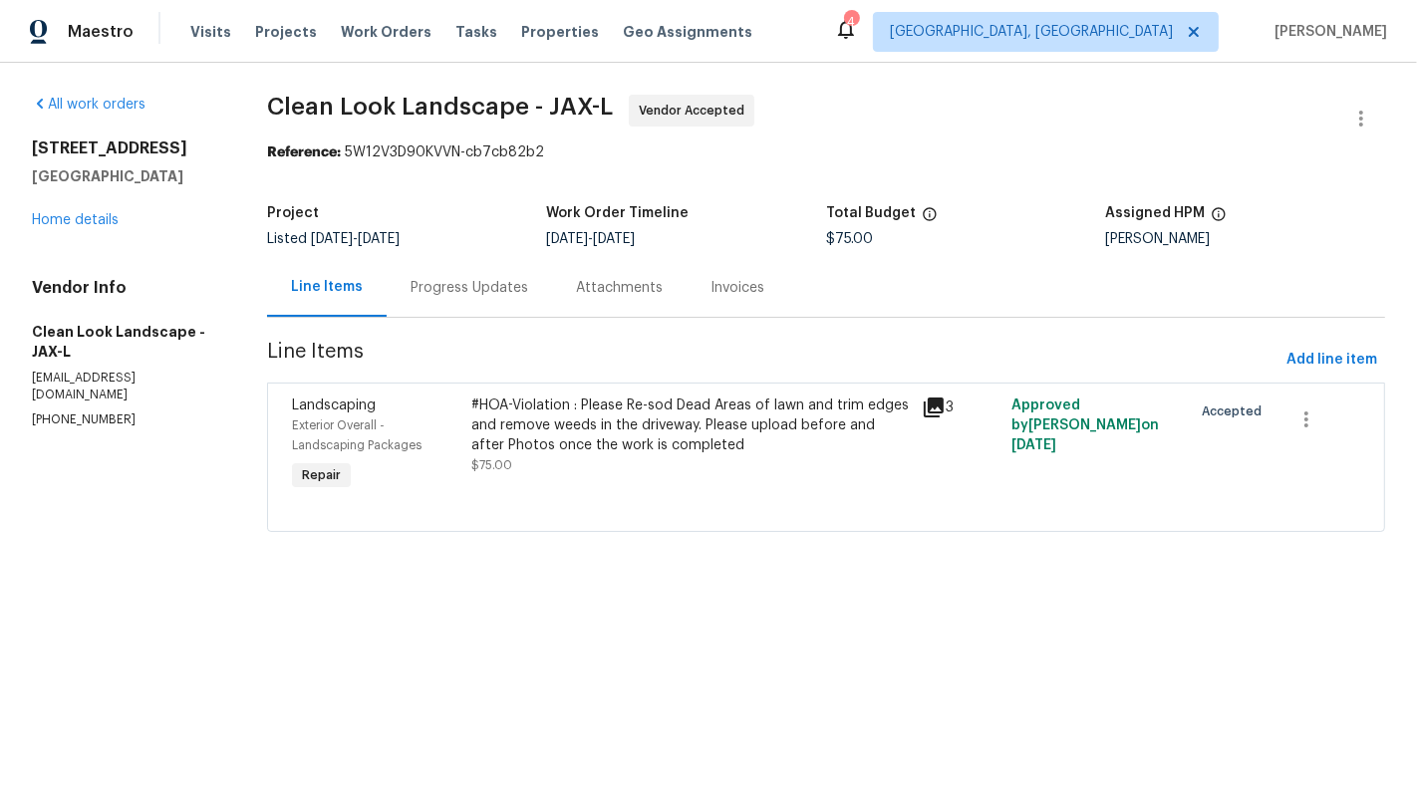
click at [578, 447] on div "#HOA-Violation : Please Re-sod Dead Areas of lawn and trim edges and remove wee…" at bounding box center [690, 426] width 438 height 60
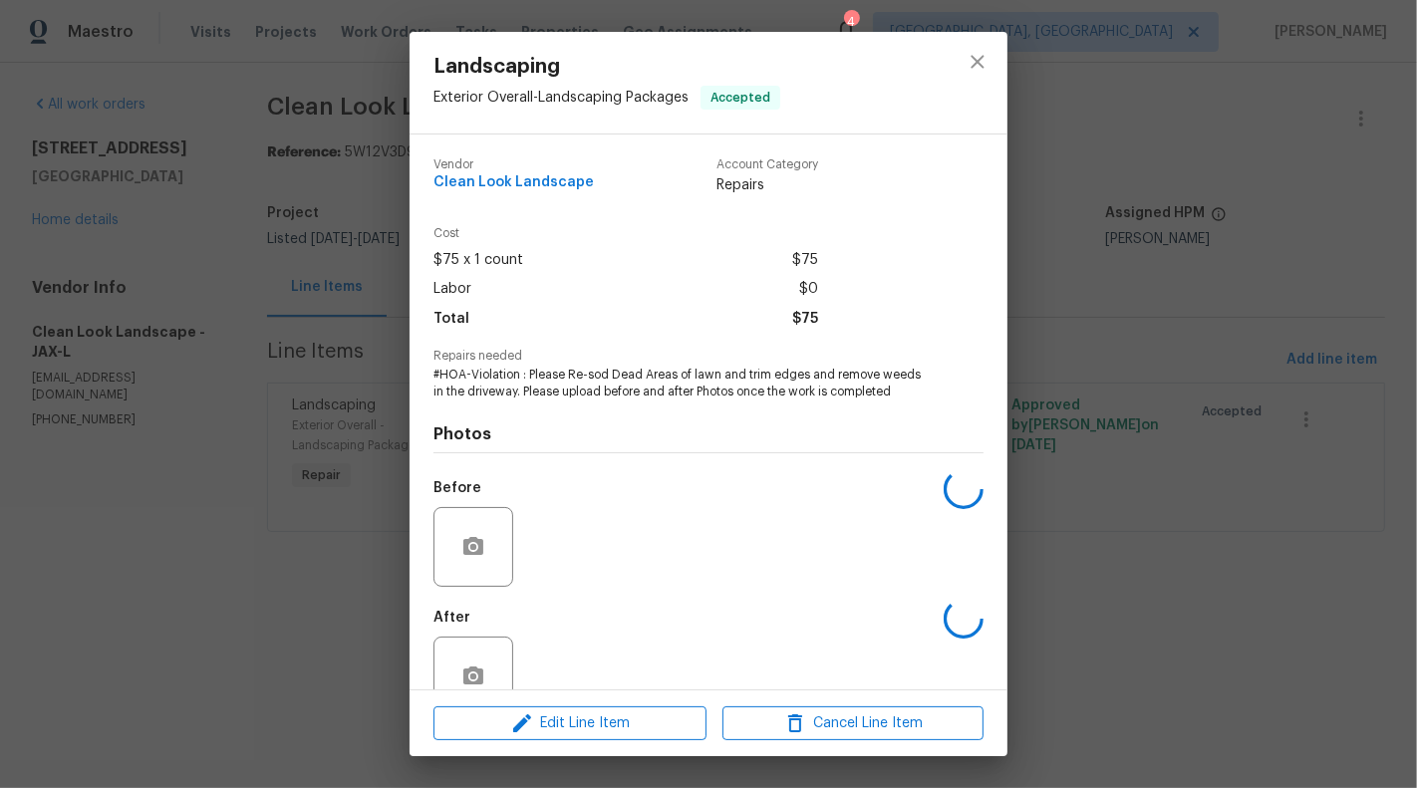
scroll to position [47, 0]
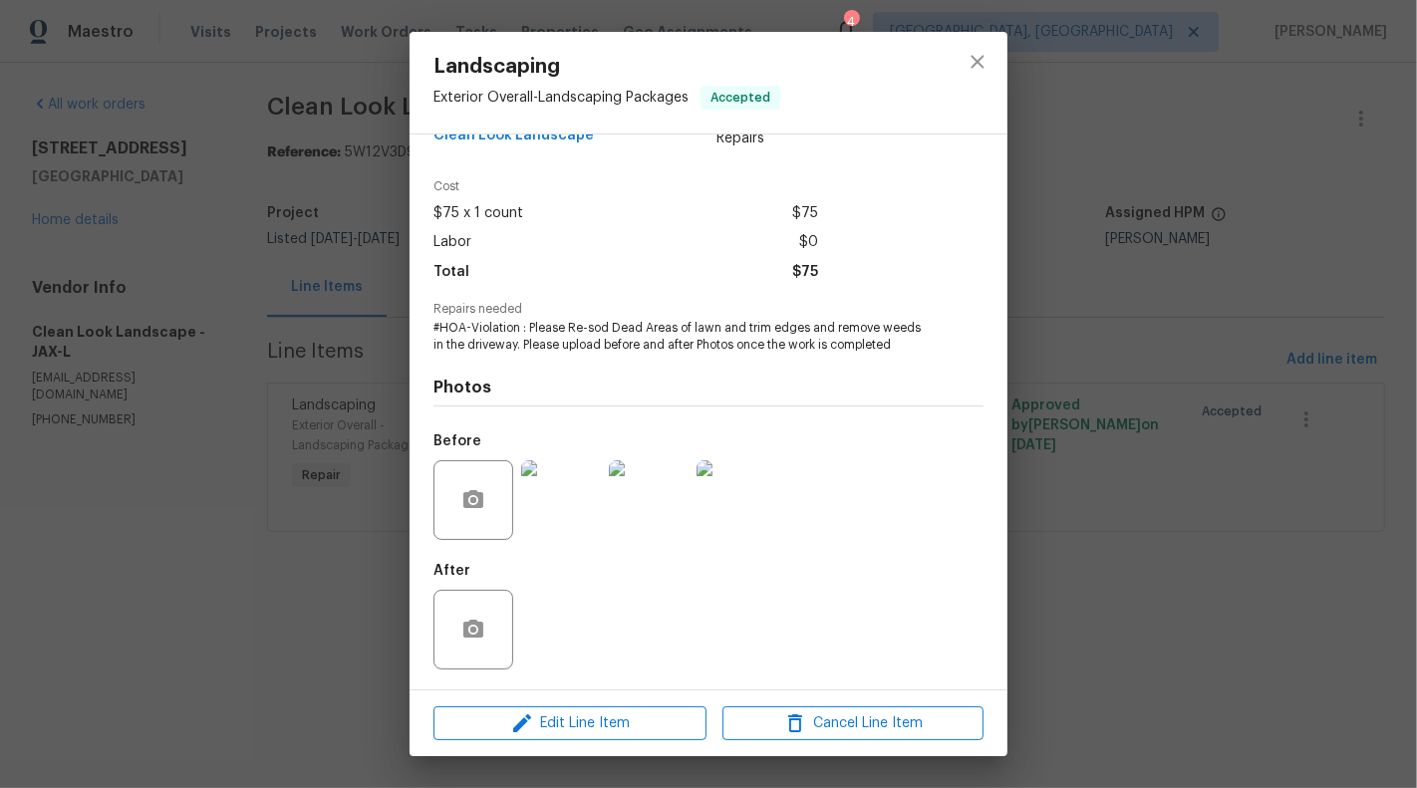
click at [557, 538] on img at bounding box center [561, 500] width 80 height 80
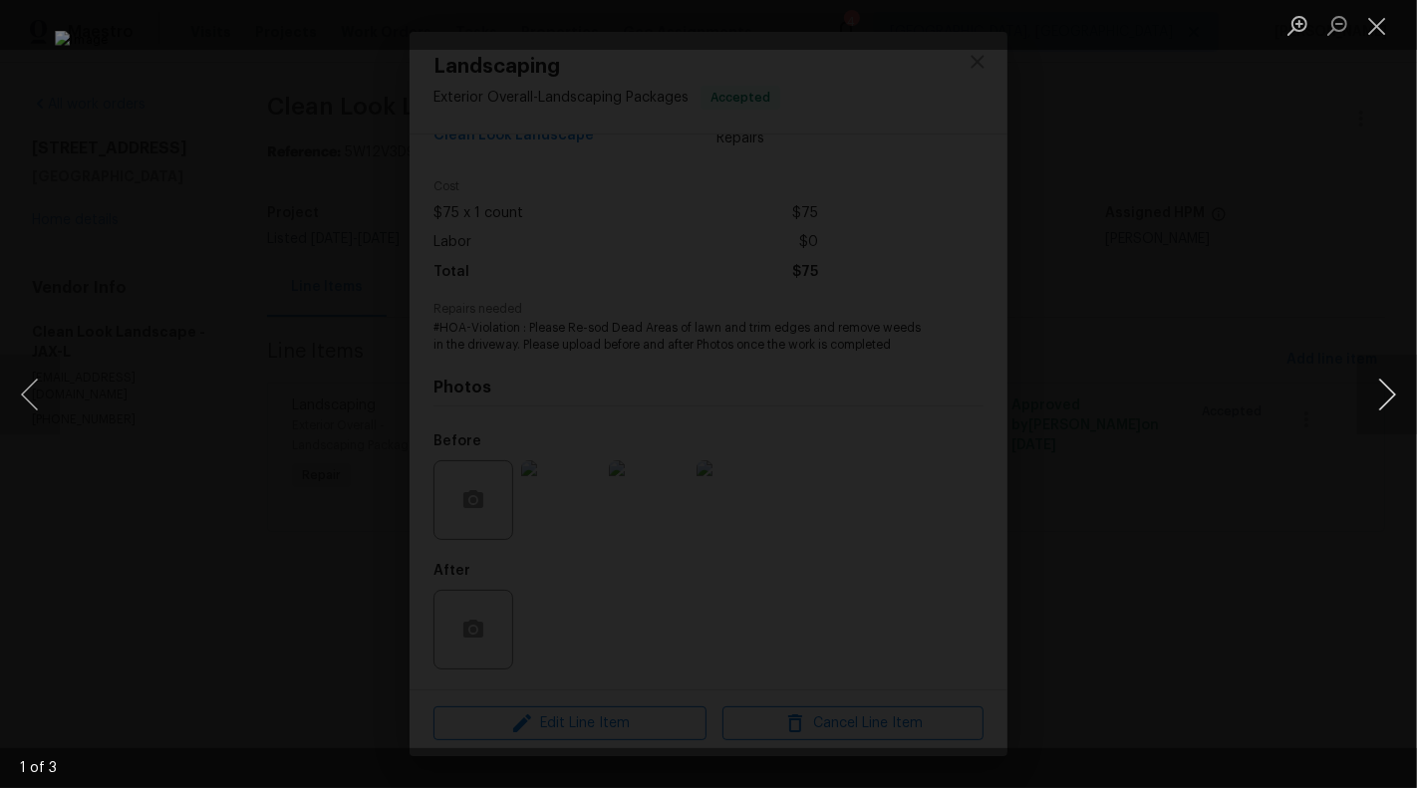
click at [1383, 410] on button "Next image" at bounding box center [1387, 395] width 60 height 80
click at [1403, 407] on button "Next image" at bounding box center [1387, 395] width 60 height 80
click at [1374, 32] on button "Close lightbox" at bounding box center [1377, 25] width 40 height 35
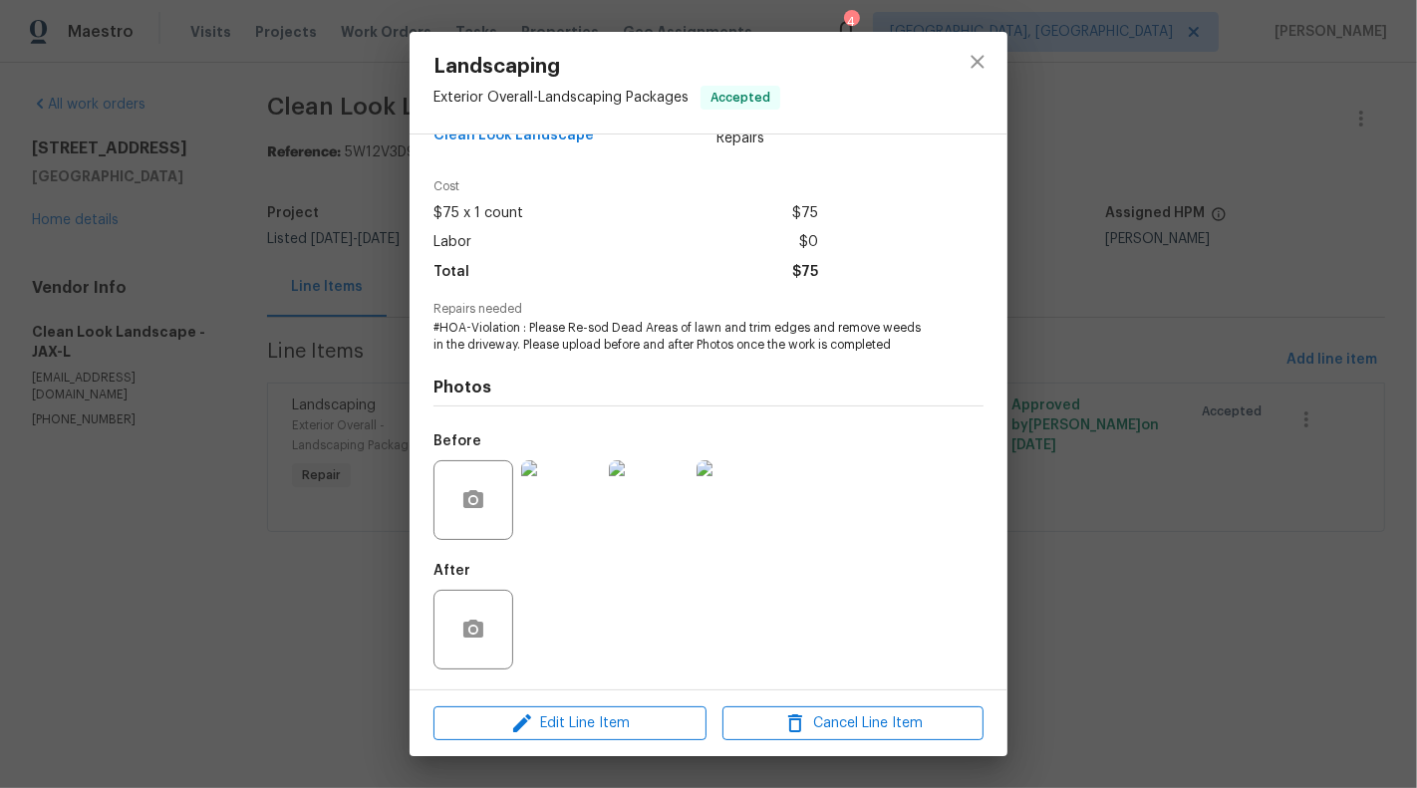
click at [1121, 363] on div "Landscaping Exterior Overall - Landscaping Packages Accepted Vendor Clean Look …" at bounding box center [708, 394] width 1417 height 788
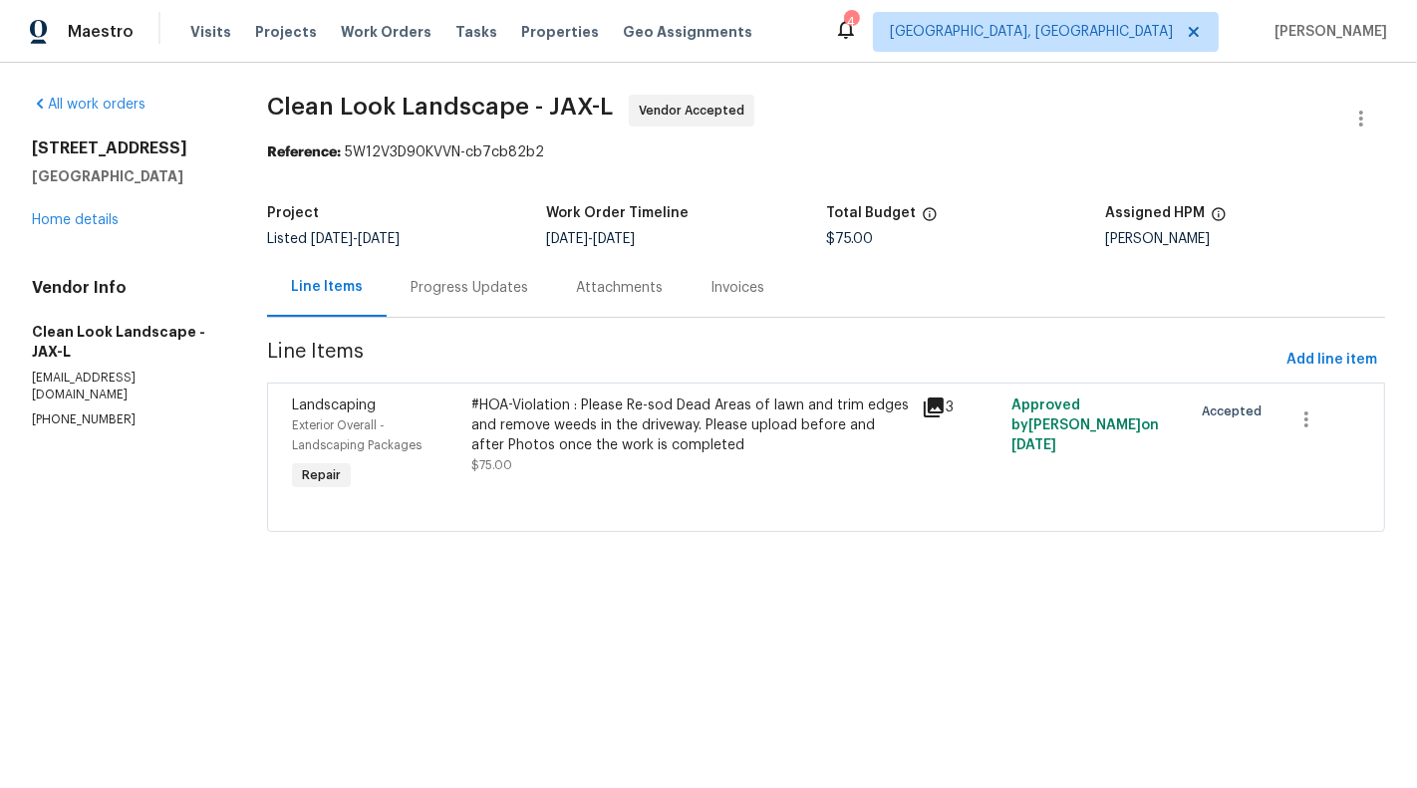
click at [505, 282] on div "Progress Updates" at bounding box center [469, 288] width 118 height 20
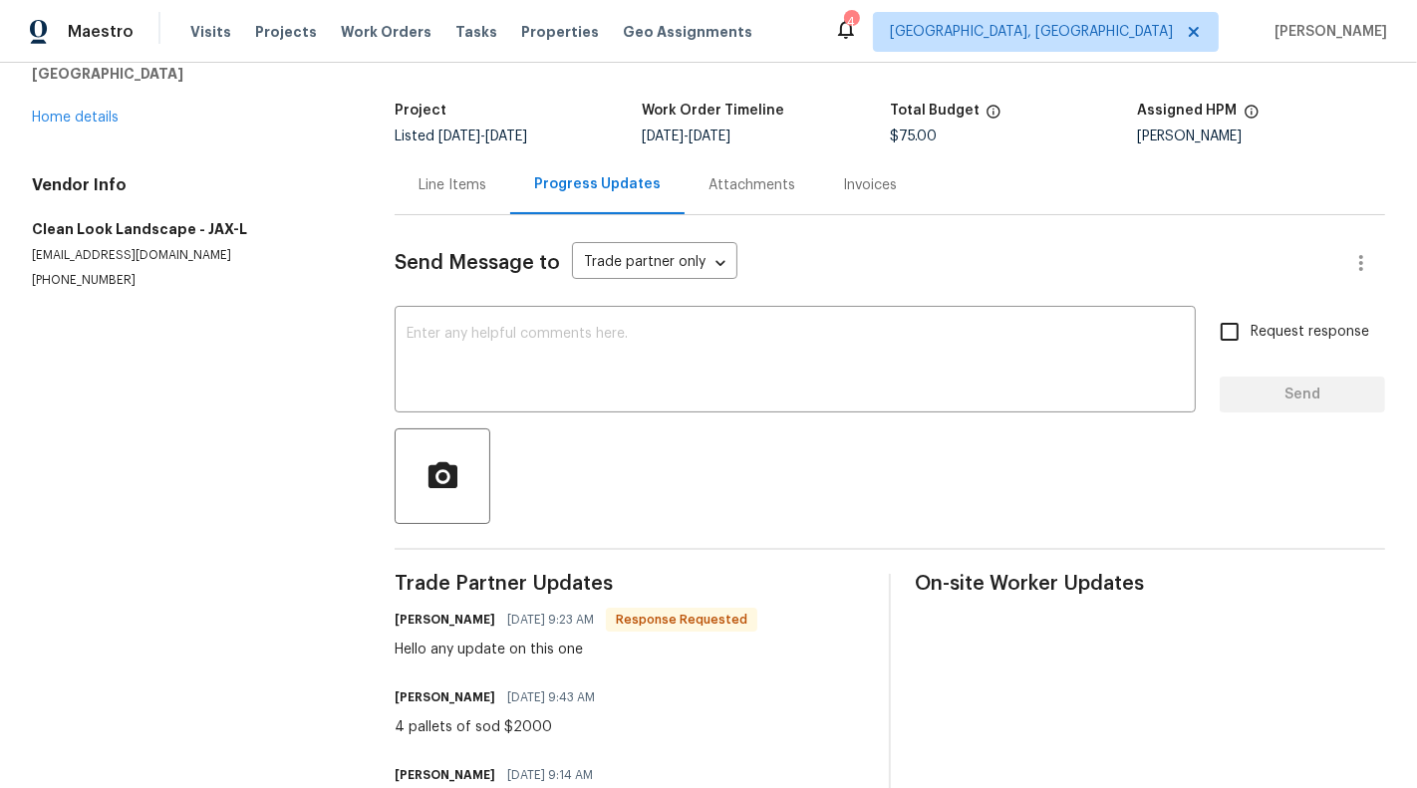
scroll to position [97, 0]
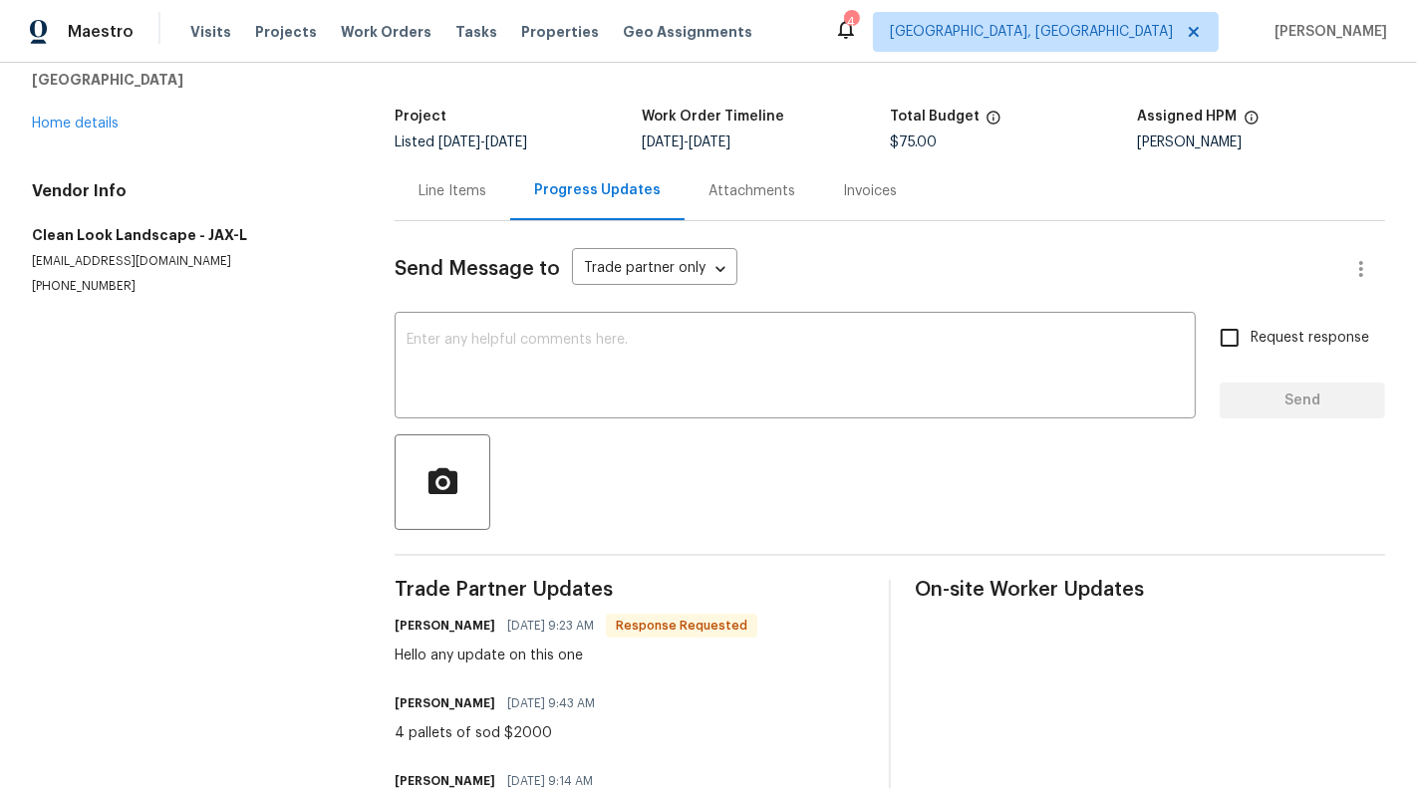
click at [502, 431] on div "Send Message to Trade partner only Trade partner only ​ x ​ Request response Se…" at bounding box center [890, 533] width 990 height 624
click at [502, 372] on textarea at bounding box center [794, 368] width 777 height 70
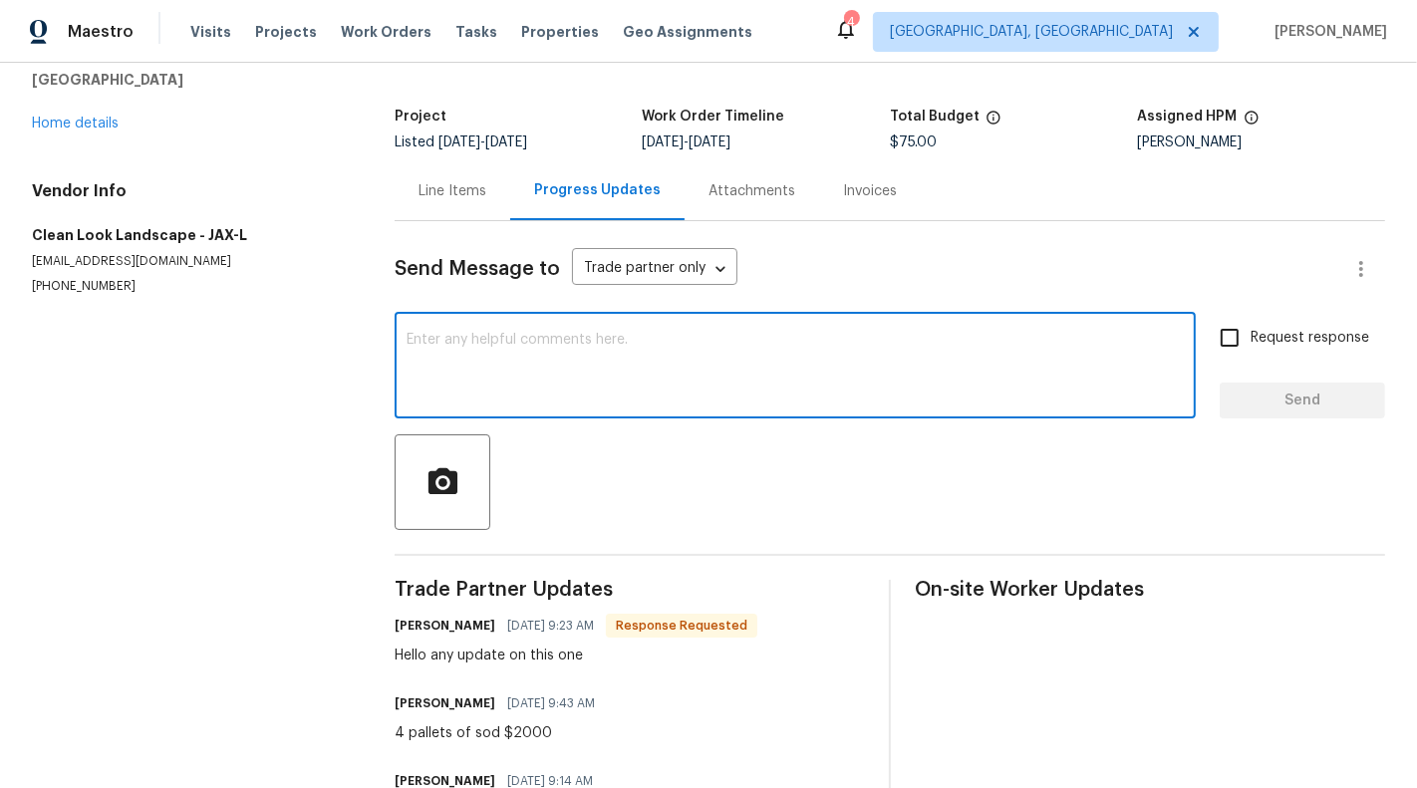
click at [461, 197] on div "Line Items" at bounding box center [452, 191] width 68 height 20
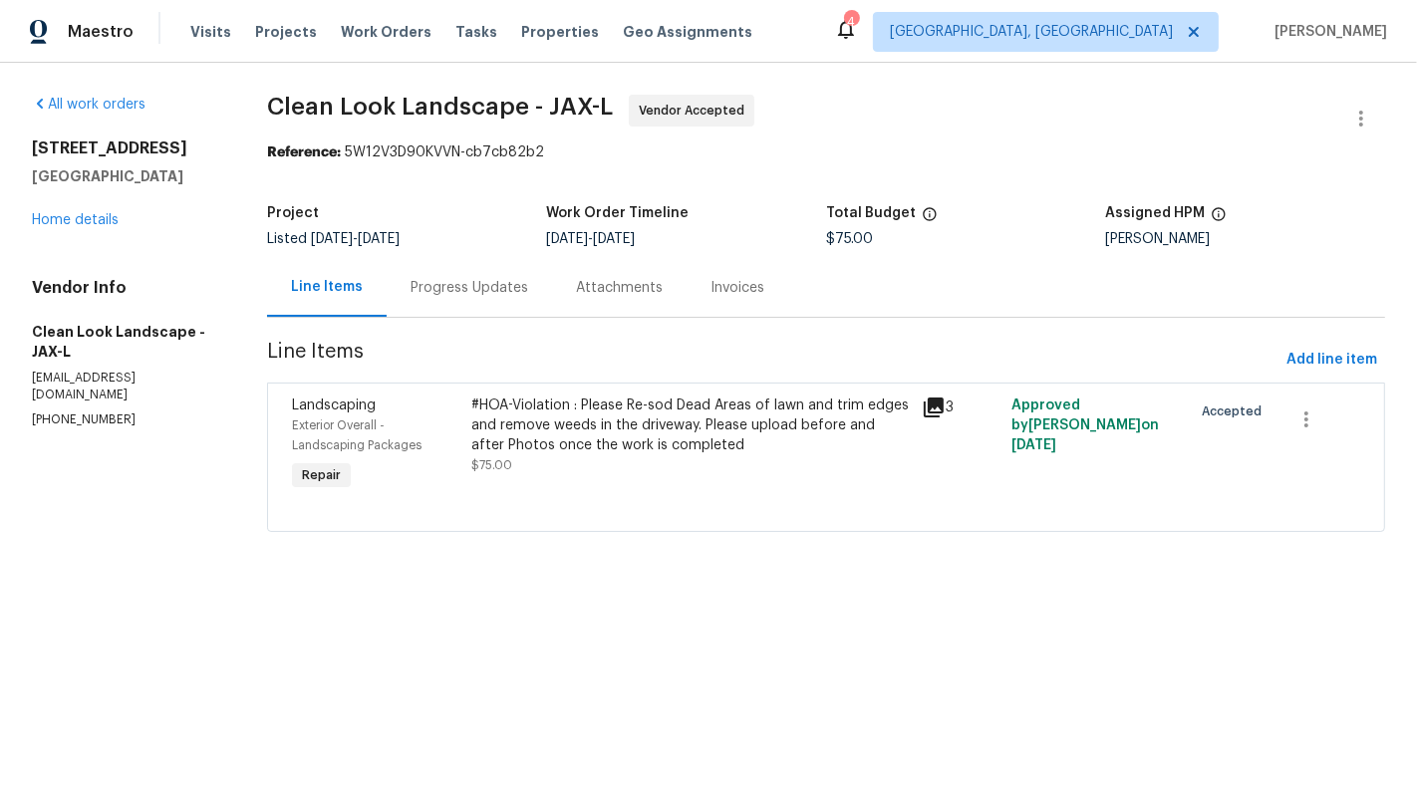
click at [474, 303] on div "Progress Updates" at bounding box center [469, 287] width 165 height 59
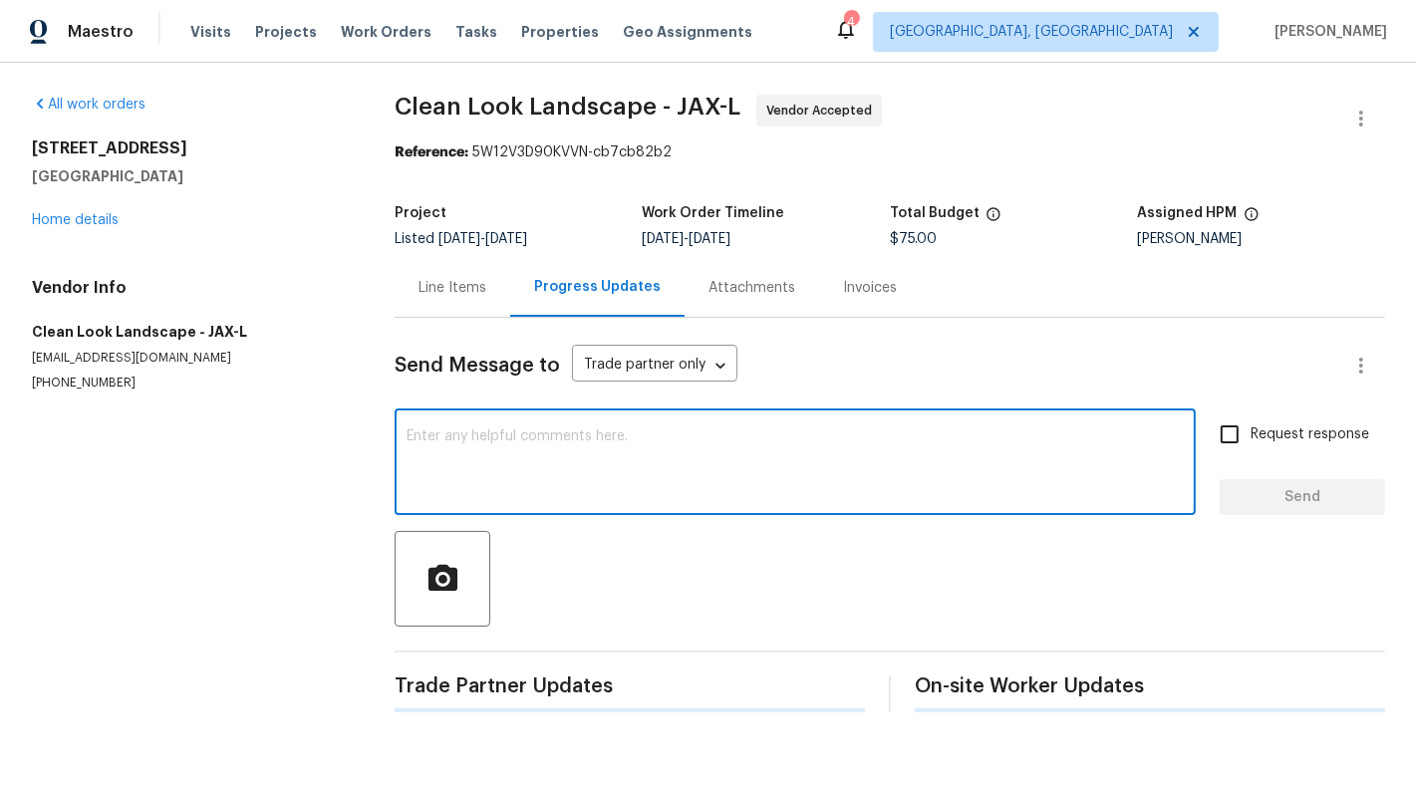
click at [463, 476] on textarea at bounding box center [794, 464] width 777 height 70
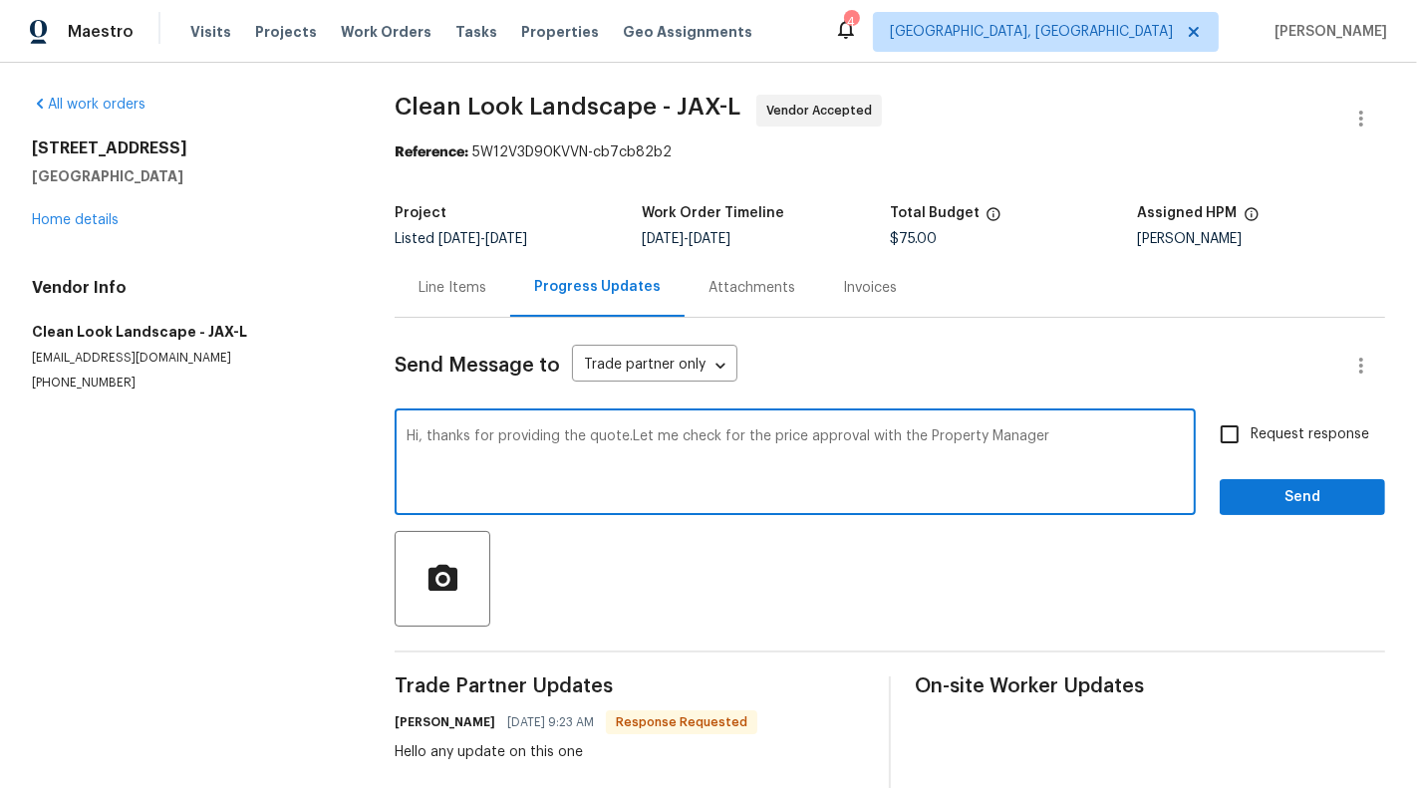
click at [630, 429] on textarea "Hi, thanks for providing the quote.Let me check for the price approval with the…" at bounding box center [794, 464] width 777 height 70
type textarea "Hi, thanks for providing the quote. Let me check for the price approval with th…"
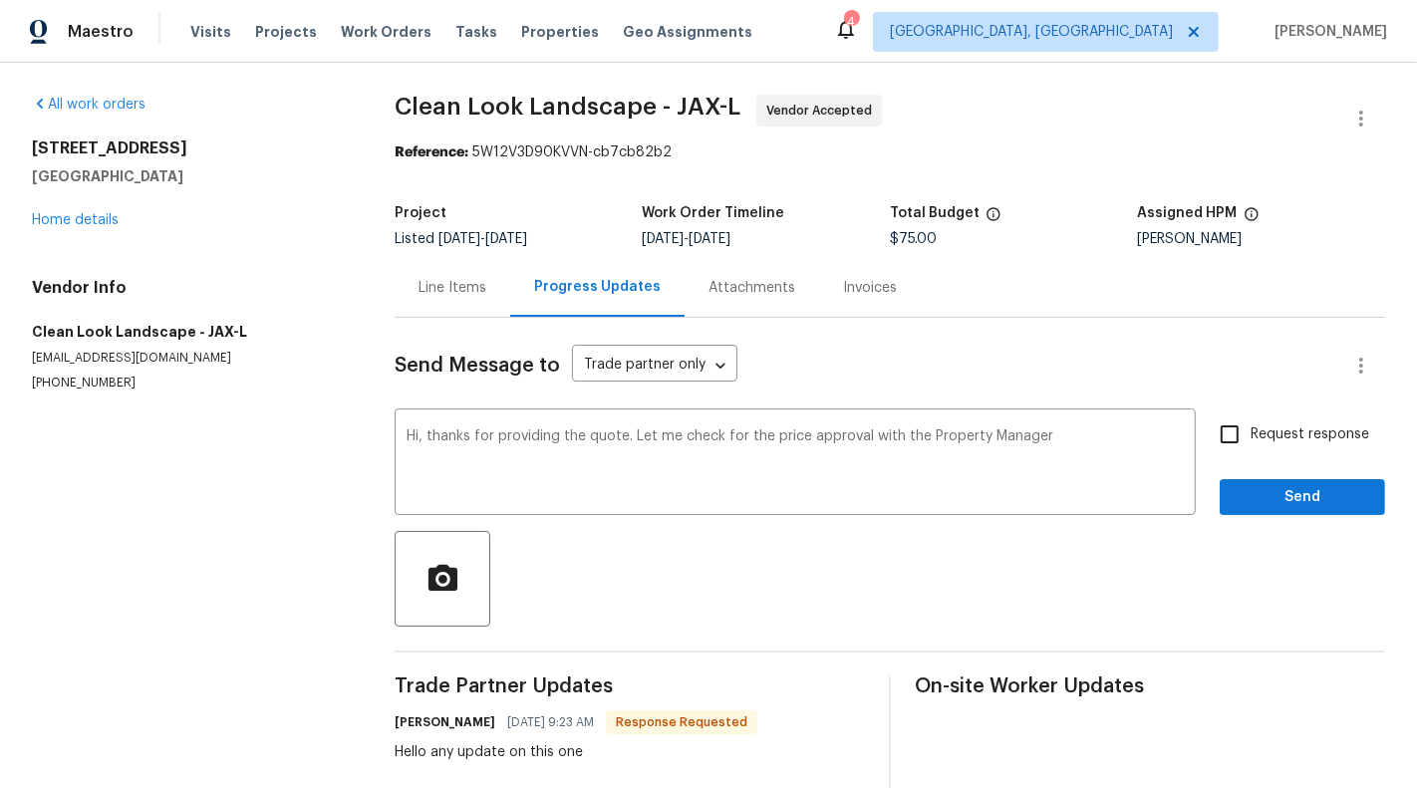
click at [1286, 433] on span "Request response" at bounding box center [1309, 434] width 119 height 21
click at [1250, 433] on input "Request response" at bounding box center [1229, 434] width 42 height 42
checkbox input "true"
click at [1315, 501] on span "Send" at bounding box center [1301, 497] width 133 height 25
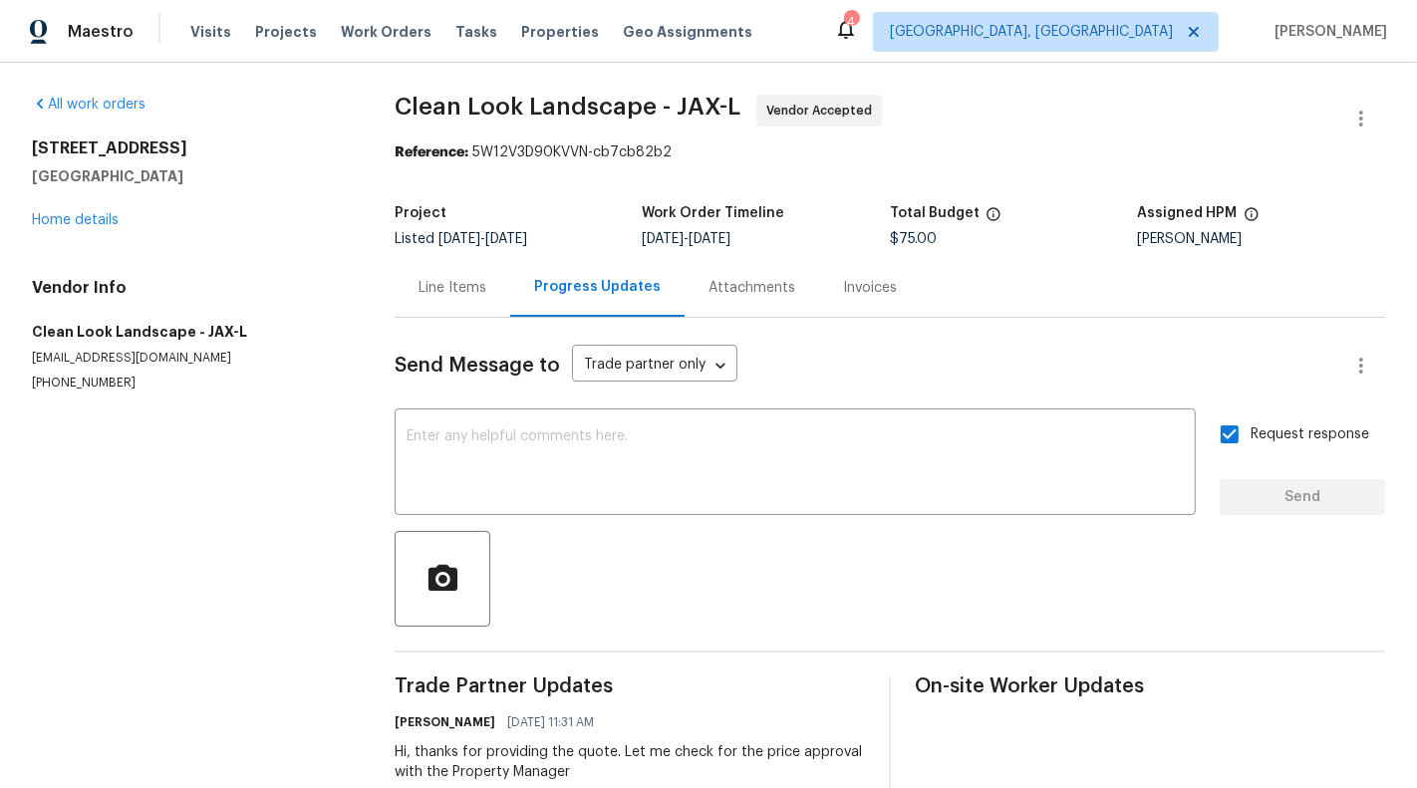
click at [474, 115] on span "Clean Look Landscape - JAX-L" at bounding box center [568, 107] width 346 height 24
copy span "Clean Look Landscape - JAX-L"
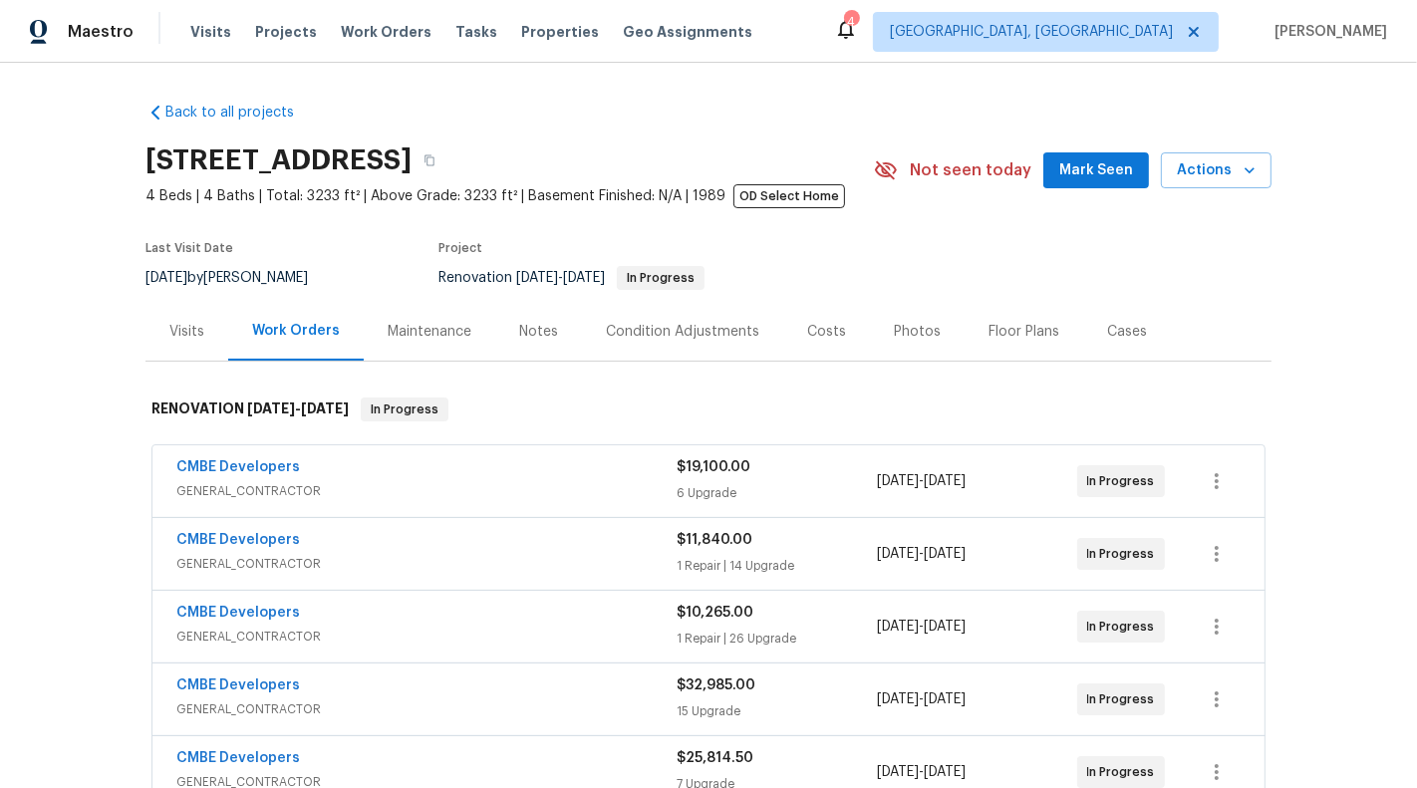
click at [506, 458] on div "CMBE Developers" at bounding box center [426, 469] width 500 height 24
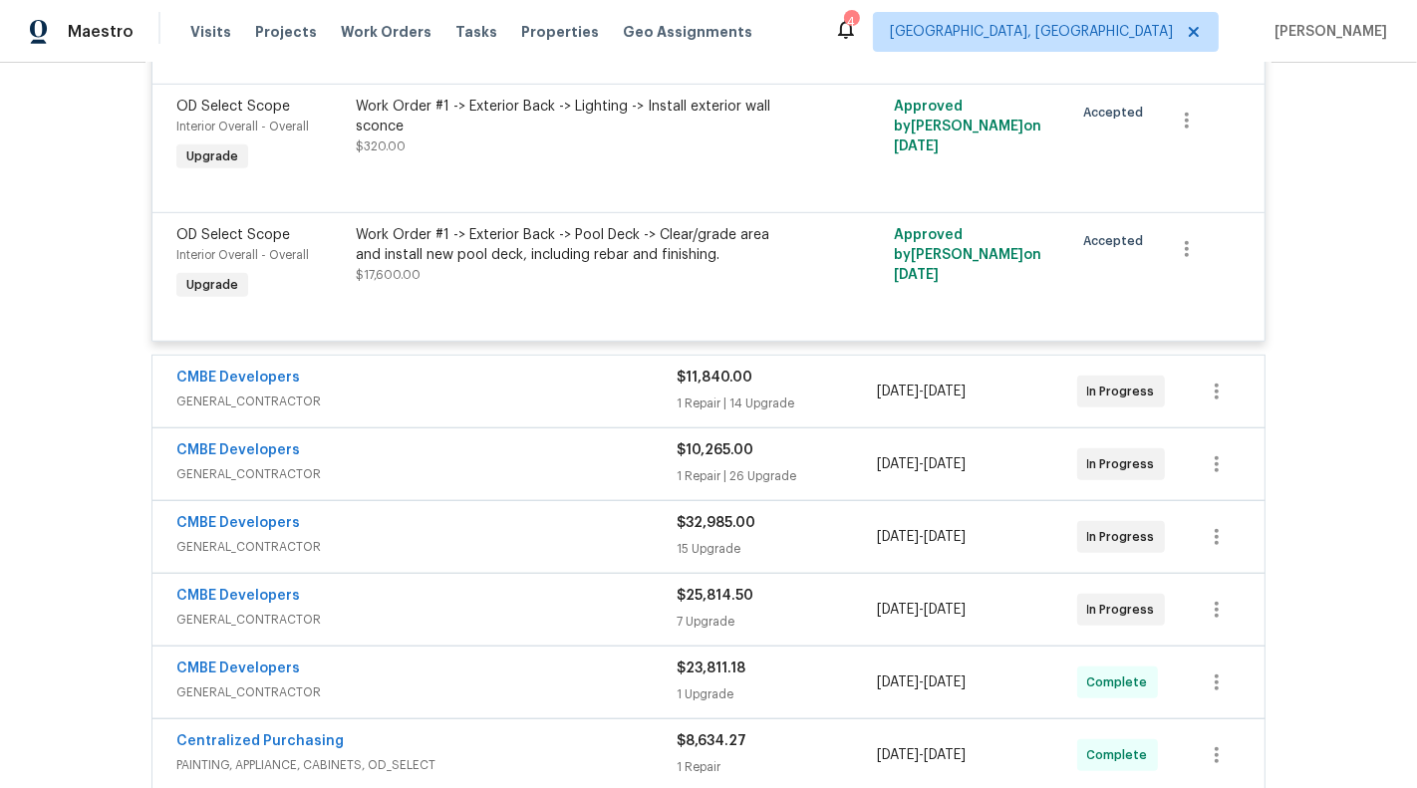
click at [582, 399] on span "GENERAL_CONTRACTOR" at bounding box center [426, 402] width 500 height 20
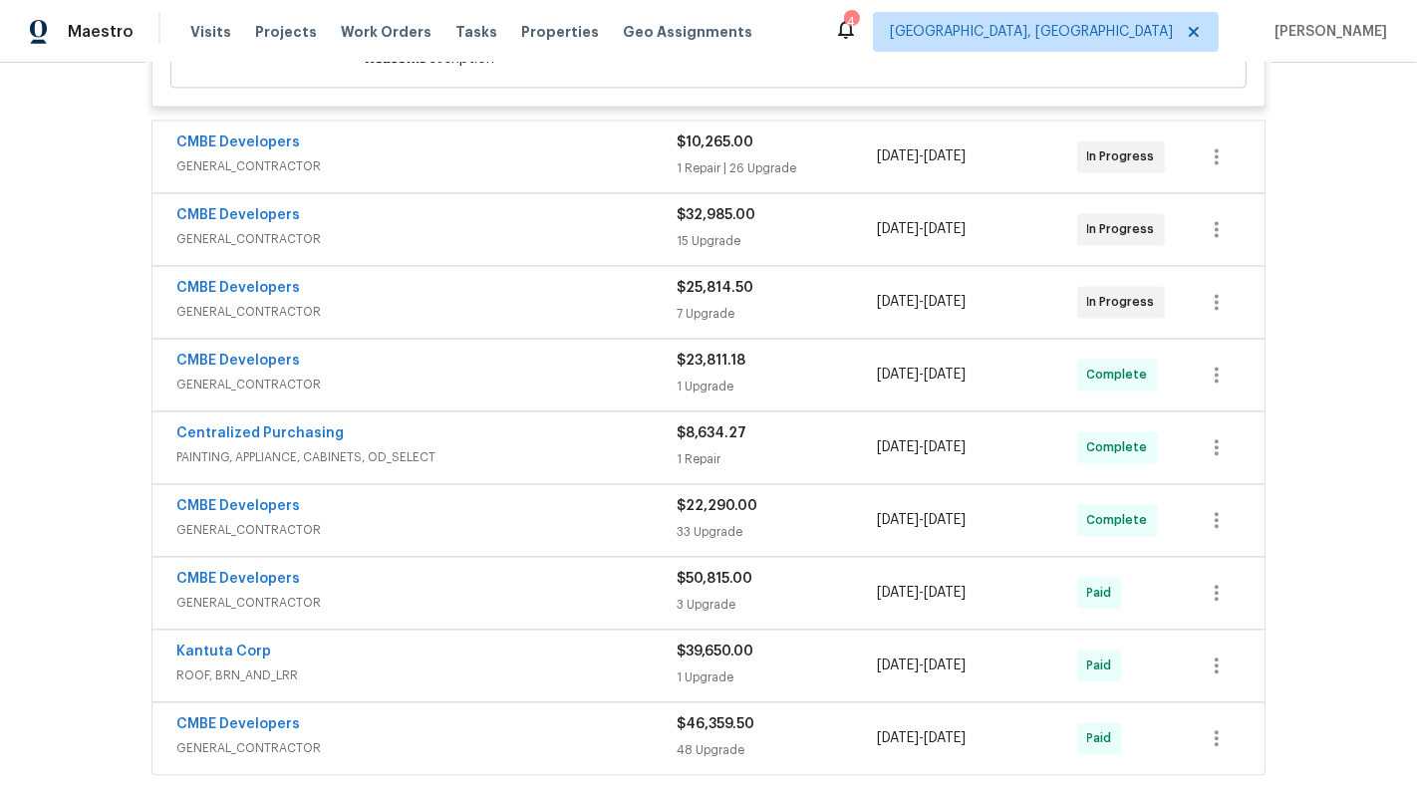
scroll to position [3465, 0]
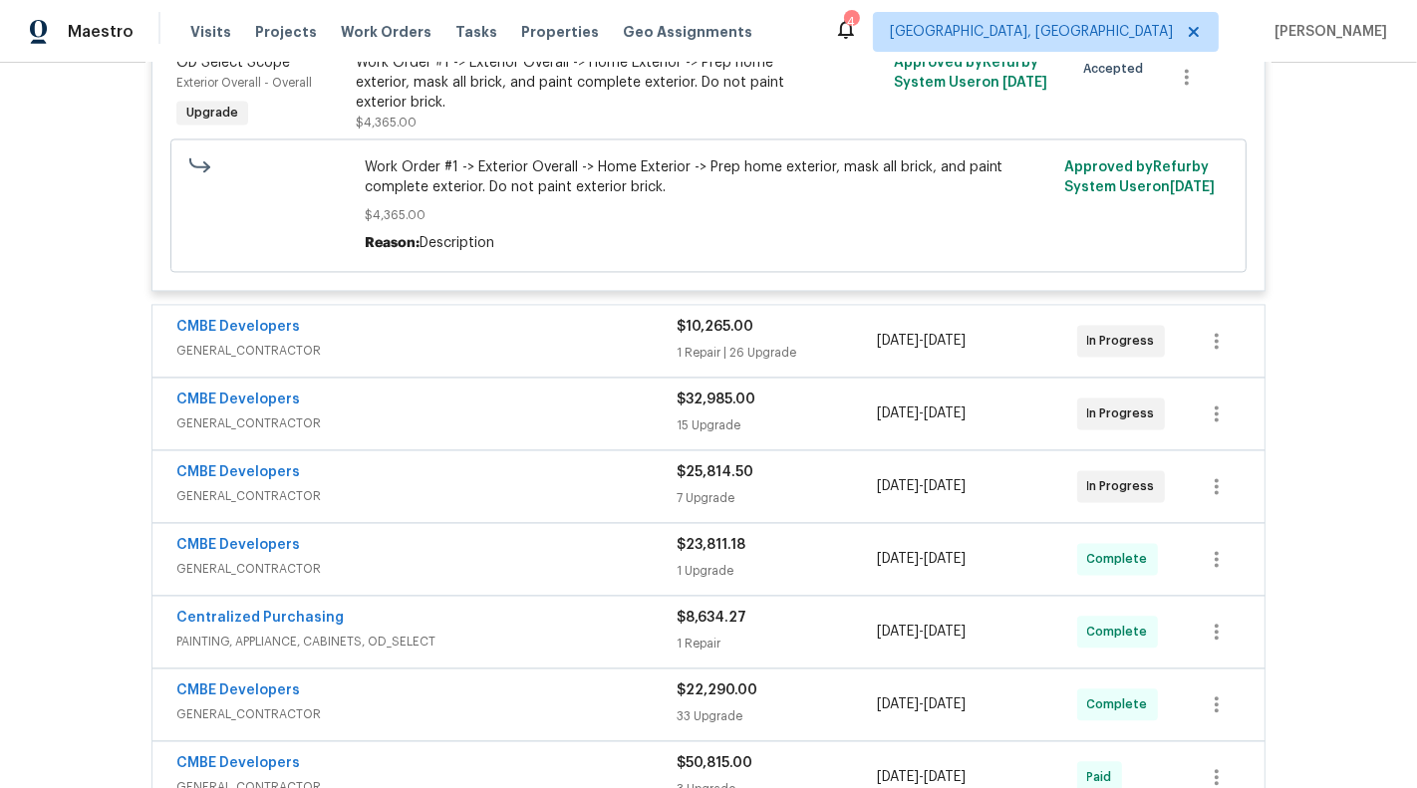
click at [600, 317] on div "CMBE Developers" at bounding box center [426, 329] width 500 height 24
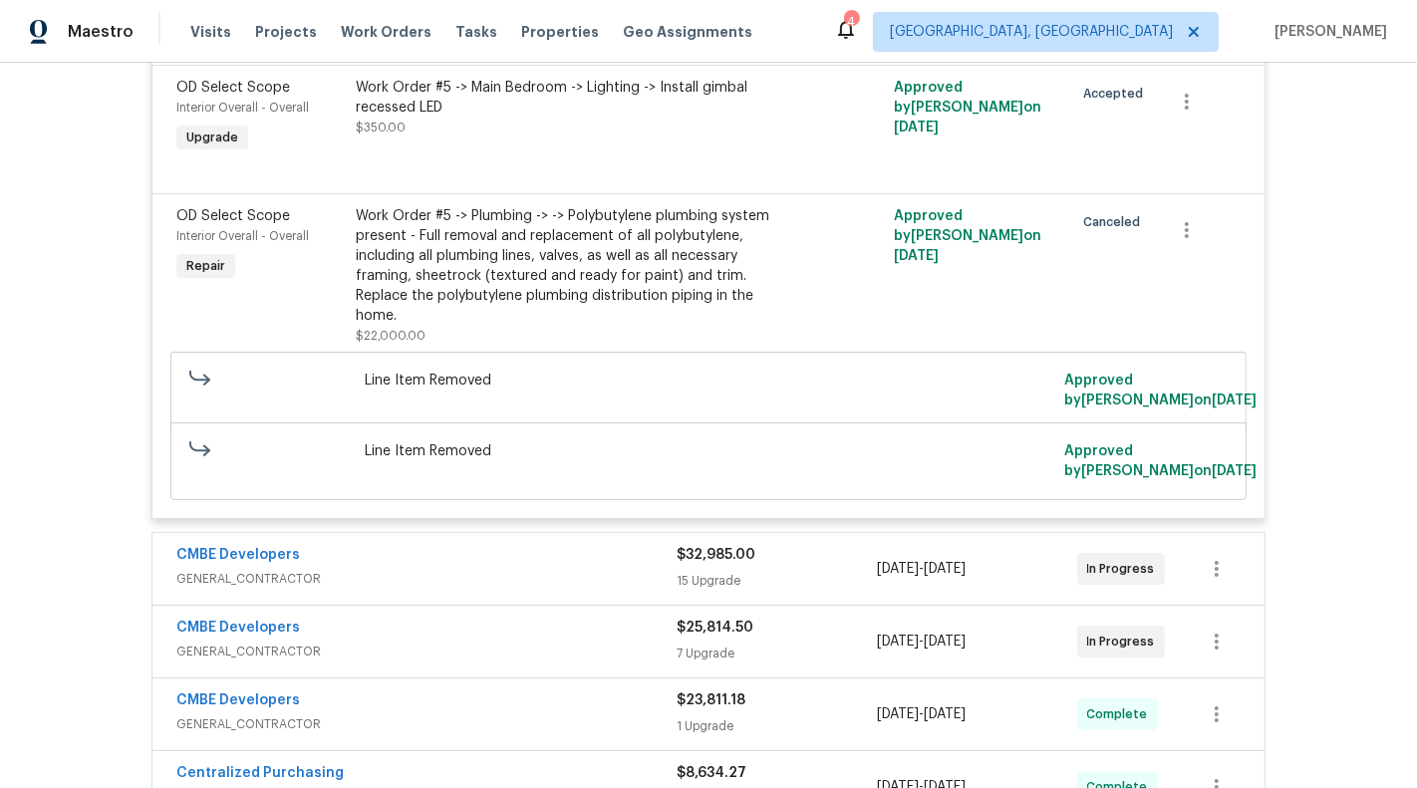
scroll to position [8798, 0]
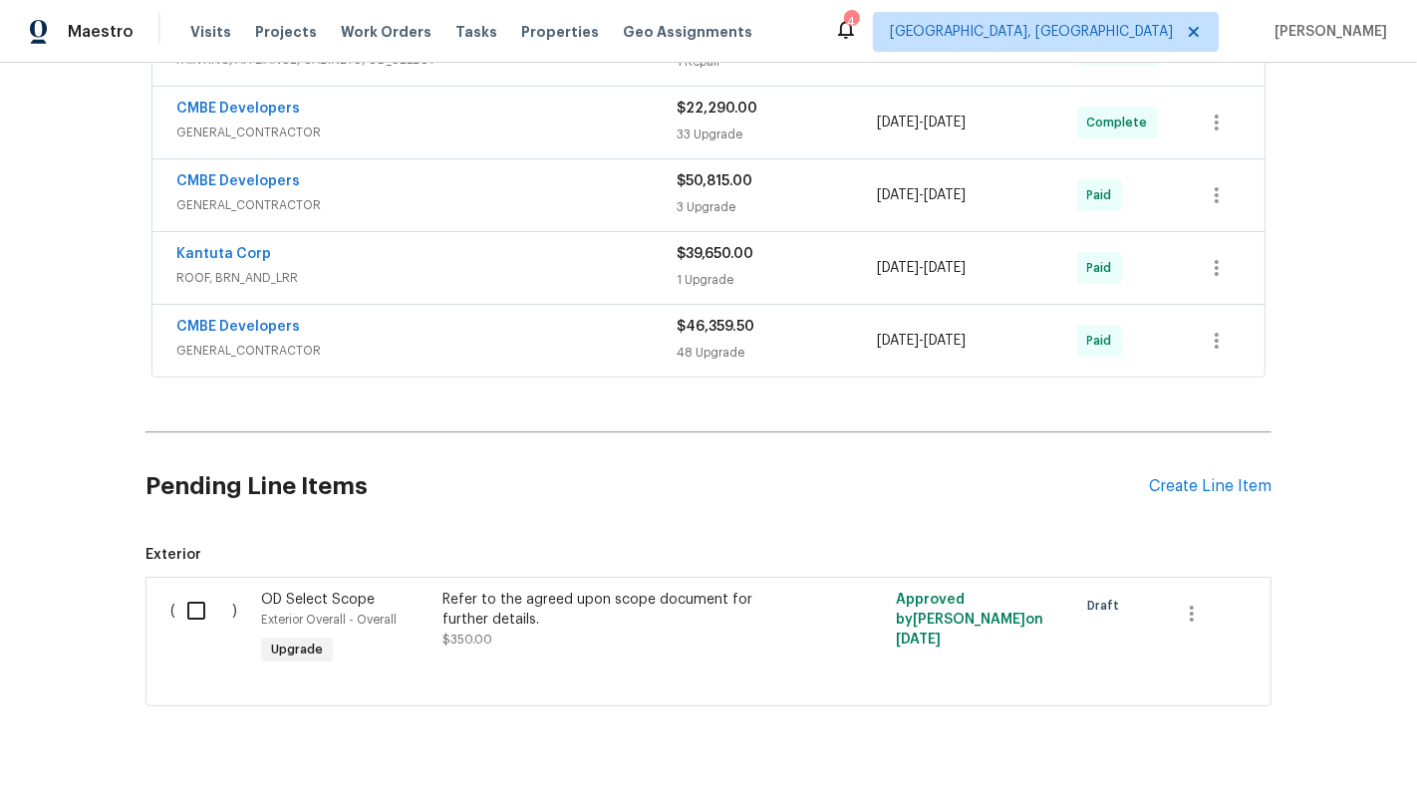
click at [573, 317] on div "CMBE Developers" at bounding box center [426, 329] width 500 height 24
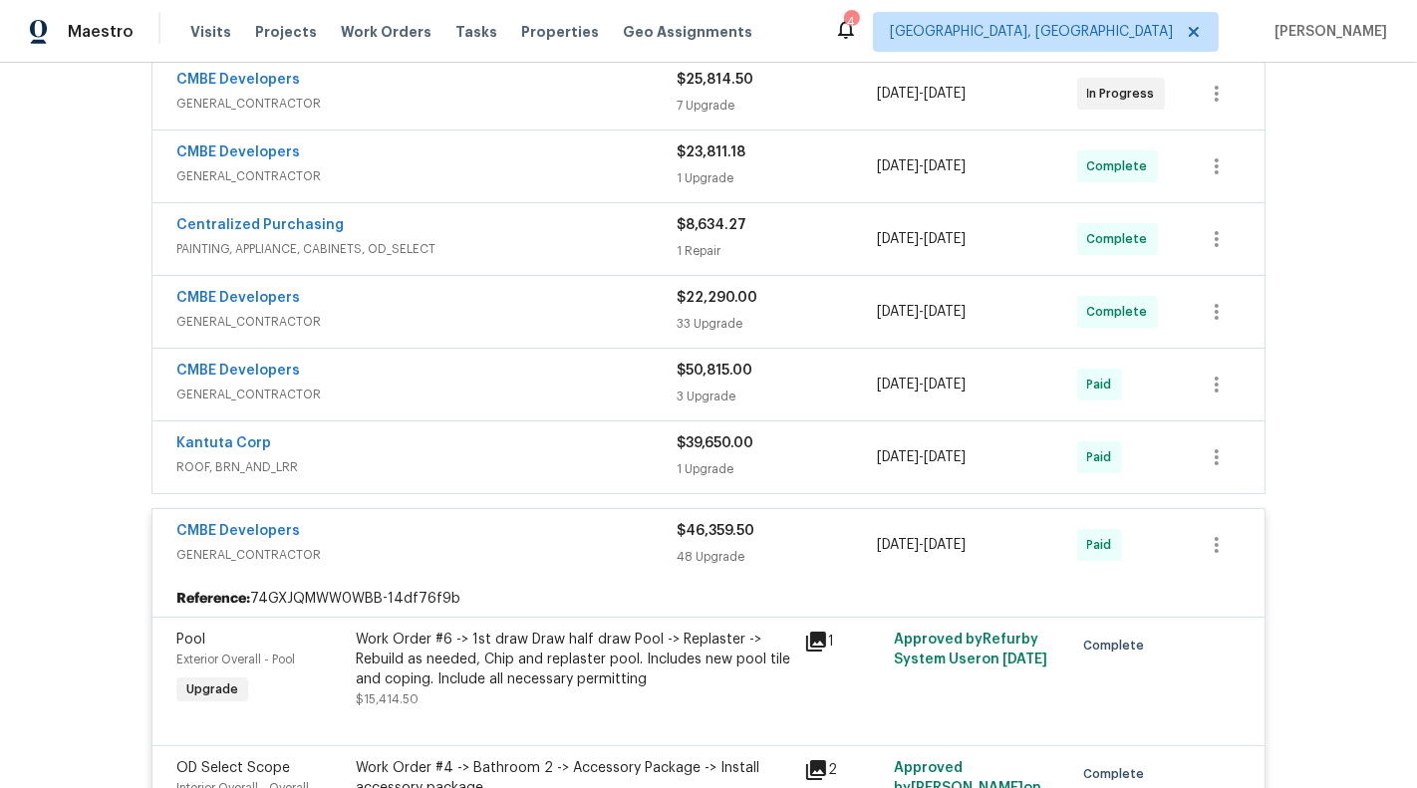
scroll to position [8613, 0]
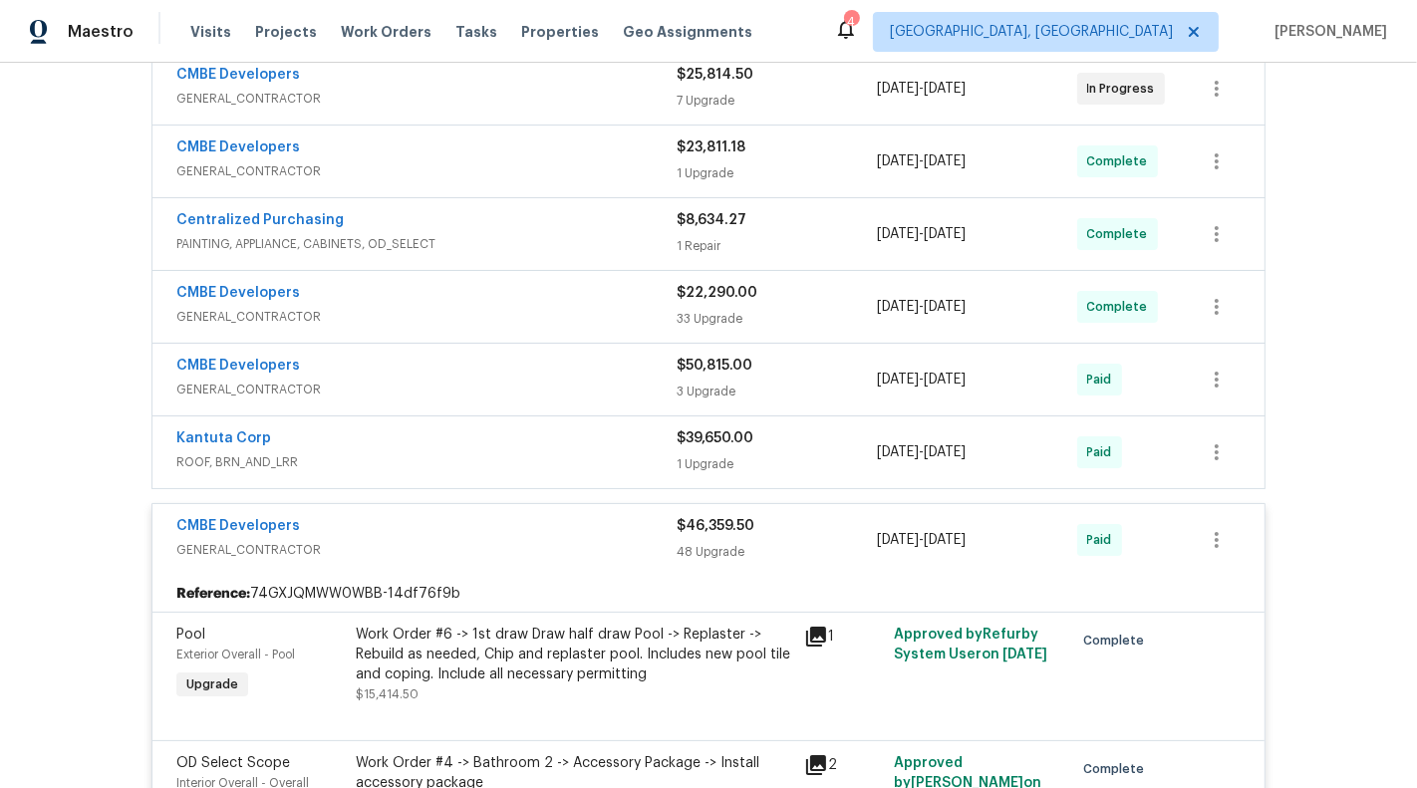
click at [507, 452] on span "ROOF, BRN_AND_LRR" at bounding box center [426, 462] width 500 height 20
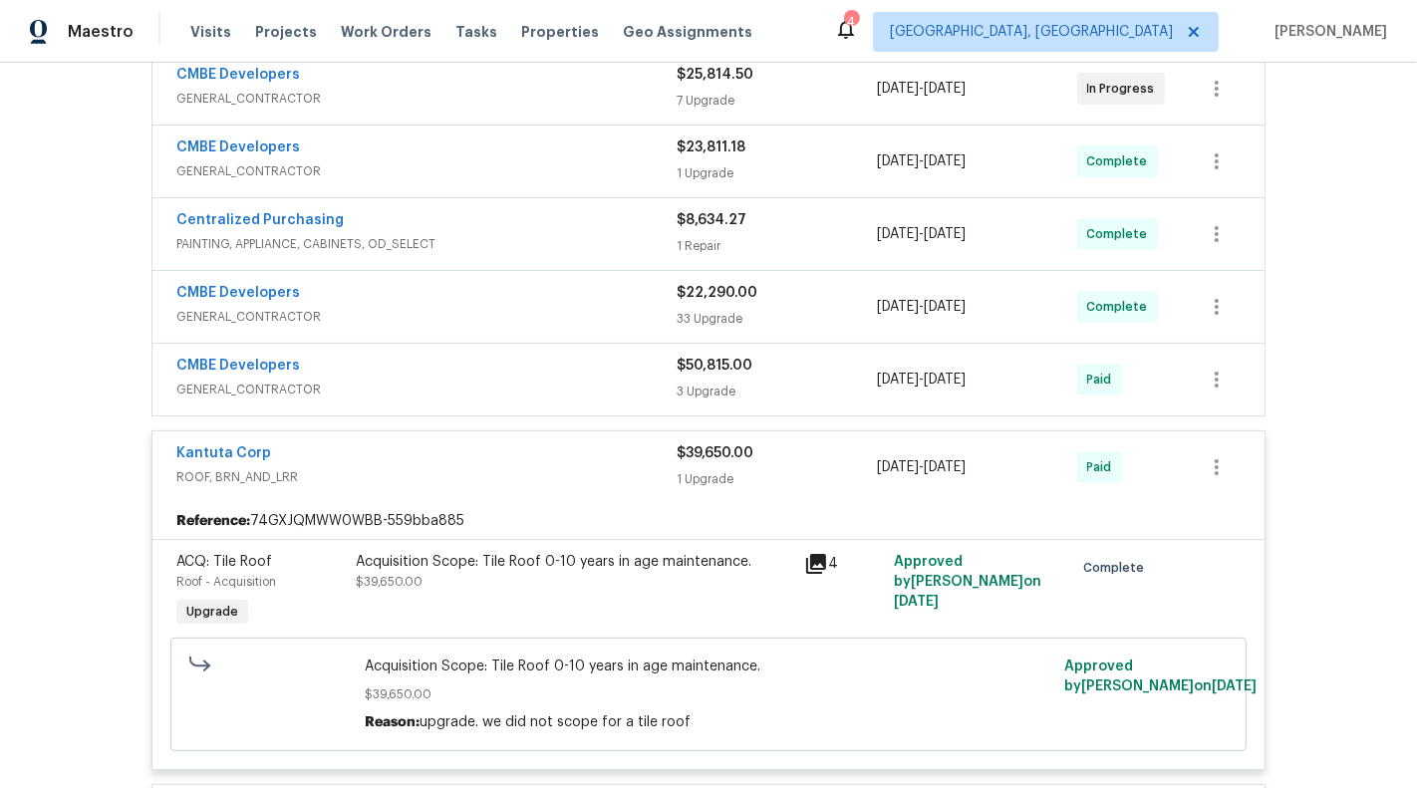
click at [517, 356] on div "CMBE Developers" at bounding box center [426, 368] width 500 height 24
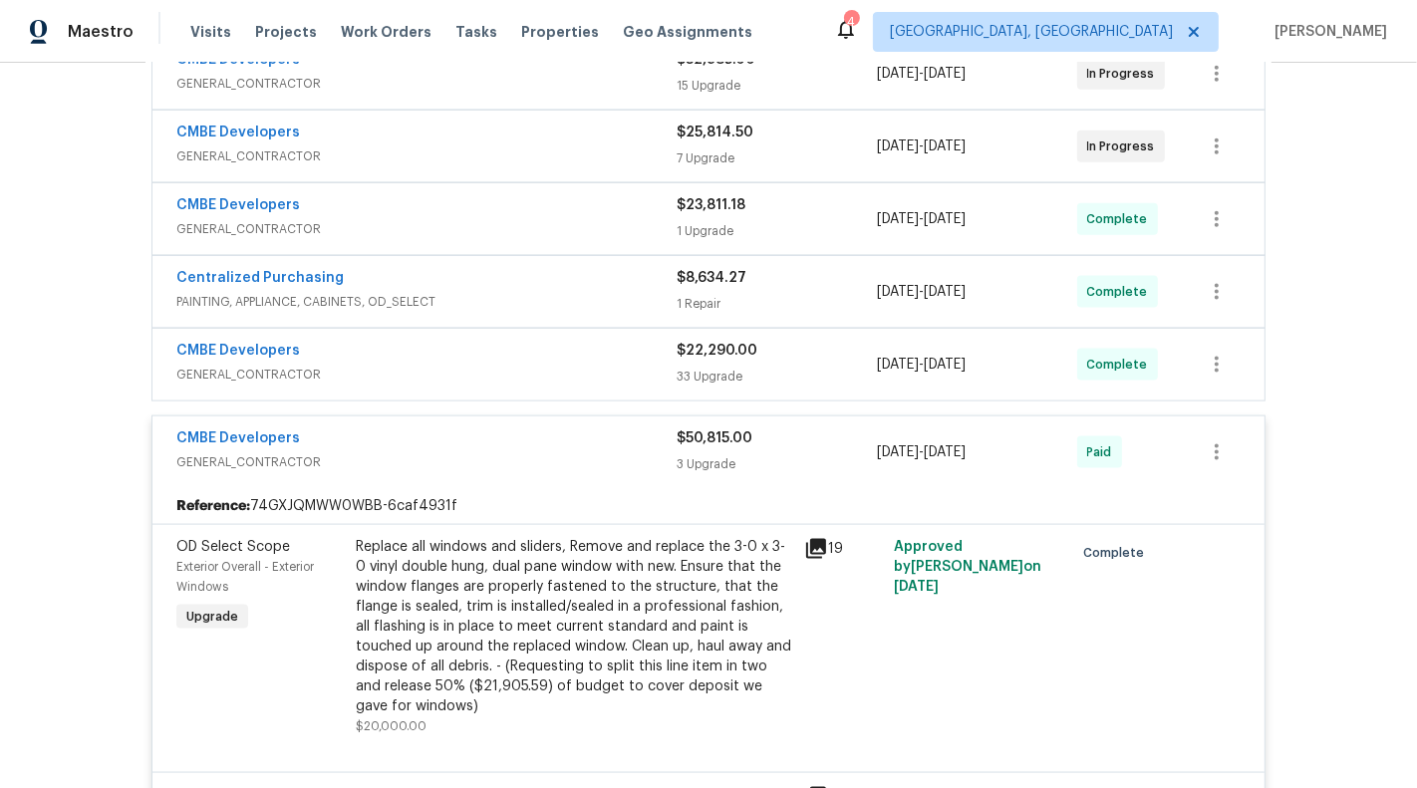
scroll to position [8550, 0]
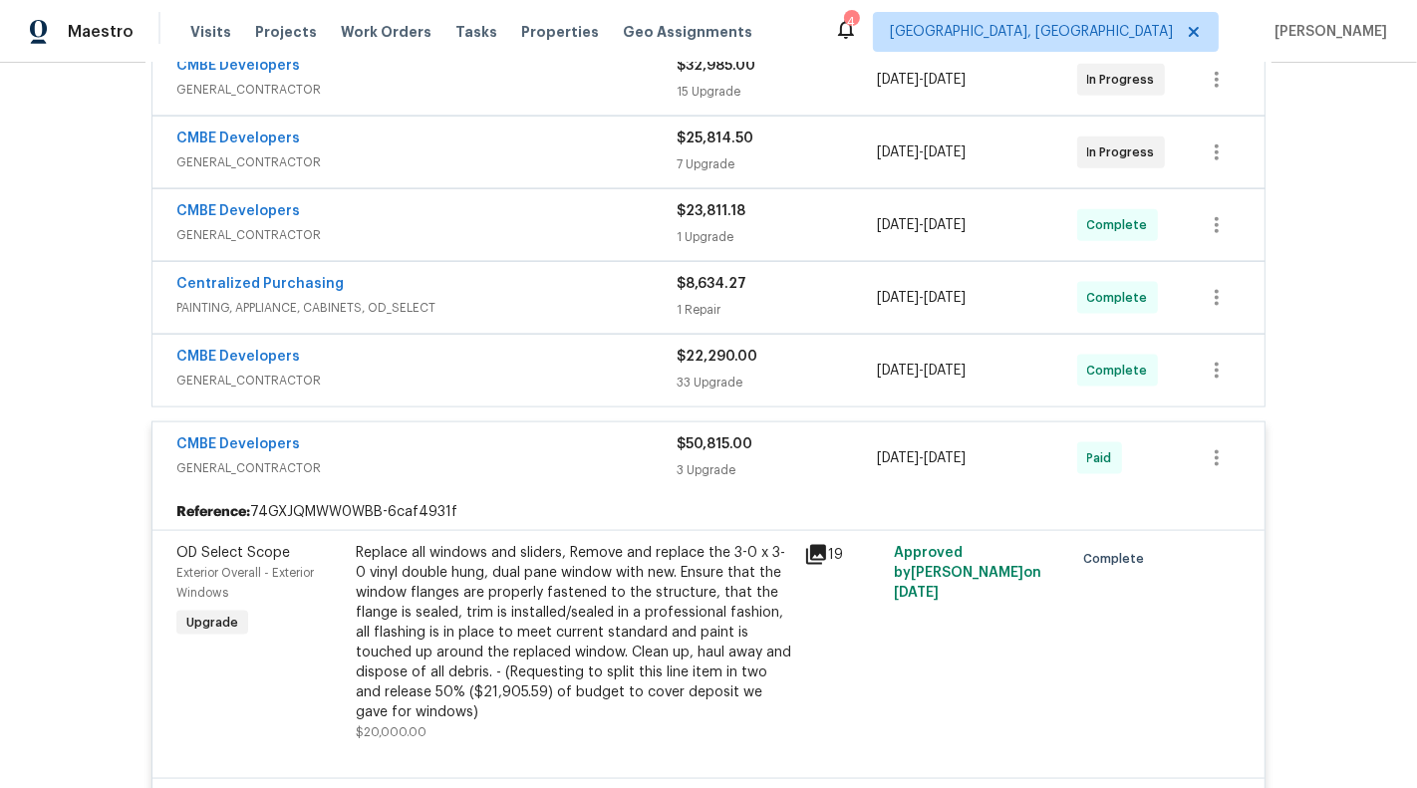
click at [545, 357] on div "CMBE Developers GENERAL_CONTRACTOR $22,290.00 33 Upgrade 2/14/2025 - 5/31/2025 …" at bounding box center [708, 371] width 1112 height 72
click at [536, 371] on span "GENERAL_CONTRACTOR" at bounding box center [426, 381] width 500 height 20
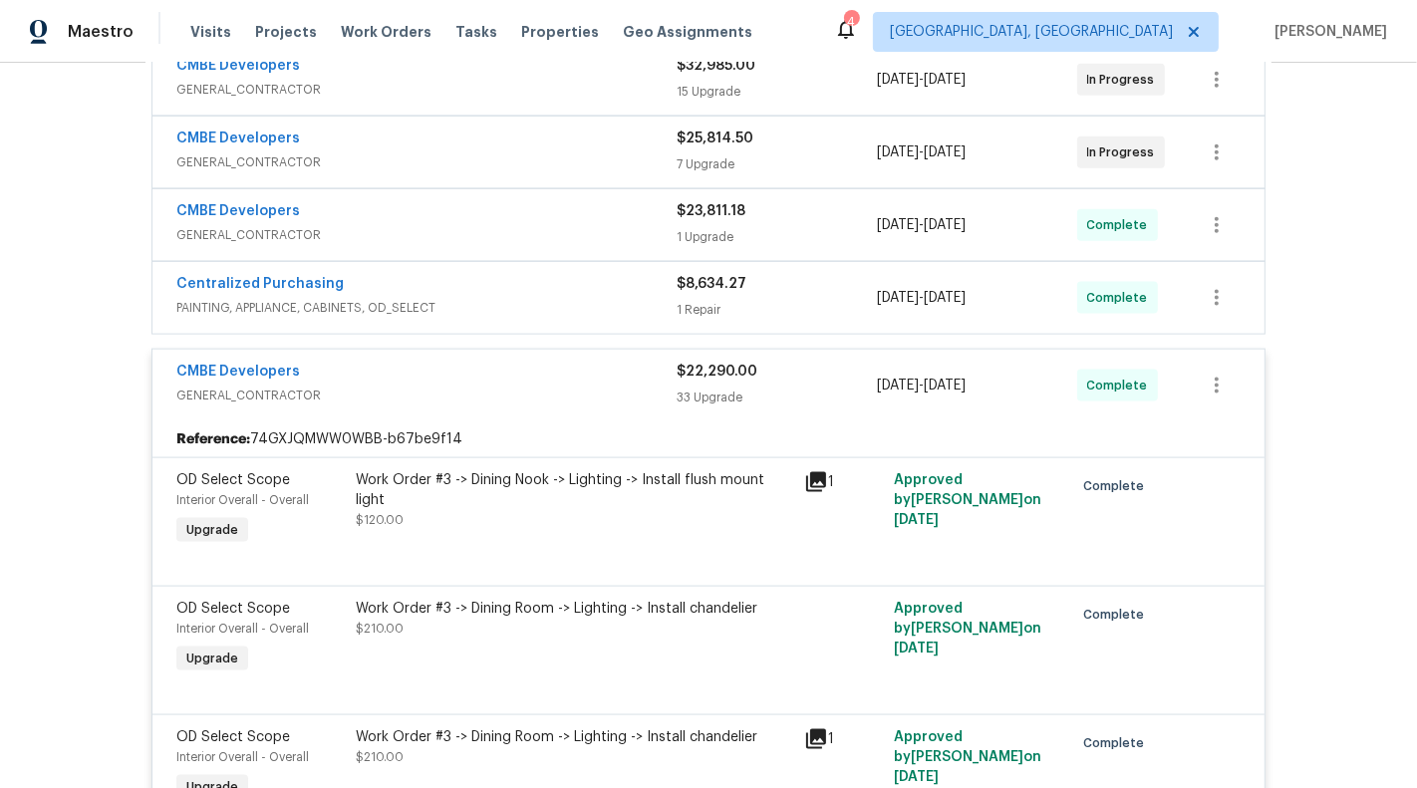
click at [618, 211] on div "CMBE Developers GENERAL_CONTRACTOR $23,811.18 1 Upgrade 4/28/2025 - 6/25/2025 C…" at bounding box center [708, 225] width 1112 height 72
click at [614, 298] on span "PAINTING, APPLIANCE, CABINETS, OD_SELECT" at bounding box center [426, 308] width 500 height 20
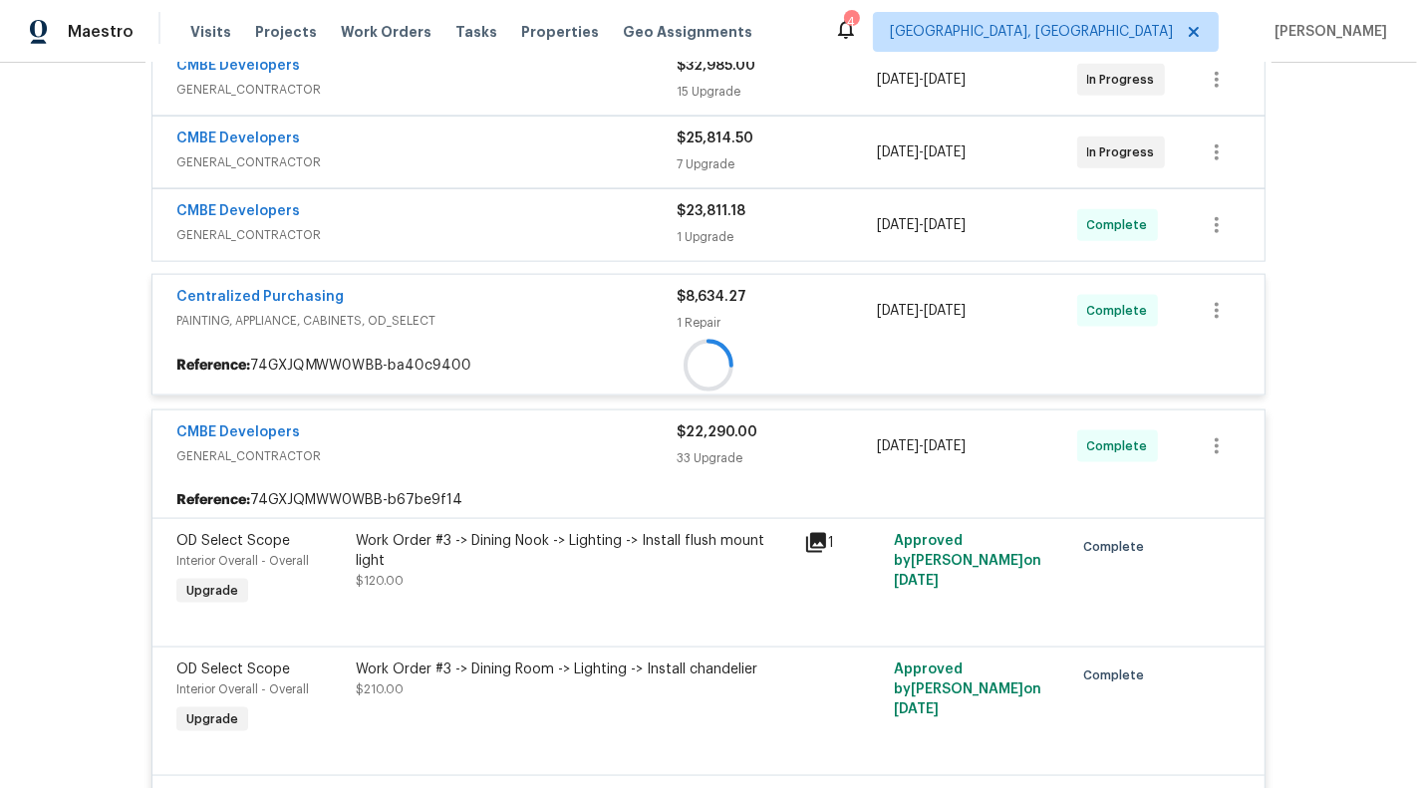
scroll to position [8507, 0]
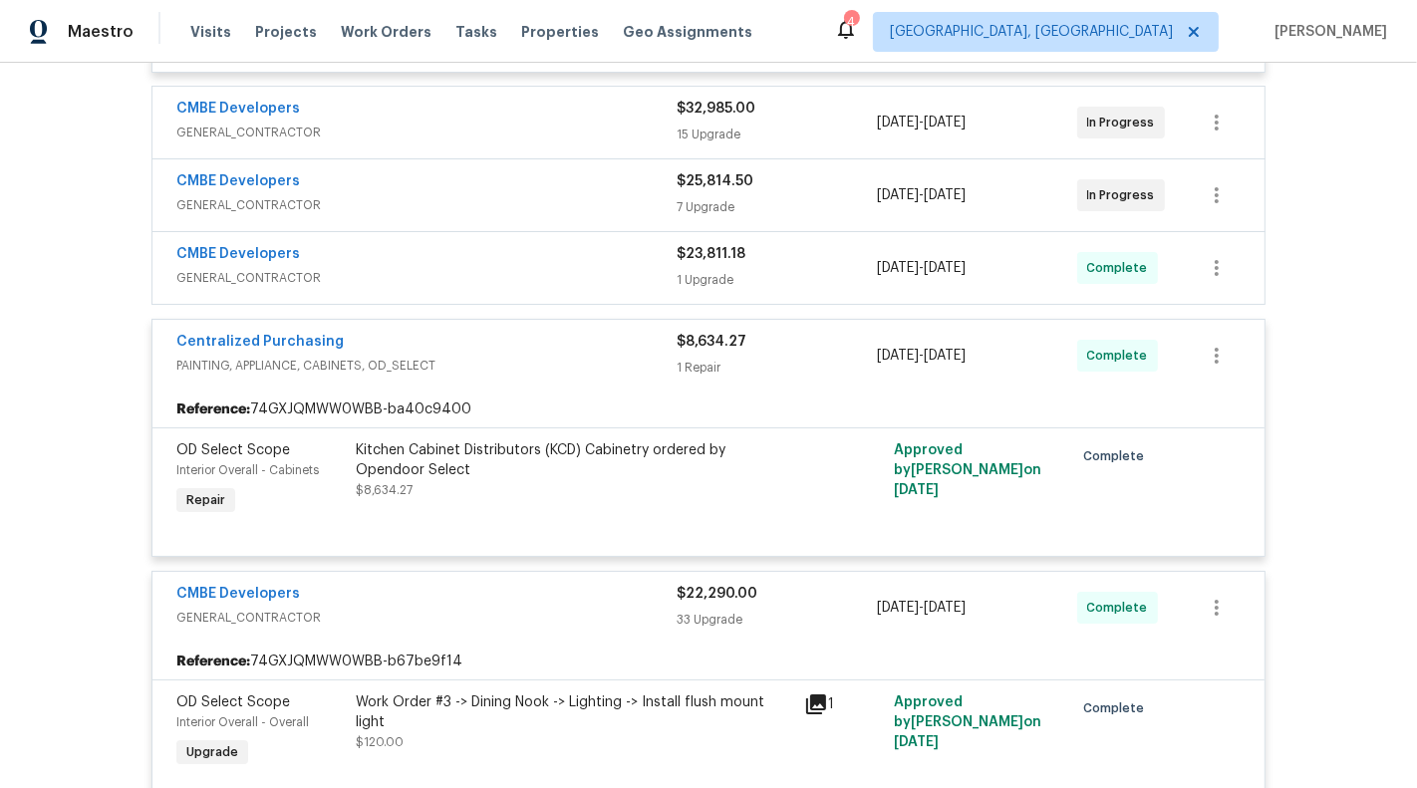
click at [586, 244] on div "CMBE Developers" at bounding box center [426, 256] width 500 height 24
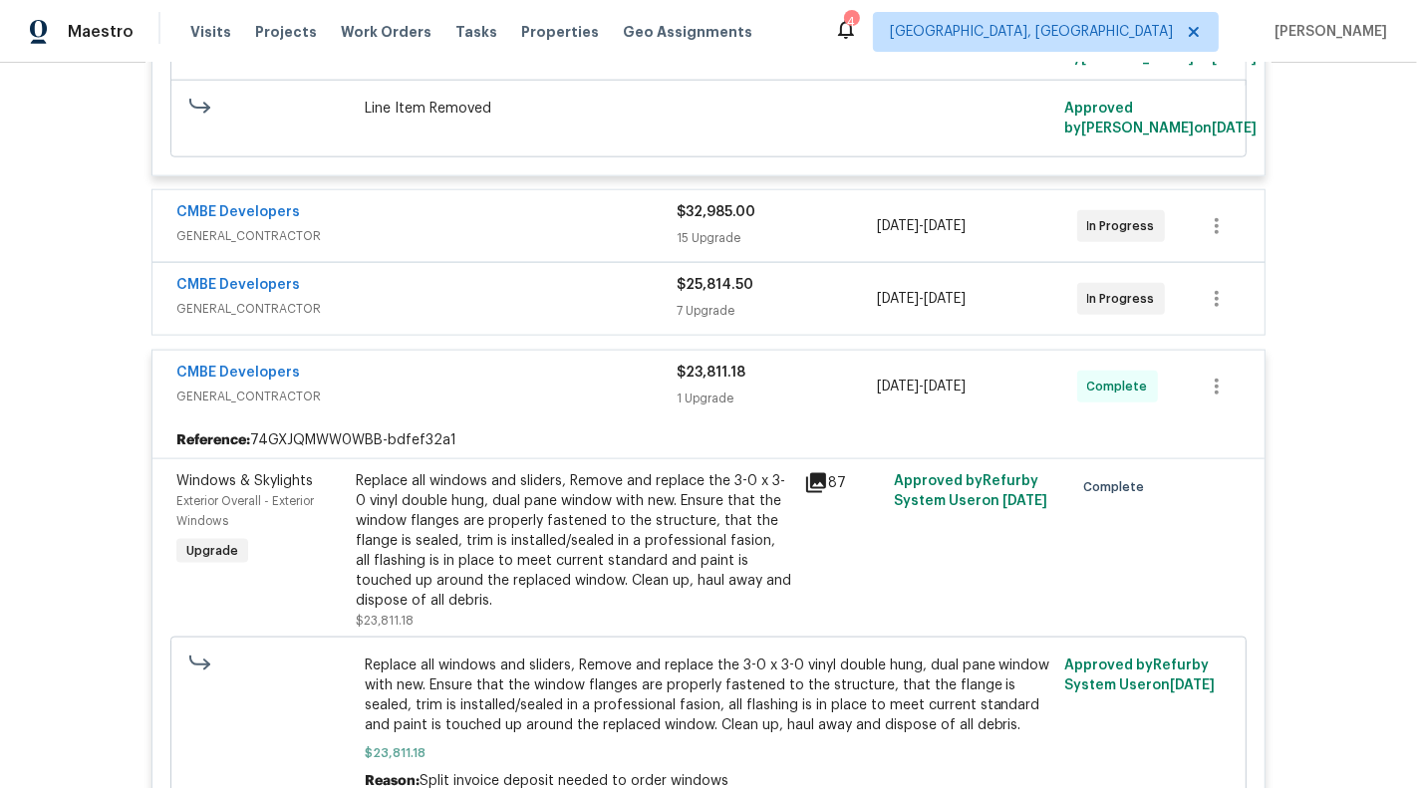
scroll to position [8363, 0]
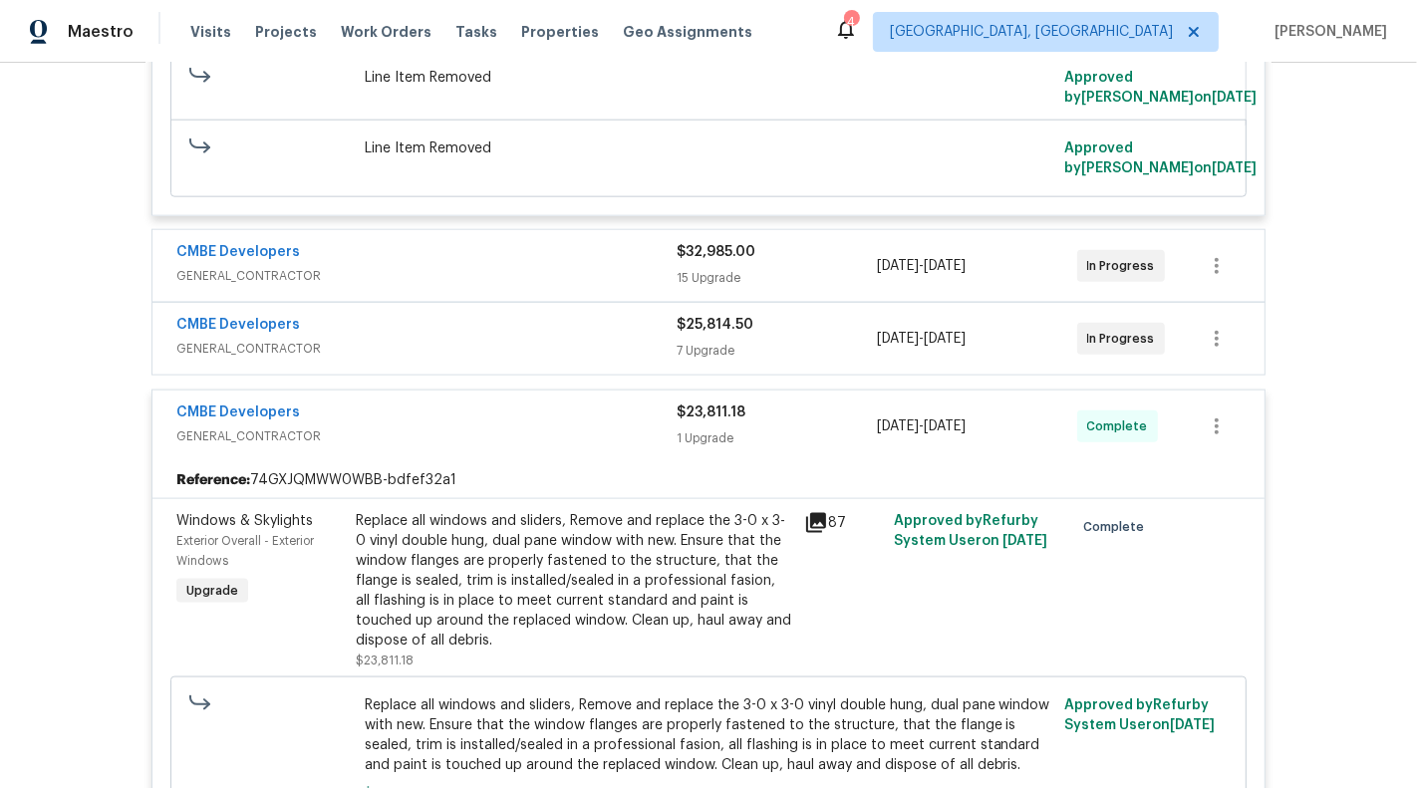
click at [498, 315] on div "CMBE Developers" at bounding box center [426, 327] width 500 height 24
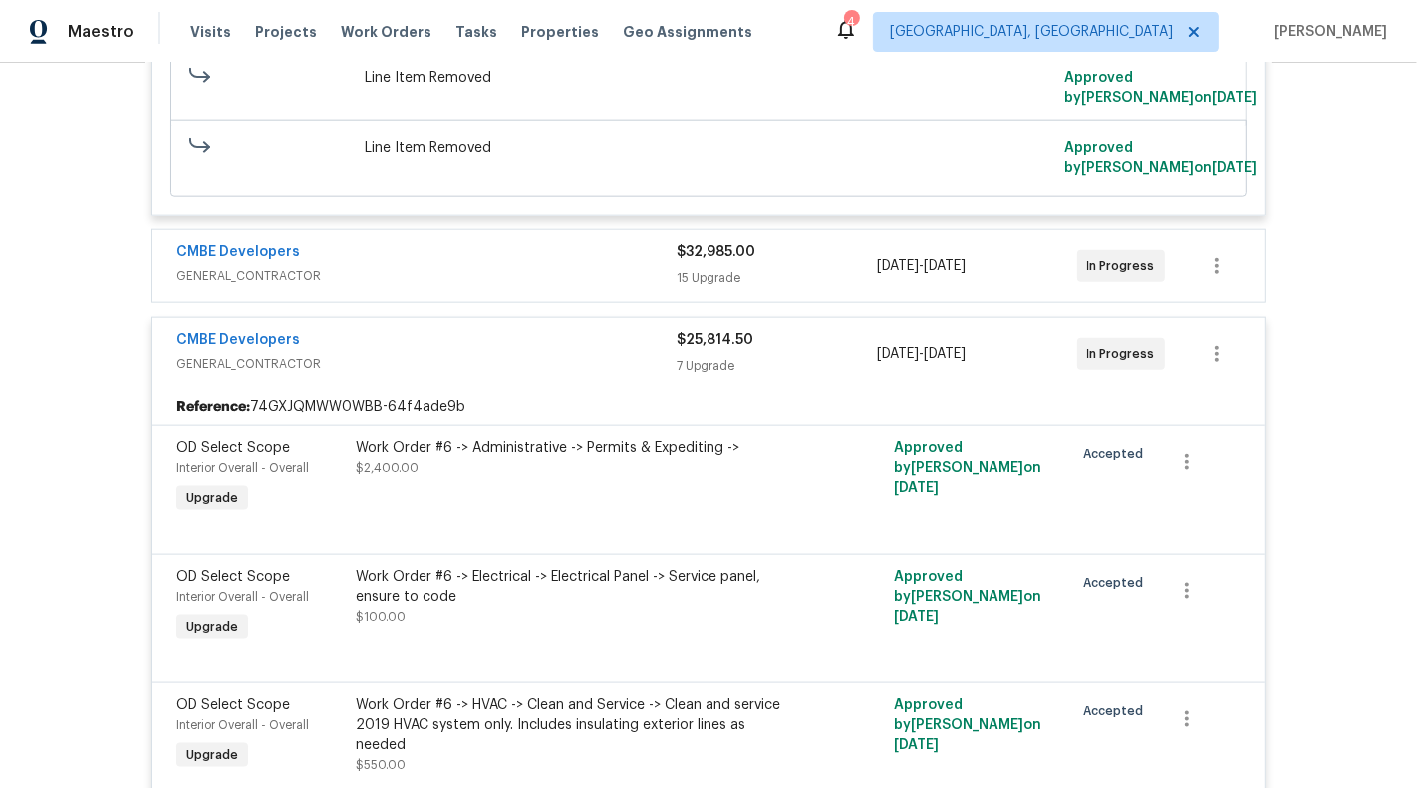
click at [577, 242] on div "CMBE Developers" at bounding box center [426, 254] width 500 height 24
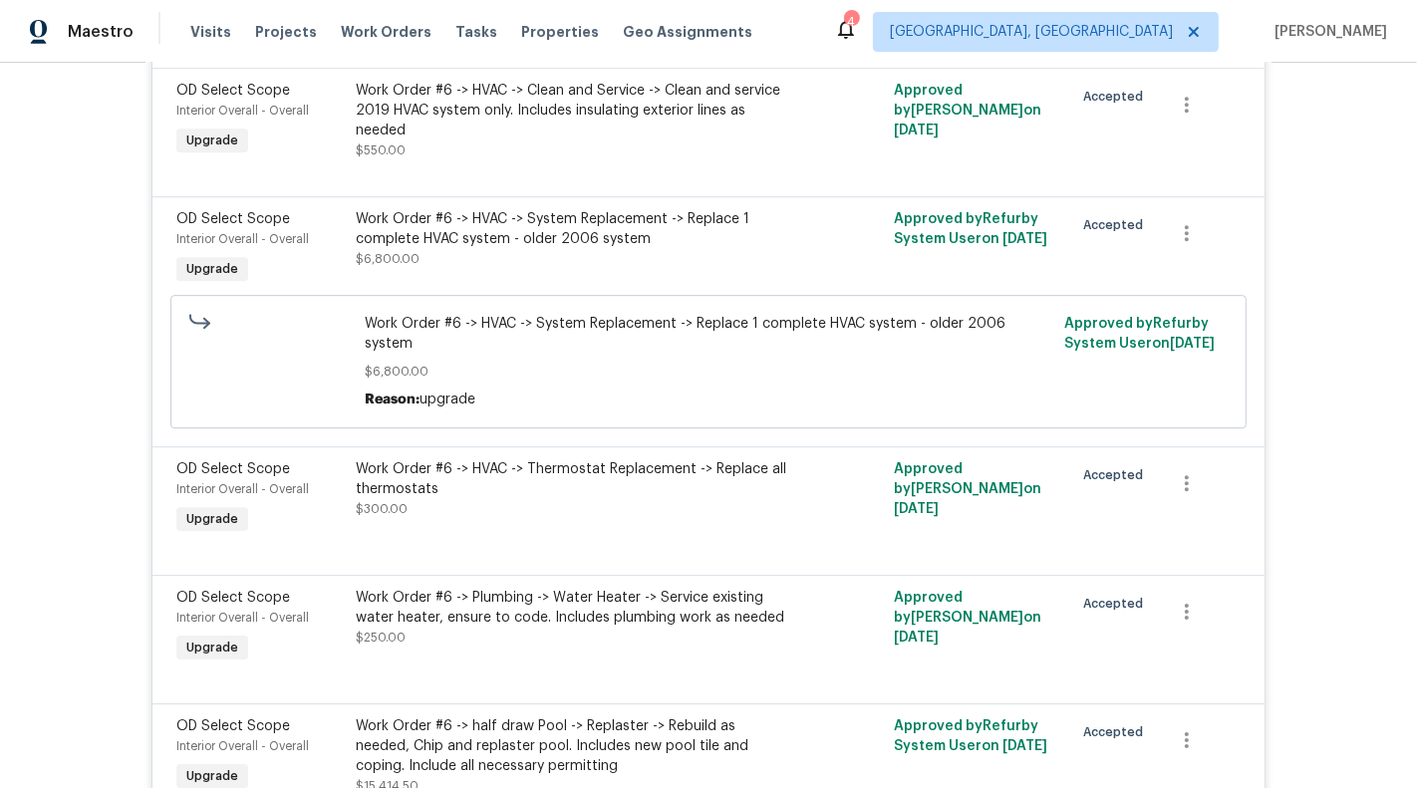
scroll to position [11558, 0]
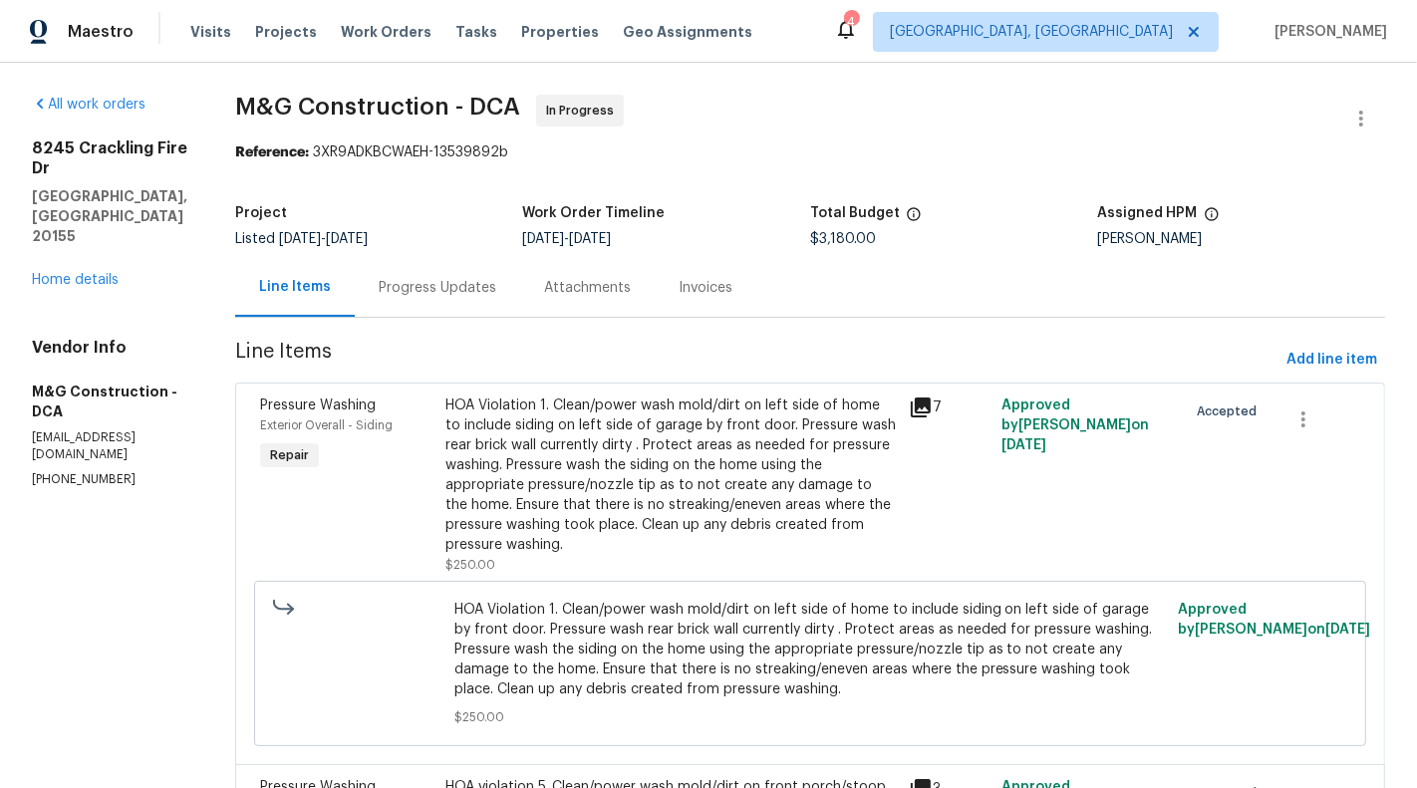
click at [430, 299] on div "Progress Updates" at bounding box center [437, 287] width 165 height 59
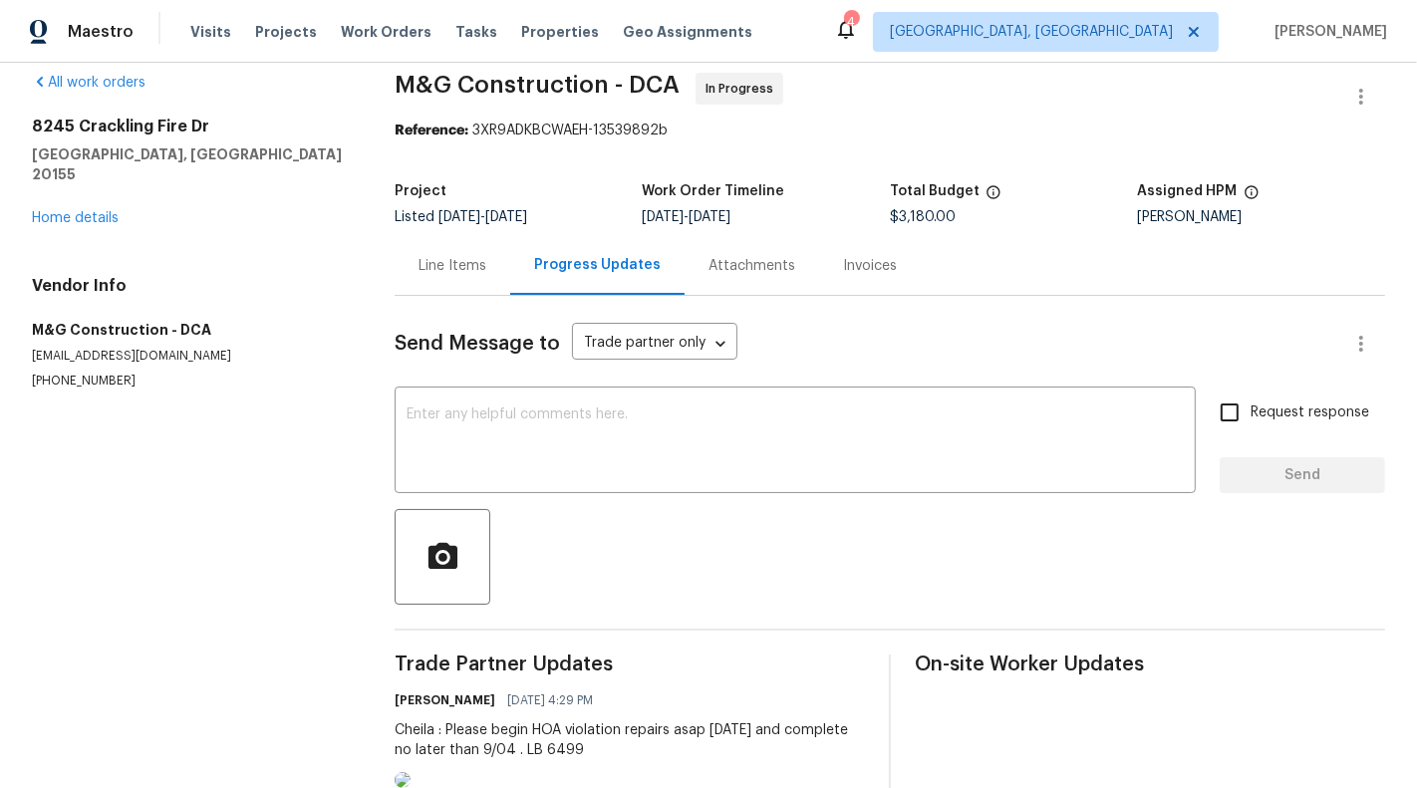
scroll to position [30, 0]
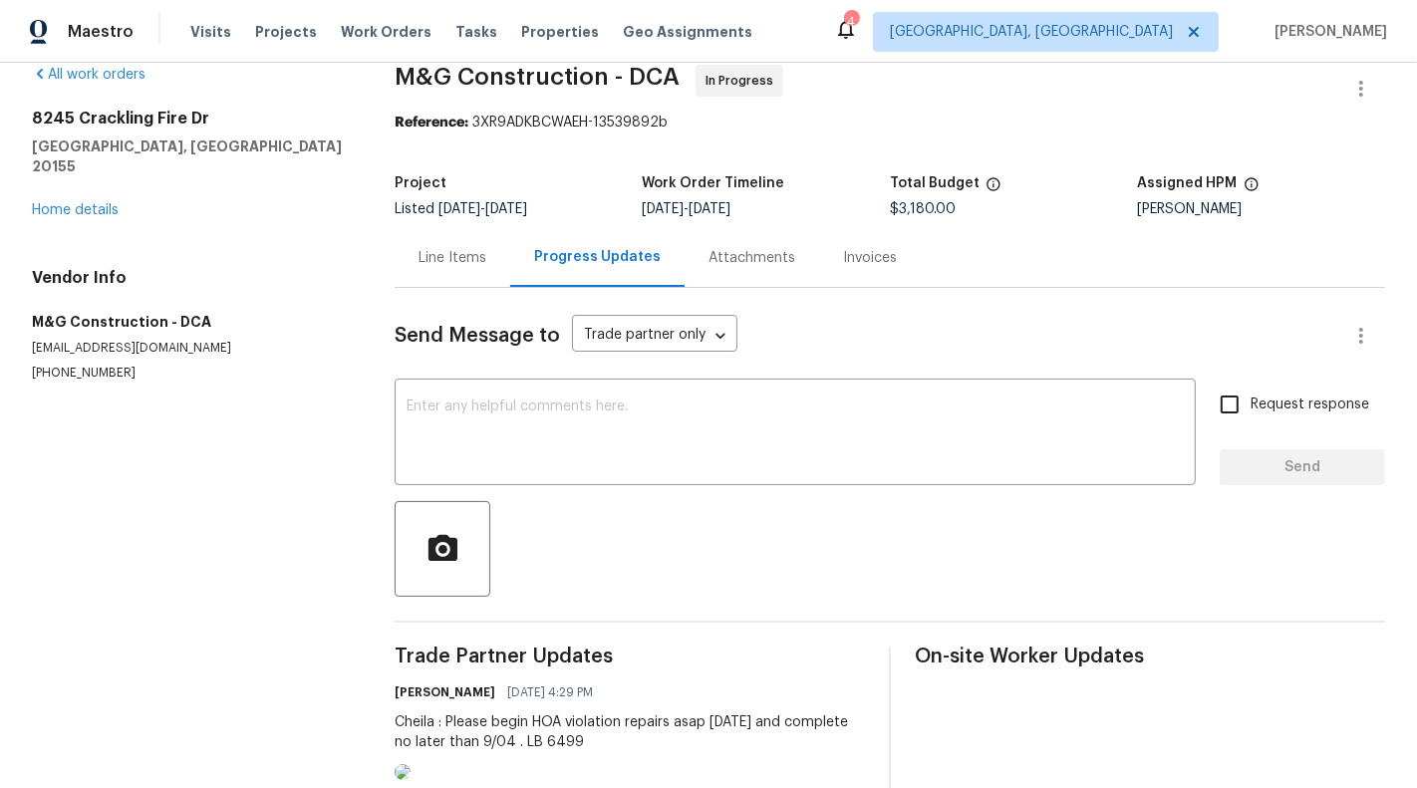
click at [441, 272] on div "Line Items" at bounding box center [453, 257] width 116 height 59
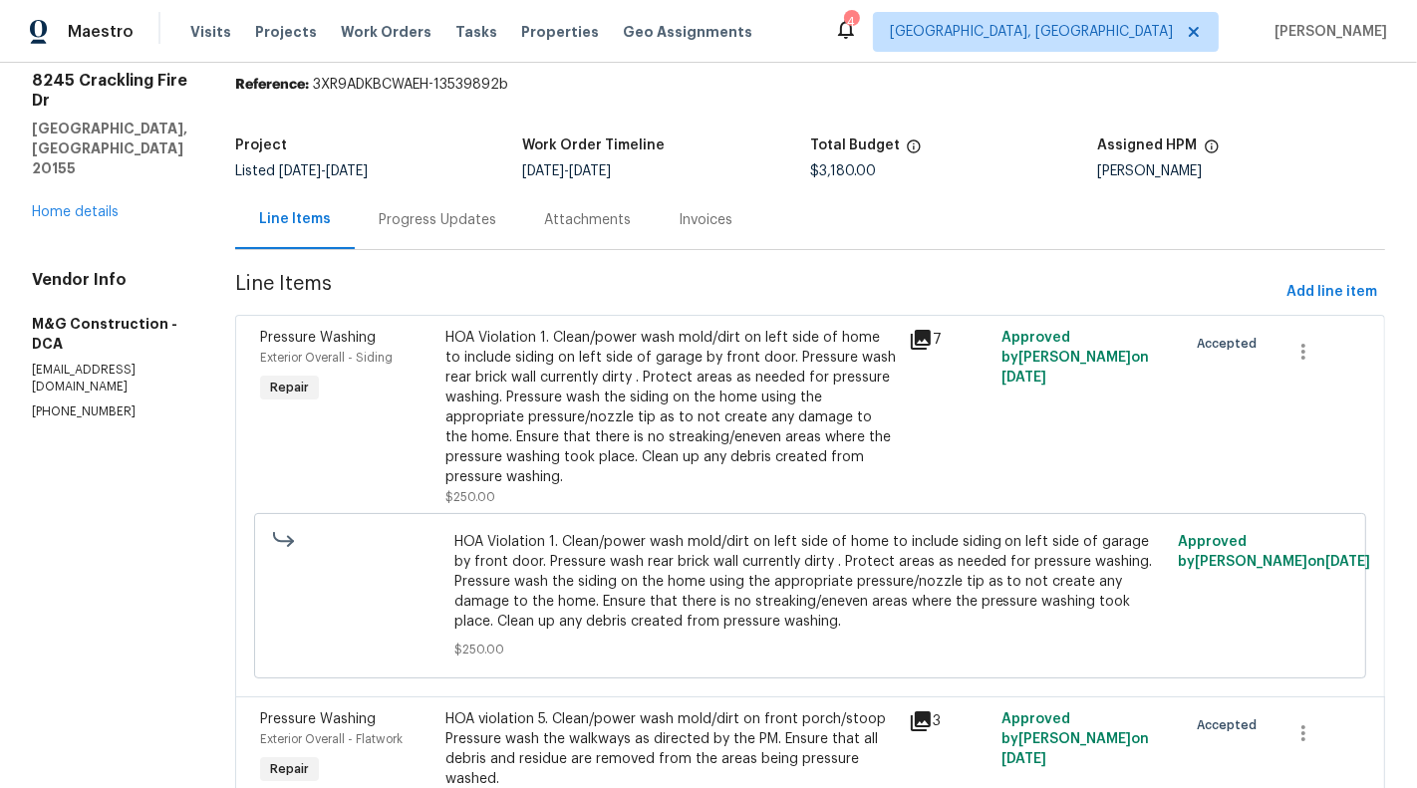
scroll to position [77, 0]
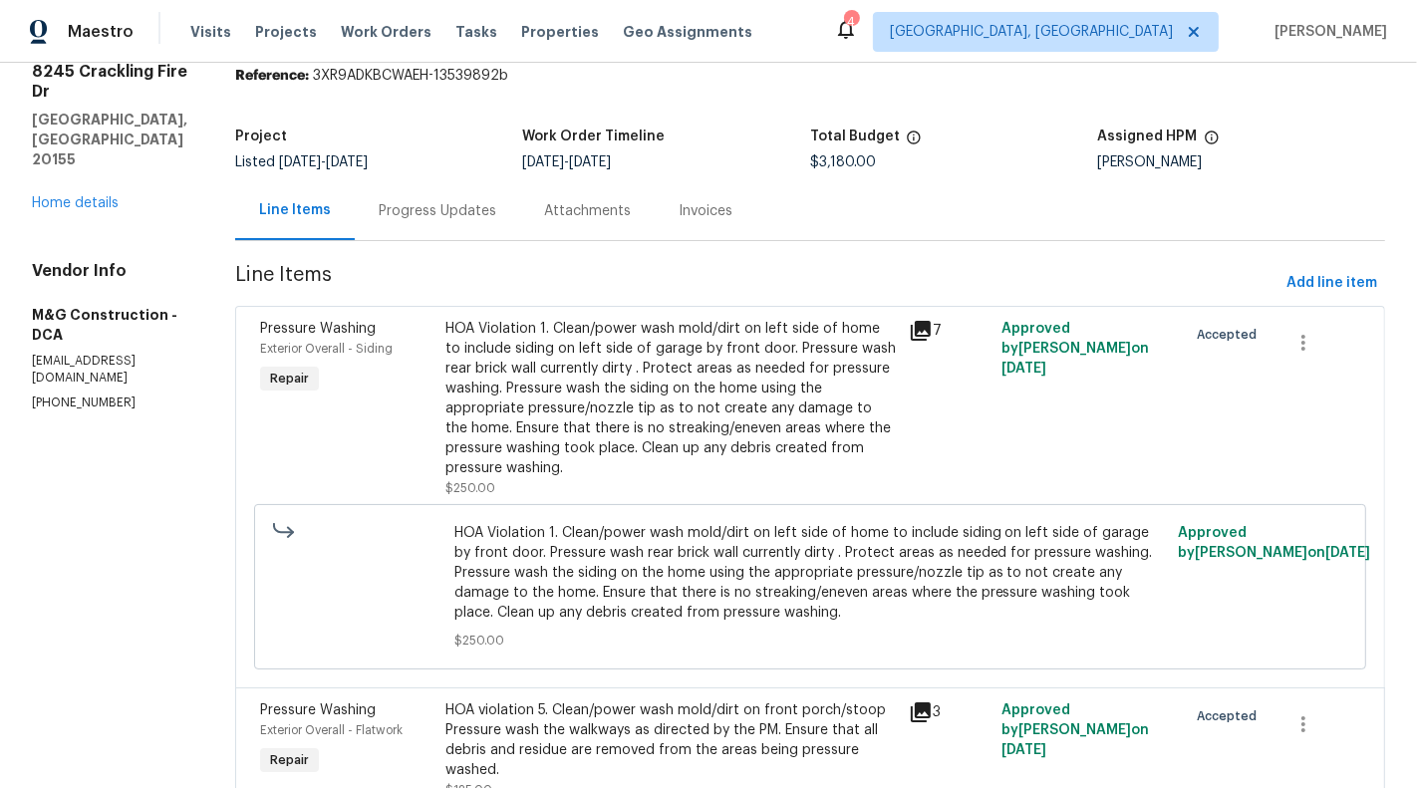
click at [147, 353] on p "[EMAIL_ADDRESS][DOMAIN_NAME]" at bounding box center [109, 370] width 155 height 34
copy p "[EMAIL_ADDRESS][DOMAIN_NAME]"
